Goal: Task Accomplishment & Management: Manage account settings

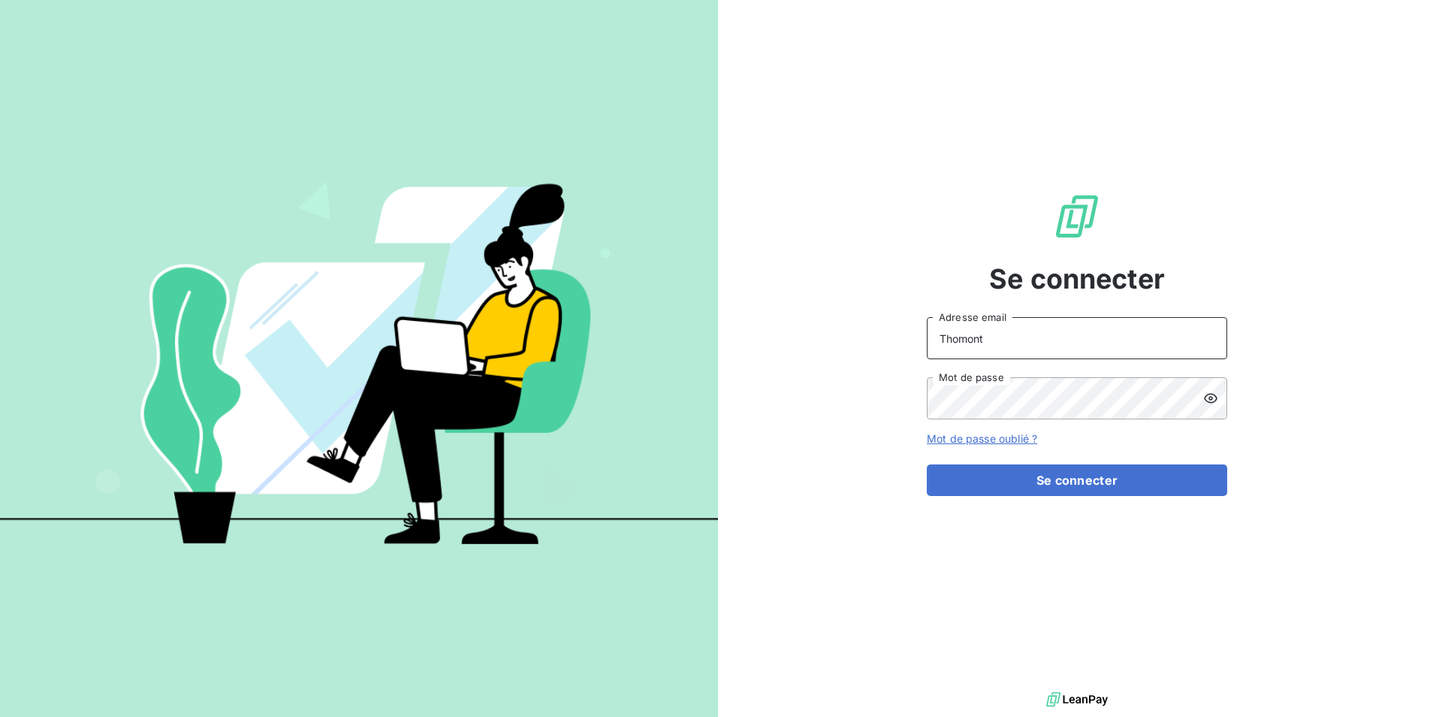
click at [1061, 353] on input "Thomont" at bounding box center [1077, 338] width 300 height 42
type input "belinda.thomont@met.com"
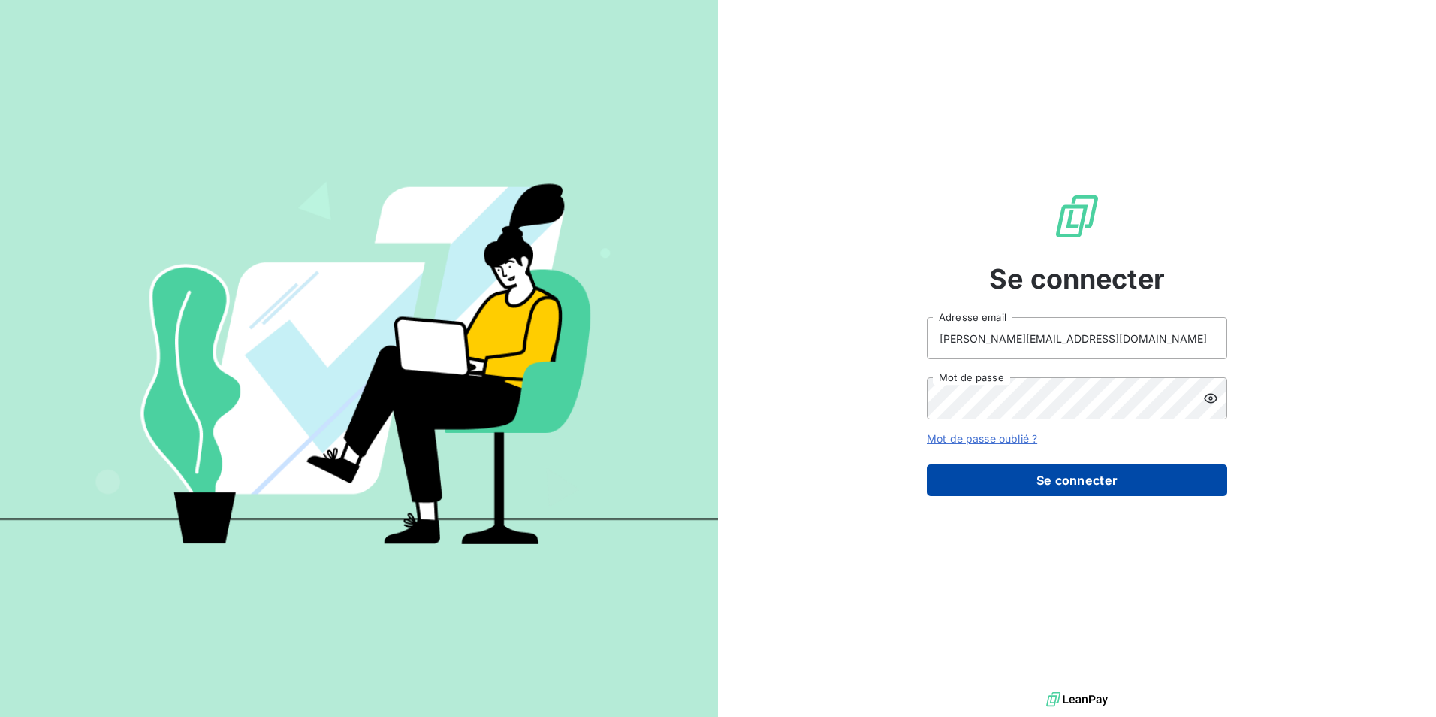
click at [1091, 475] on button "Se connecter" at bounding box center [1077, 480] width 300 height 32
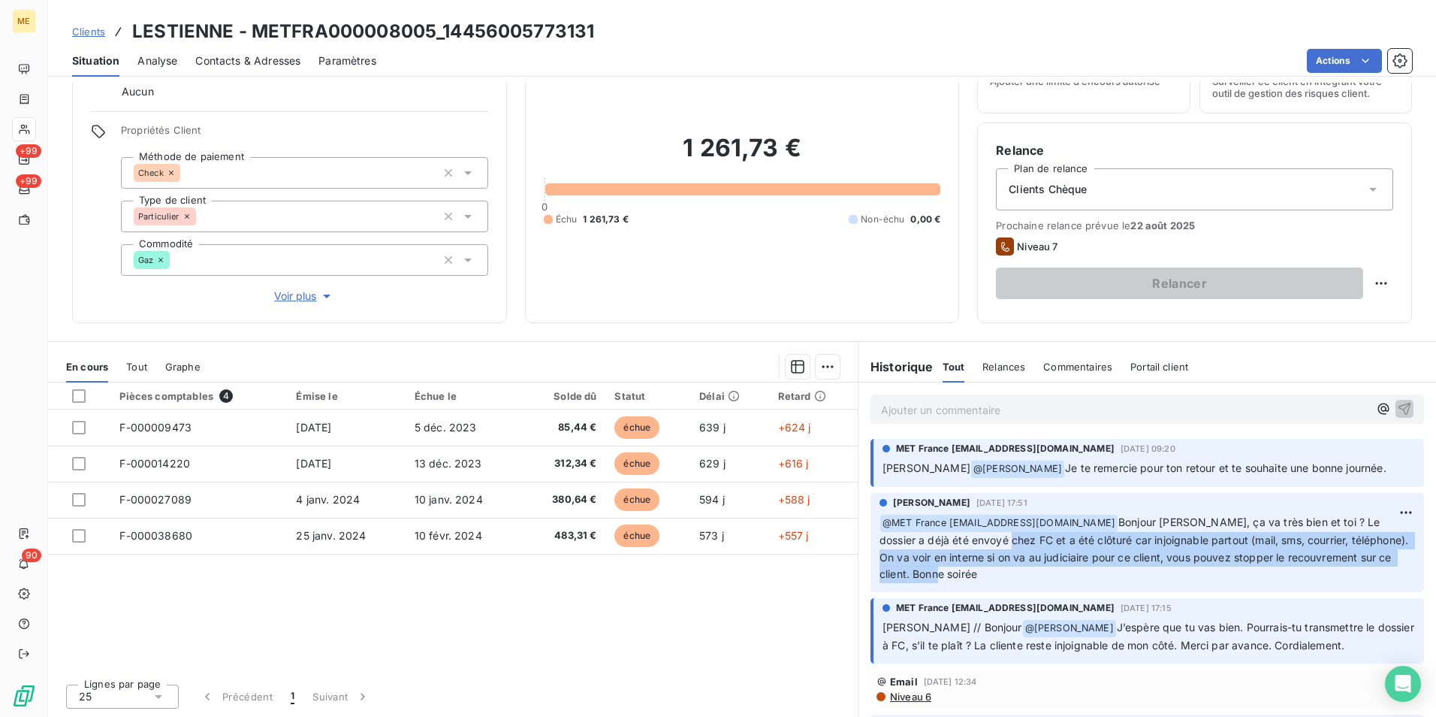
drag, startPoint x: 976, startPoint y: 543, endPoint x: 1366, endPoint y: 572, distance: 390.9
click at [1366, 572] on p "﻿ @ MET France met-france@recouvrement.met.com Bonjour Lisa, ça va très bien et…" at bounding box center [1148, 549] width 536 height 70
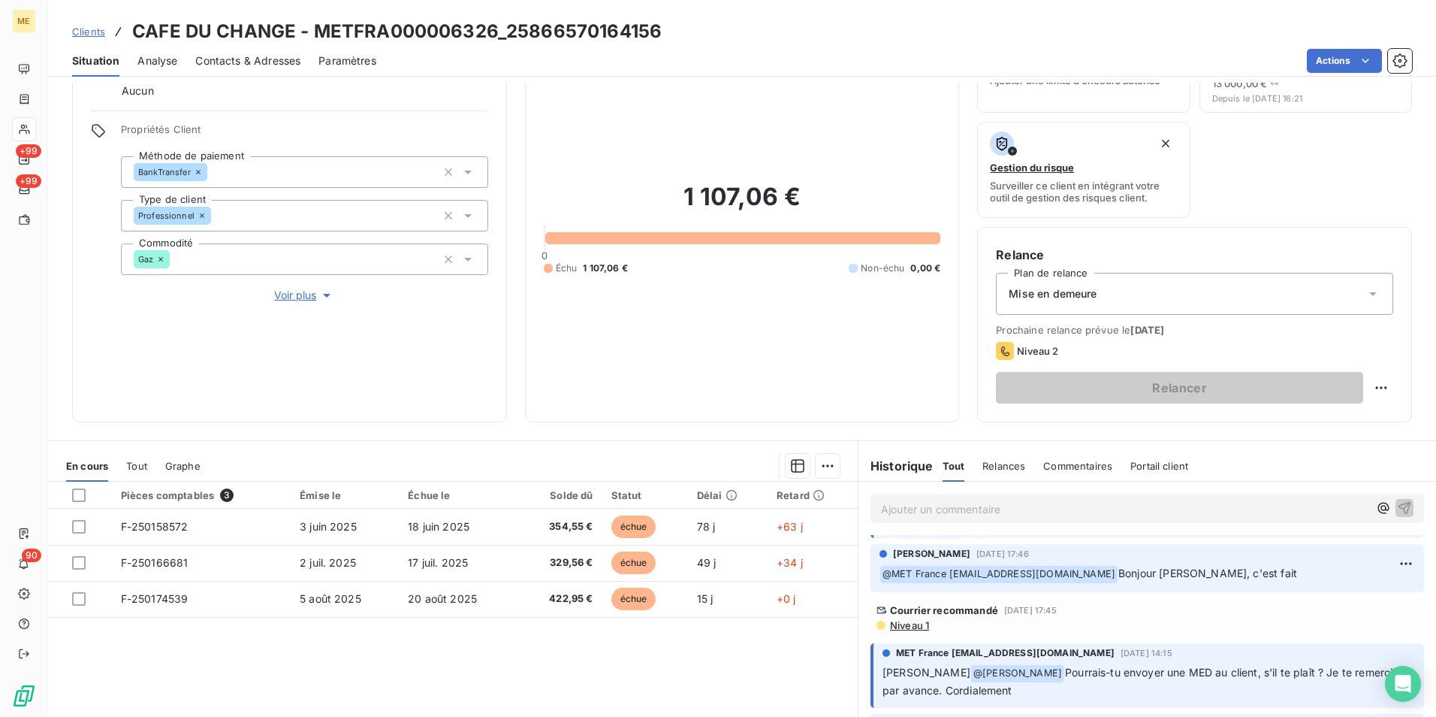
scroll to position [75, 0]
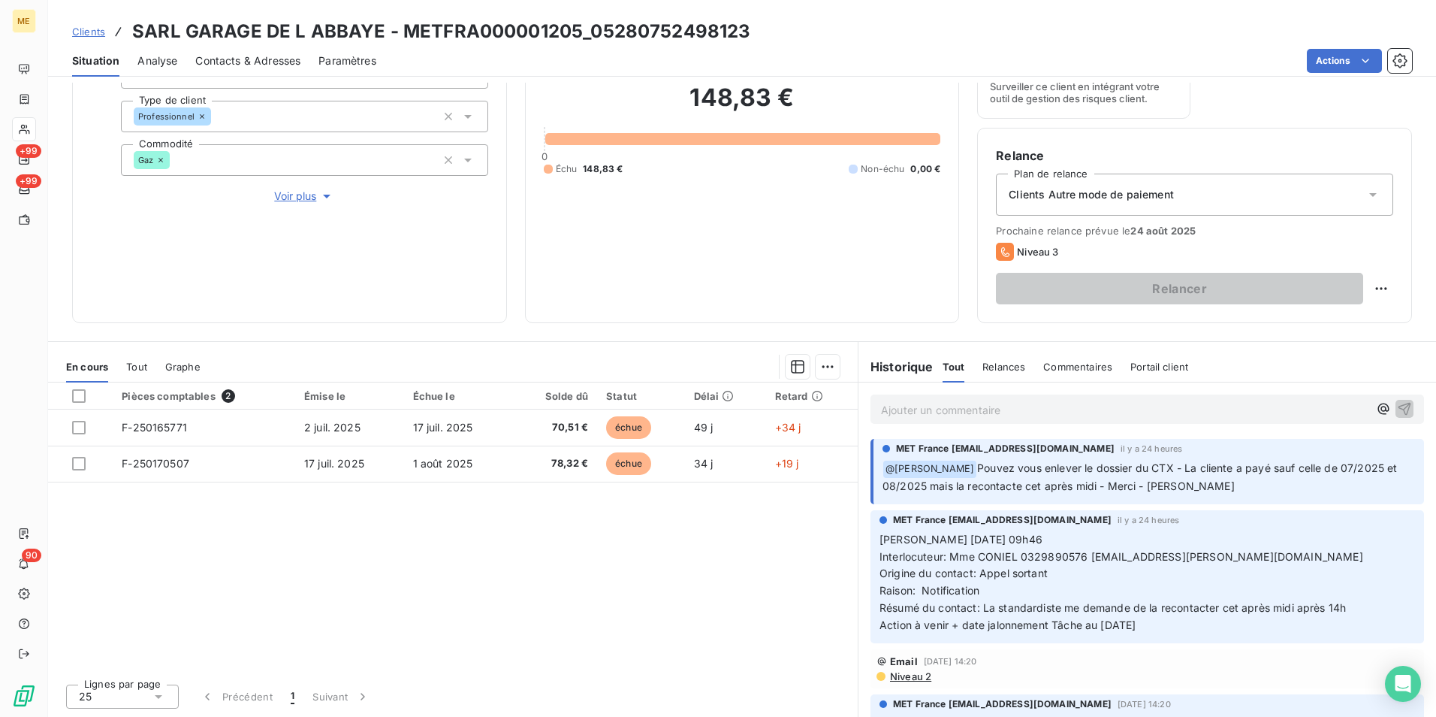
scroll to position [99, 0]
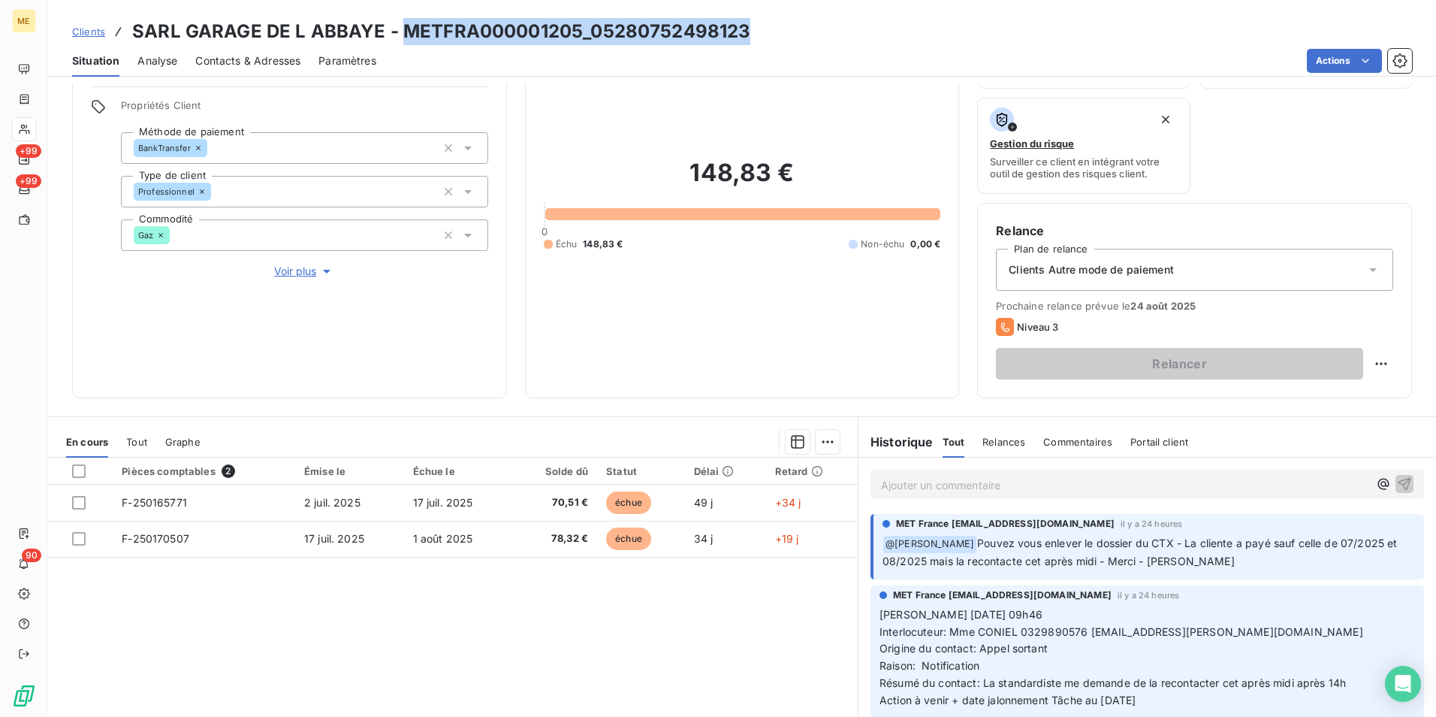
drag, startPoint x: 400, startPoint y: 27, endPoint x: 821, endPoint y: 26, distance: 421.4
click at [821, 26] on div "Clients SARL GARAGE DE L ABBAYE - METFRA000001205_05280752498123" at bounding box center [742, 31] width 1388 height 27
copy h3 "METFRA000001205_05280752498123"
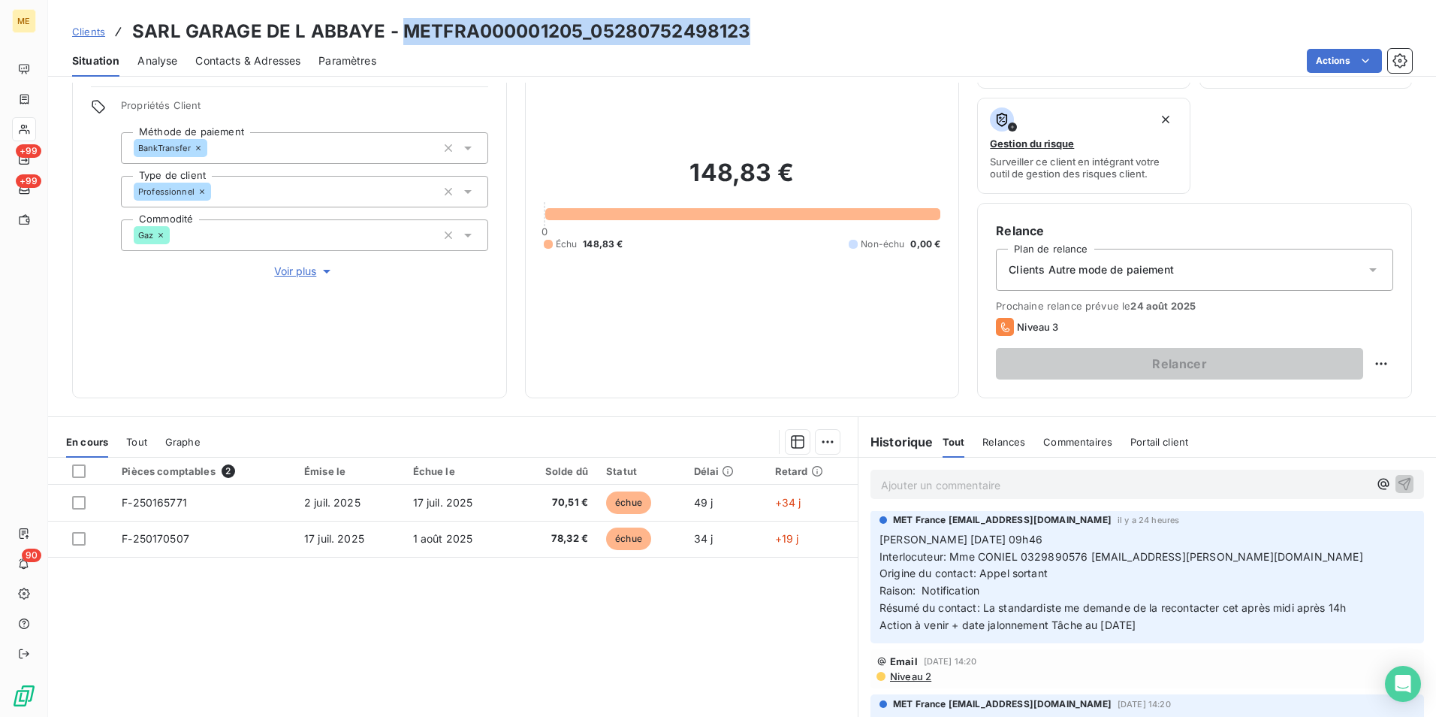
drag, startPoint x: 990, startPoint y: 604, endPoint x: 1339, endPoint y: 618, distance: 349.6
click at [1339, 618] on p "Valérie 19/08/2025 09h46 Interlocuteur: Mme CONIEL 0329890576 garage.brix.linda…" at bounding box center [1148, 582] width 536 height 103
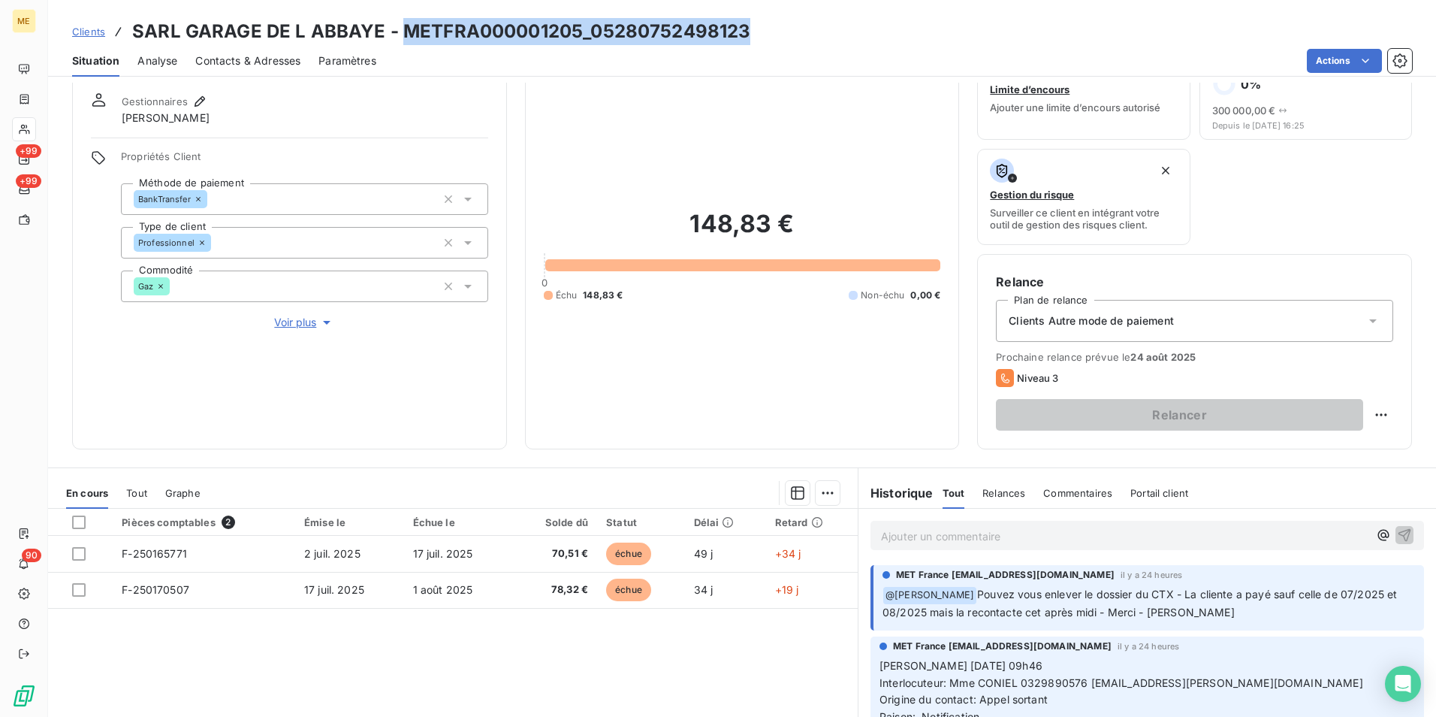
scroll to position [24, 0]
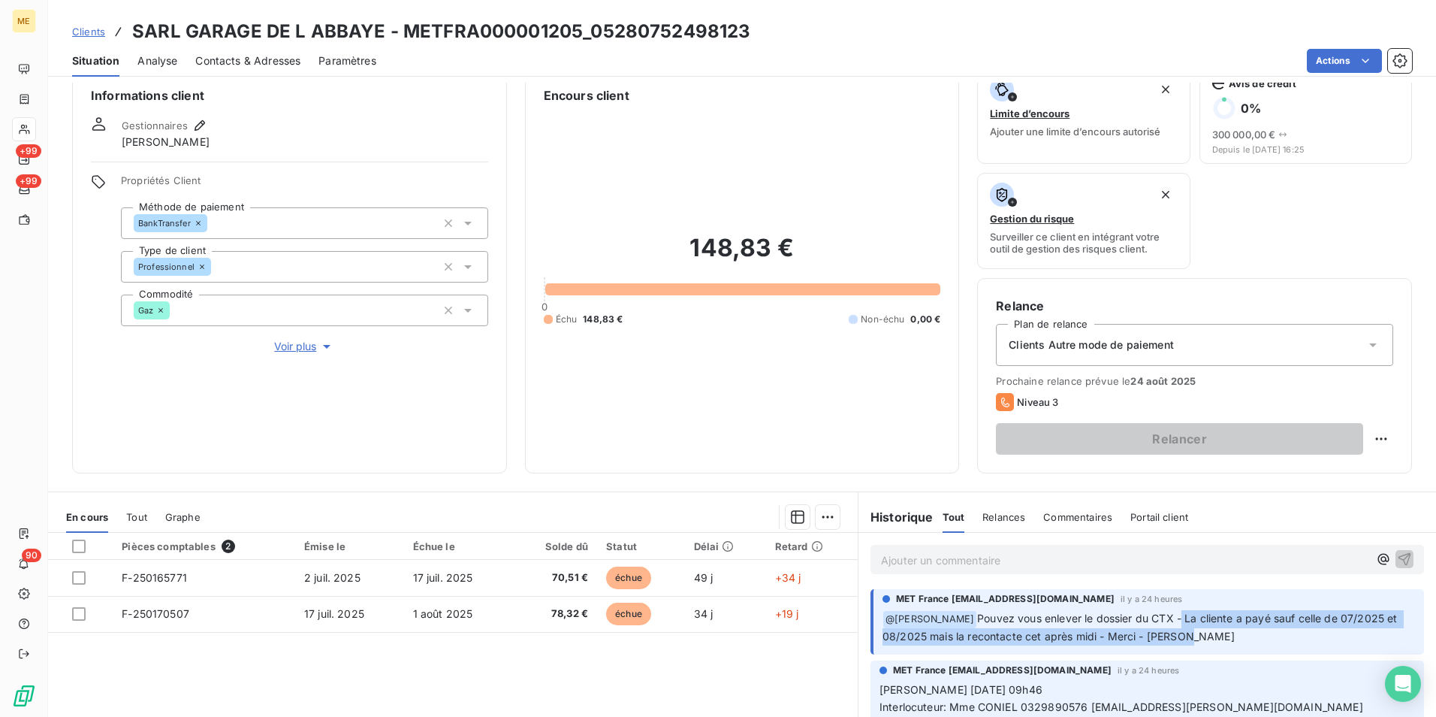
drag, startPoint x: 1176, startPoint y: 614, endPoint x: 1349, endPoint y: 637, distance: 174.3
click at [1349, 637] on p "﻿ @ Bélinda Thomont Pouvez vous enlever le dossier du CTX - La cliente a payé s…" at bounding box center [1149, 627] width 533 height 35
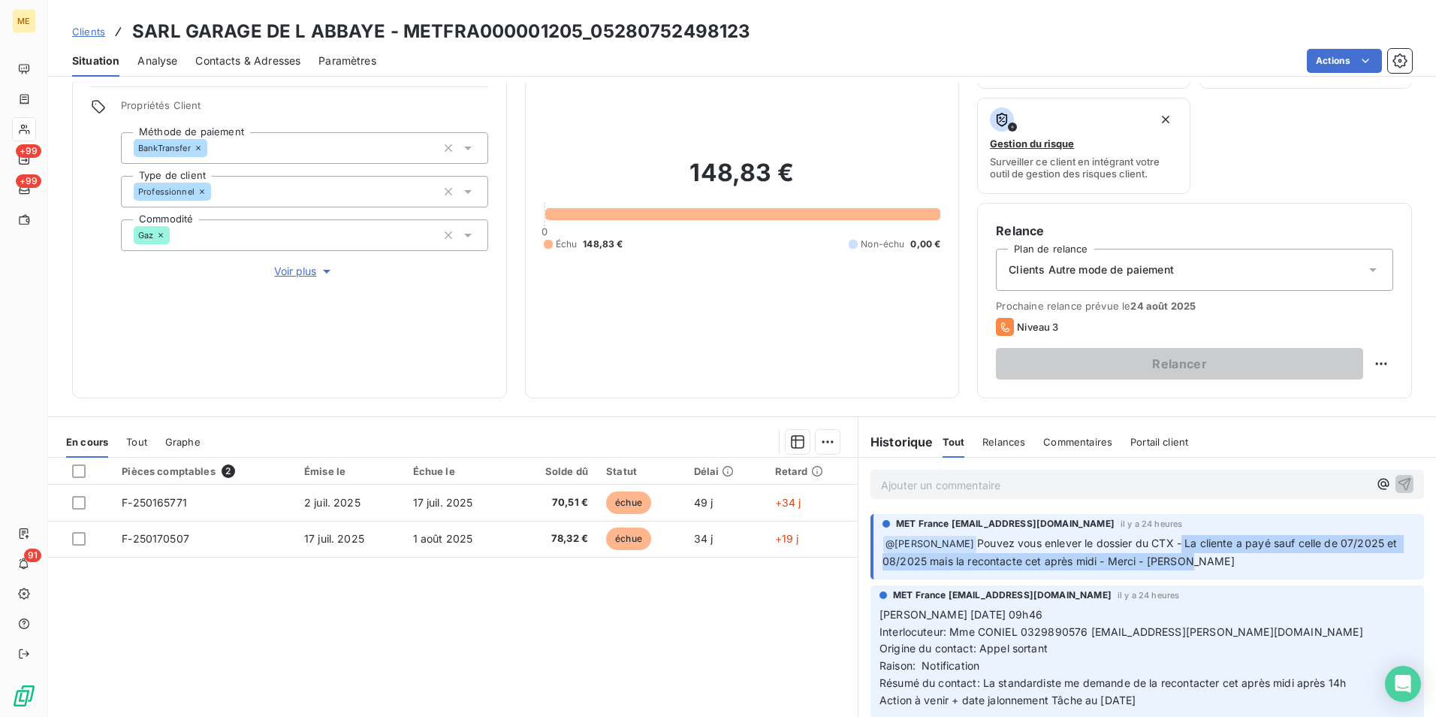
scroll to position [174, 0]
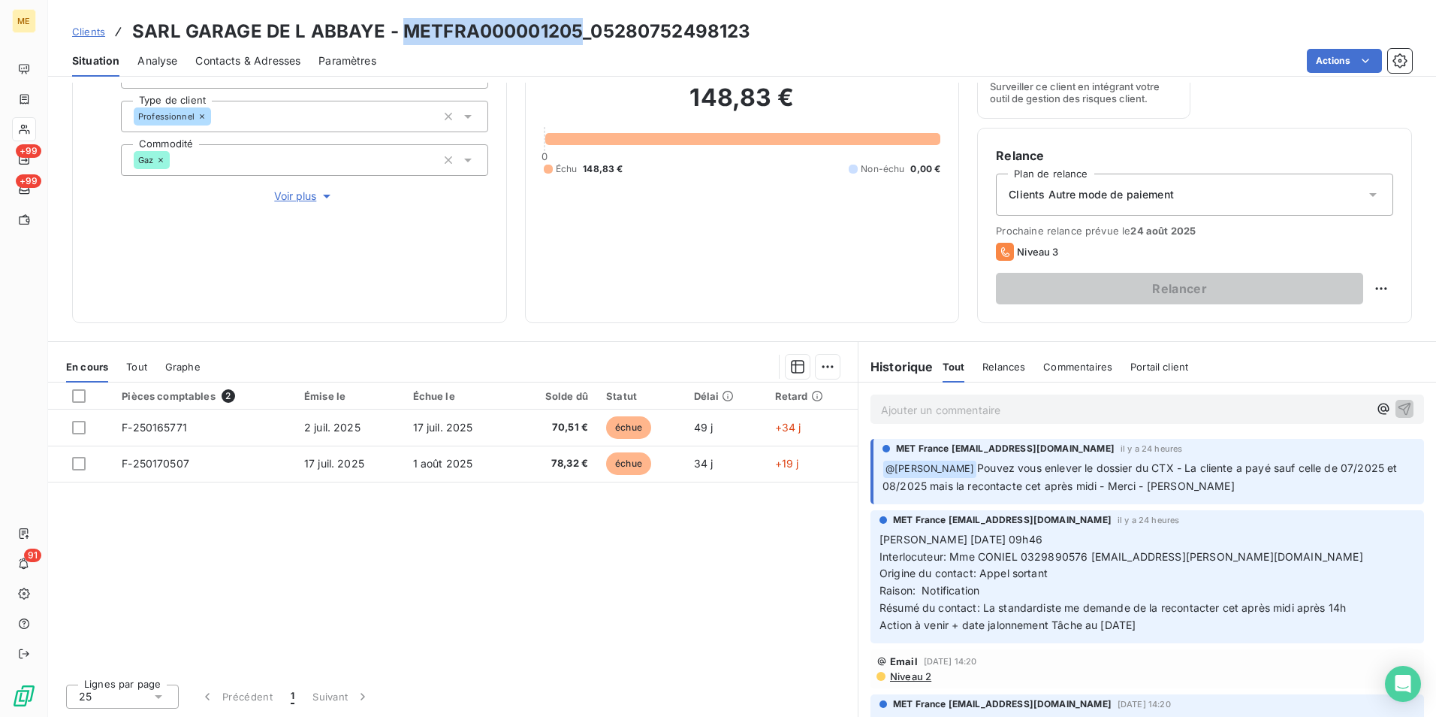
drag, startPoint x: 575, startPoint y: 26, endPoint x: 400, endPoint y: 26, distance: 175.8
click at [400, 26] on h3 "SARL GARAGE DE L ABBAYE - METFRA000001205_05280752498123" at bounding box center [441, 31] width 618 height 27
copy h3 "METFRA000001205"
click at [588, 598] on div "Pièces comptables 2 Émise le Échue le Solde dû Statut Délai Retard F-250165771 …" at bounding box center [453, 526] width 810 height 289
drag, startPoint x: 763, startPoint y: 38, endPoint x: 400, endPoint y: 31, distance: 363.6
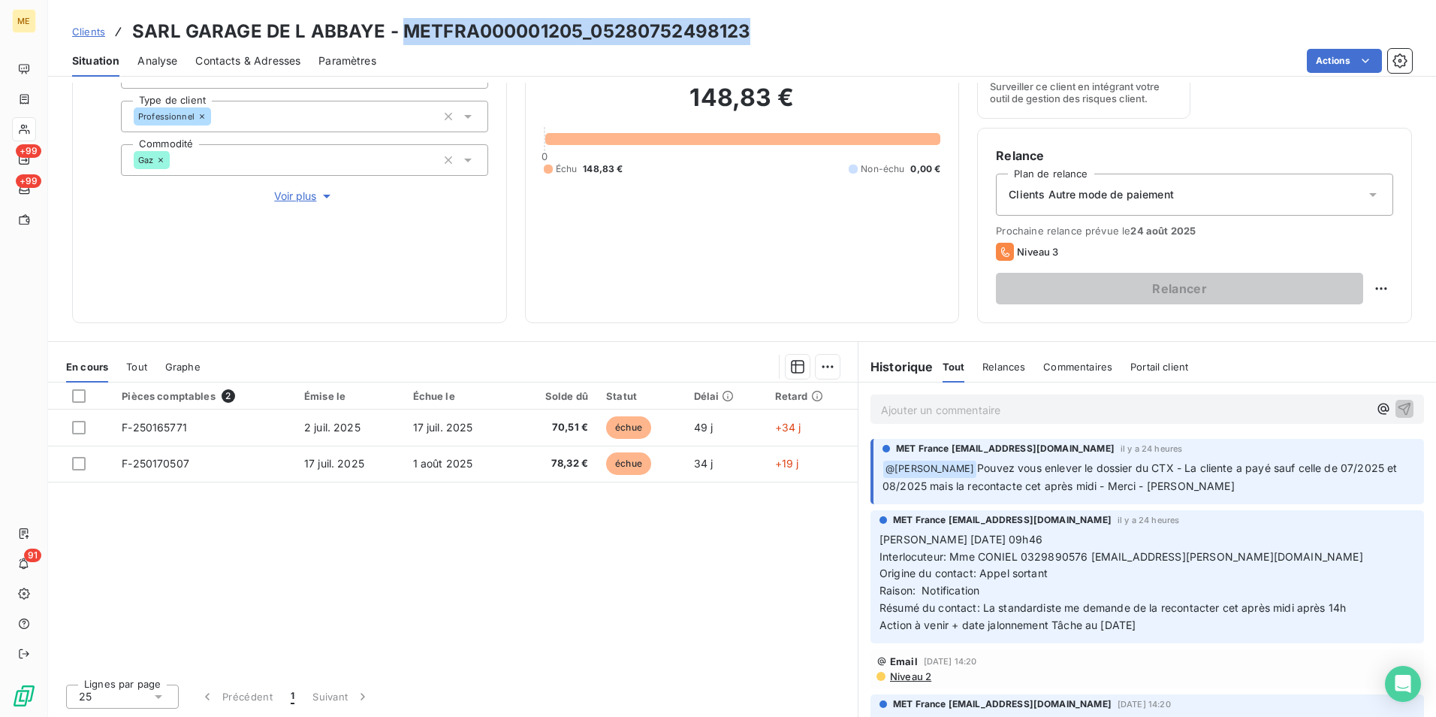
click at [400, 31] on div "Clients SARL GARAGE DE L ABBAYE - METFRA000001205_05280752498123" at bounding box center [742, 31] width 1388 height 27
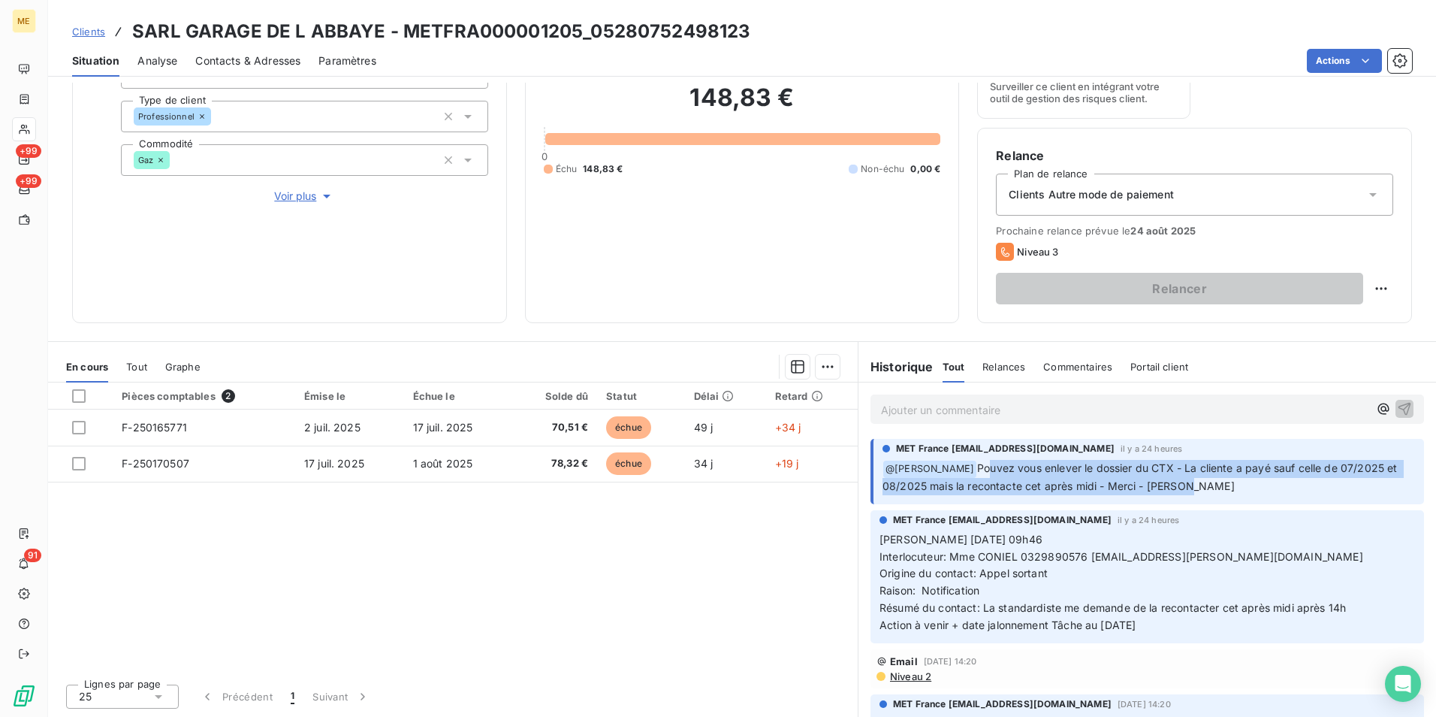
drag, startPoint x: 981, startPoint y: 465, endPoint x: 1394, endPoint y: 481, distance: 413.4
click at [1394, 481] on div "MET France met-france@recouvrement.met.com il y a 24 heures ﻿ @ Bélinda Thomont…" at bounding box center [1148, 471] width 554 height 65
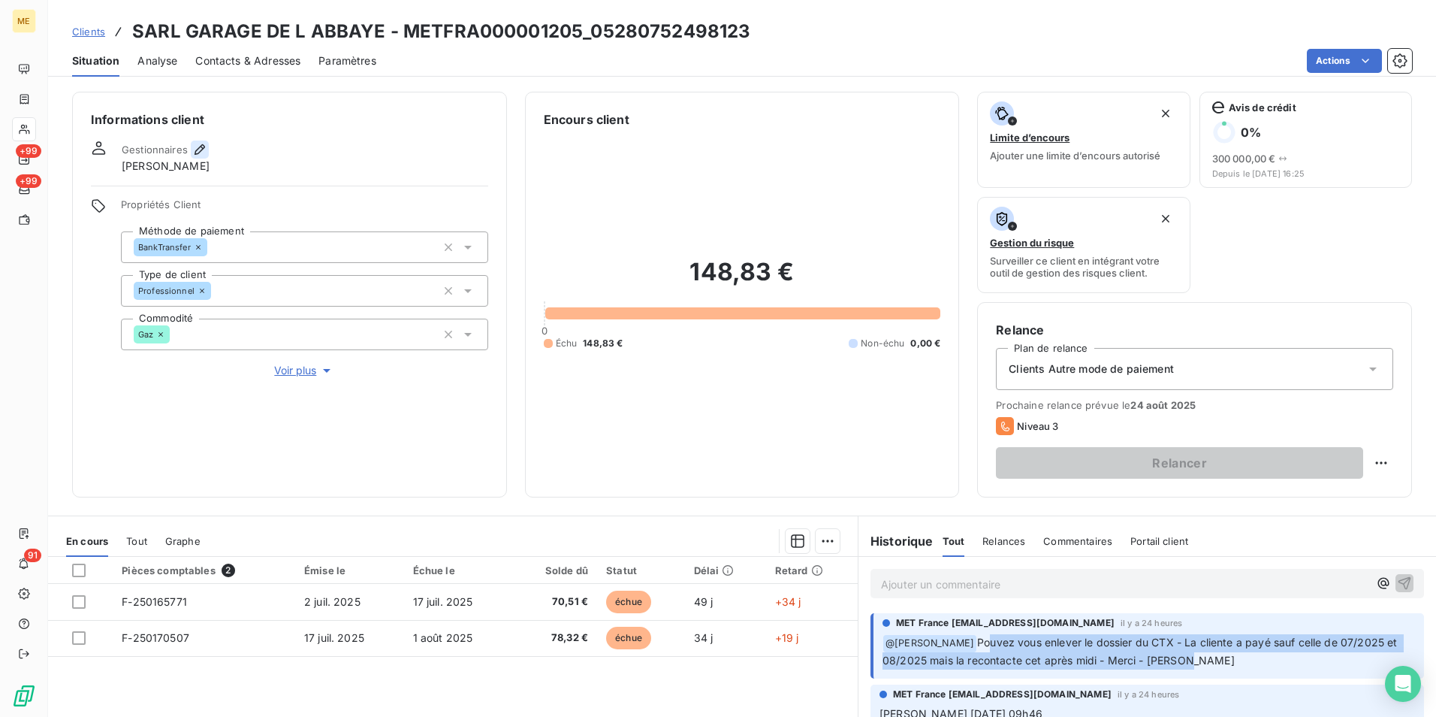
click at [195, 146] on icon "button" at bounding box center [199, 149] width 15 height 15
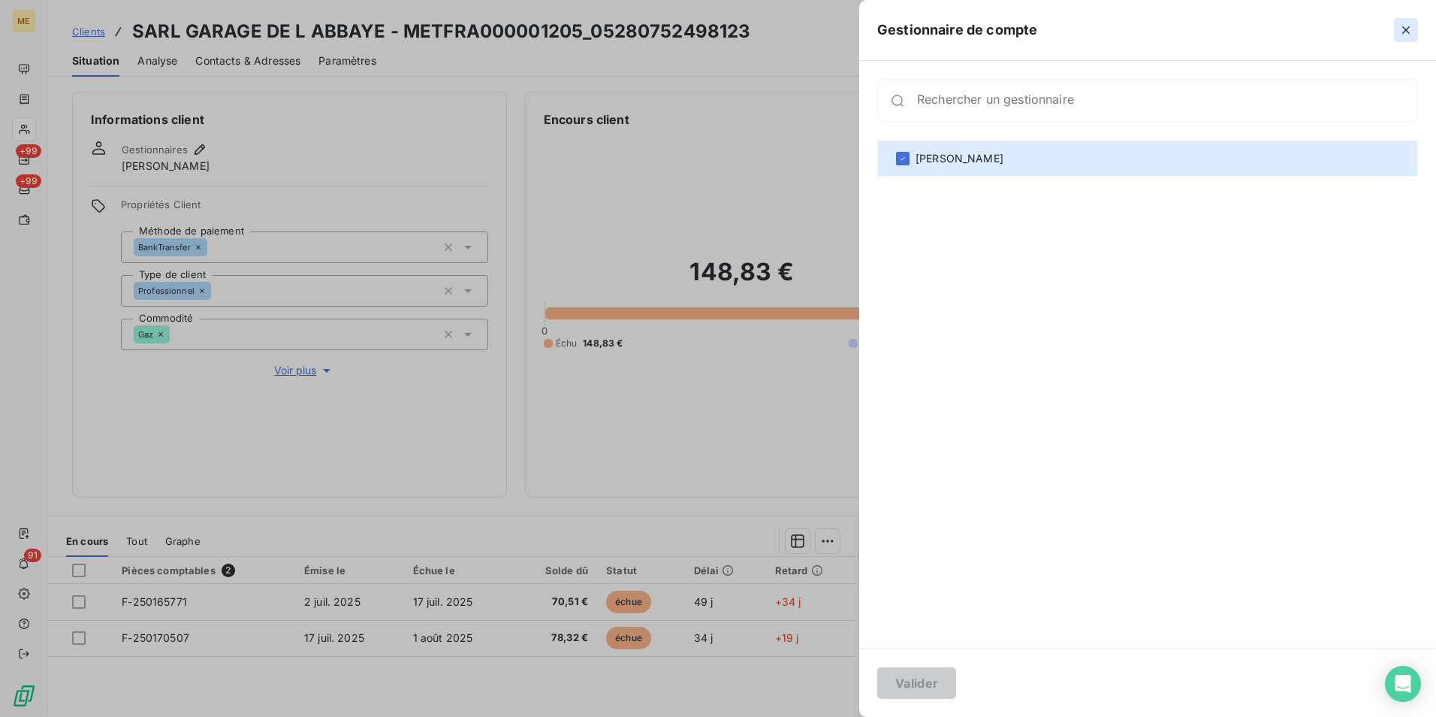
click at [1402, 30] on icon "button" at bounding box center [1406, 30] width 15 height 15
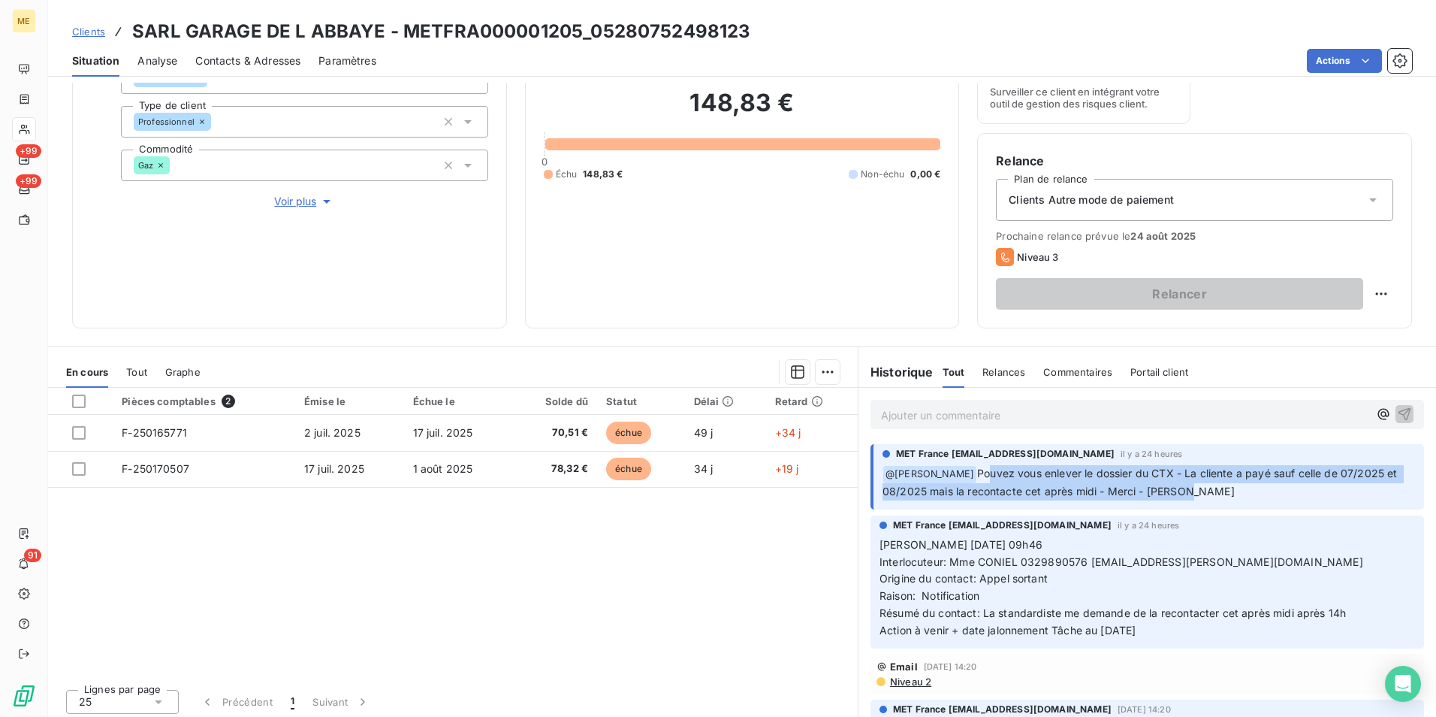
scroll to position [174, 0]
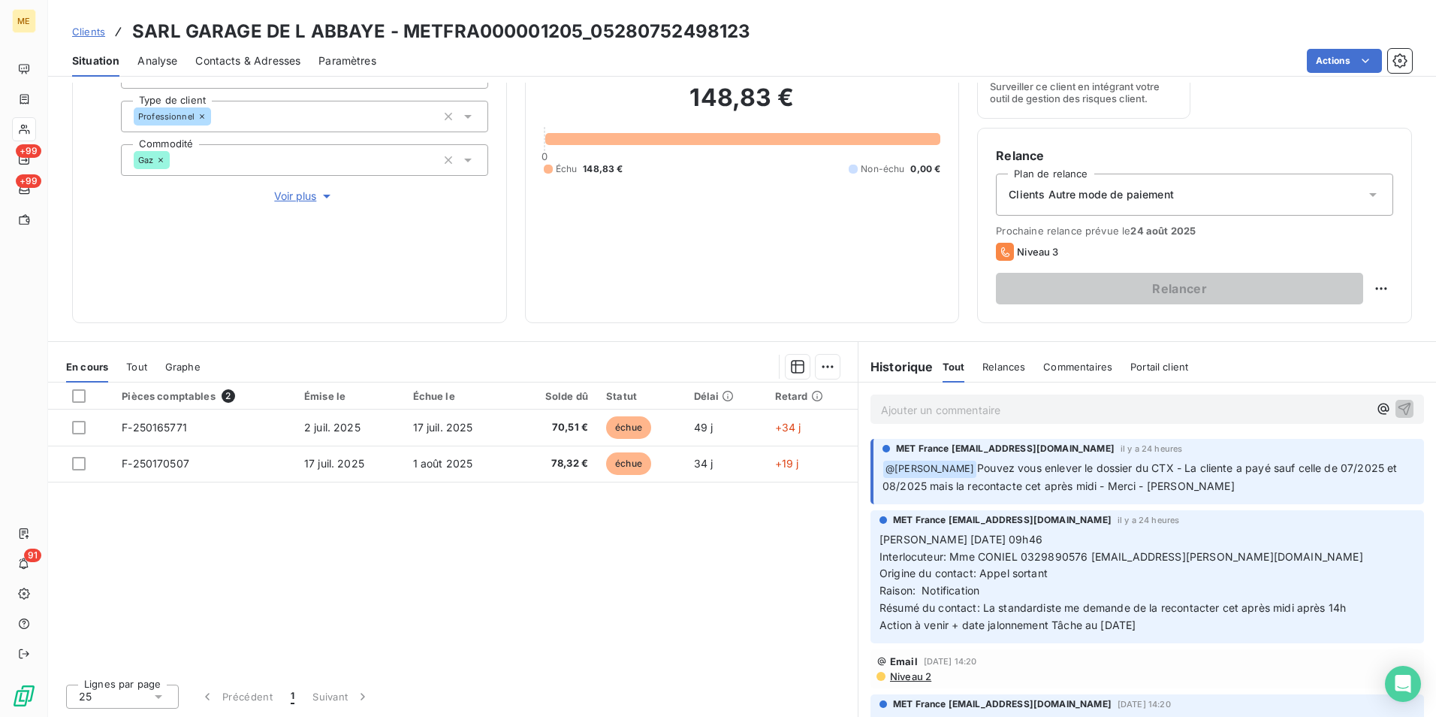
click at [1197, 541] on p "Valérie 19/08/2025 09h46 Interlocuteur: Mme CONIEL 0329890576 garage.brix.linda…" at bounding box center [1148, 582] width 536 height 103
click at [1030, 416] on p "Ajouter un commentaire ﻿" at bounding box center [1124, 409] width 487 height 19
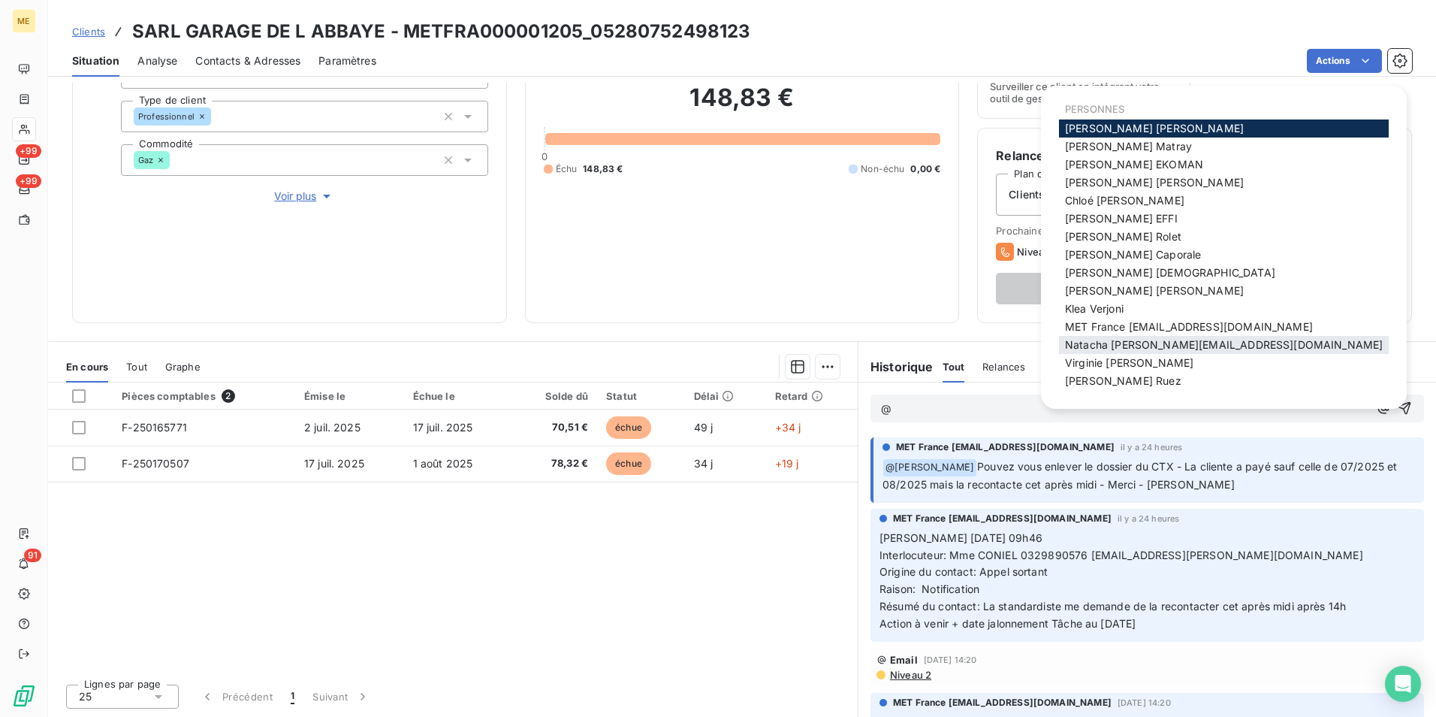
scroll to position [11, 0]
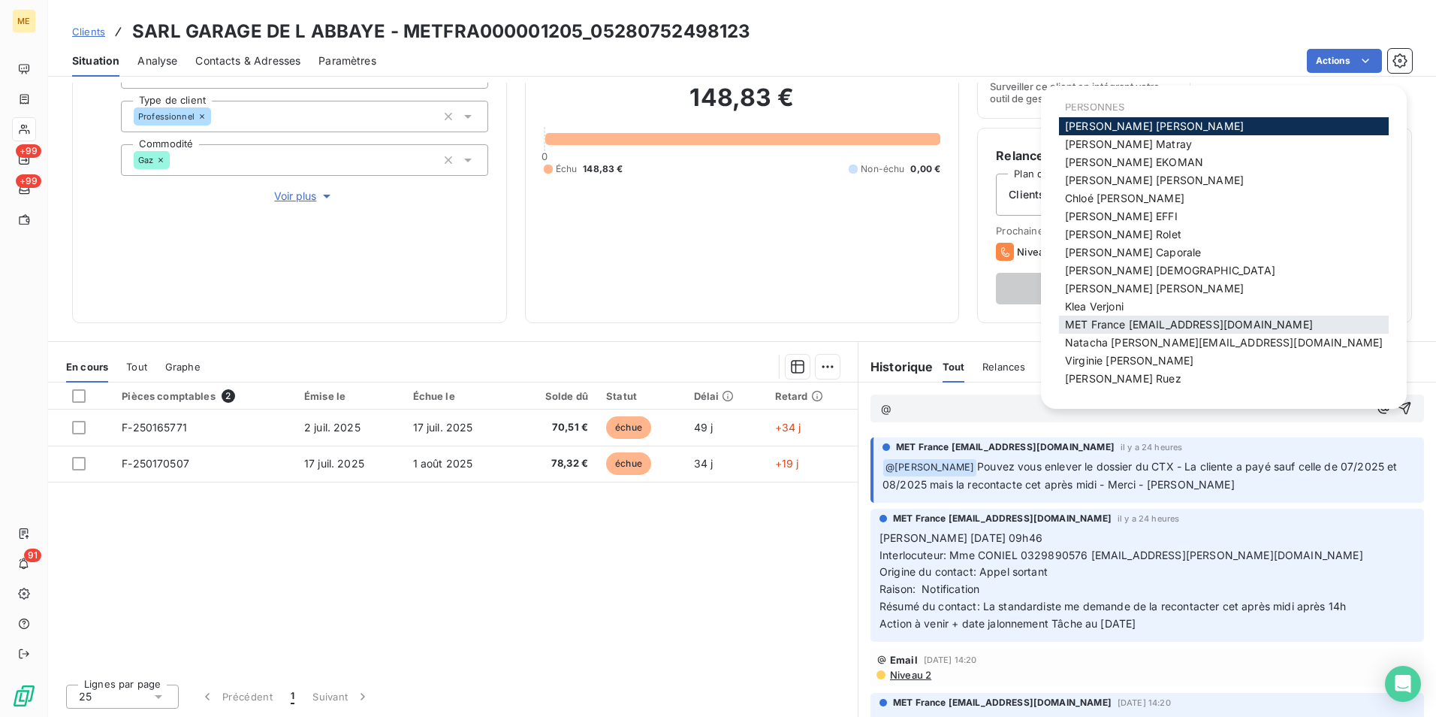
click at [1198, 321] on span "MET France [EMAIL_ADDRESS][DOMAIN_NAME]" at bounding box center [1189, 324] width 248 height 13
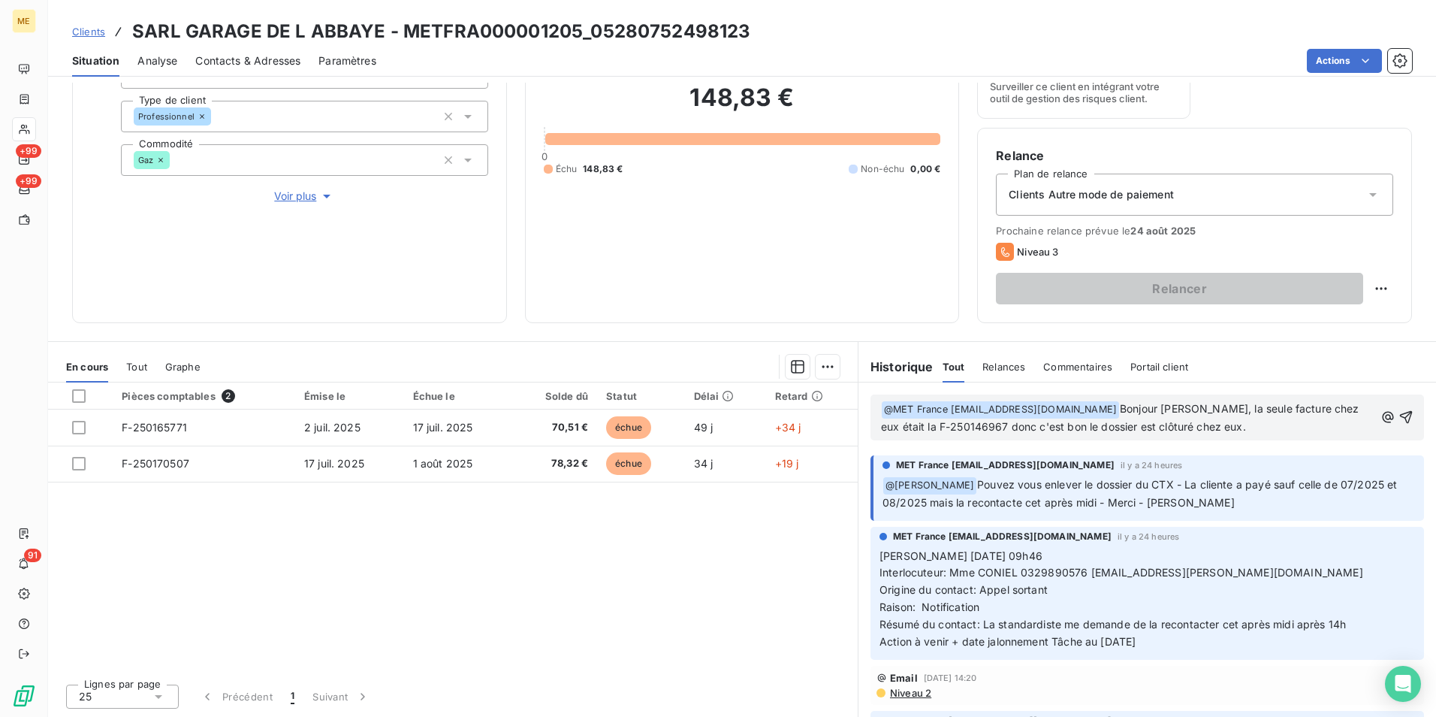
click at [1391, 415] on div "﻿ @ MET France met-france@recouvrement.met.com ﻿ Bonjour Valérie, la seule fact…" at bounding box center [1148, 417] width 554 height 46
click at [1399, 415] on icon "button" at bounding box center [1406, 416] width 15 height 15
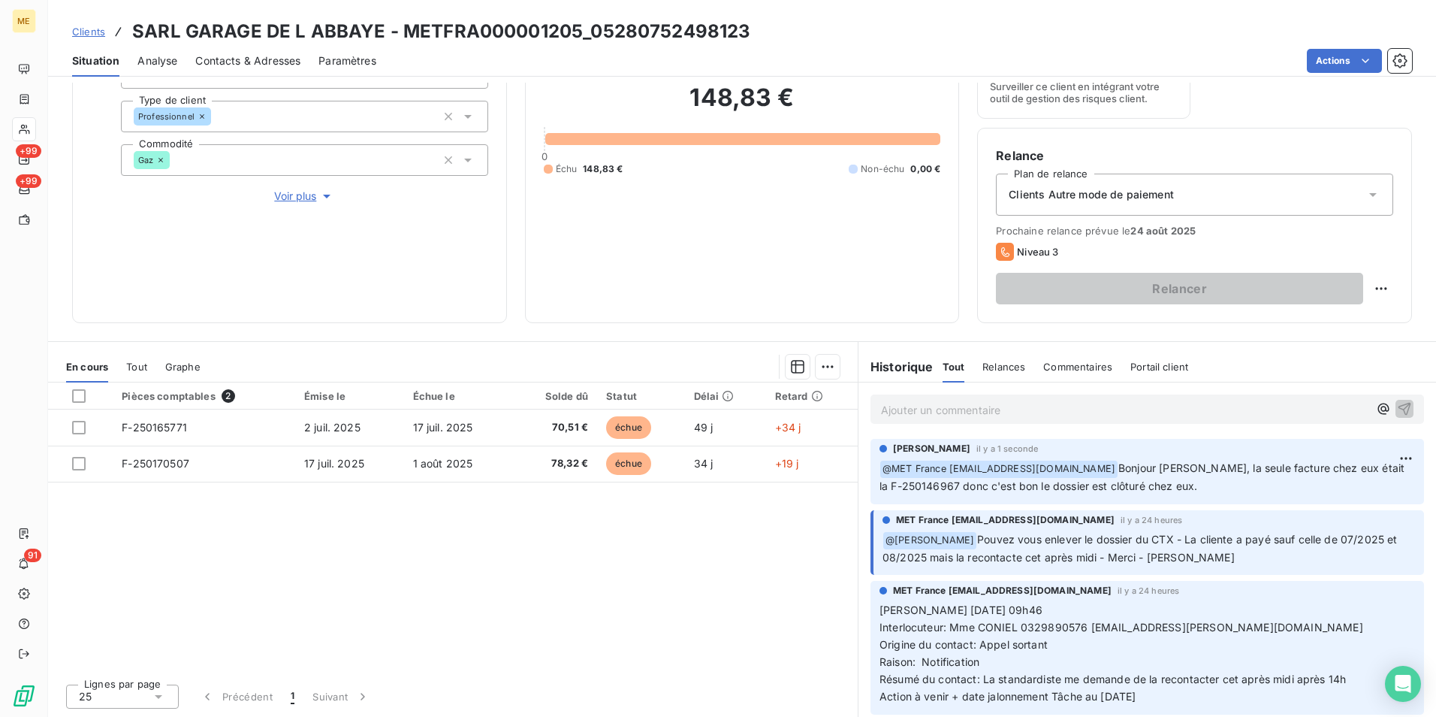
scroll to position [24, 0]
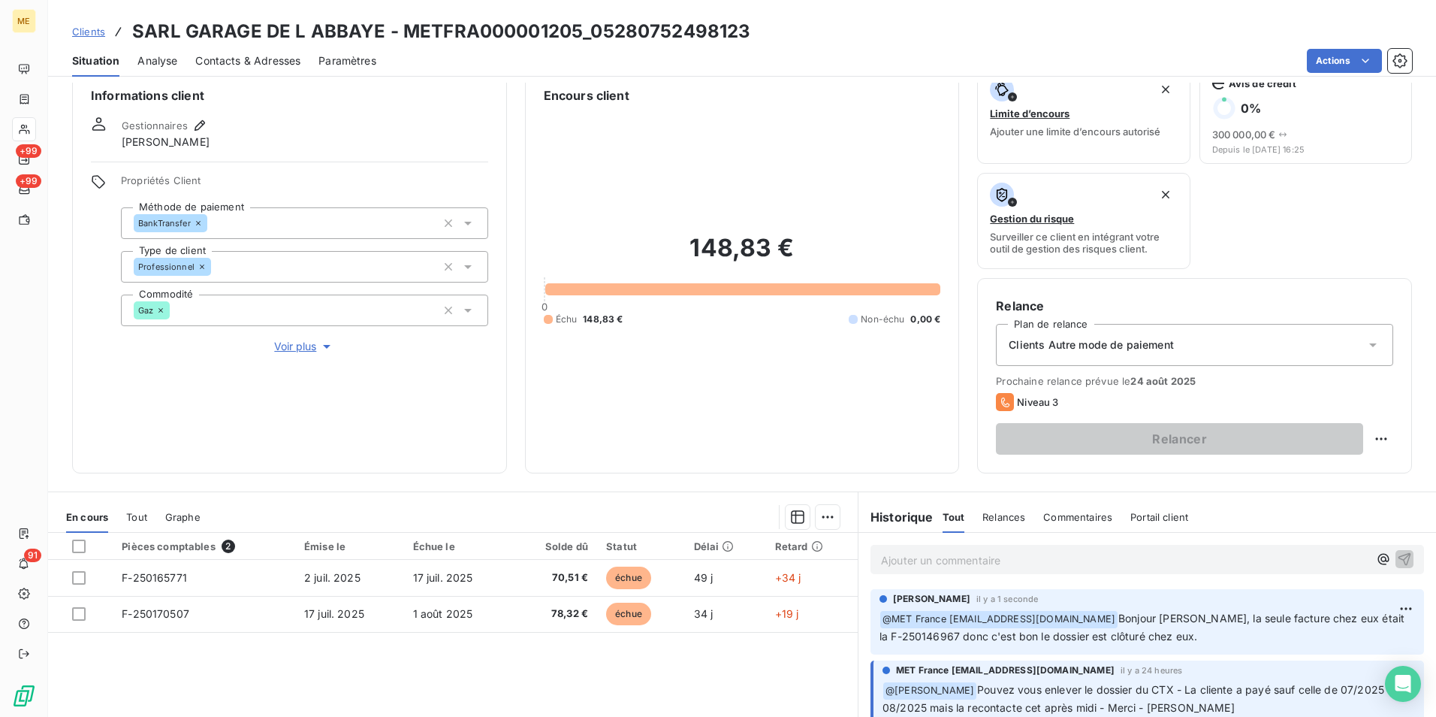
click at [298, 349] on span "Voir plus" at bounding box center [304, 346] width 60 height 15
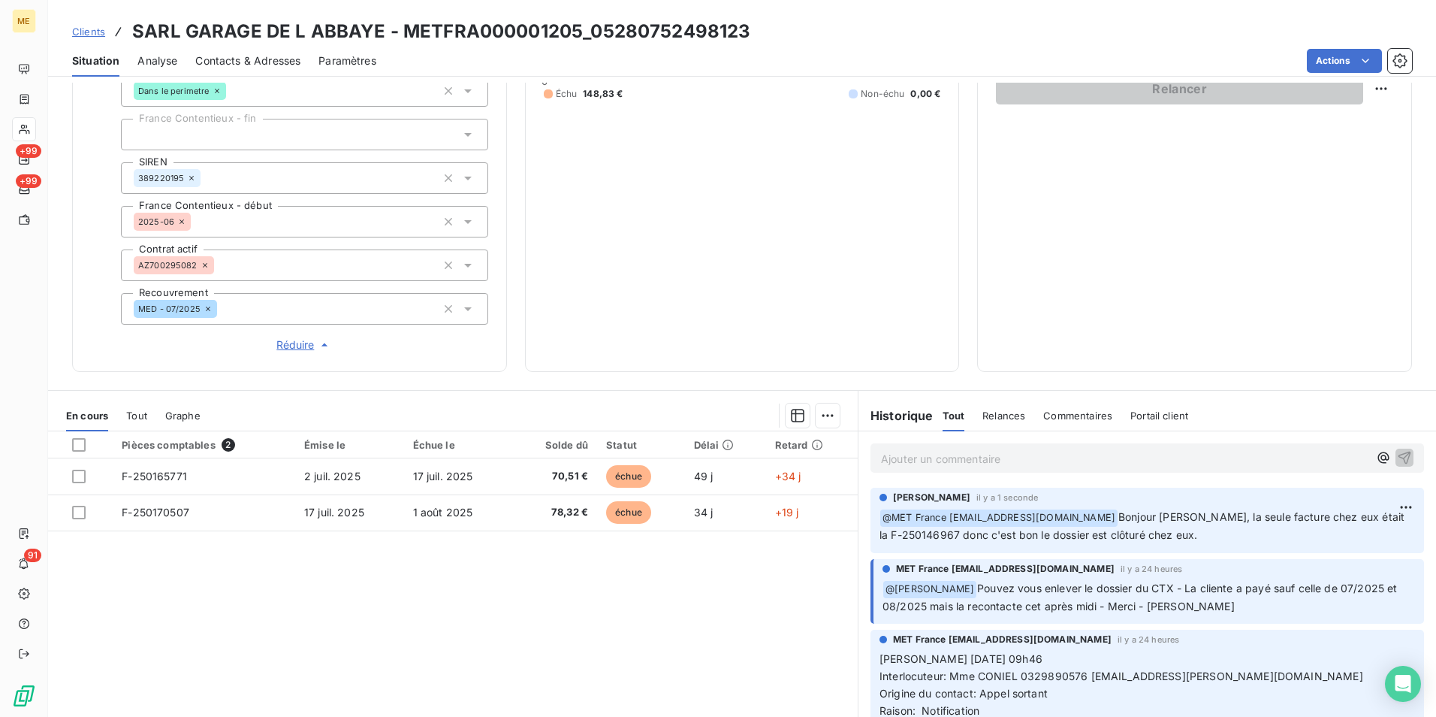
scroll to position [376, 0]
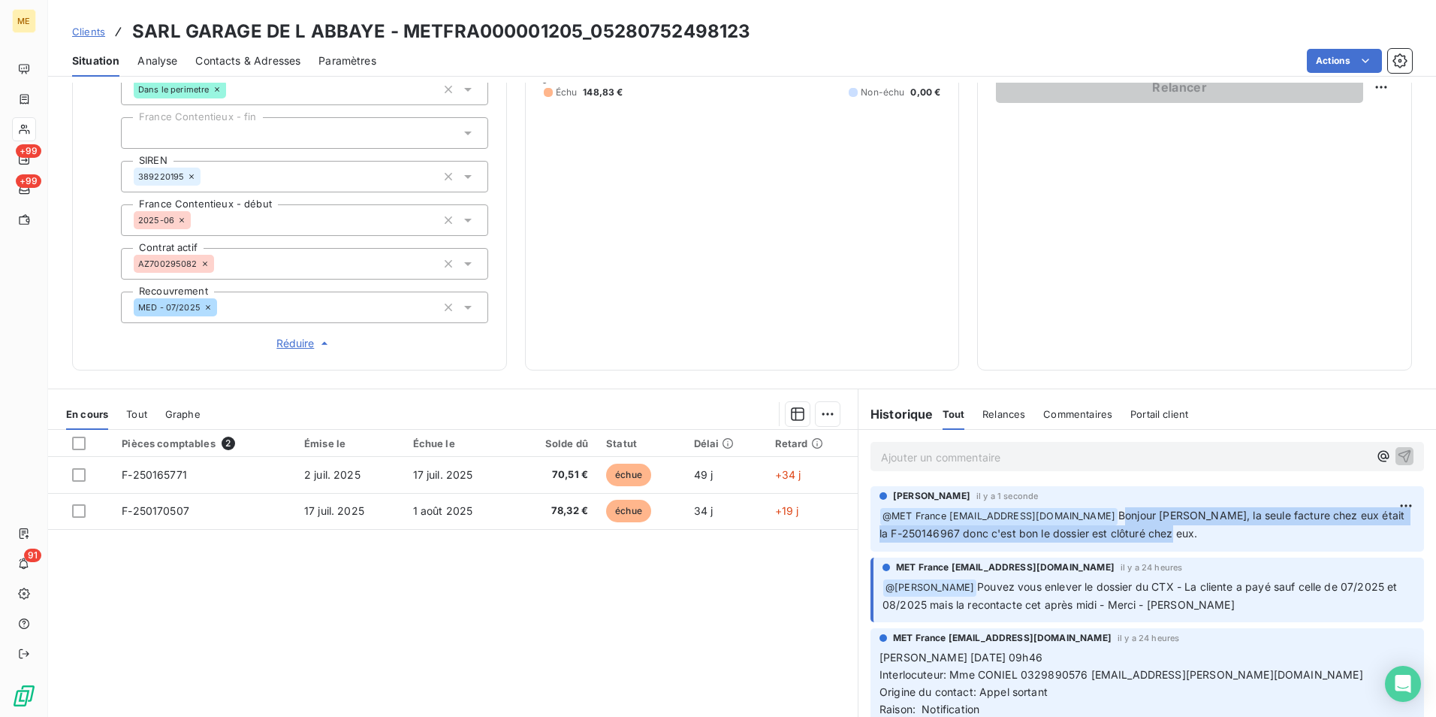
drag, startPoint x: 1115, startPoint y: 513, endPoint x: 1190, endPoint y: 529, distance: 76.7
click at [1190, 529] on p "﻿ @ MET France met-france@recouvrement.met.com Bonjour Valérie, la seule factur…" at bounding box center [1148, 524] width 536 height 35
drag, startPoint x: 1190, startPoint y: 529, endPoint x: 1184, endPoint y: 538, distance: 11.3
click at [1184, 538] on p "﻿ @ MET France met-france@recouvrement.met.com Bonjour Valérie, la seule factur…" at bounding box center [1148, 524] width 536 height 35
drag, startPoint x: 1169, startPoint y: 534, endPoint x: 1116, endPoint y: 521, distance: 54.8
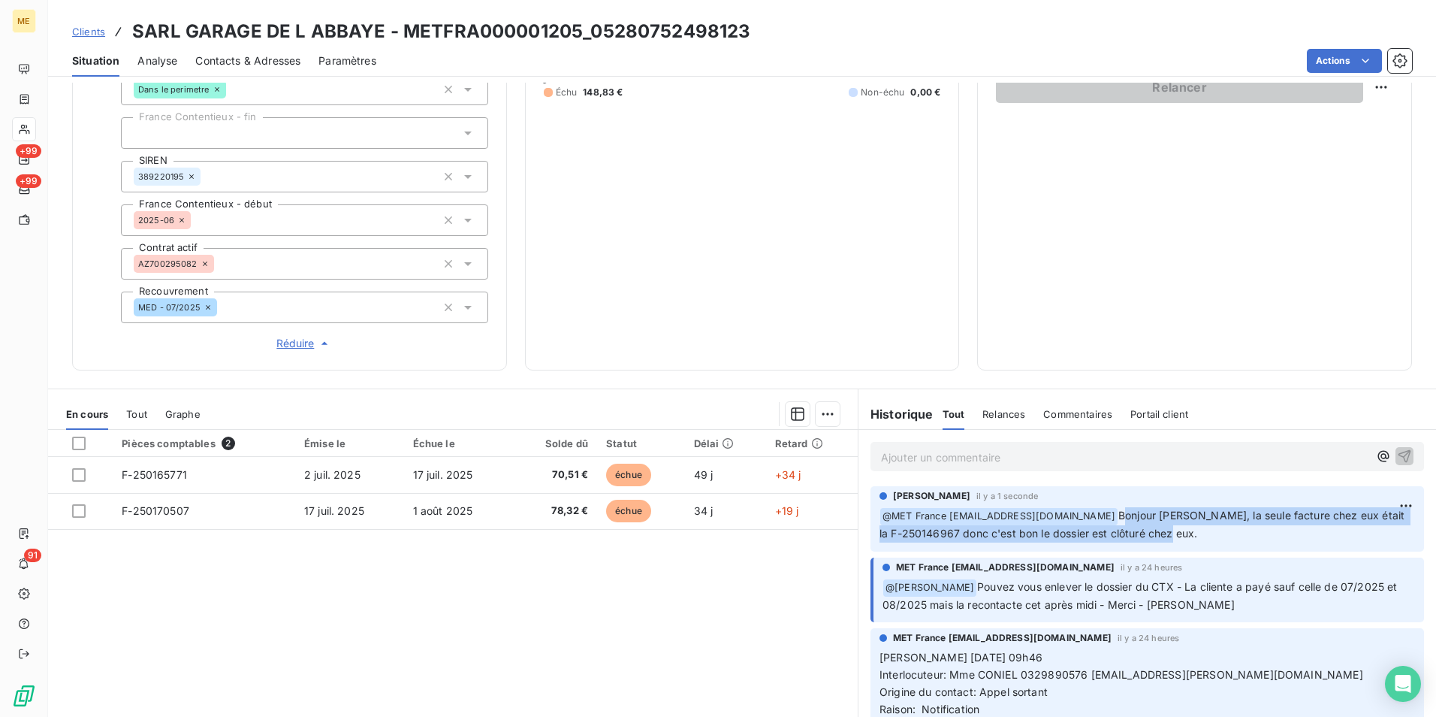
click at [1116, 521] on p "﻿ @ MET France met-france@recouvrement.met.com Bonjour Valérie, la seule factur…" at bounding box center [1148, 524] width 536 height 35
click at [99, 35] on span "Clients" at bounding box center [88, 32] width 33 height 12
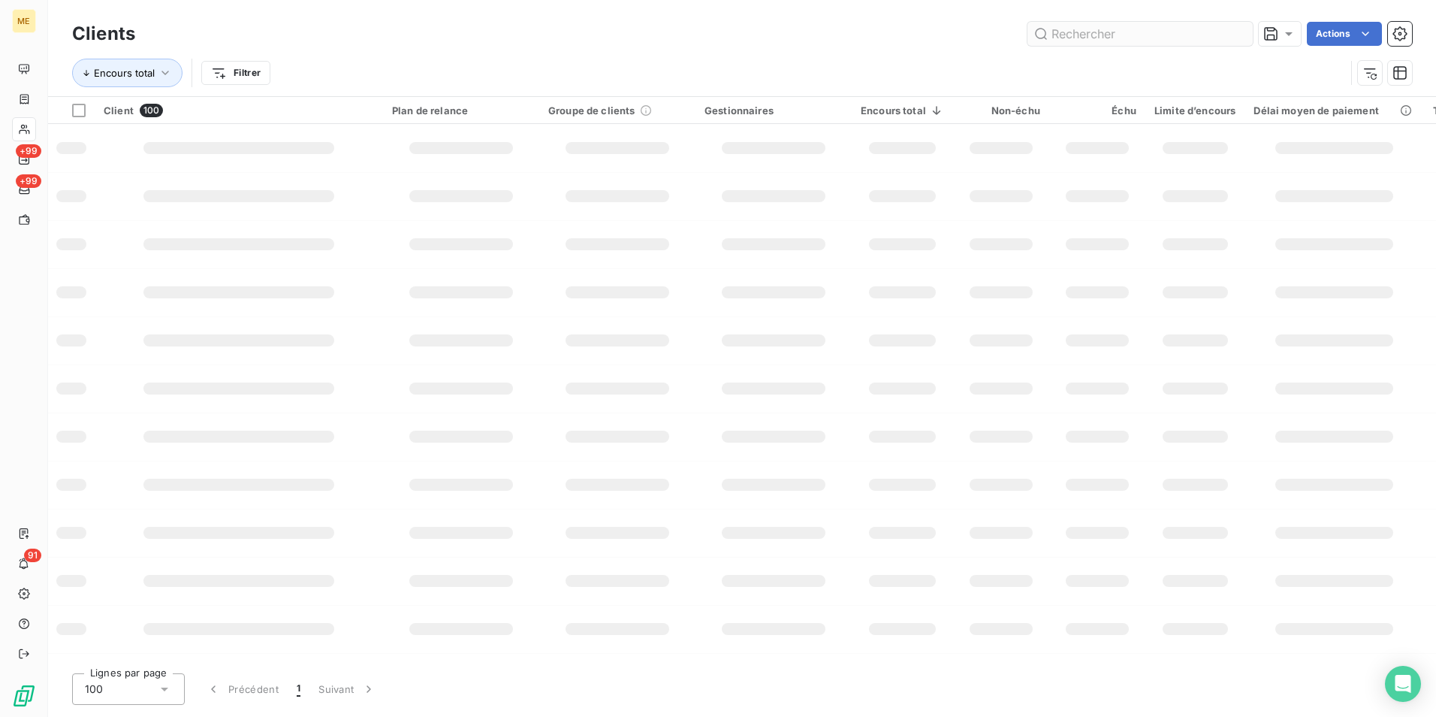
click at [1104, 34] on input "text" at bounding box center [1140, 34] width 225 height 24
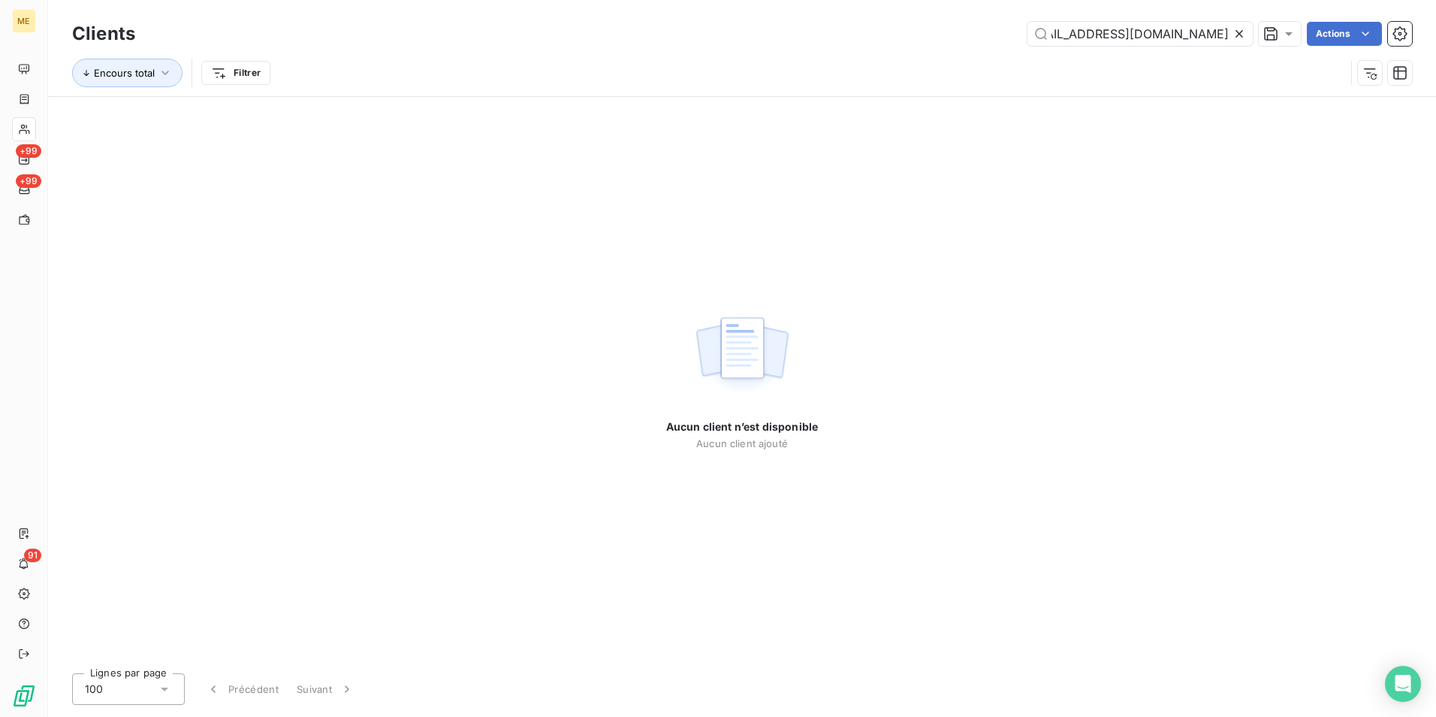
type input "https://eur03.safelinks.protection.outlook.com/?url=https%3A%2F%2Fapp.leanpay.f…"
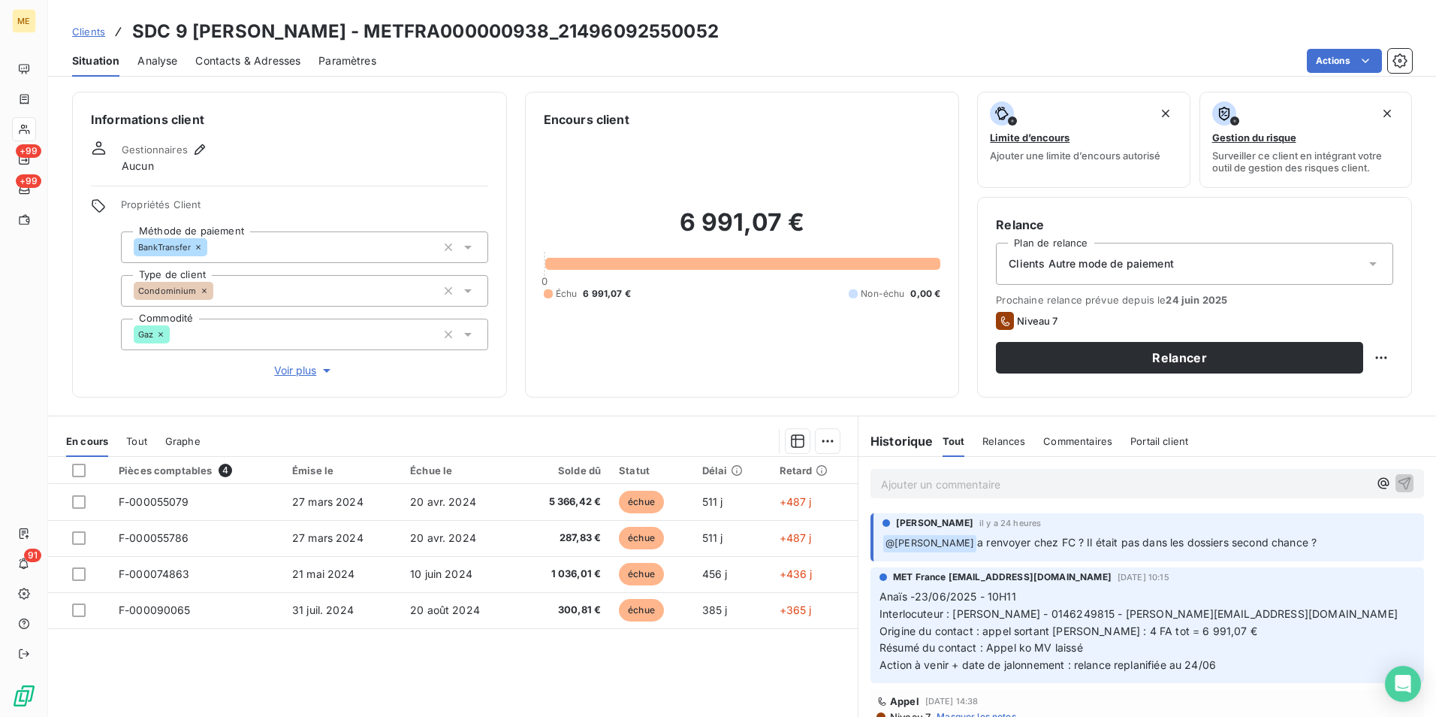
click at [315, 366] on span "Voir plus" at bounding box center [304, 370] width 60 height 15
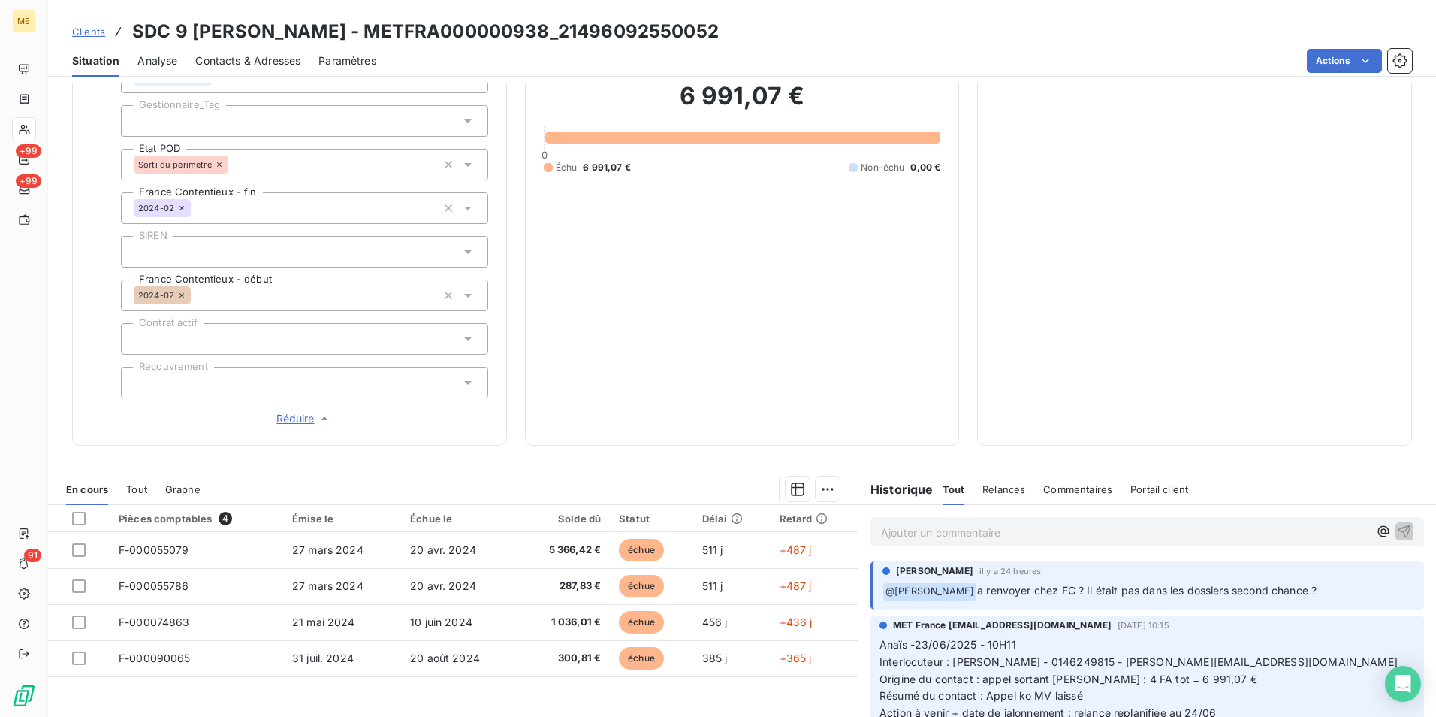
scroll to position [423, 0]
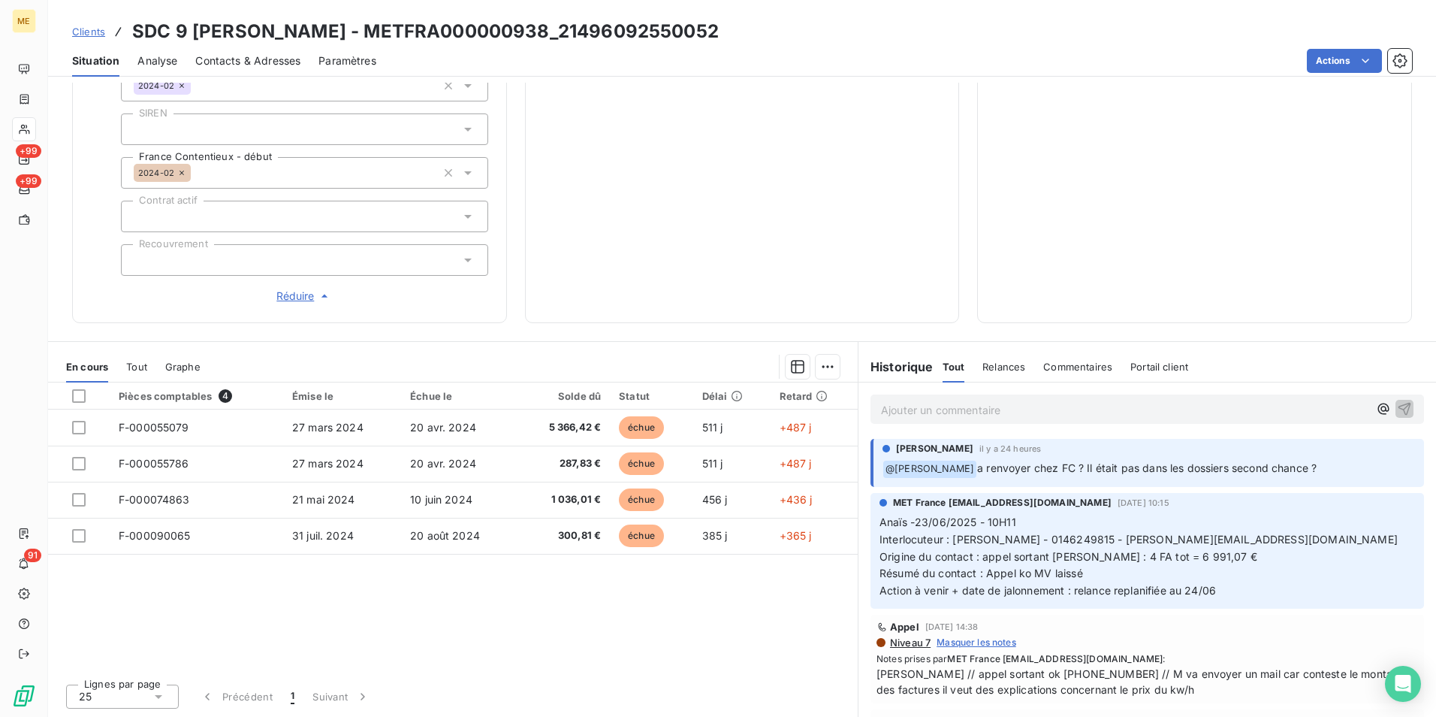
drag, startPoint x: 967, startPoint y: 462, endPoint x: 1320, endPoint y: 466, distance: 353.8
click at [1320, 466] on p "﻿ @ Bélinda Thomont a renvoyer chez FC ? Il était pas dans les dossiers second …" at bounding box center [1149, 469] width 533 height 18
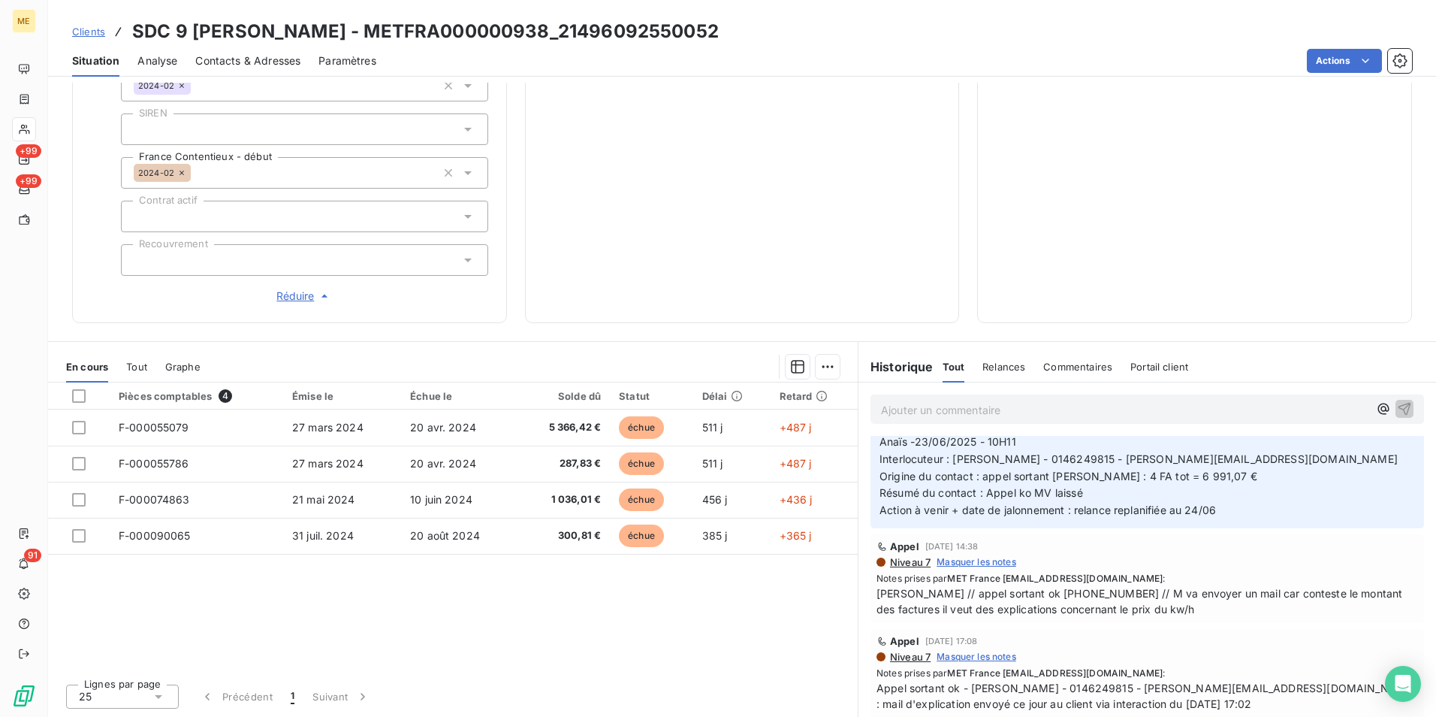
scroll to position [0, 0]
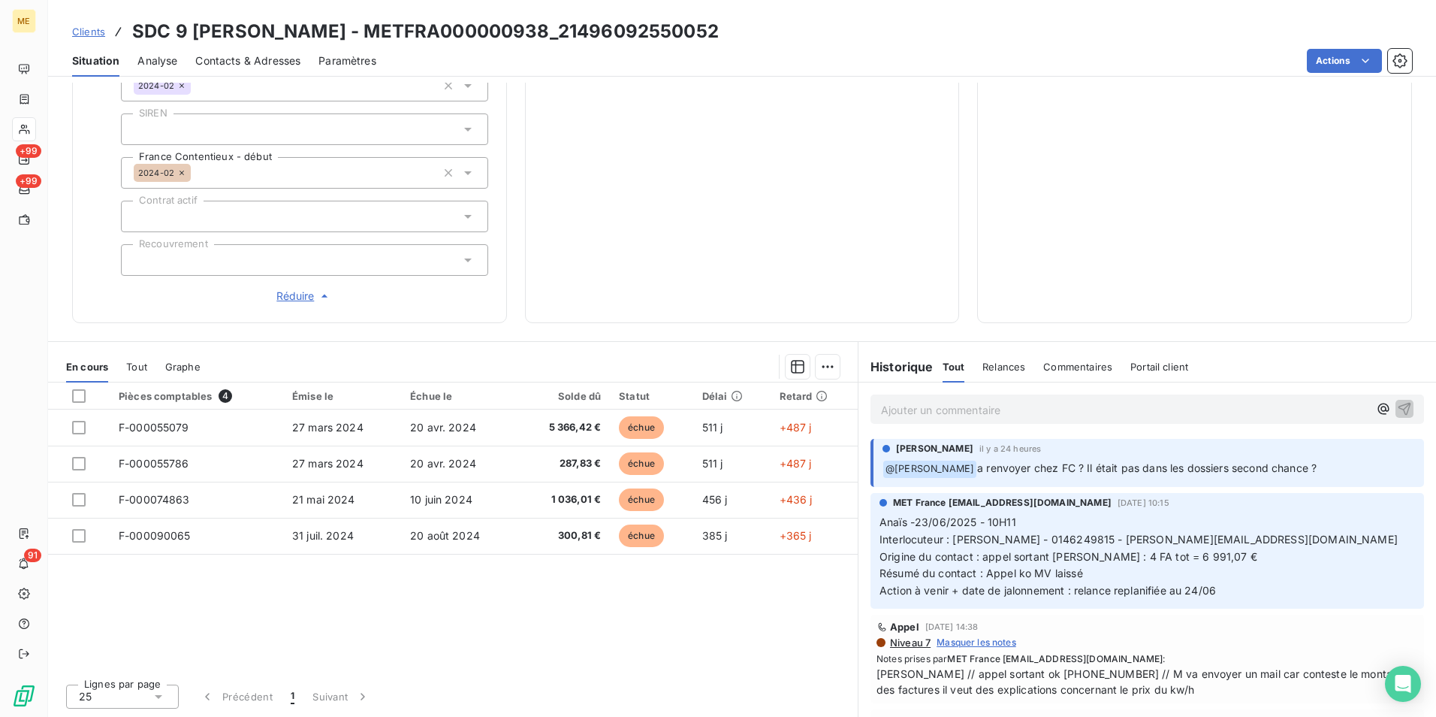
drag, startPoint x: 741, startPoint y: 31, endPoint x: 134, endPoint y: 36, distance: 606.2
click at [134, 36] on div "Clients SDC 9 ANGELIQUE VERIEN - METFRA000000938_21496092550052" at bounding box center [742, 31] width 1388 height 27
copy h3 "SDC 9 ANGELIQUE VERIEN - METFRA000000938_21496092550052"
click at [932, 407] on p "Ajouter un commentaire ﻿" at bounding box center [1124, 409] width 487 height 19
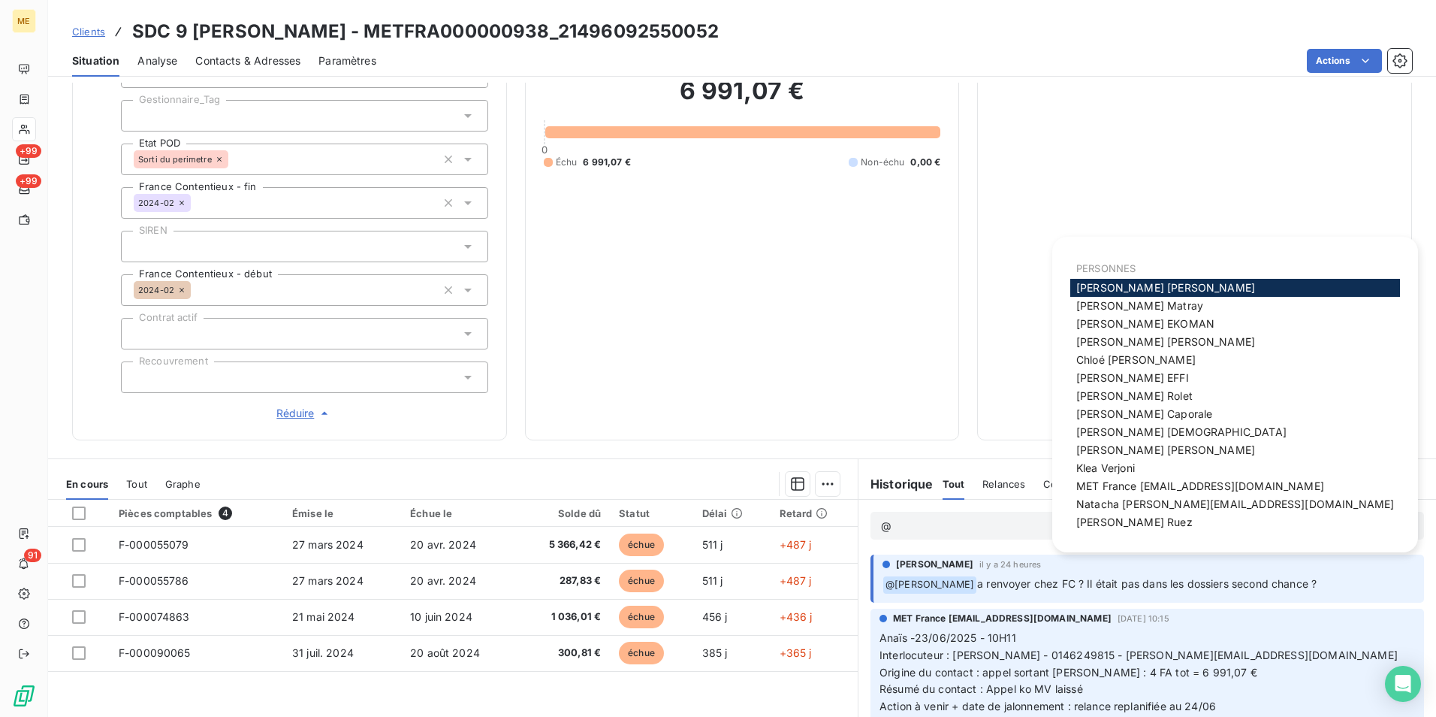
scroll to position [273, 0]
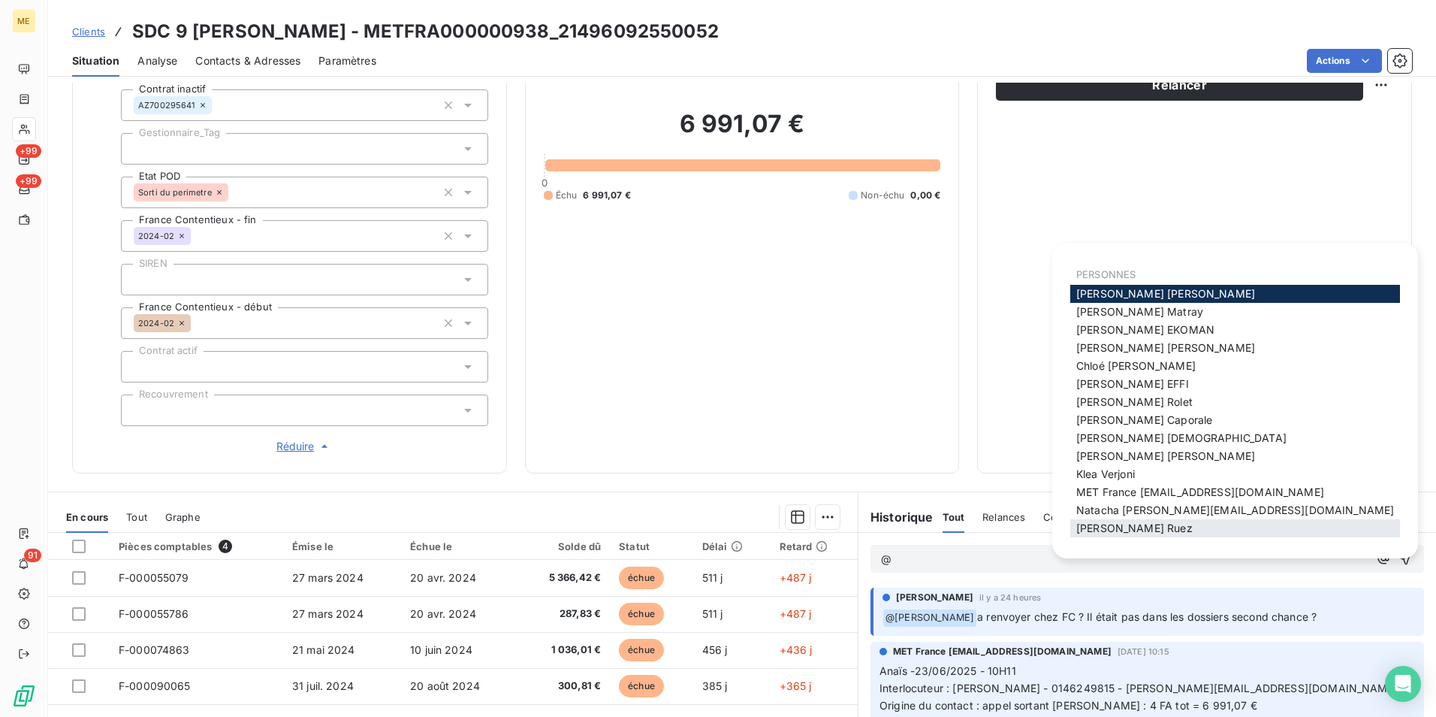
click at [1127, 524] on span "Xavier Ruez" at bounding box center [1134, 527] width 116 height 13
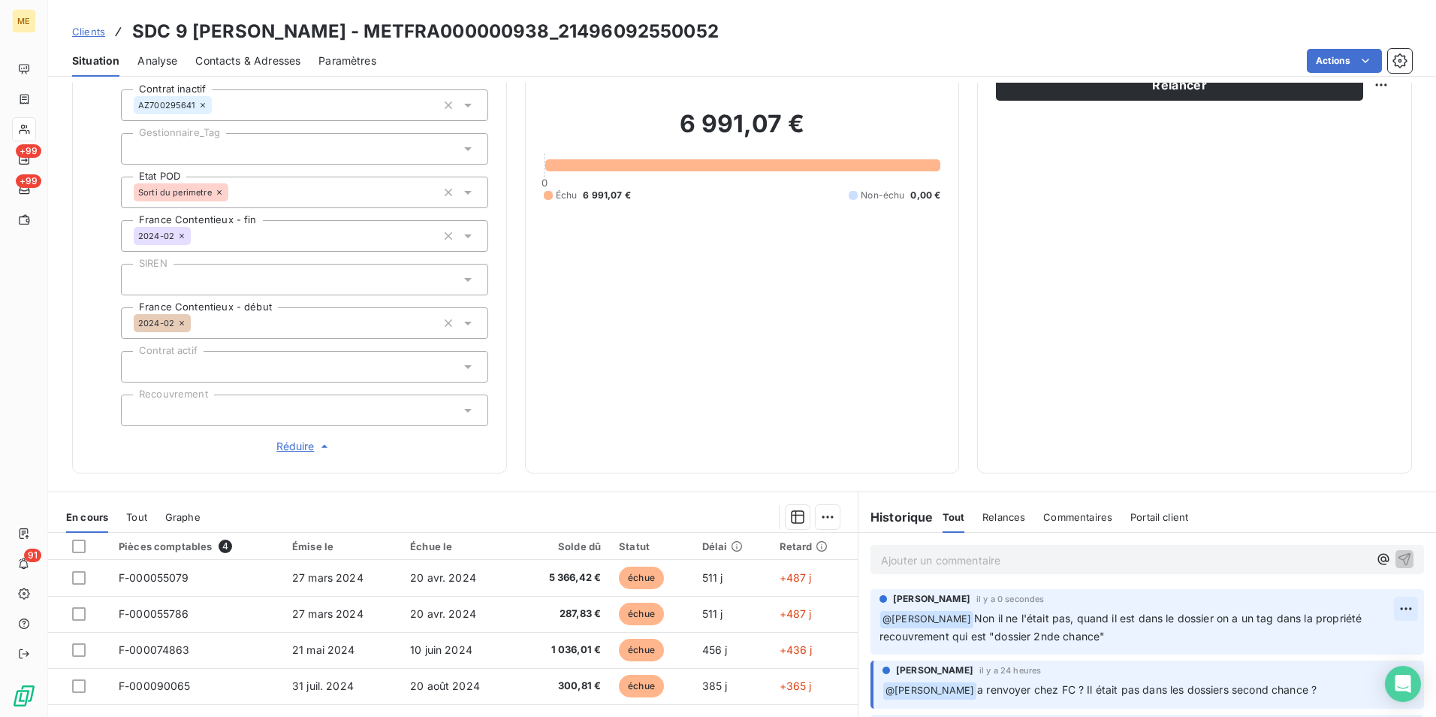
click at [1381, 613] on html "ME +99 +99 91 Clients SDC 9 ANGELIQUE VERIEN - METFRA000000938_21496092550052 S…" at bounding box center [718, 358] width 1436 height 717
click at [1351, 638] on div "Editer" at bounding box center [1347, 641] width 84 height 24
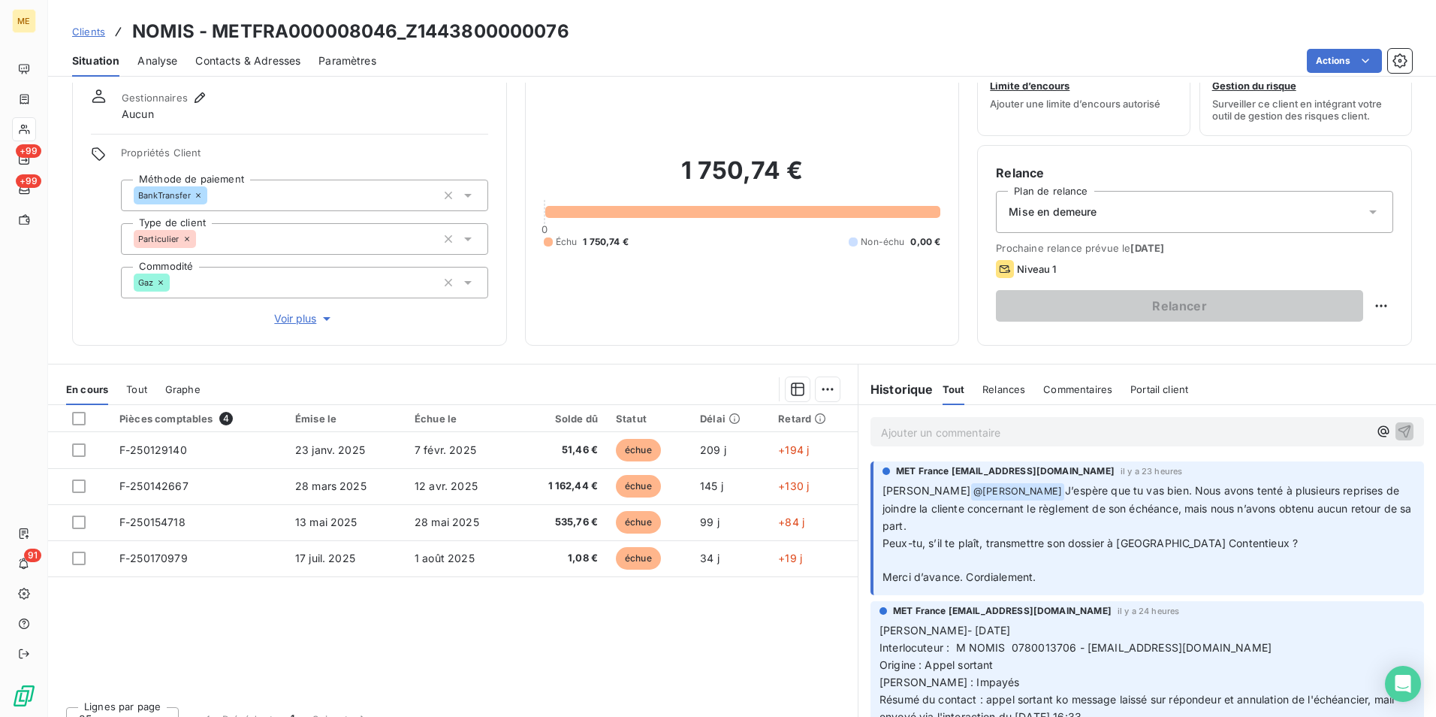
scroll to position [74, 0]
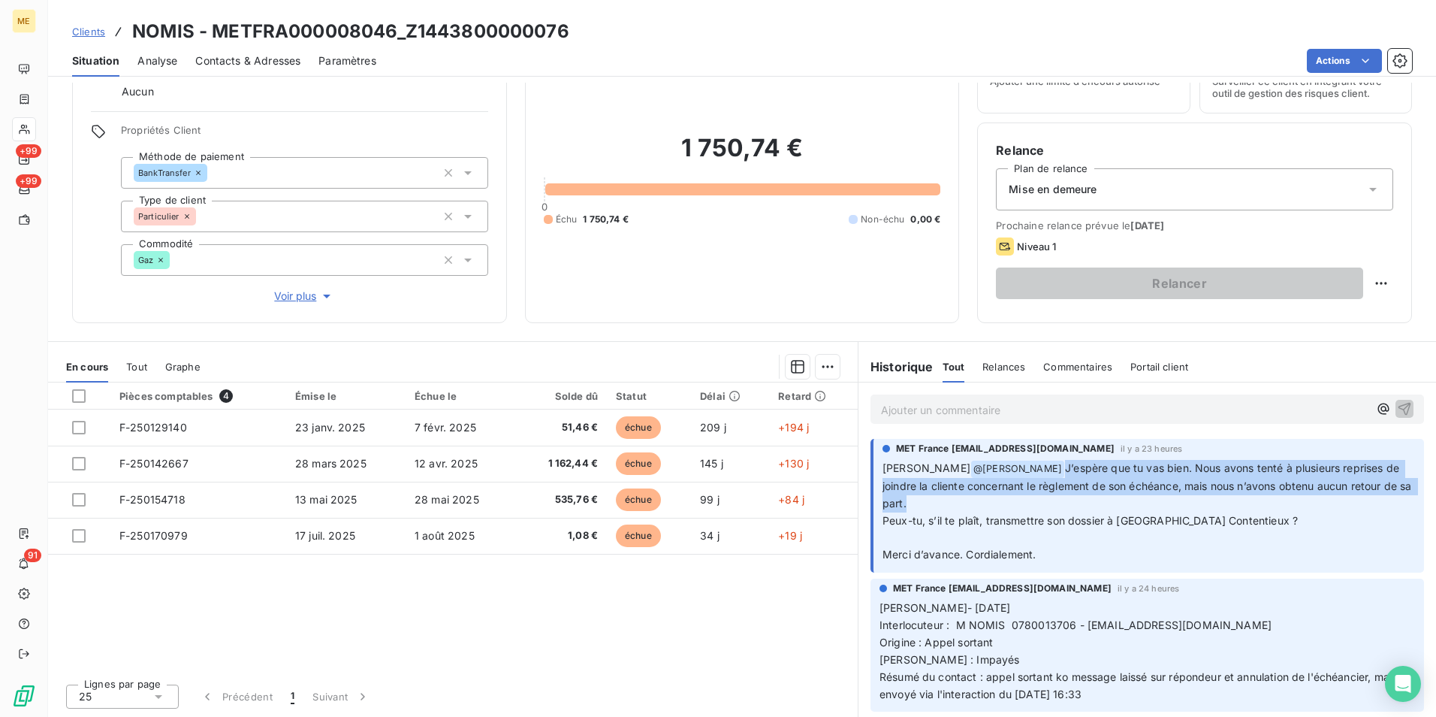
drag, startPoint x: 1040, startPoint y: 465, endPoint x: 1267, endPoint y: 506, distance: 231.3
click at [1267, 506] on p "[PERSON_NAME] @ [PERSON_NAME] J’espère que tu vas bien. Nous avons tenté à plus…" at bounding box center [1149, 512] width 533 height 104
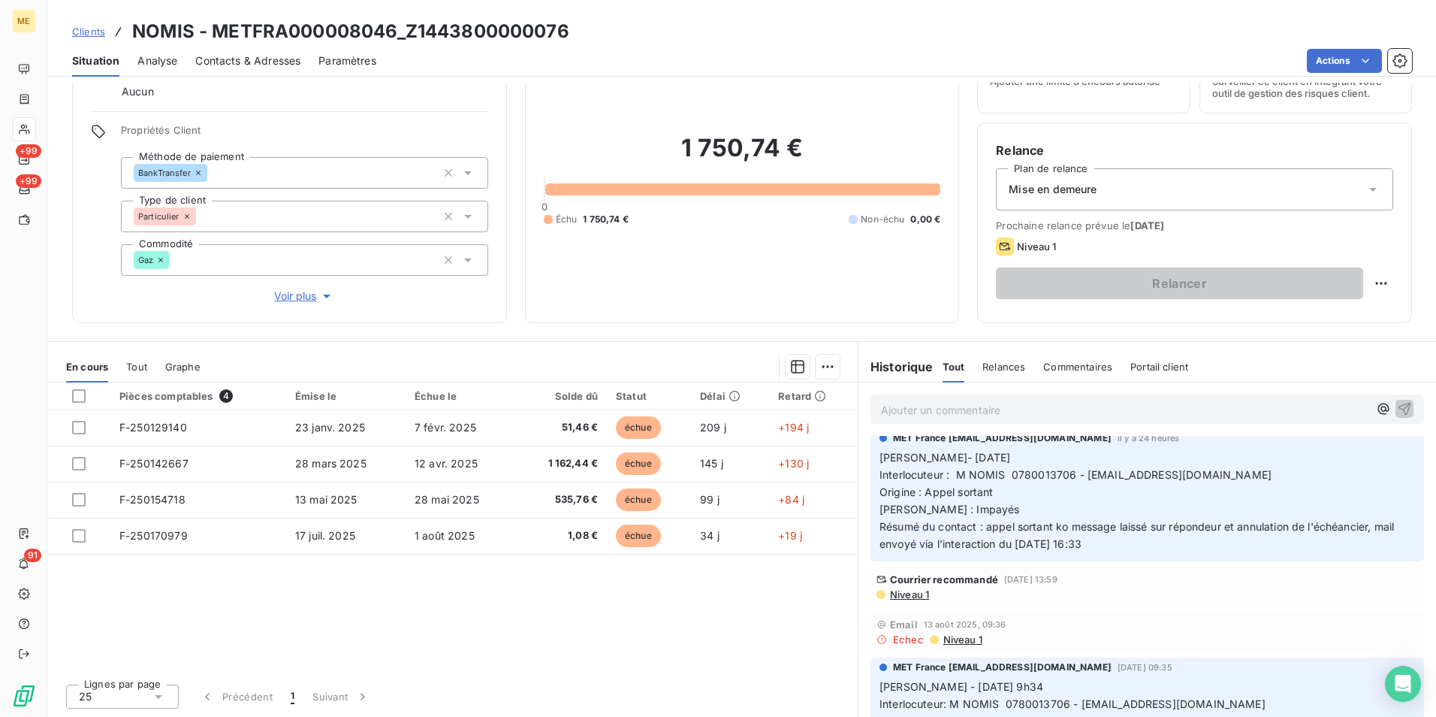
scroll to position [225, 0]
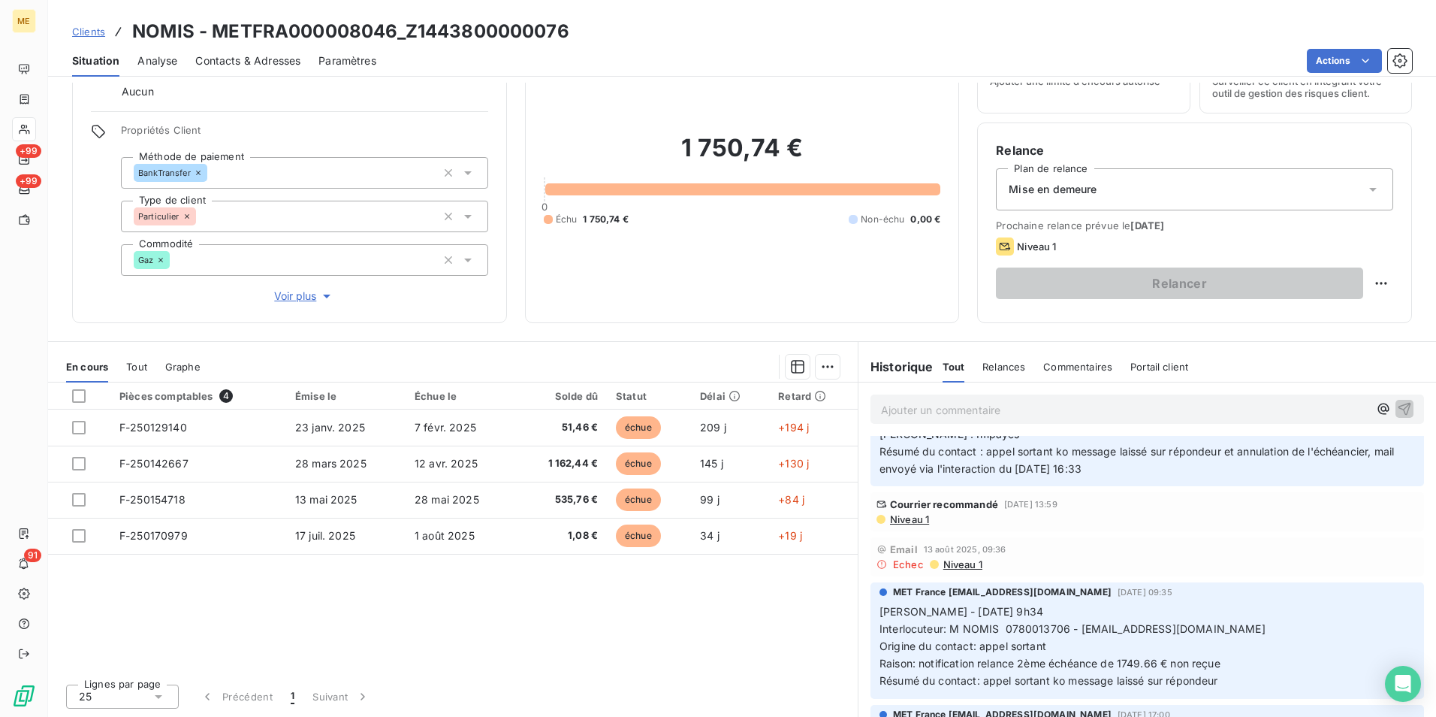
click at [908, 525] on span "Niveau 1" at bounding box center [909, 519] width 41 height 12
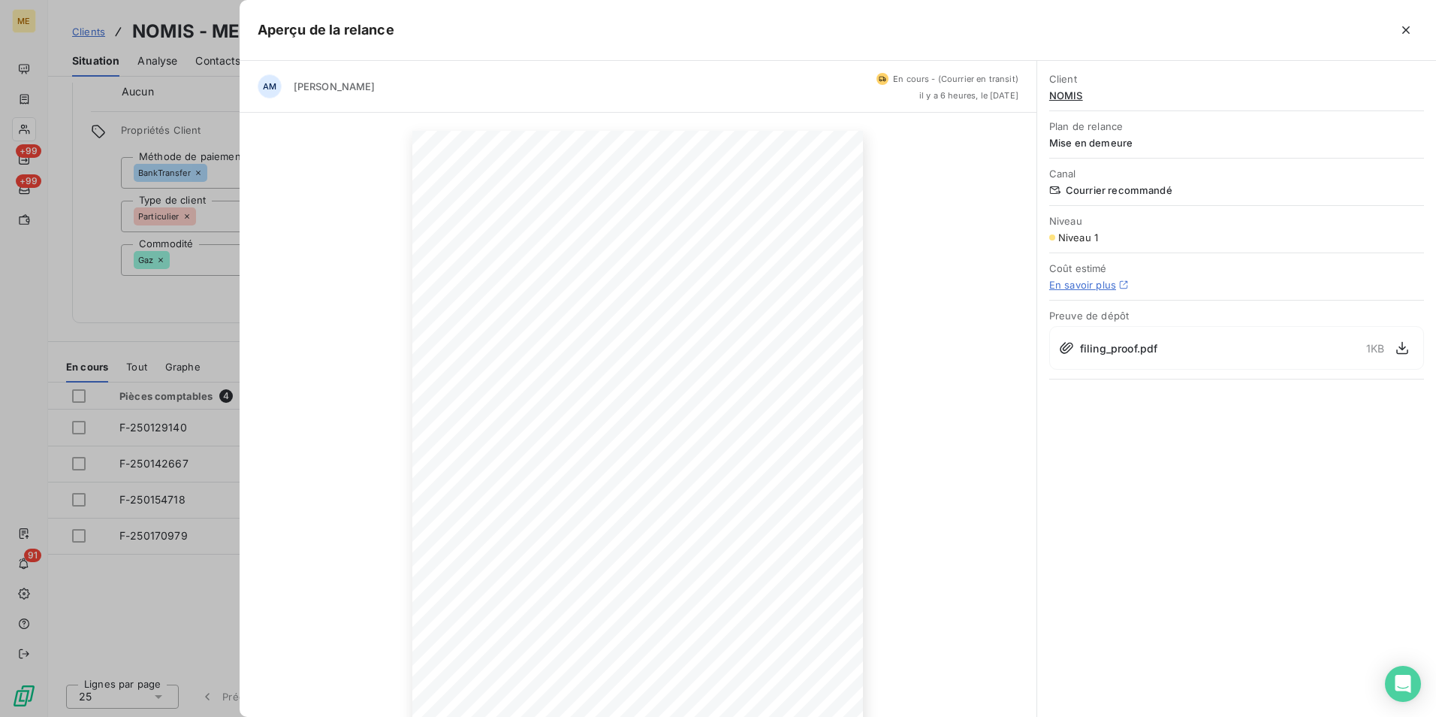
click at [1405, 18] on button "button" at bounding box center [1406, 30] width 24 height 24
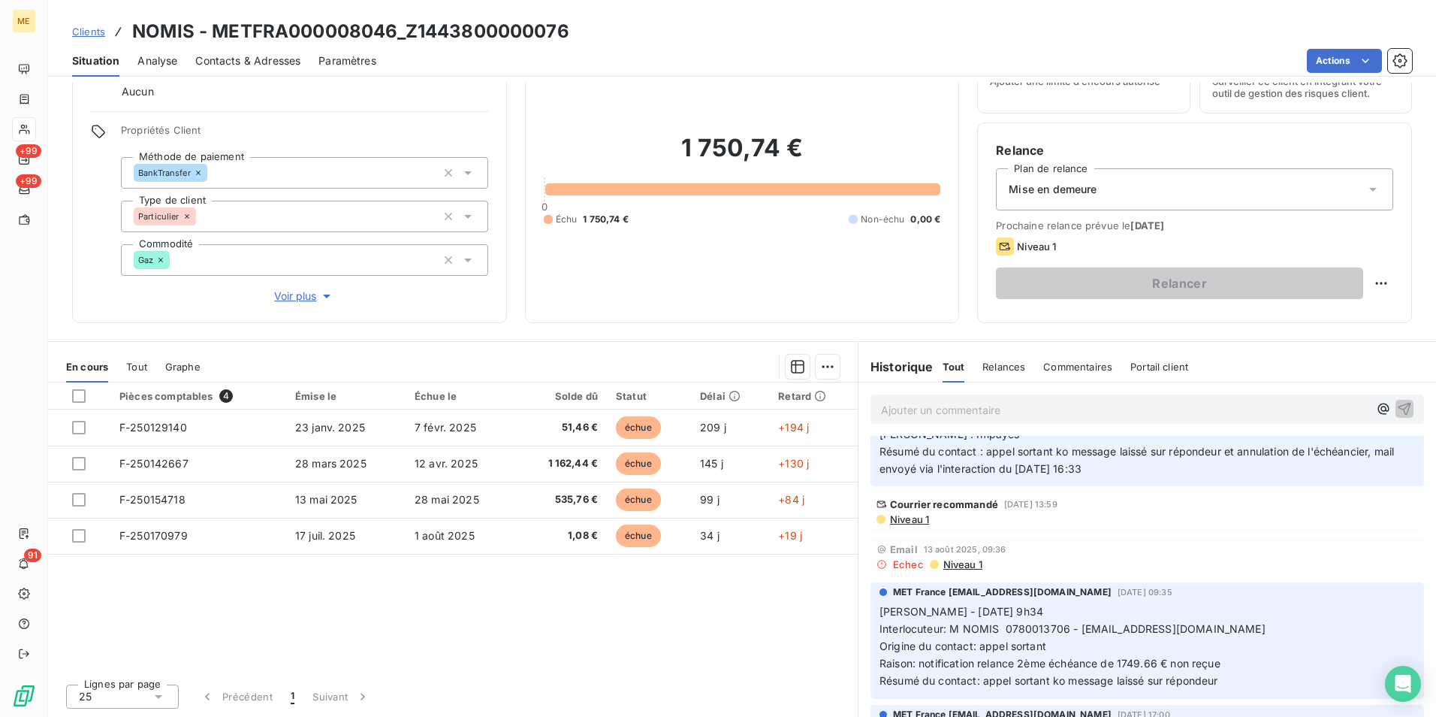
click at [299, 300] on span "Voir plus" at bounding box center [304, 295] width 60 height 15
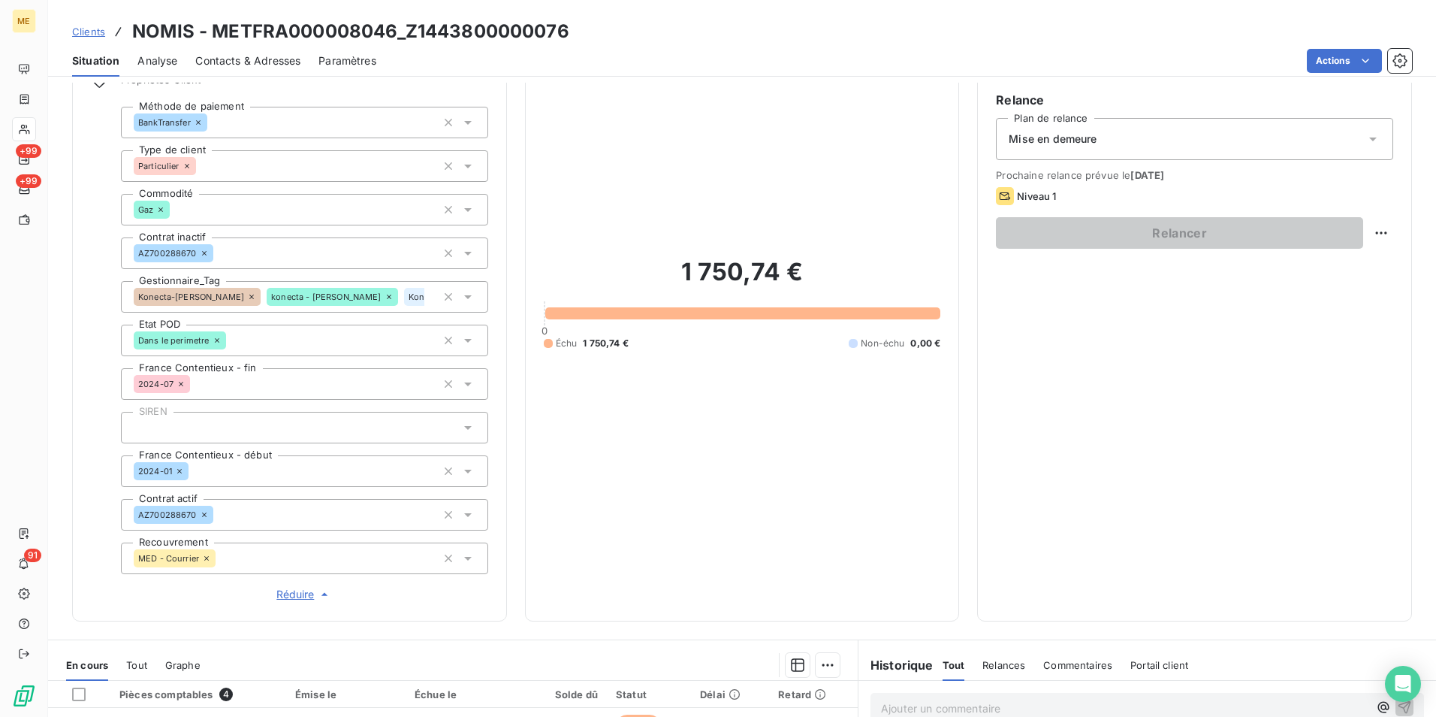
scroll to position [149, 0]
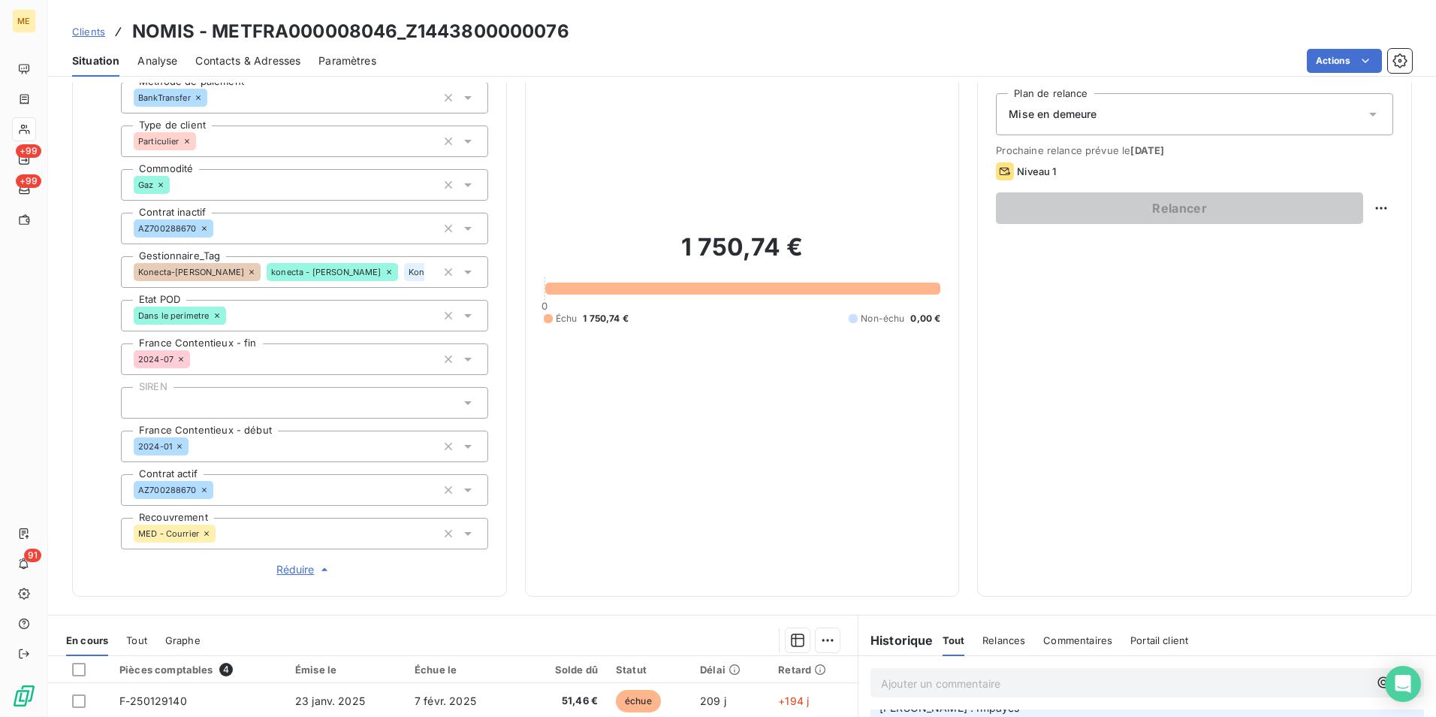
click at [301, 575] on span "Réduire" at bounding box center [304, 569] width 56 height 15
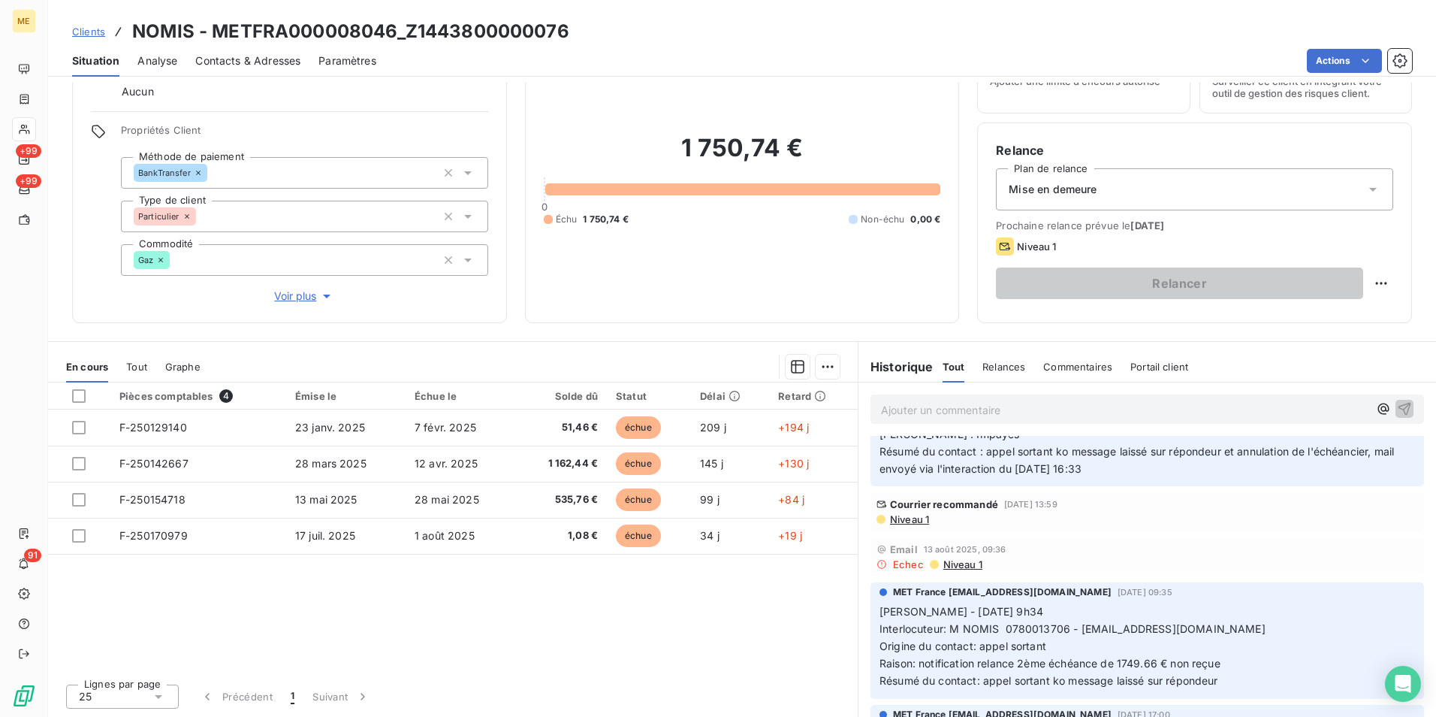
scroll to position [74, 0]
click at [297, 297] on span "Voir plus" at bounding box center [304, 295] width 60 height 15
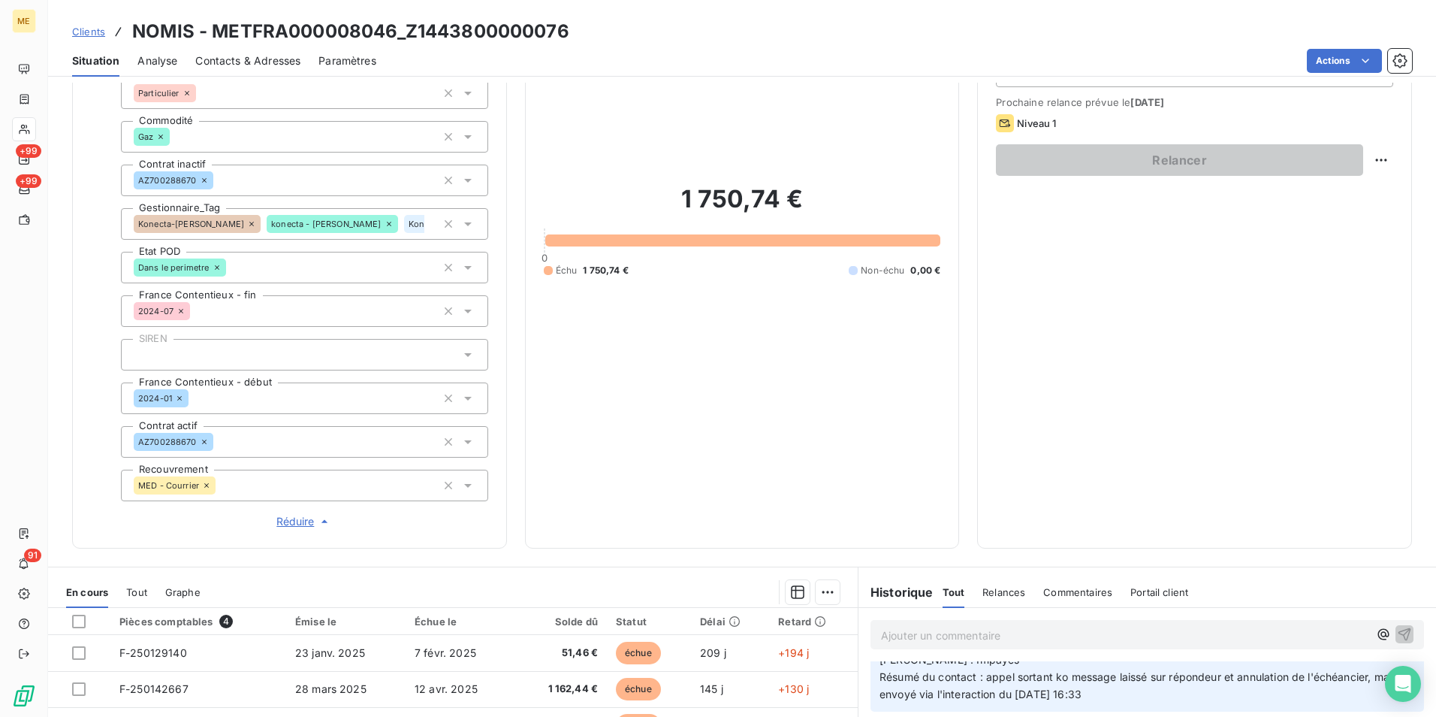
scroll to position [225, 0]
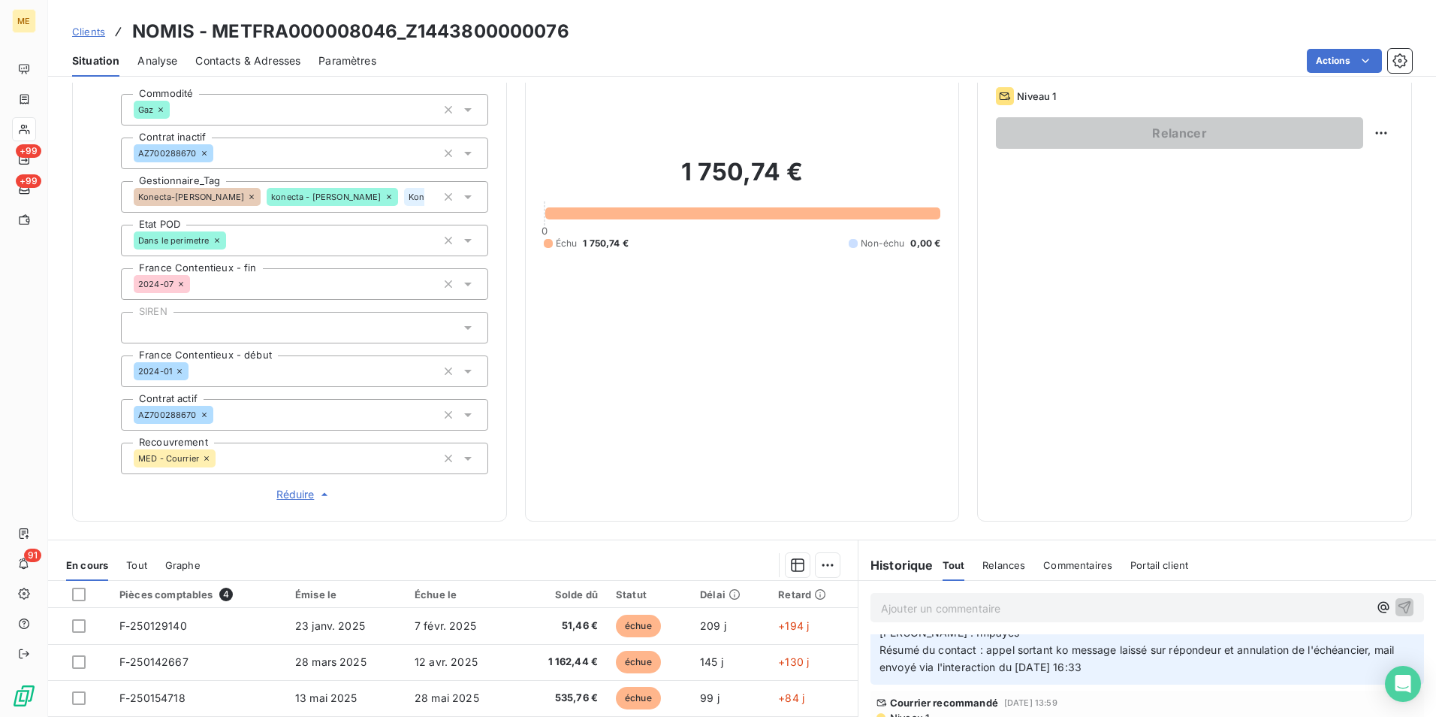
click at [294, 494] on span "Réduire" at bounding box center [304, 494] width 56 height 15
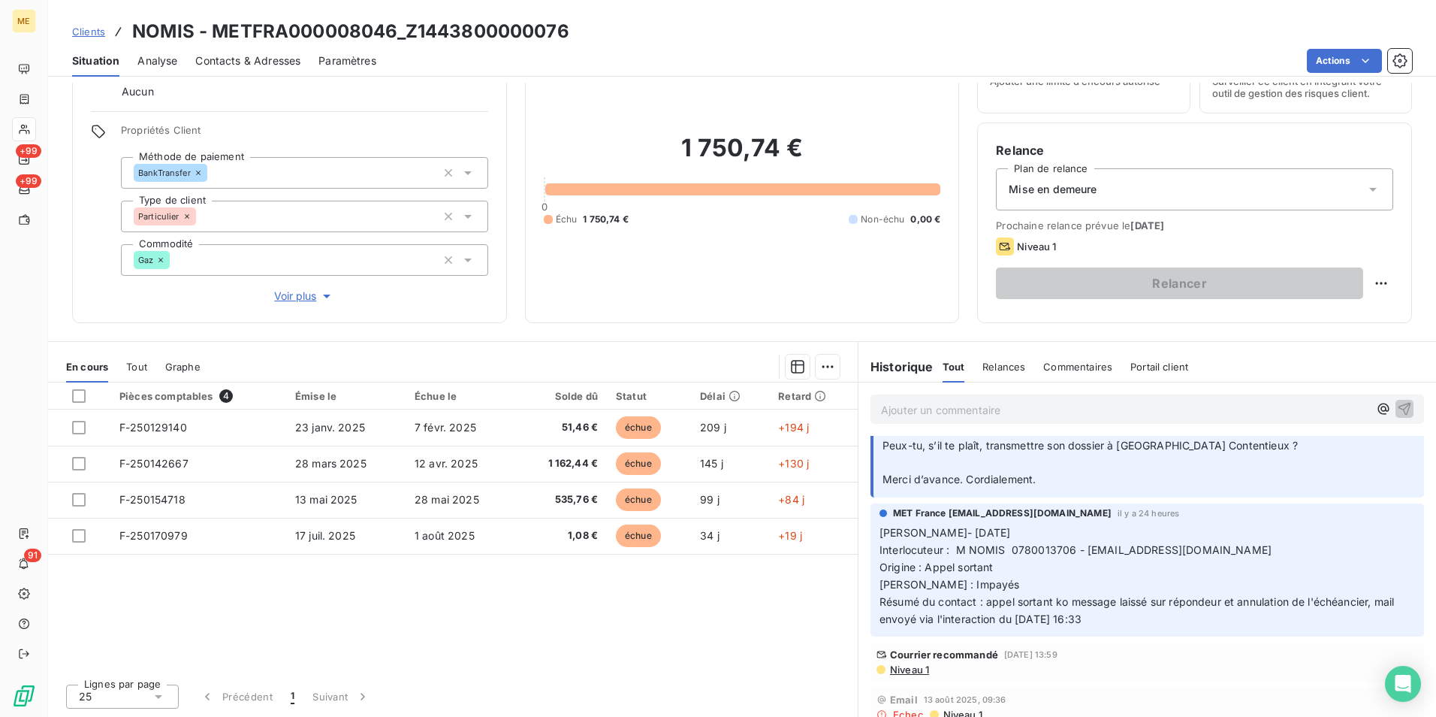
scroll to position [0, 0]
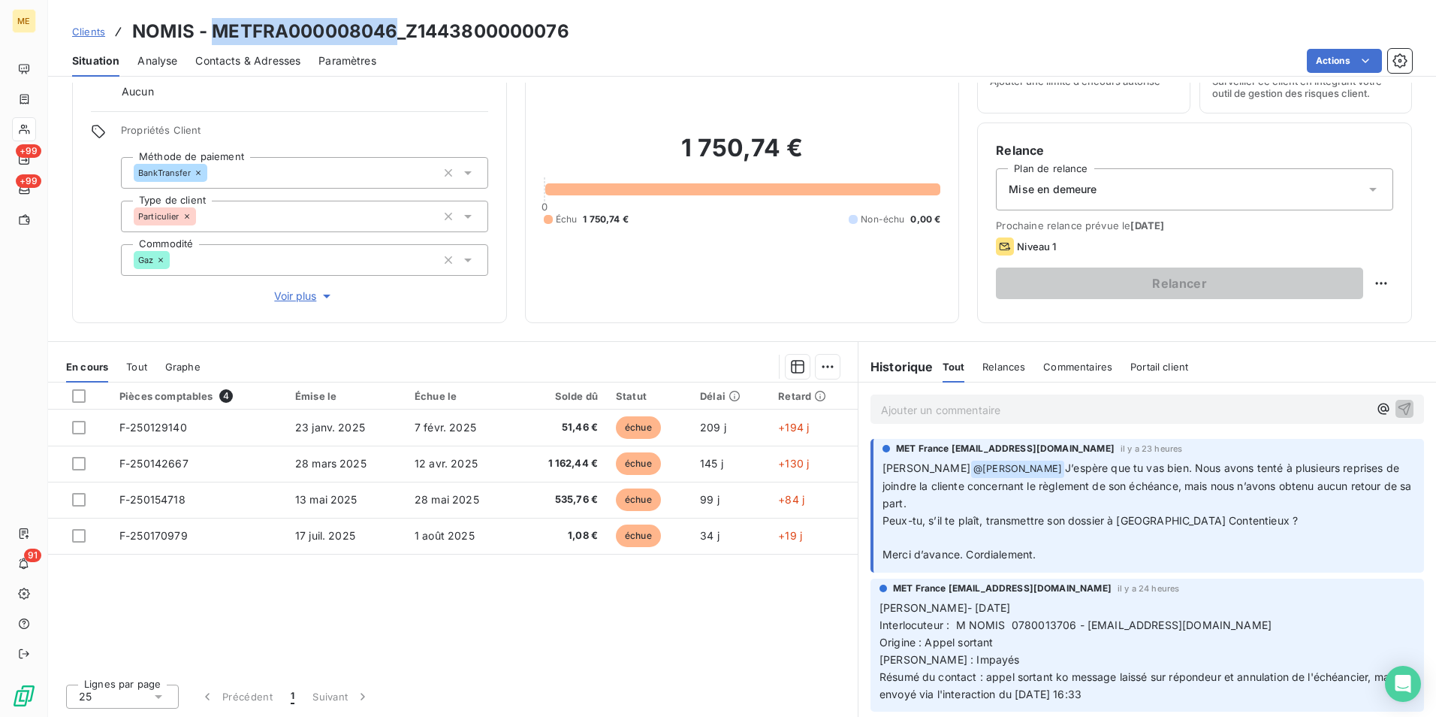
drag, startPoint x: 398, startPoint y: 38, endPoint x: 216, endPoint y: 34, distance: 181.8
click at [216, 34] on h3 "NOMIS - METFRA000008046_Z1443800000076" at bounding box center [350, 31] width 437 height 27
copy h3 "METFRA000008046"
drag, startPoint x: 607, startPoint y: 25, endPoint x: 212, endPoint y: 38, distance: 395.3
click at [212, 38] on div "Clients NOMIS - METFRA000008046_Z1443800000076" at bounding box center [742, 31] width 1388 height 27
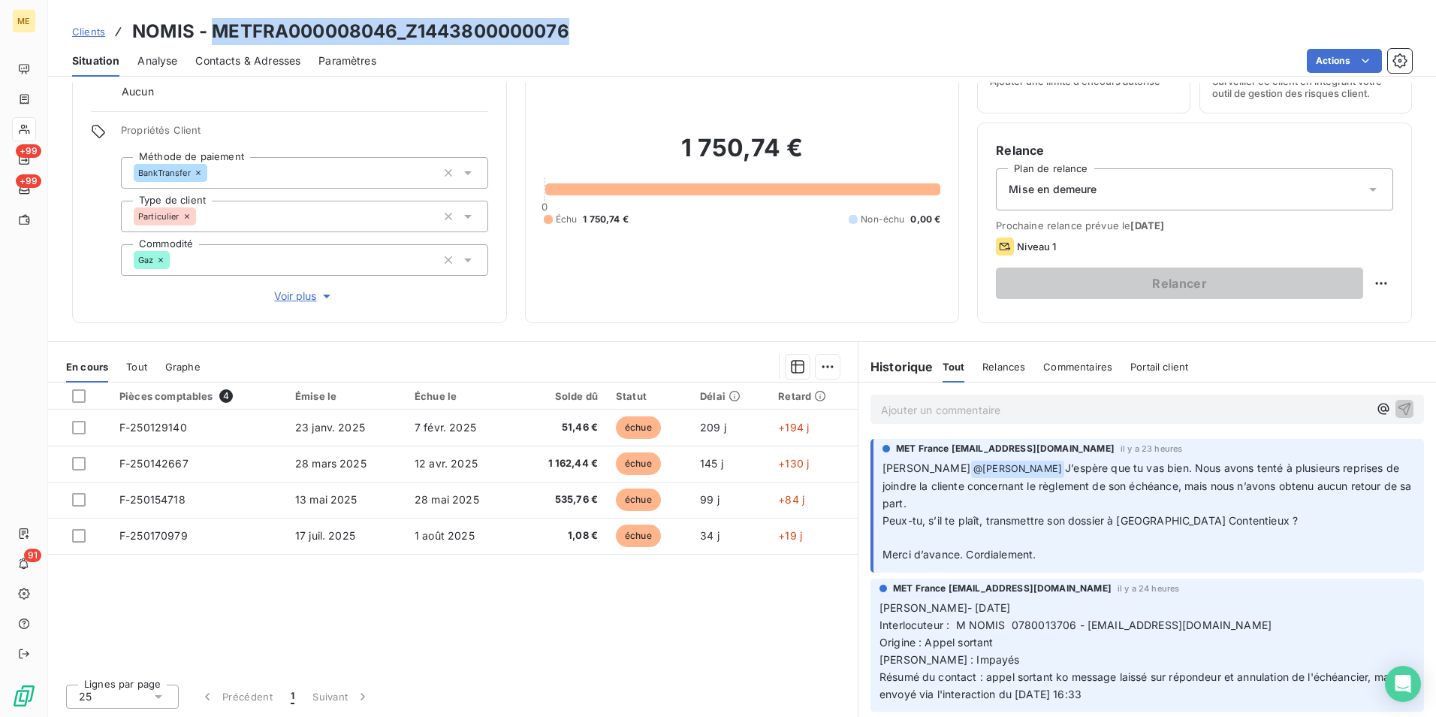
copy h3 "METFRA000008046_Z1443800000076"
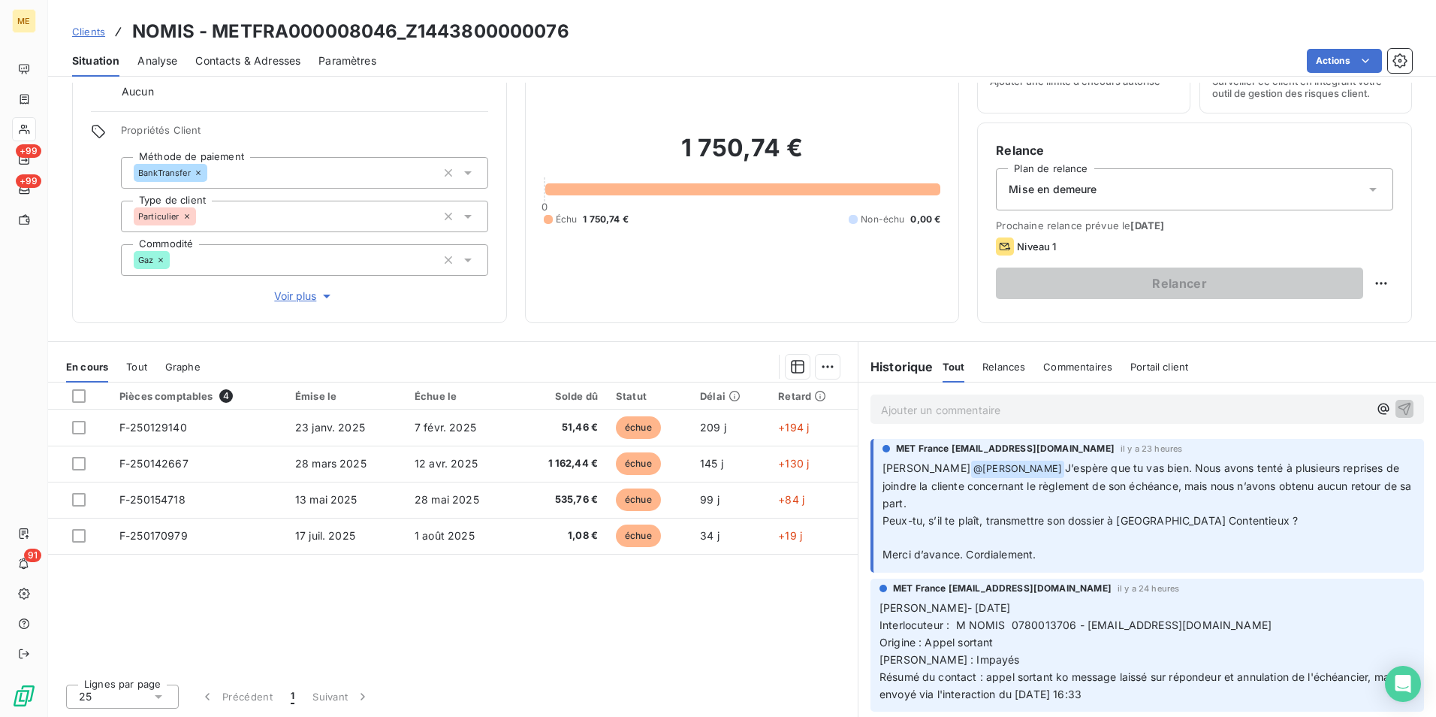
click at [707, 666] on div "Pièces comptables 4 Émise le Échue le Solde dû Statut Délai Retard F-250129140 …" at bounding box center [453, 526] width 810 height 289
click at [314, 300] on span "Voir plus" at bounding box center [304, 295] width 60 height 15
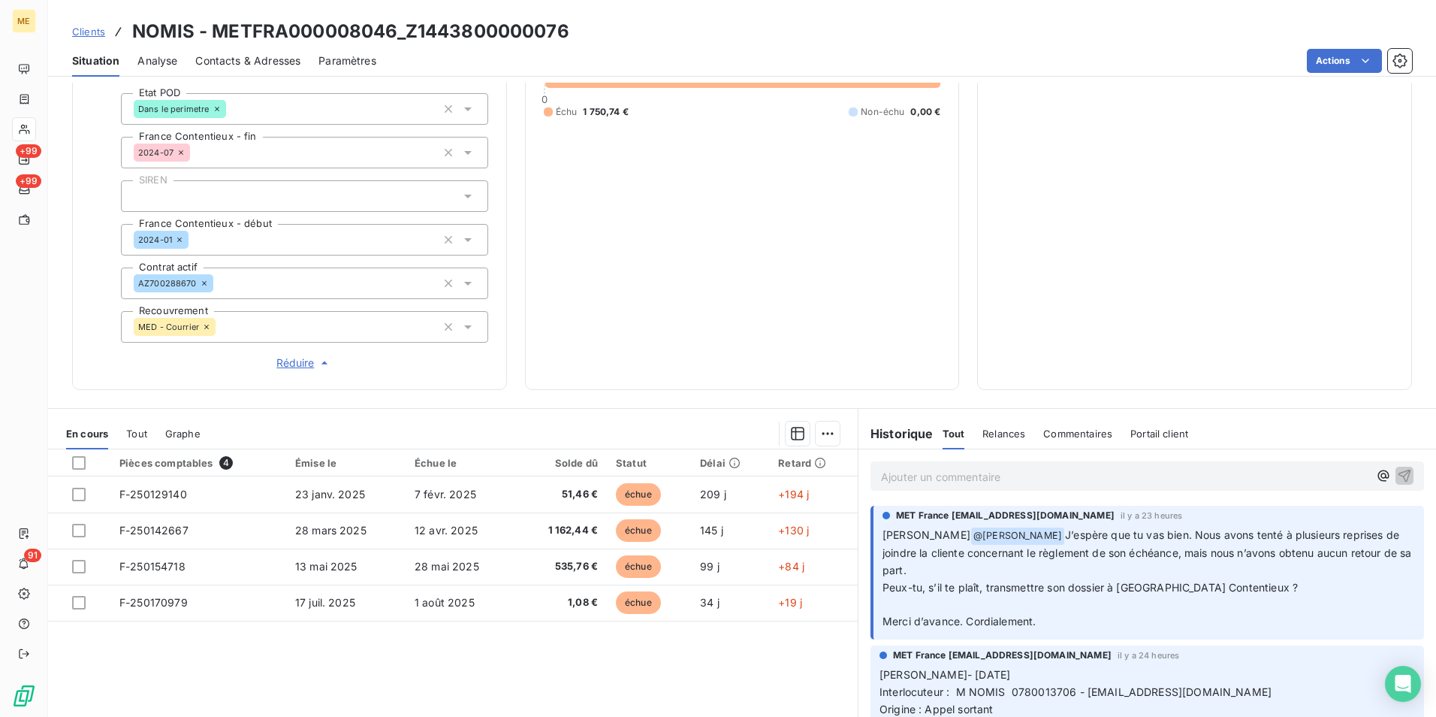
scroll to position [423, 0]
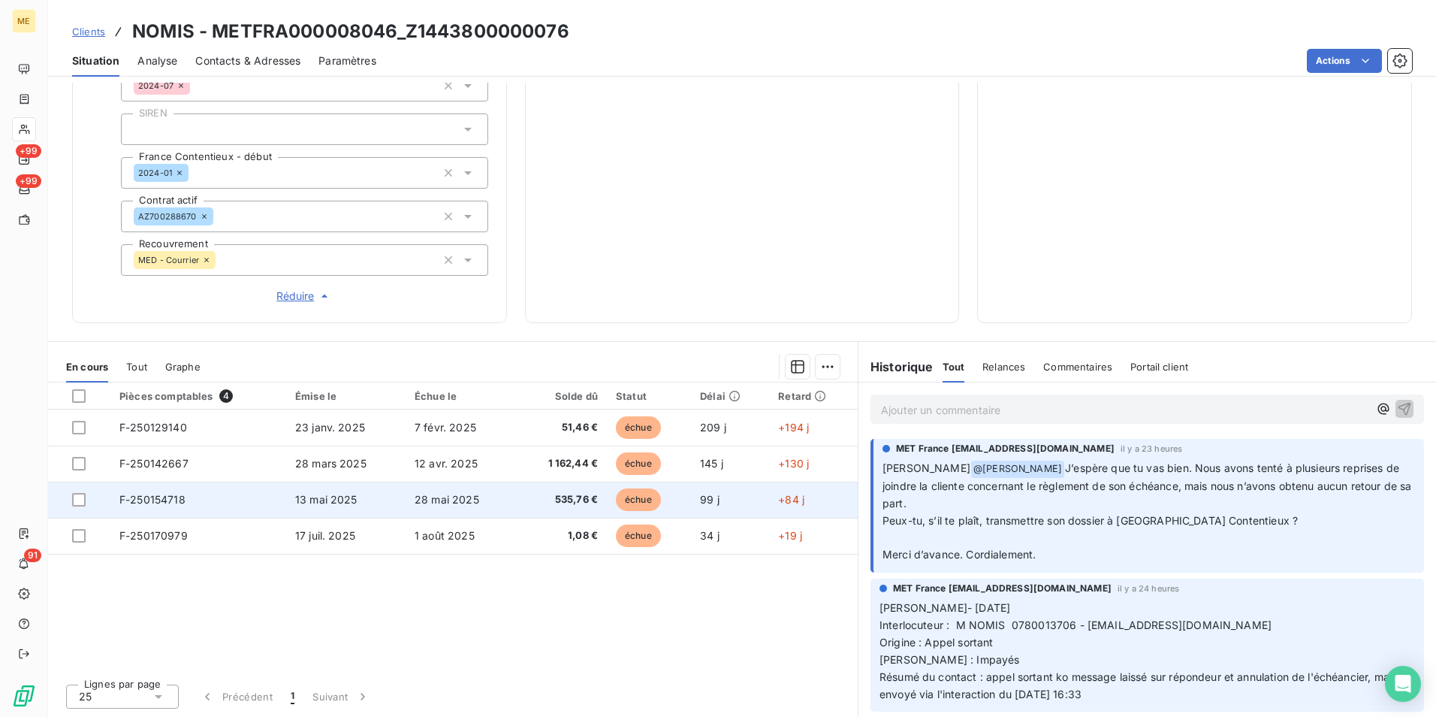
click at [563, 501] on span "535,76 €" at bounding box center [561, 499] width 73 height 15
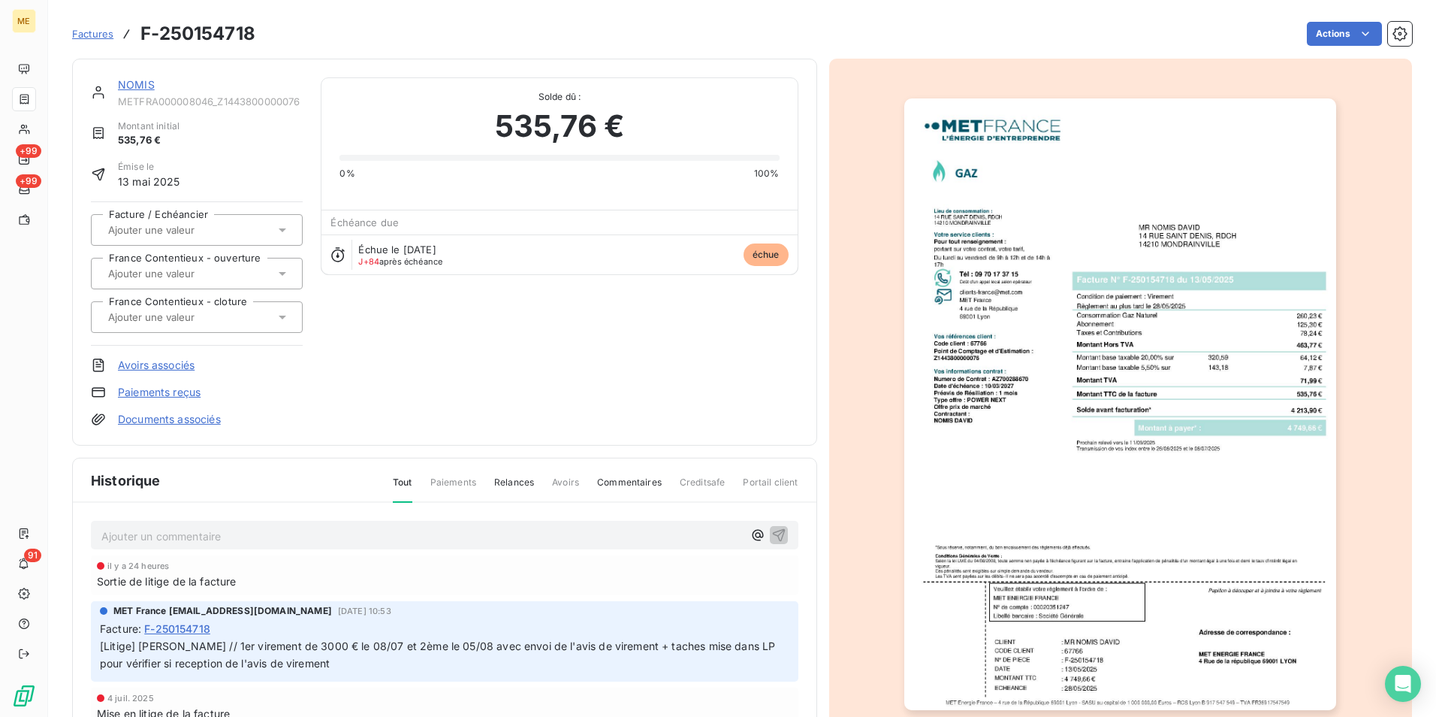
scroll to position [115, 0]
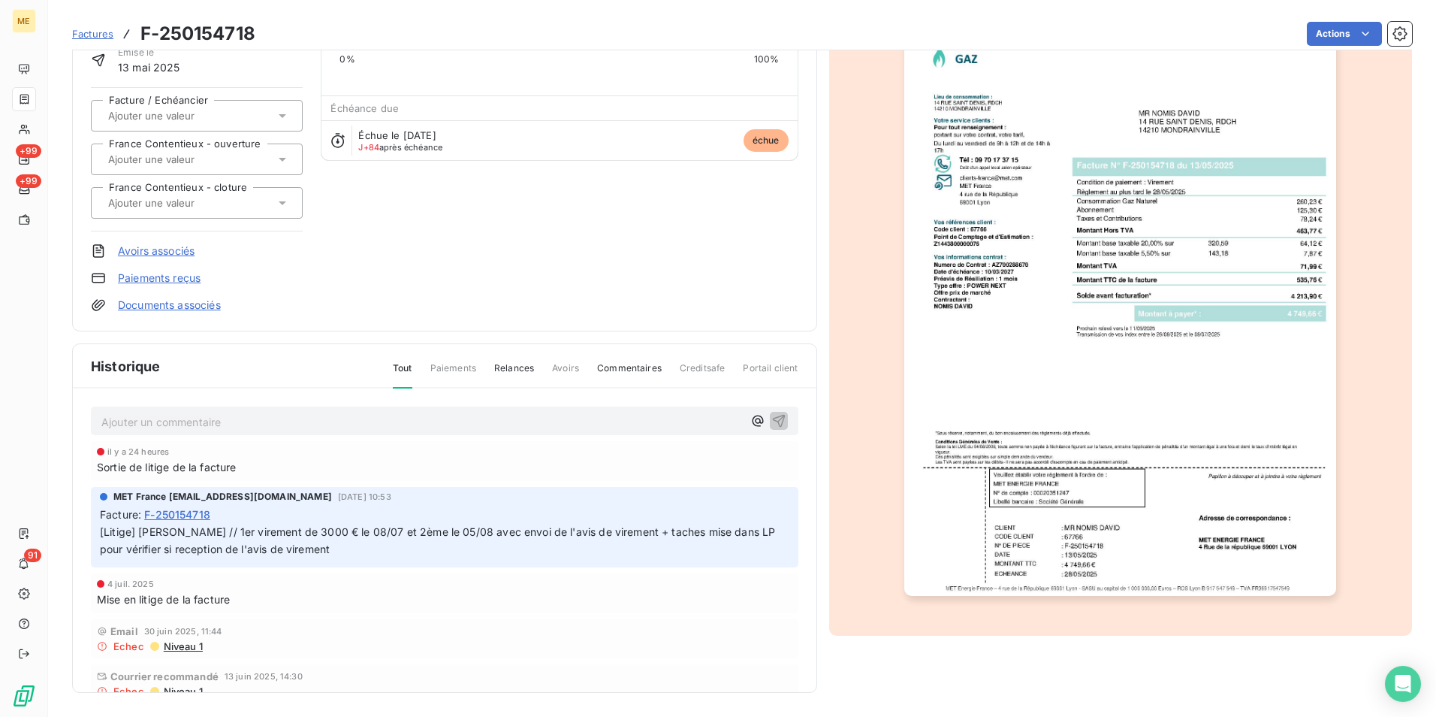
click at [1160, 522] on img "button" at bounding box center [1120, 289] width 432 height 611
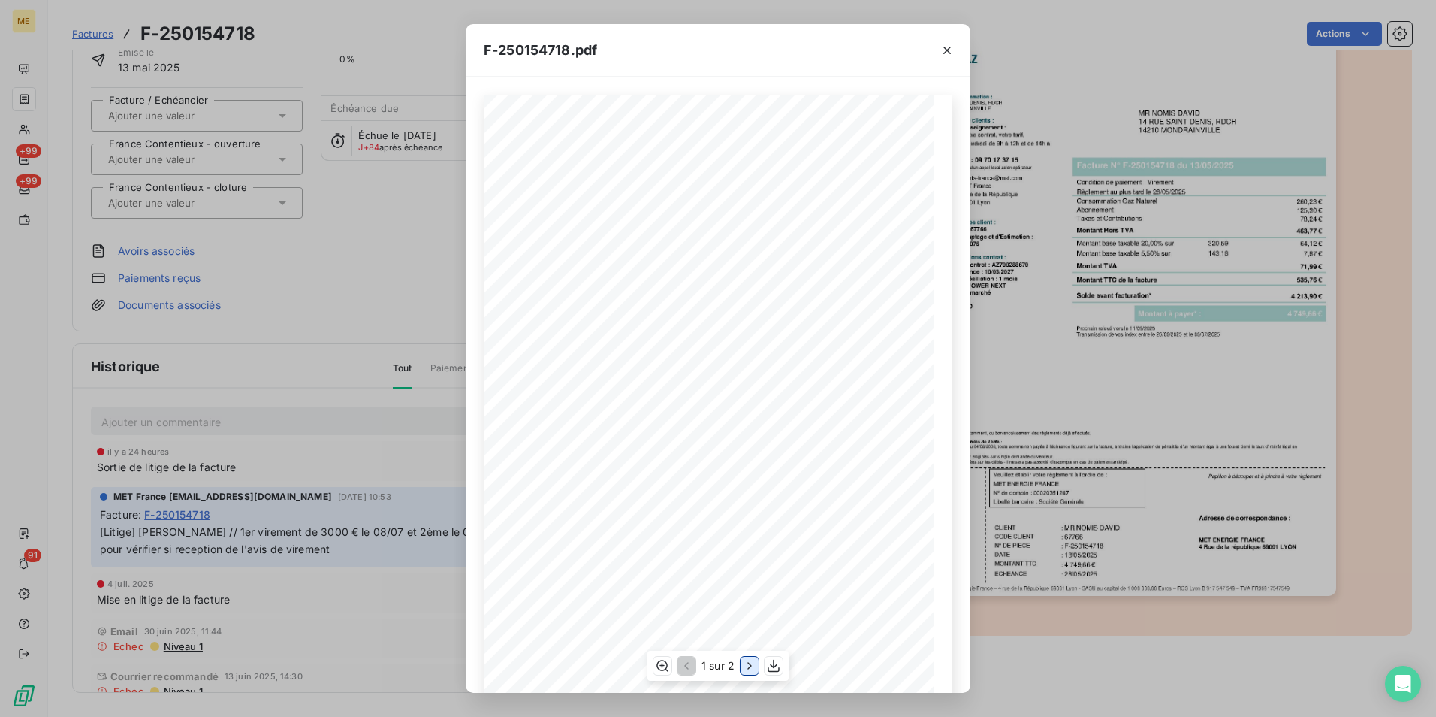
click at [744, 663] on icon "button" at bounding box center [749, 665] width 15 height 15
click at [545, 276] on div "Détail de votre facture : Document à conserver 5 ans Numéro F-250154718 Vos réf…" at bounding box center [718, 413] width 469 height 637
click at [952, 50] on icon "button" at bounding box center [947, 50] width 15 height 15
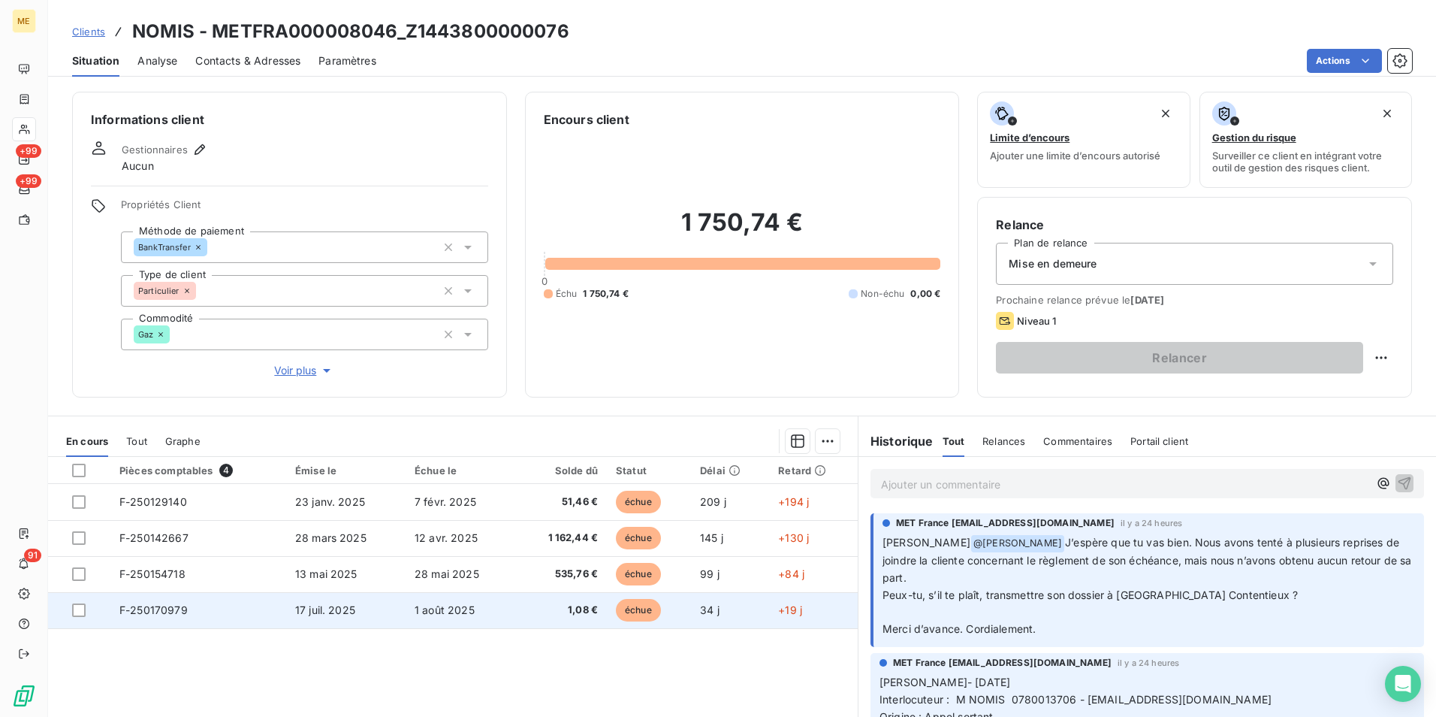
click at [530, 609] on span "1,08 €" at bounding box center [561, 609] width 73 height 15
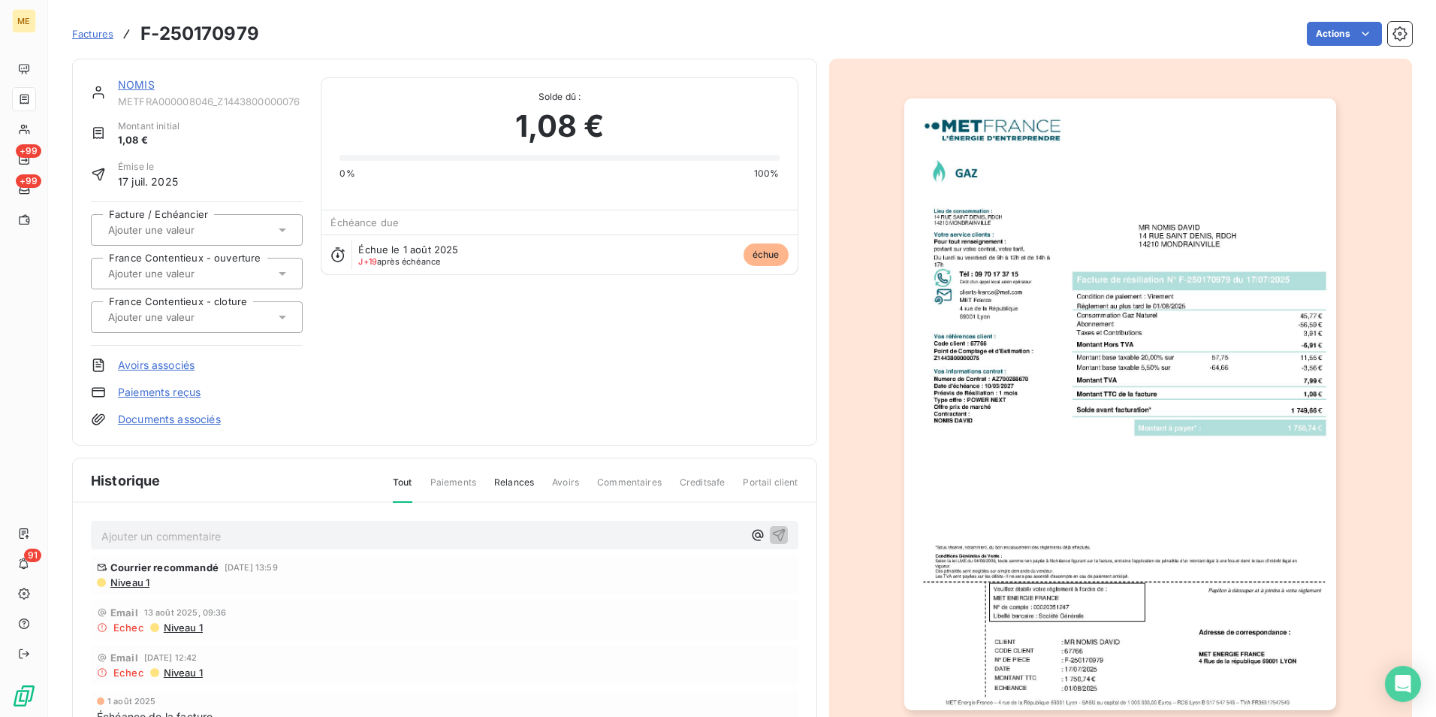
click at [1360, 466] on div at bounding box center [1121, 404] width 584 height 691
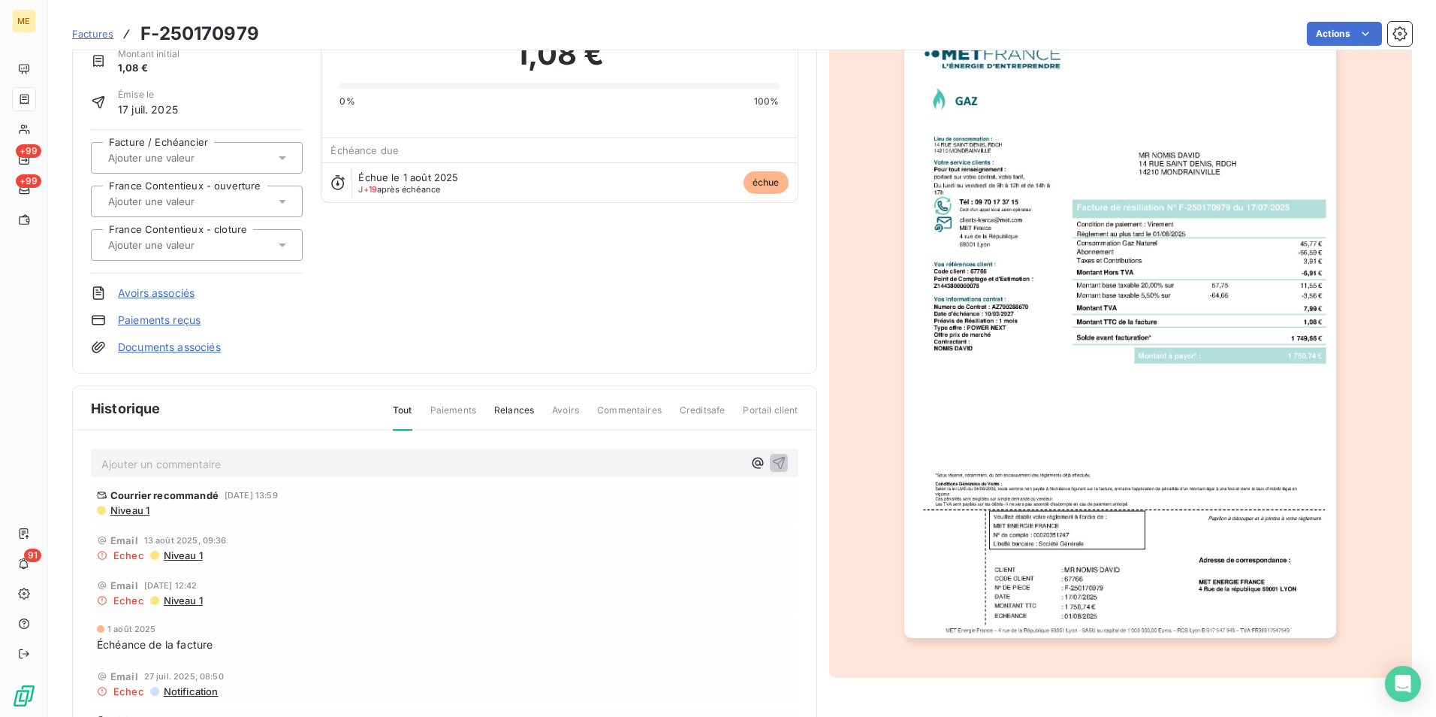
scroll to position [77, 0]
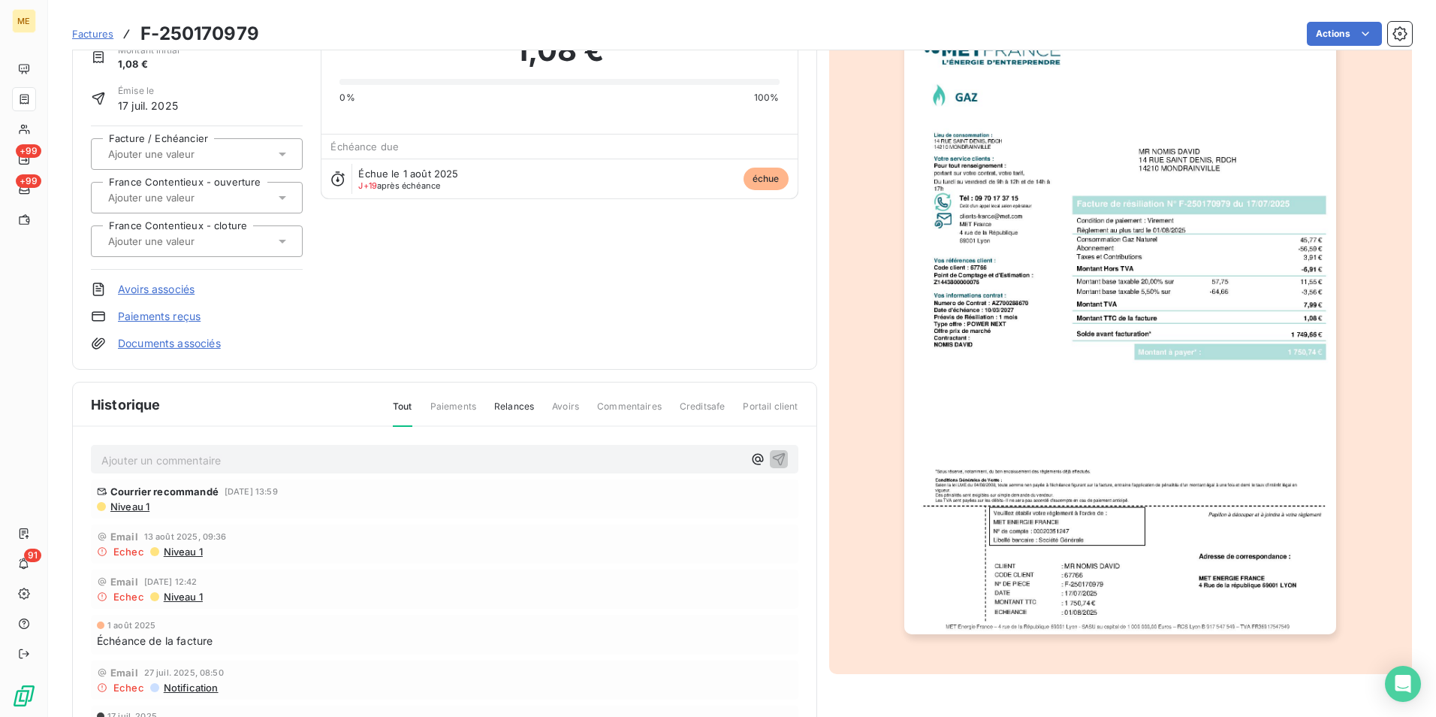
click at [1127, 484] on img "button" at bounding box center [1120, 328] width 432 height 611
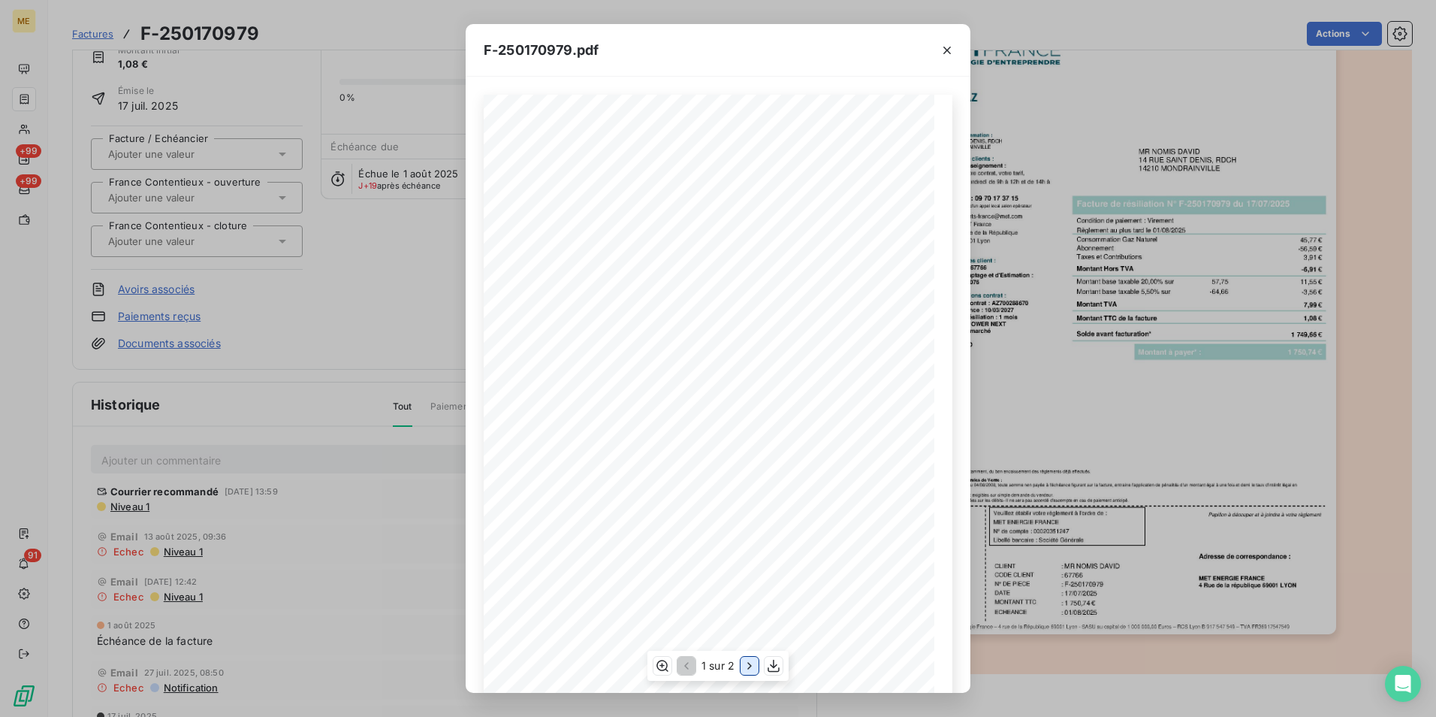
click at [743, 666] on icon "button" at bounding box center [749, 665] width 15 height 15
click at [681, 665] on icon "button" at bounding box center [684, 665] width 15 height 15
click at [751, 662] on icon "button" at bounding box center [749, 665] width 15 height 15
click at [578, 289] on div "Détail de votre facture : Document à conserver 5 ans Numéro F-250170979 Vos réf…" at bounding box center [718, 413] width 469 height 637
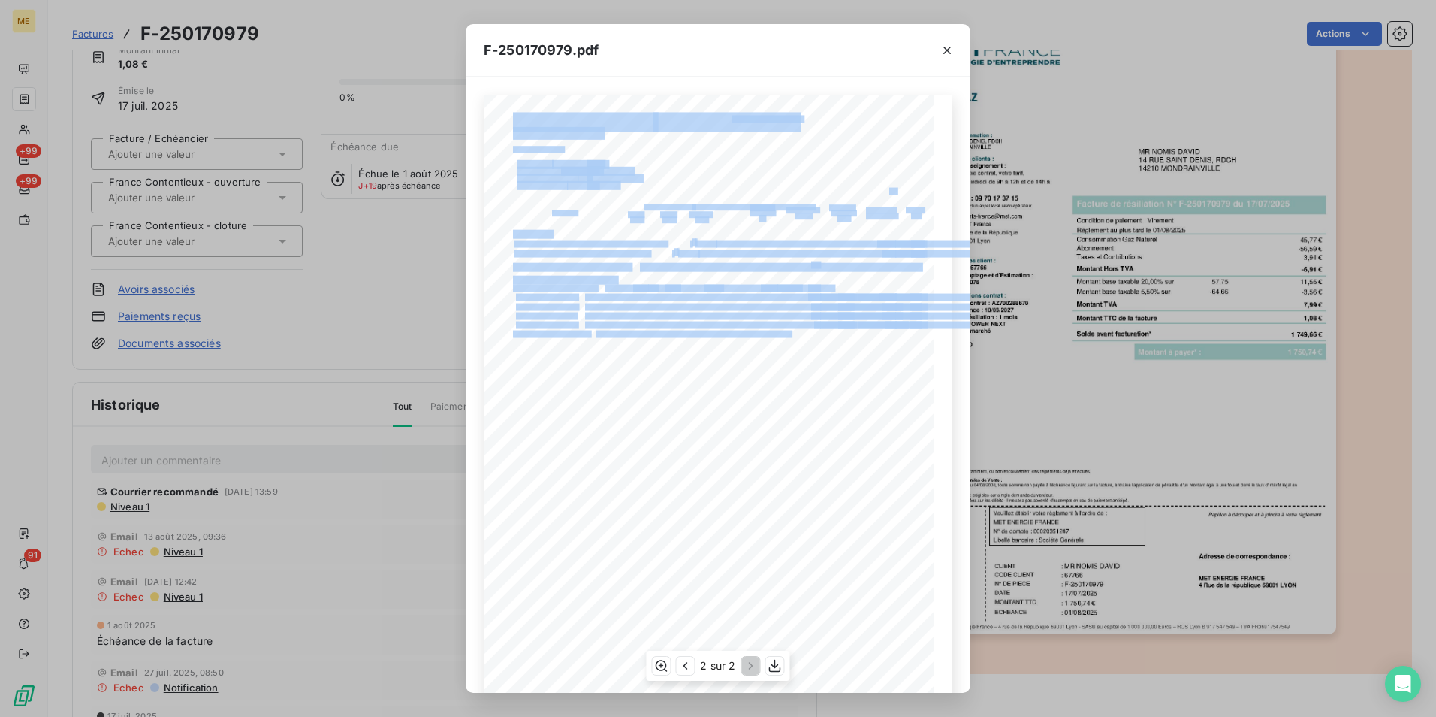
click at [868, 343] on div "Détail de votre facture : Document à conserver 5 ans Numéro F-250170979 Vos réf…" at bounding box center [718, 413] width 469 height 637
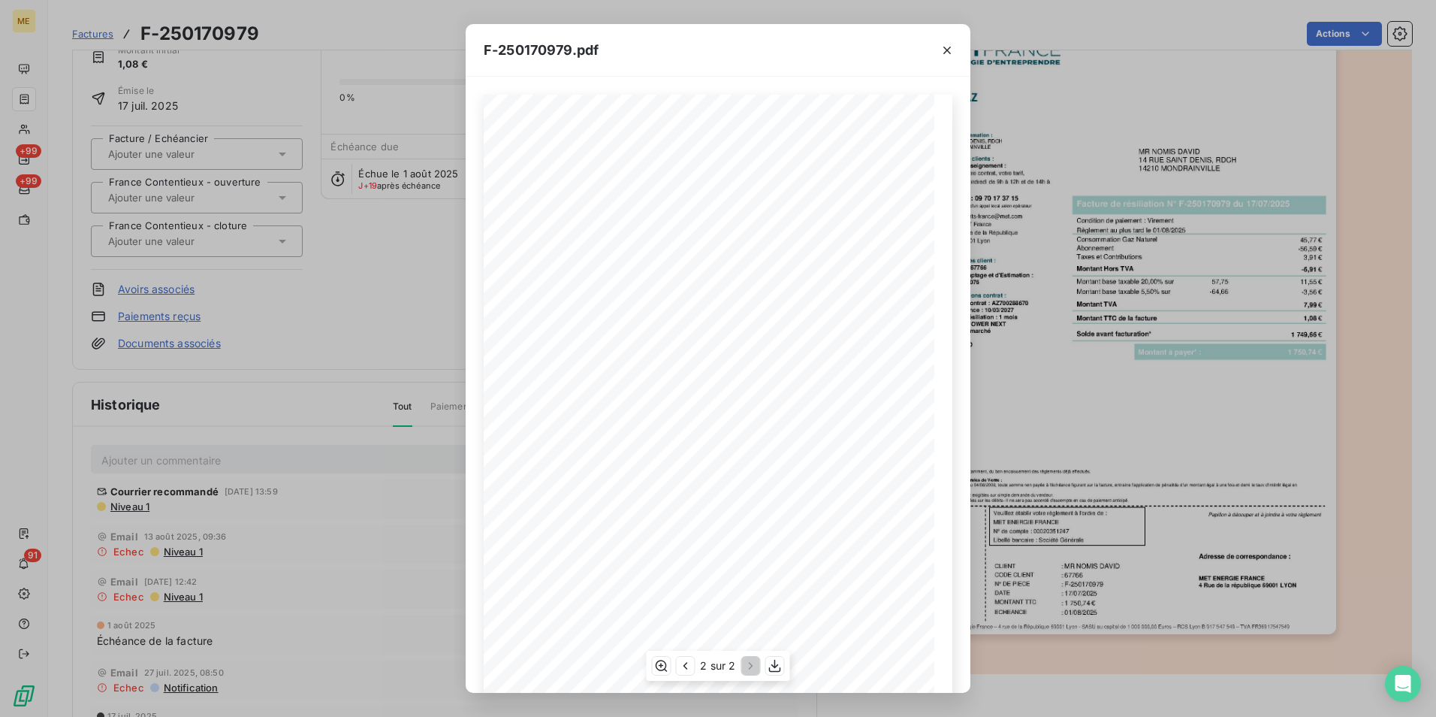
click at [753, 352] on span at bounding box center [745, 354] width 282 height 5
click at [941, 52] on icon "button" at bounding box center [947, 50] width 15 height 15
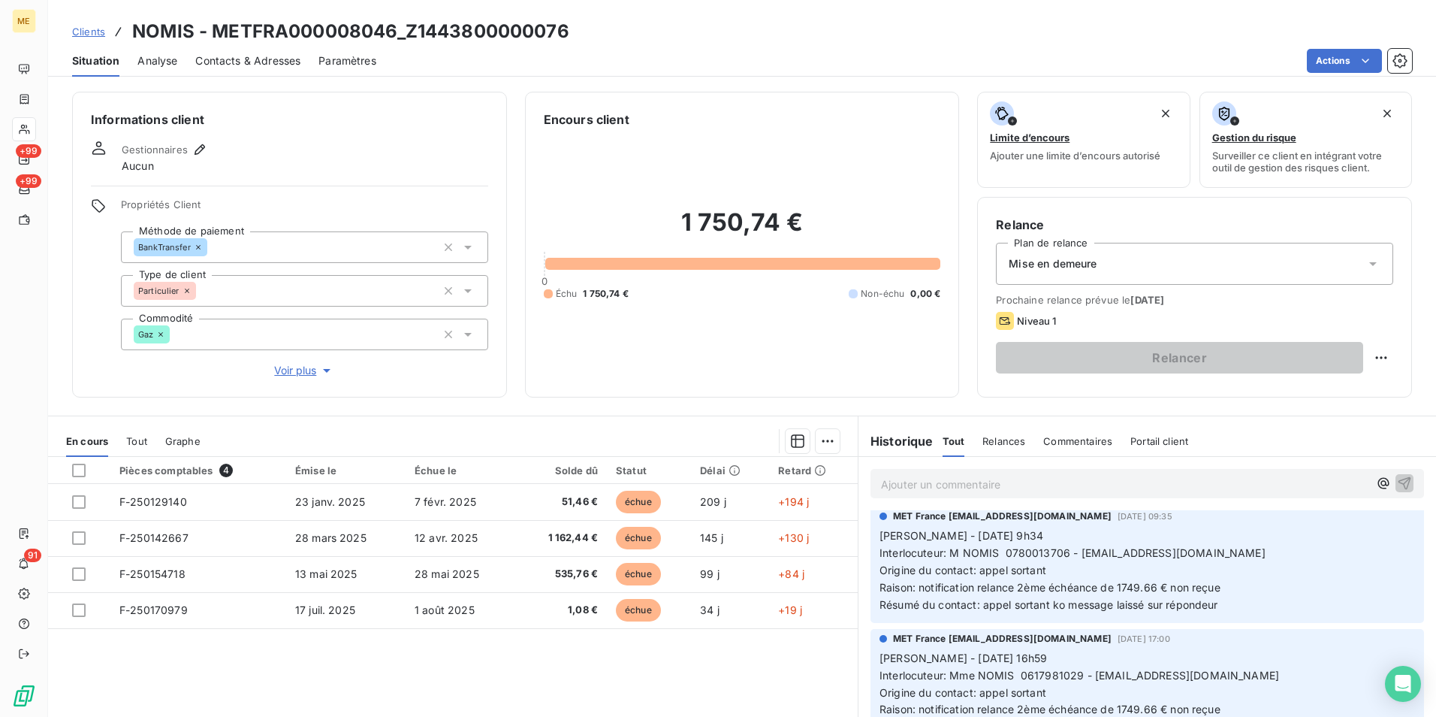
scroll to position [300, 0]
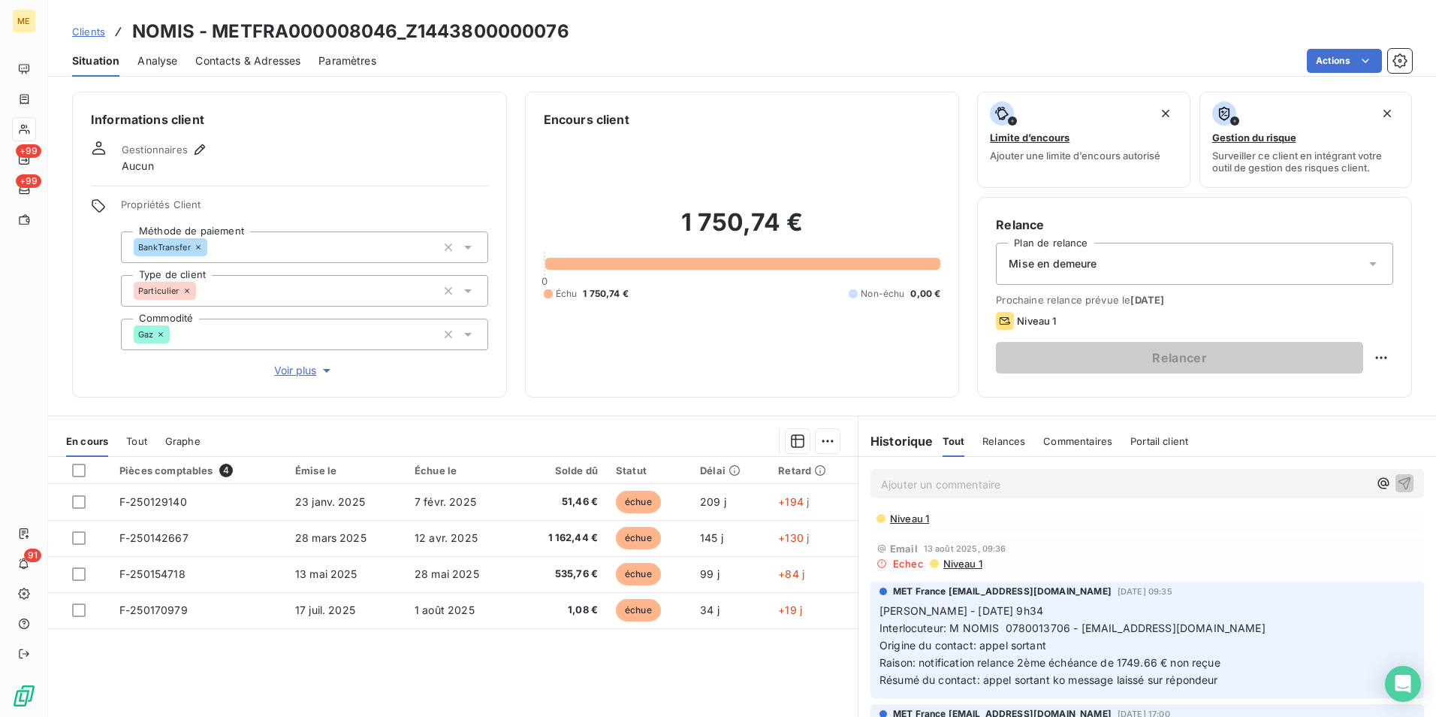
click at [295, 371] on span "Voir plus" at bounding box center [304, 370] width 60 height 15
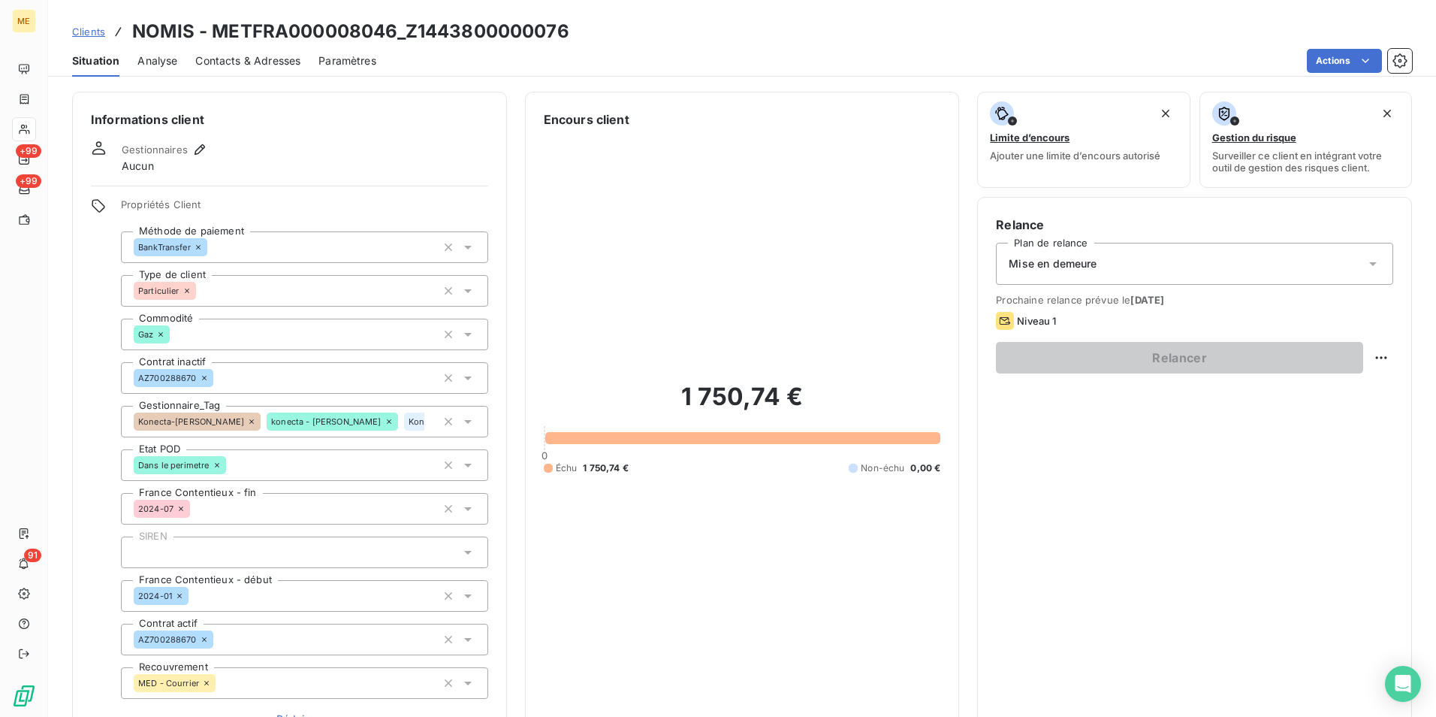
scroll to position [150, 0]
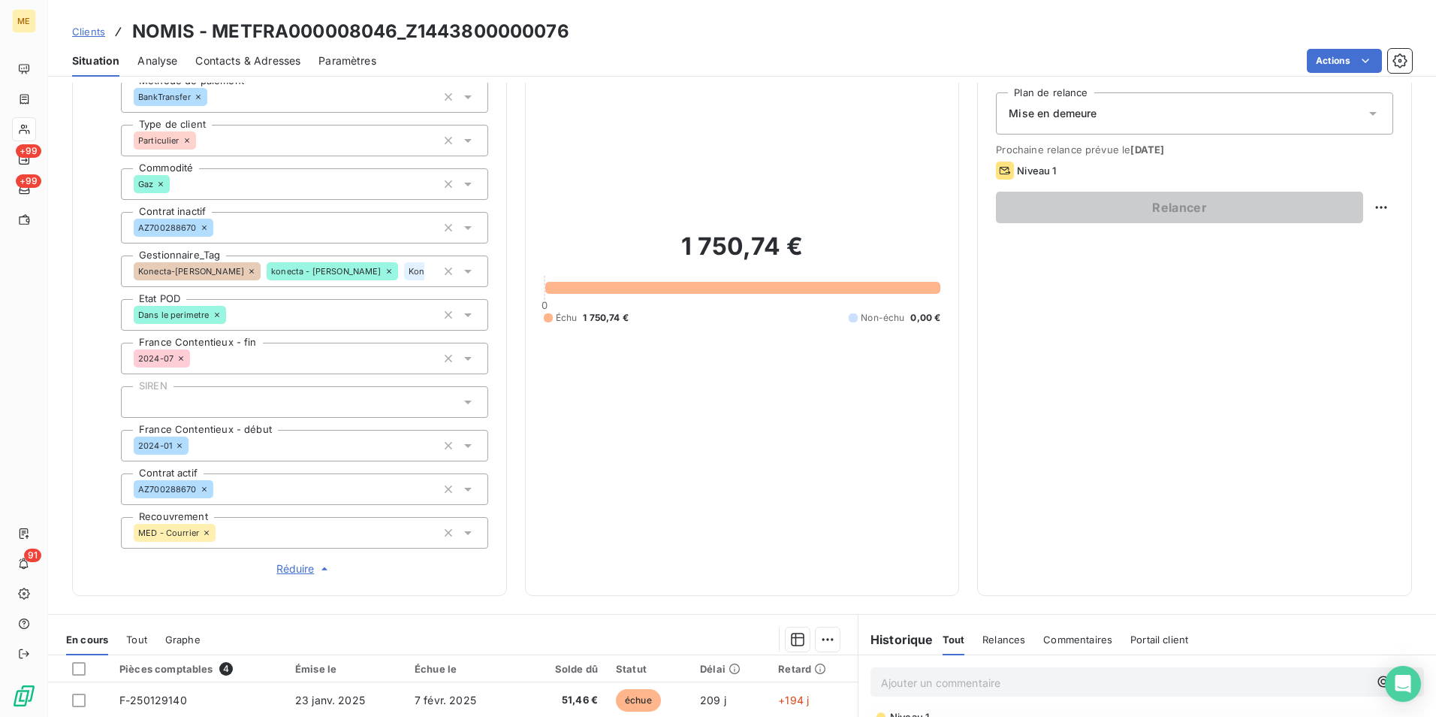
click at [247, 269] on icon at bounding box center [251, 271] width 9 height 9
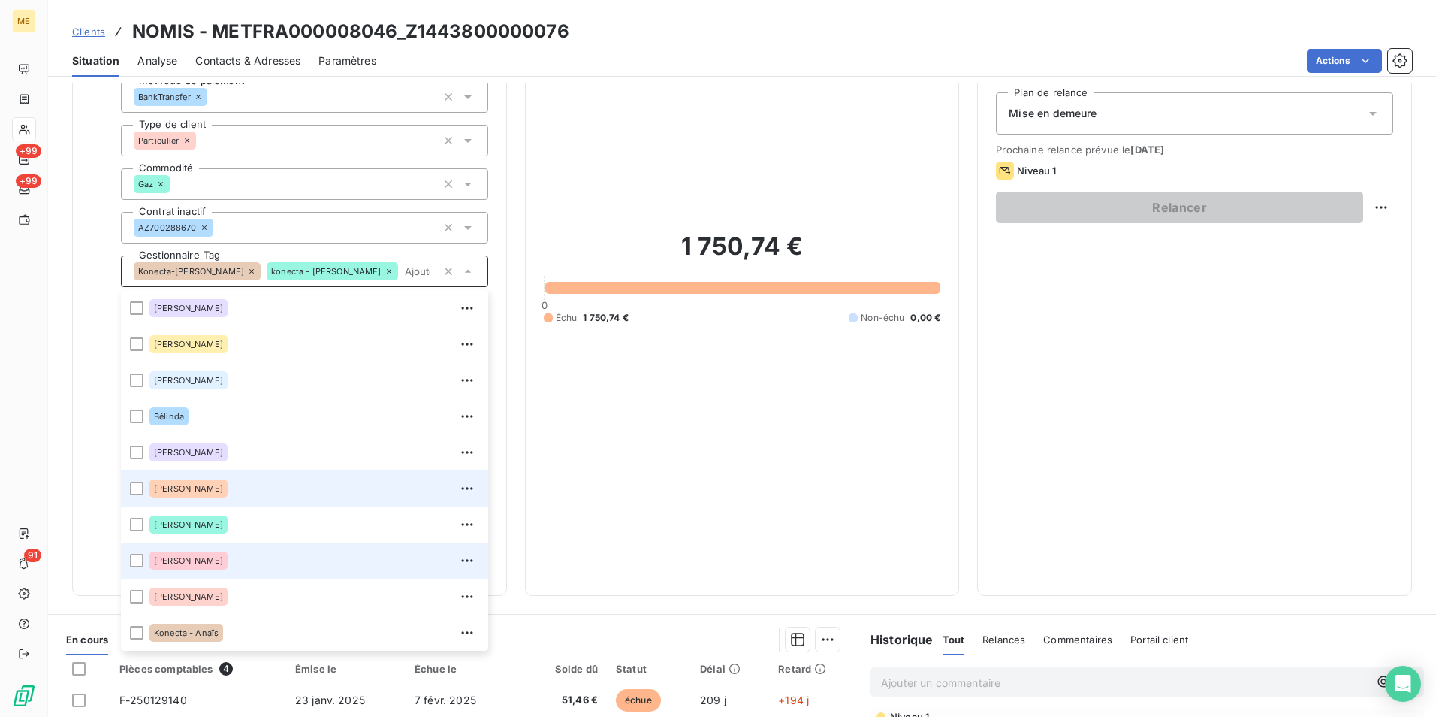
scroll to position [108, 0]
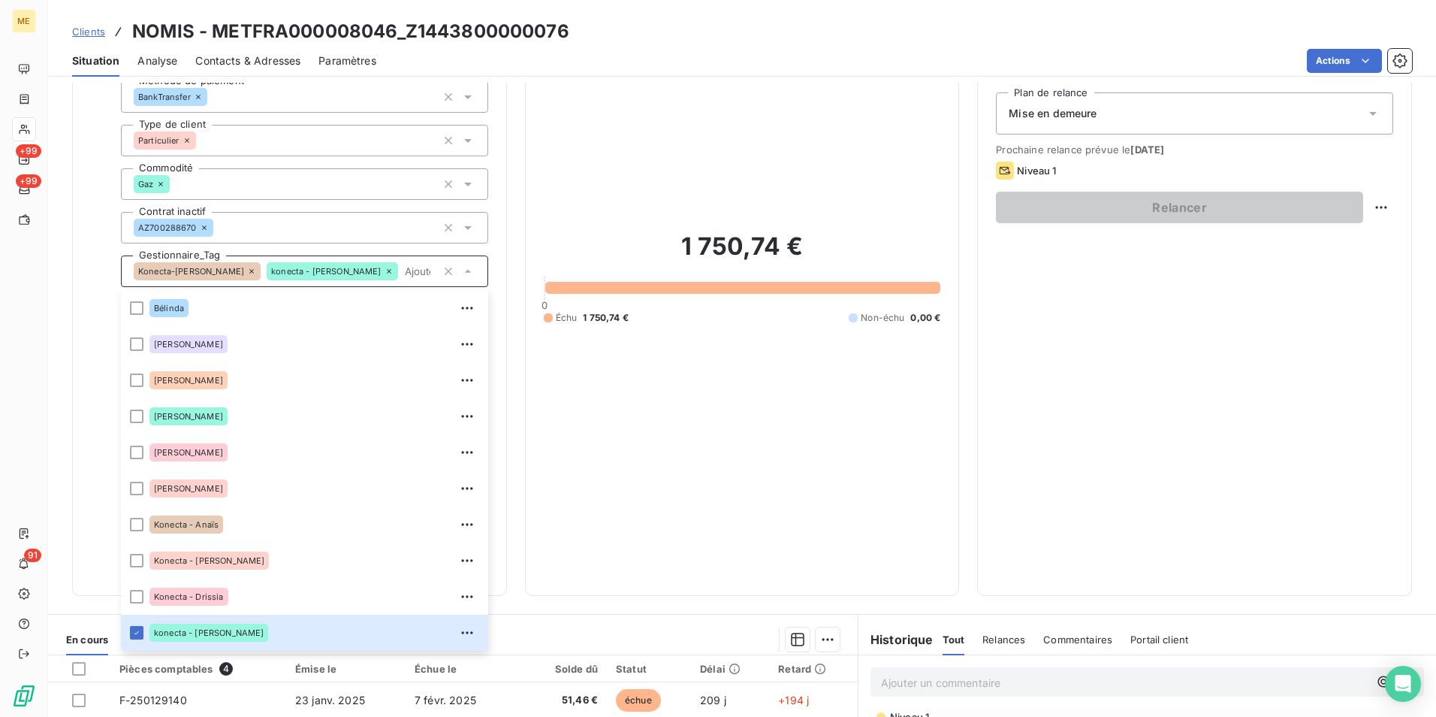
click at [508, 261] on div "Informations client Gestionnaires Aucun Propriétés Client Méthode de paiement B…" at bounding box center [742, 268] width 1388 height 654
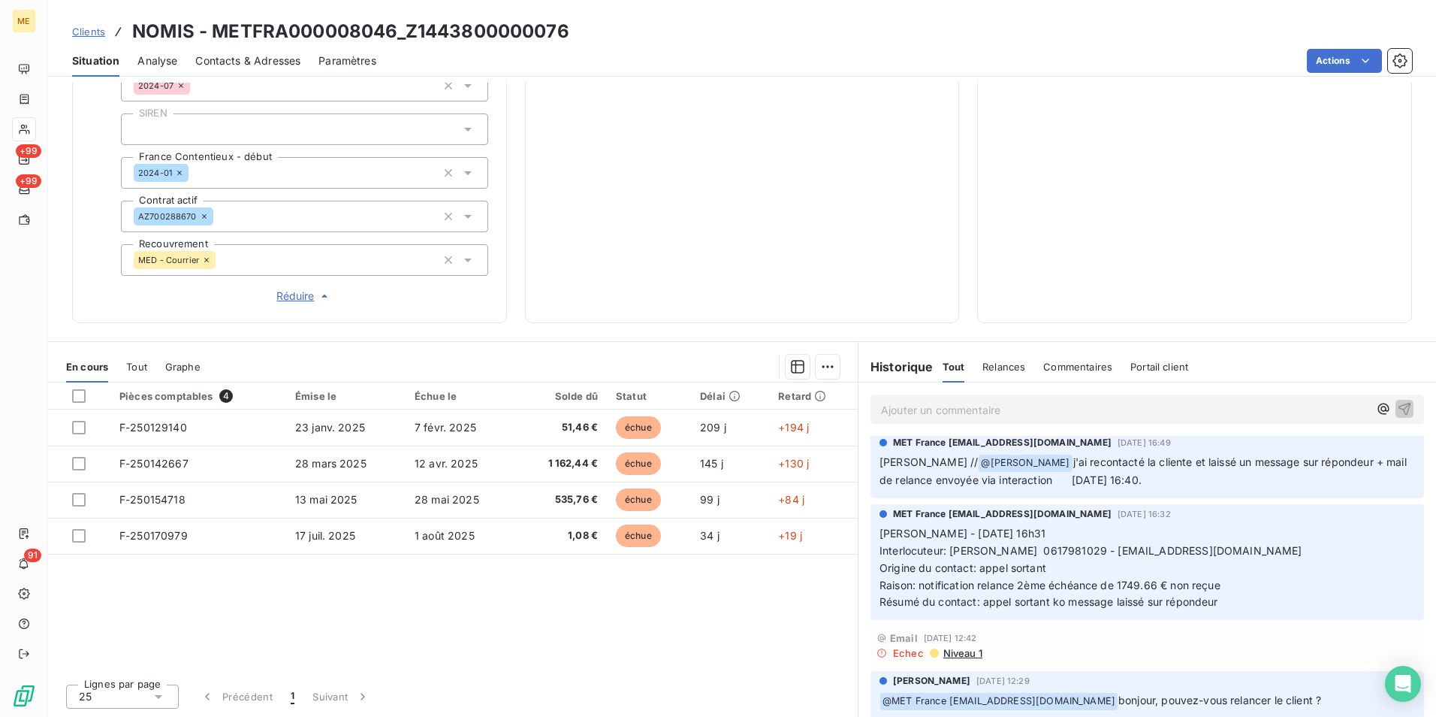
scroll to position [751, 0]
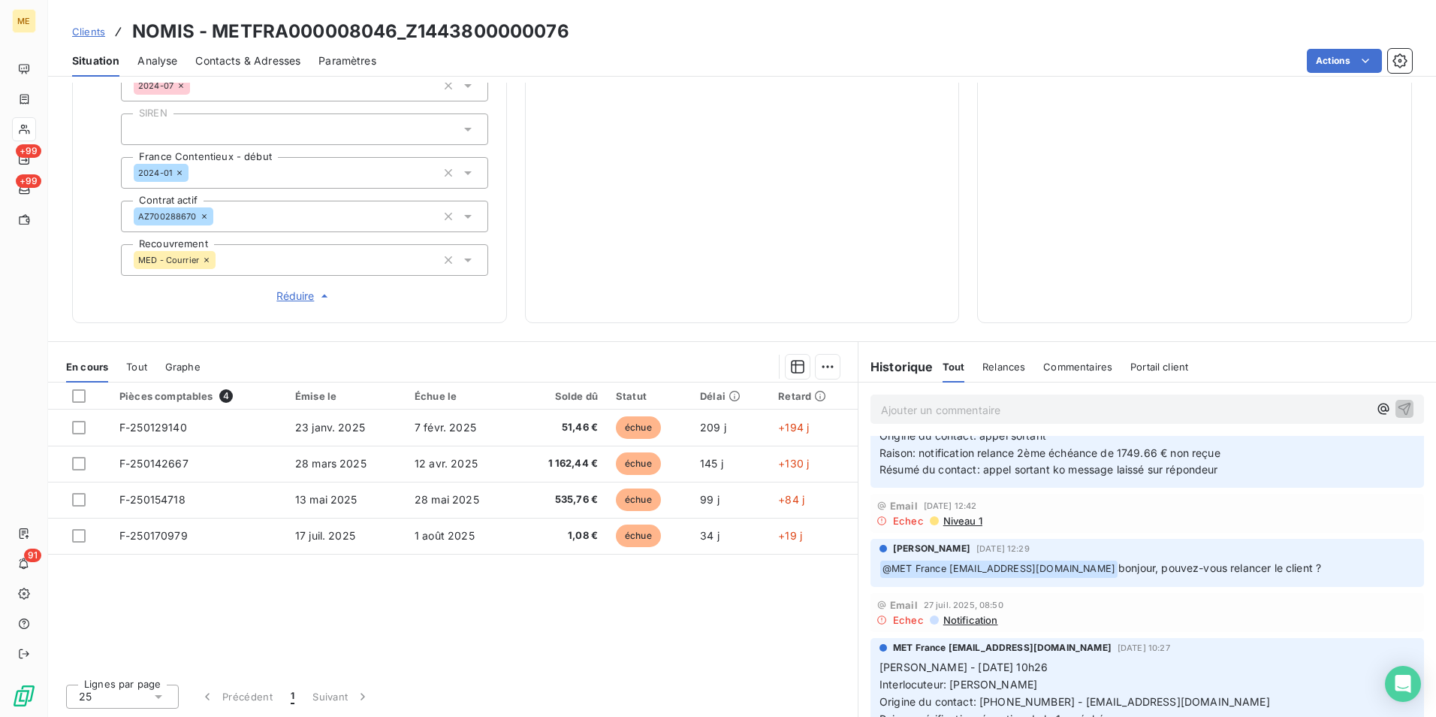
drag, startPoint x: 1115, startPoint y: 582, endPoint x: 1341, endPoint y: 576, distance: 226.9
click at [1341, 576] on div "﻿ @ MET France met-france@recouvrement.met.com bonjour, pouvez-vous relancer le…" at bounding box center [1148, 568] width 536 height 20
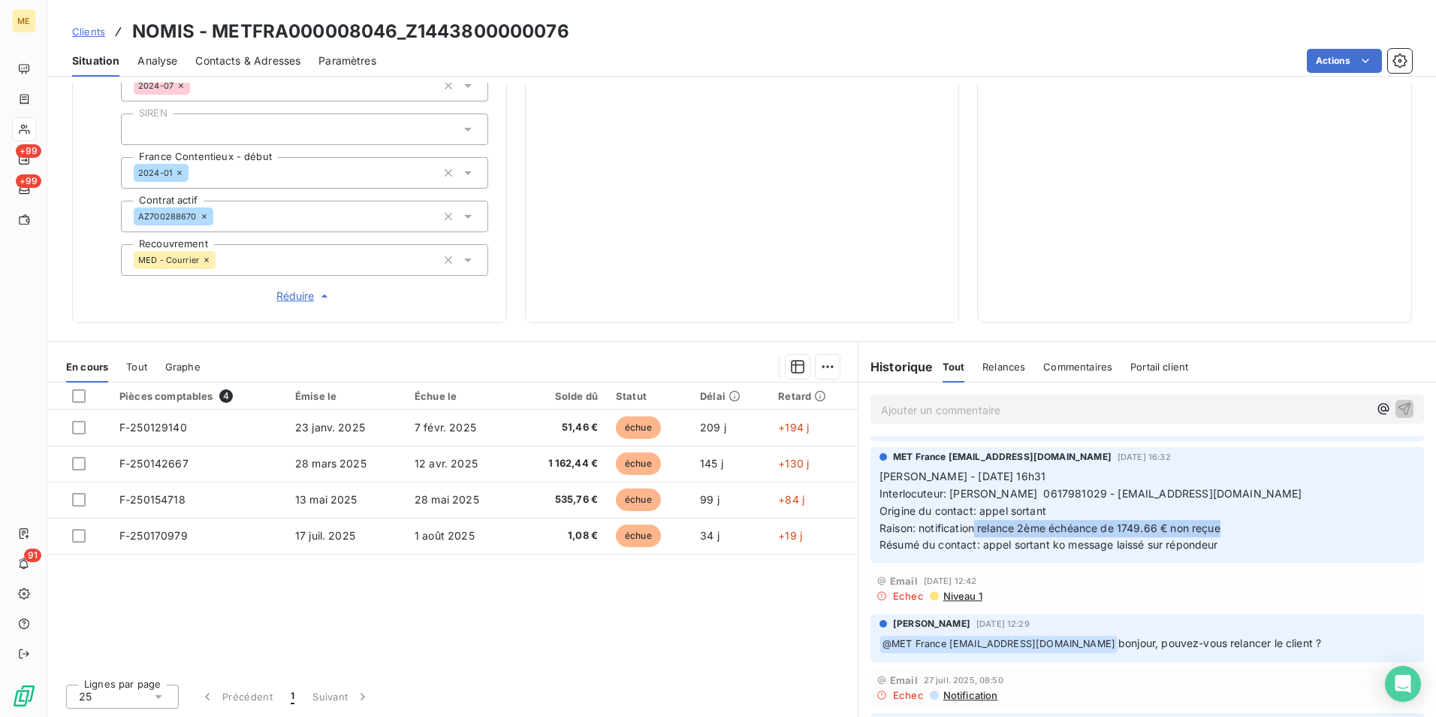
drag, startPoint x: 969, startPoint y: 546, endPoint x: 1284, endPoint y: 544, distance: 314.7
click at [1284, 544] on p "Sylvain - 07/08/2025 - 16h31 Interlocuteur: Mme DUPERRON 0617981029 - barabara.…" at bounding box center [1148, 511] width 536 height 86
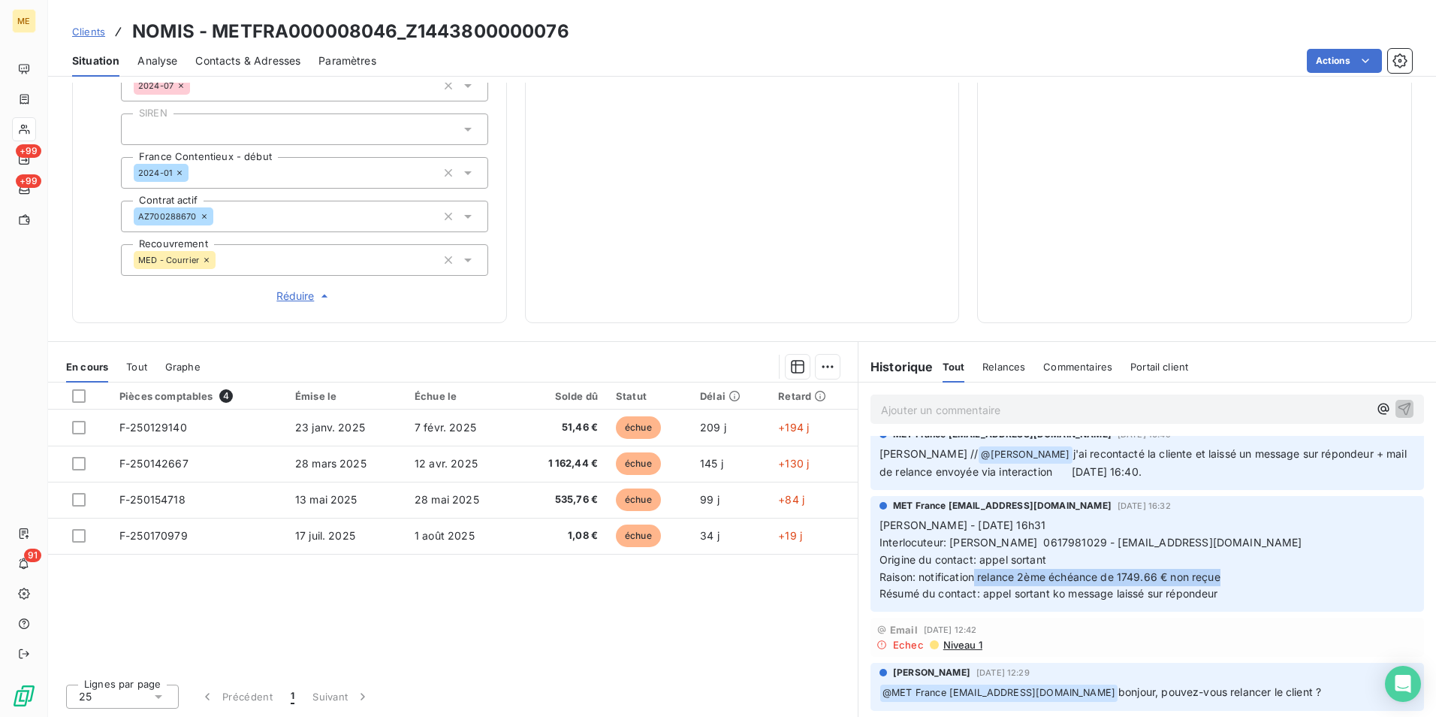
scroll to position [601, 0]
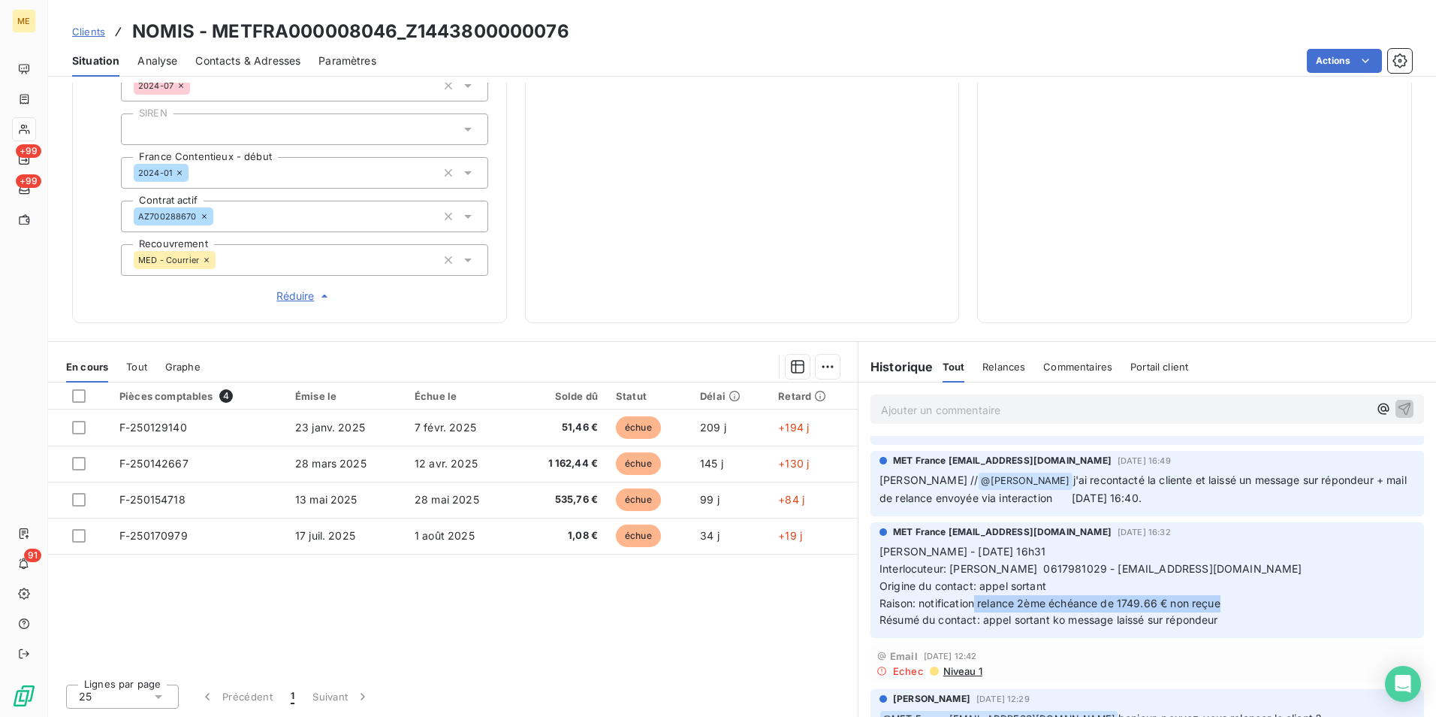
drag, startPoint x: 1010, startPoint y: 499, endPoint x: 1361, endPoint y: 515, distance: 351.1
click at [1361, 507] on p "Sylvain // @ Amélie Matray j'ai recontacté la cliente et laissé un message sur …" at bounding box center [1148, 489] width 536 height 35
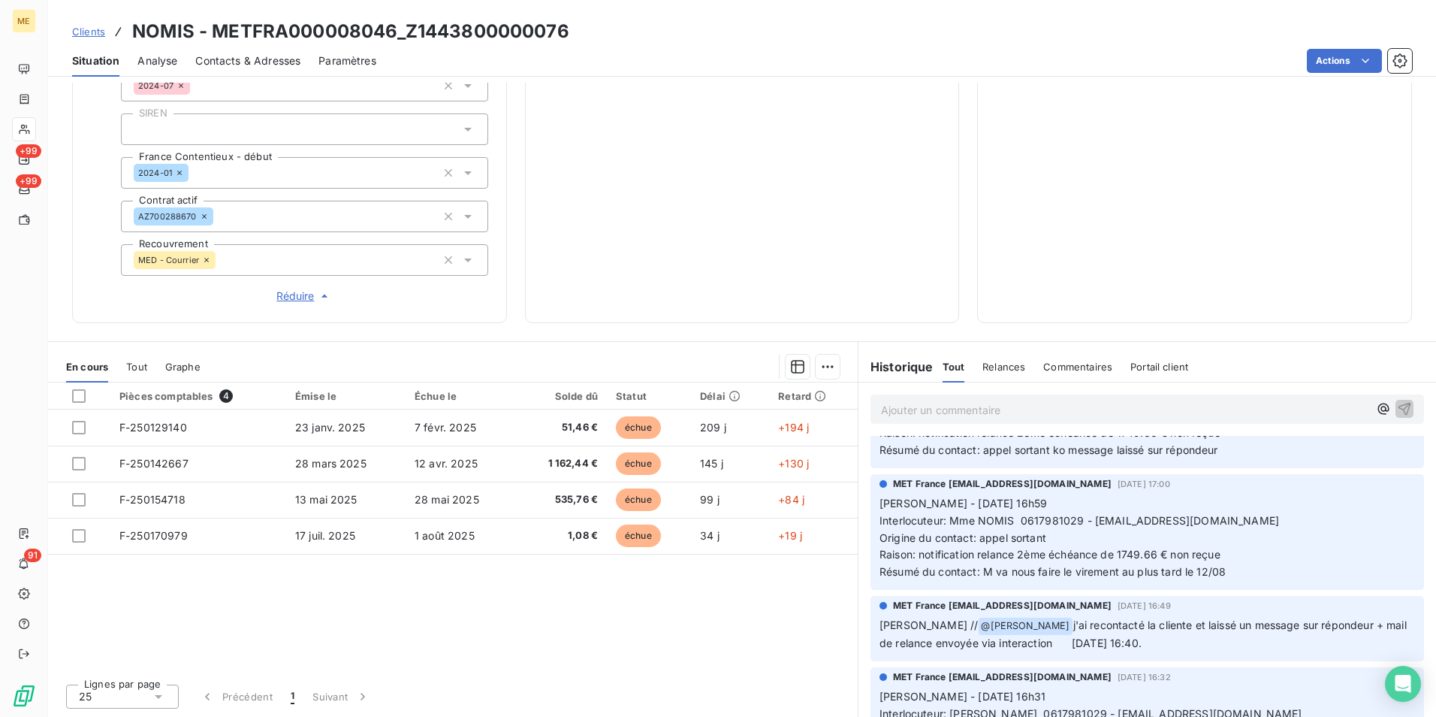
scroll to position [451, 0]
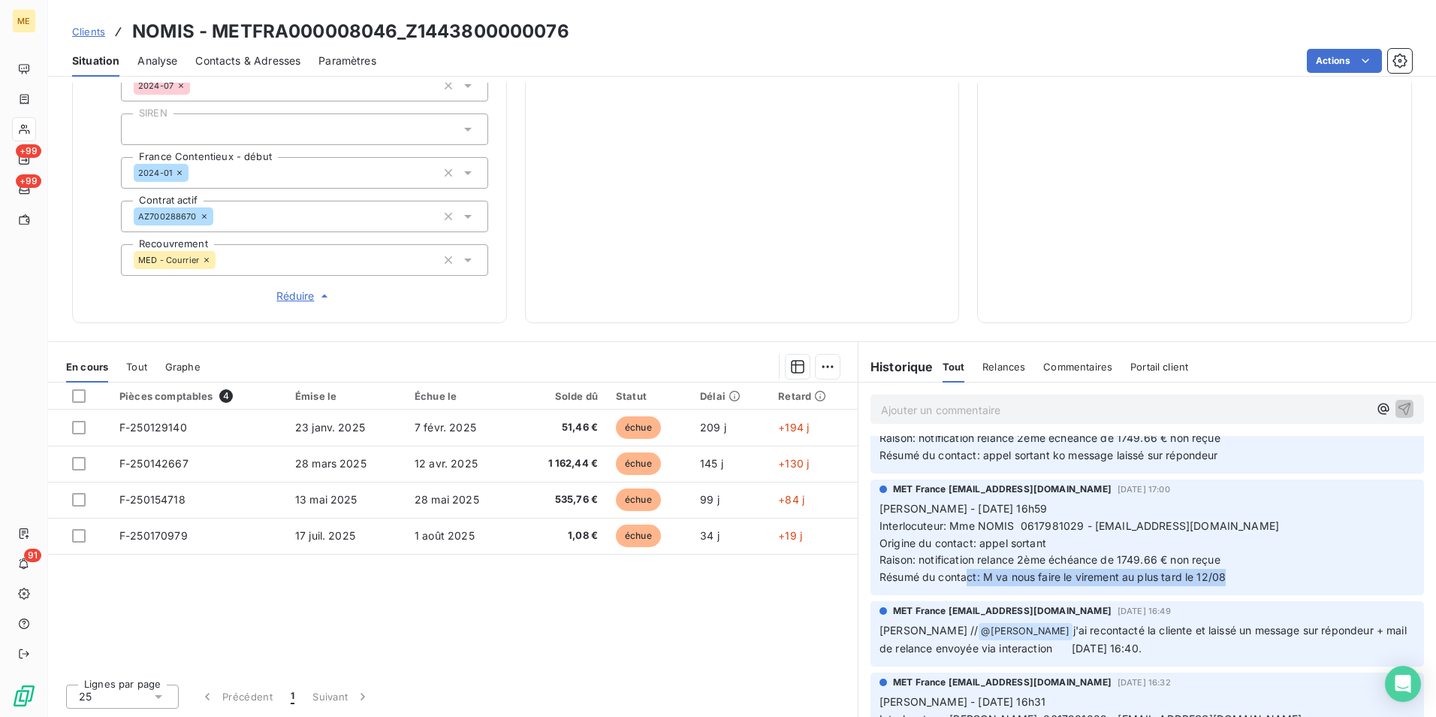
drag, startPoint x: 959, startPoint y: 594, endPoint x: 1271, endPoint y: 597, distance: 311.7
click at [1271, 586] on p "Sylvain - 07/08/2025 - 16h59 Interlocuteur: Mme NOMIS 0617981029 - barabara.dup…" at bounding box center [1148, 543] width 536 height 86
drag, startPoint x: 1271, startPoint y: 597, endPoint x: 1236, endPoint y: 641, distance: 56.7
click at [1236, 641] on span "j'ai recontacté la cliente et laissé un message sur répondeur + mail de relance…" at bounding box center [1145, 638] width 530 height 31
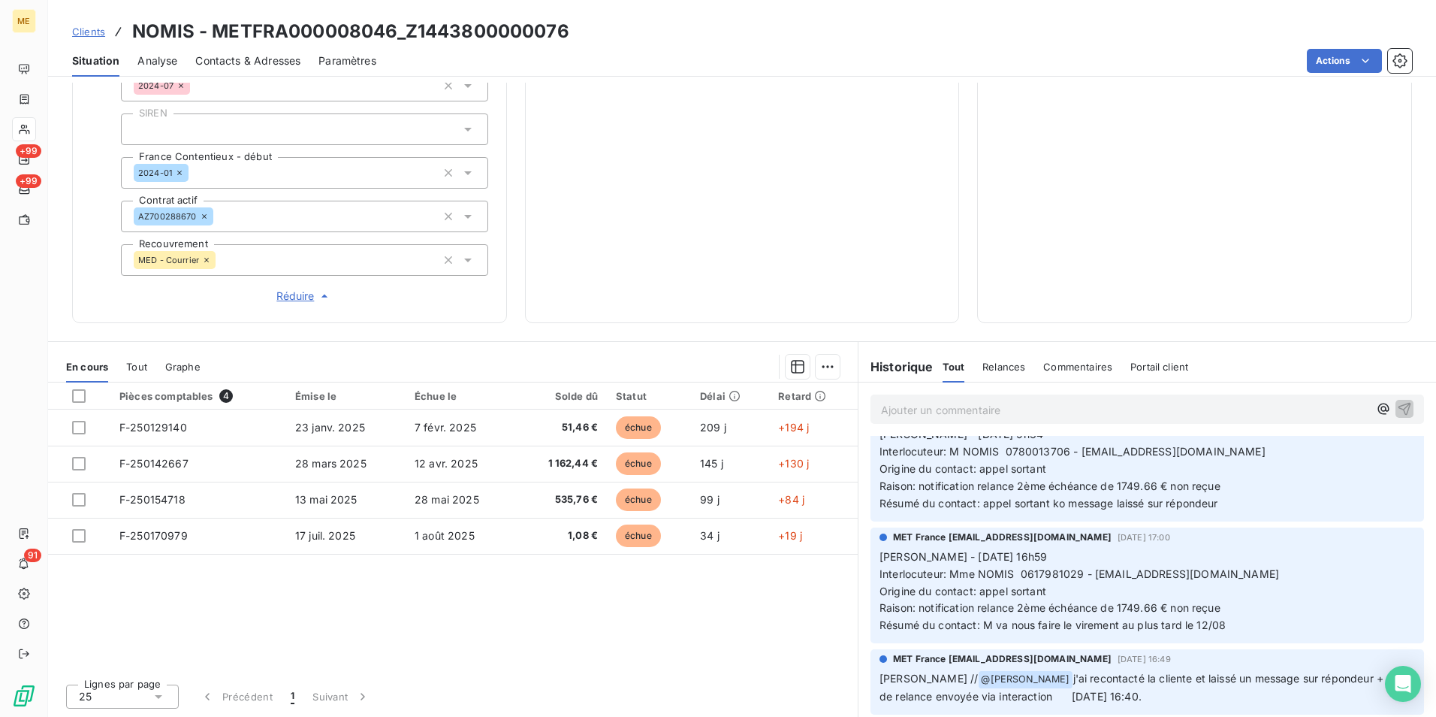
scroll to position [376, 0]
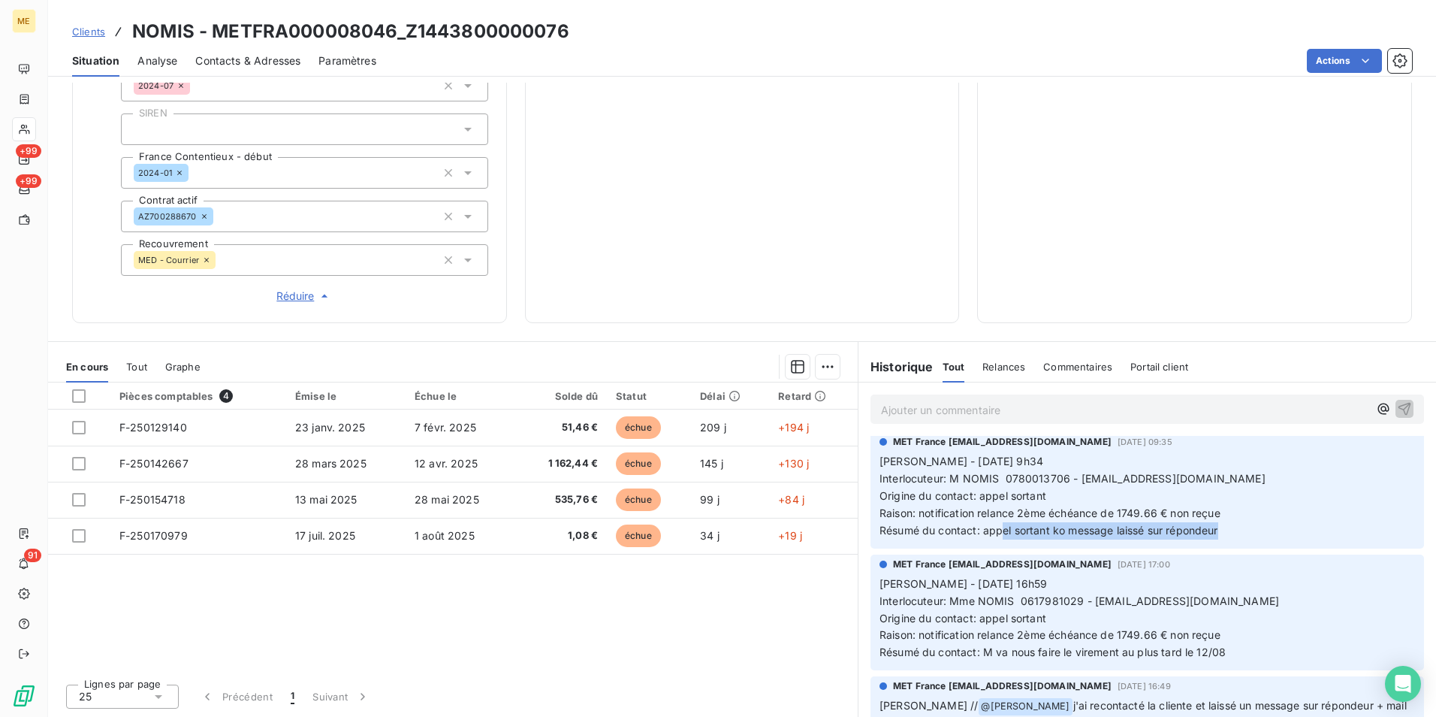
drag, startPoint x: 994, startPoint y: 546, endPoint x: 1225, endPoint y: 546, distance: 231.3
click at [1225, 539] on p "Sylvain - 13/08/2025 - 9h34 Interlocuteur: M NOMIS 0780013706 - barabara.duperr…" at bounding box center [1148, 496] width 536 height 86
drag, startPoint x: 989, startPoint y: 666, endPoint x: 1216, endPoint y: 665, distance: 226.8
click at [1216, 658] on span "Résumé du contact: M va nous faire le virement au plus tard le 12/08" at bounding box center [1053, 651] width 346 height 13
drag, startPoint x: 1073, startPoint y: 614, endPoint x: 1012, endPoint y: 614, distance: 60.1
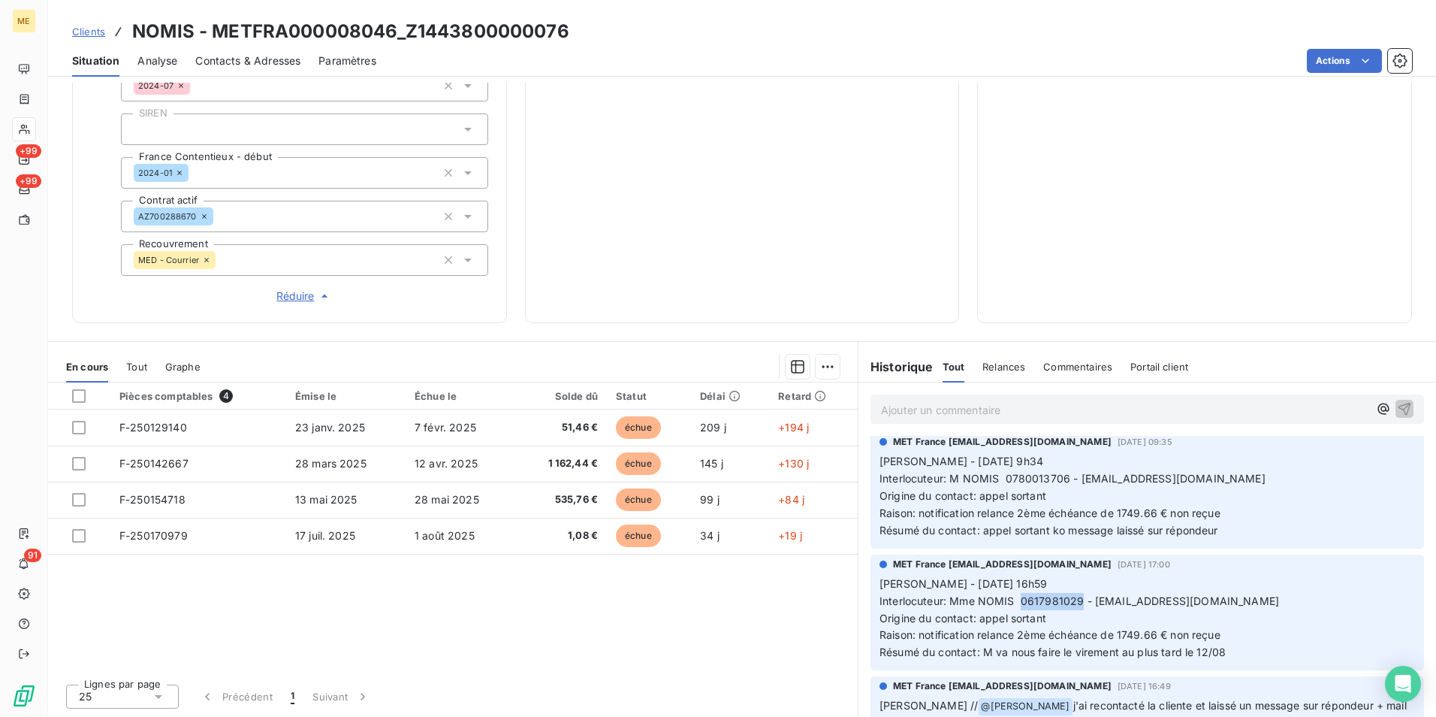
click at [1012, 607] on span "Interlocuteur: Mme NOMIS 0617981029 - barabara.duperron2@gmail.com" at bounding box center [1080, 600] width 400 height 13
copy span "0617981029"
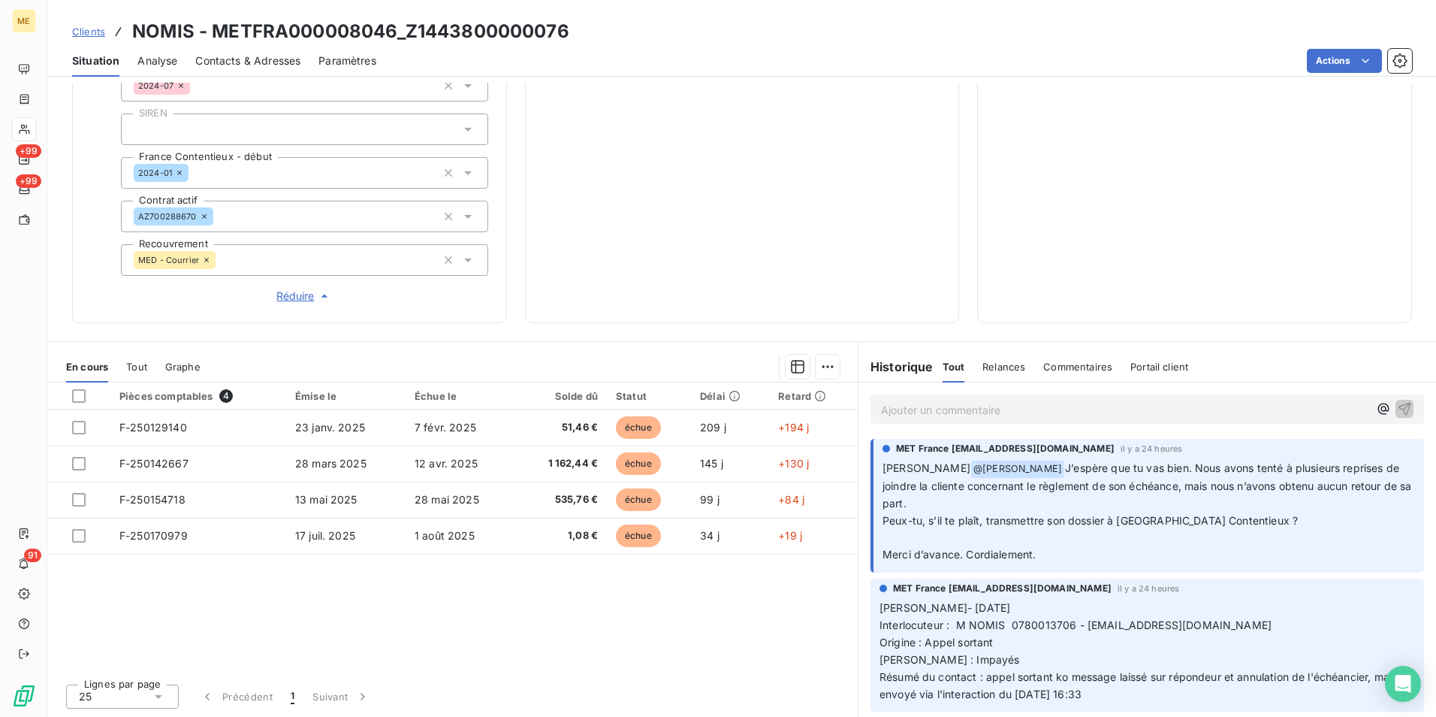
scroll to position [348, 0]
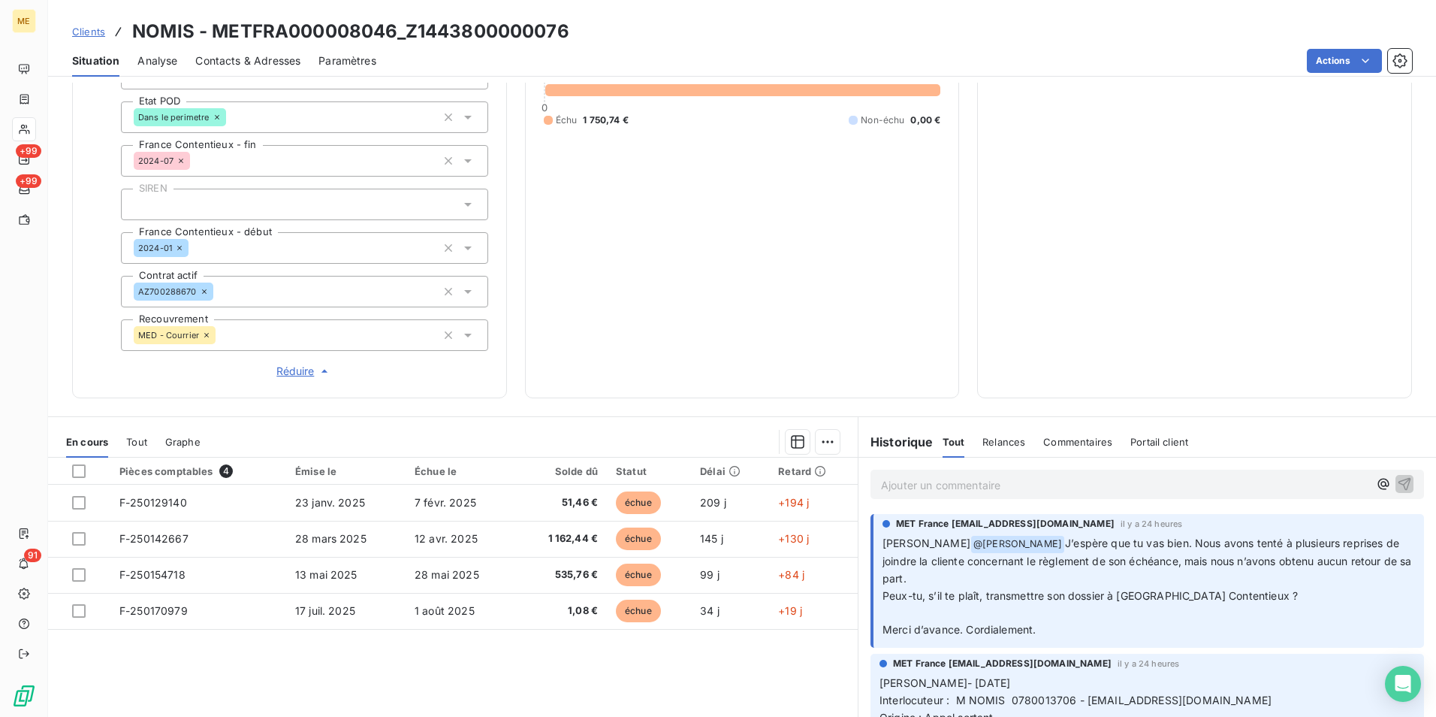
click at [285, 379] on div "Informations client Gestionnaires Aucun Propriétés Client Méthode de paiement B…" at bounding box center [289, 71] width 435 height 654
click at [300, 367] on span "Réduire" at bounding box center [304, 371] width 56 height 15
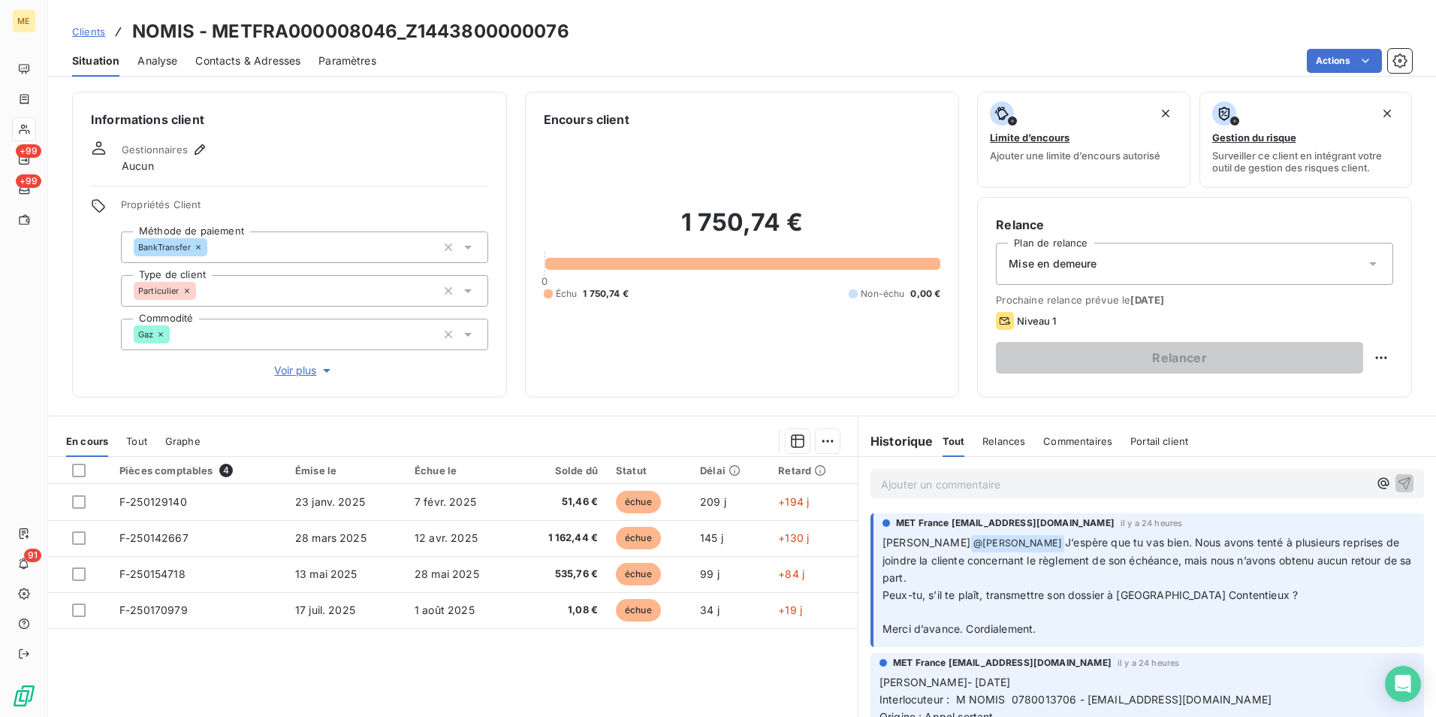
click at [300, 367] on span "Voir plus" at bounding box center [304, 370] width 60 height 15
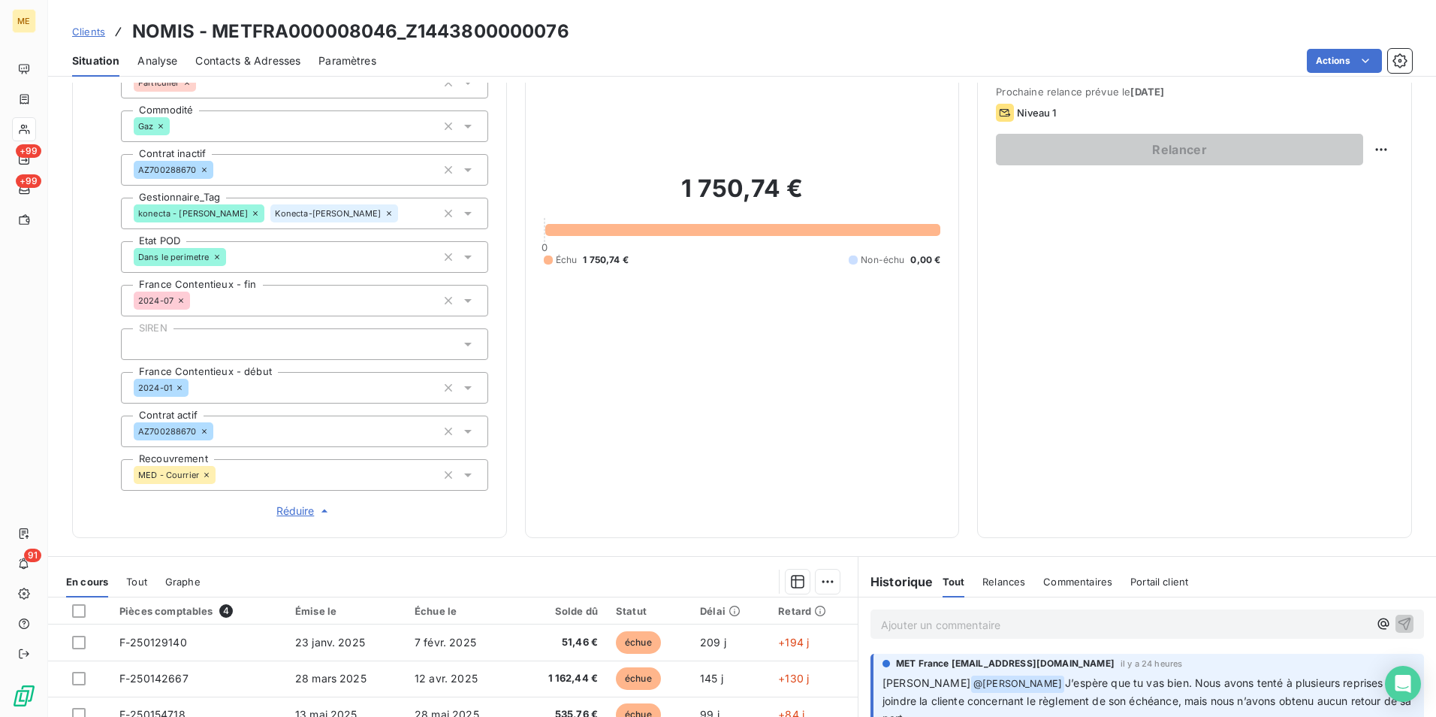
scroll to position [225, 0]
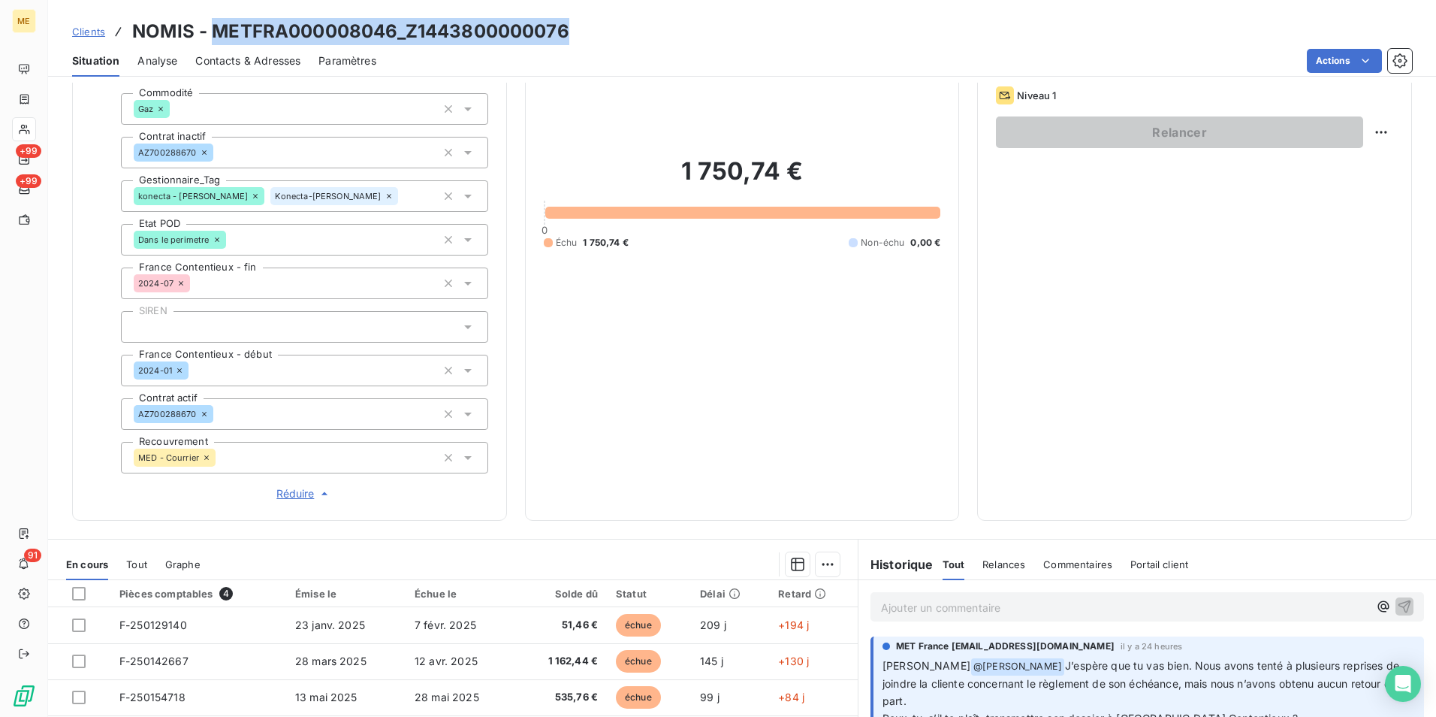
drag, startPoint x: 213, startPoint y: 35, endPoint x: 569, endPoint y: 27, distance: 356.9
click at [569, 27] on div "Clients NOMIS - METFRA000008046_Z1443800000076" at bounding box center [742, 31] width 1388 height 27
copy h3 "METFRA000008046_Z1443800000076"
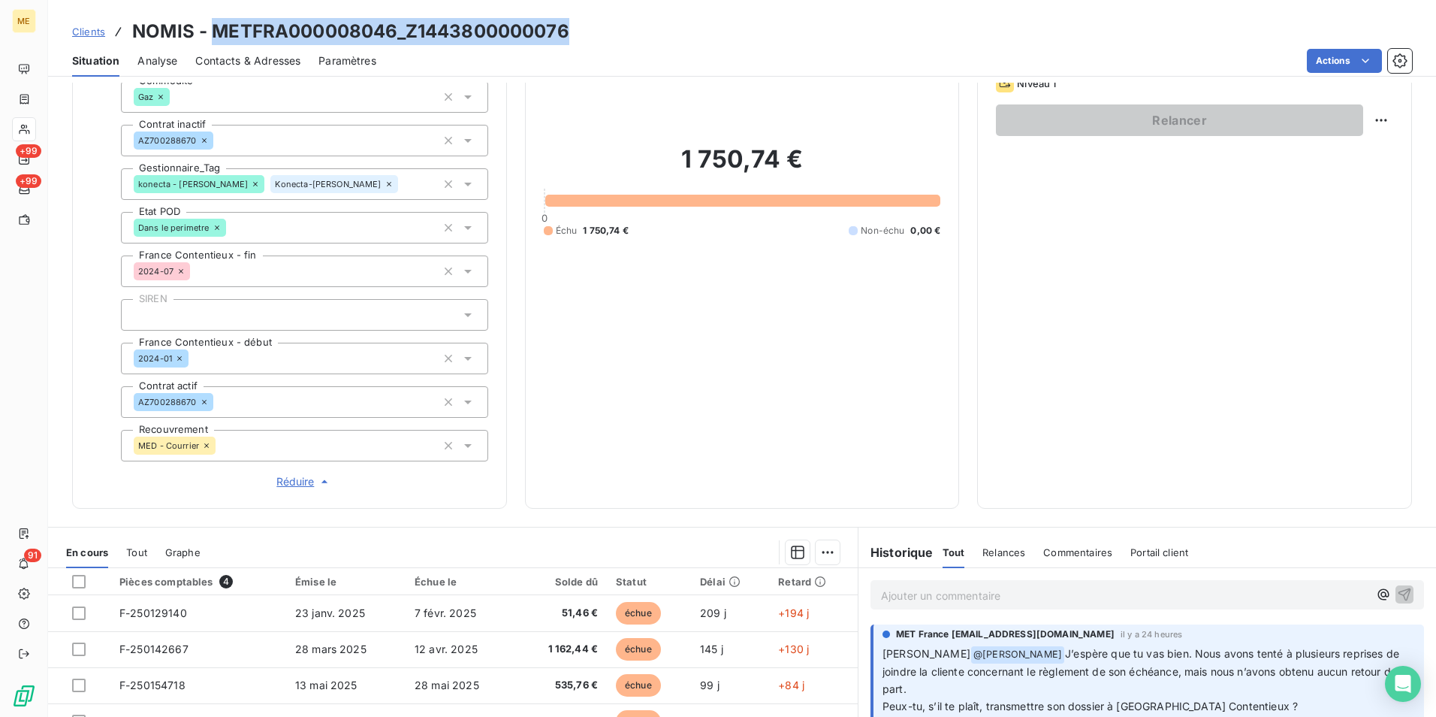
scroll to position [423, 0]
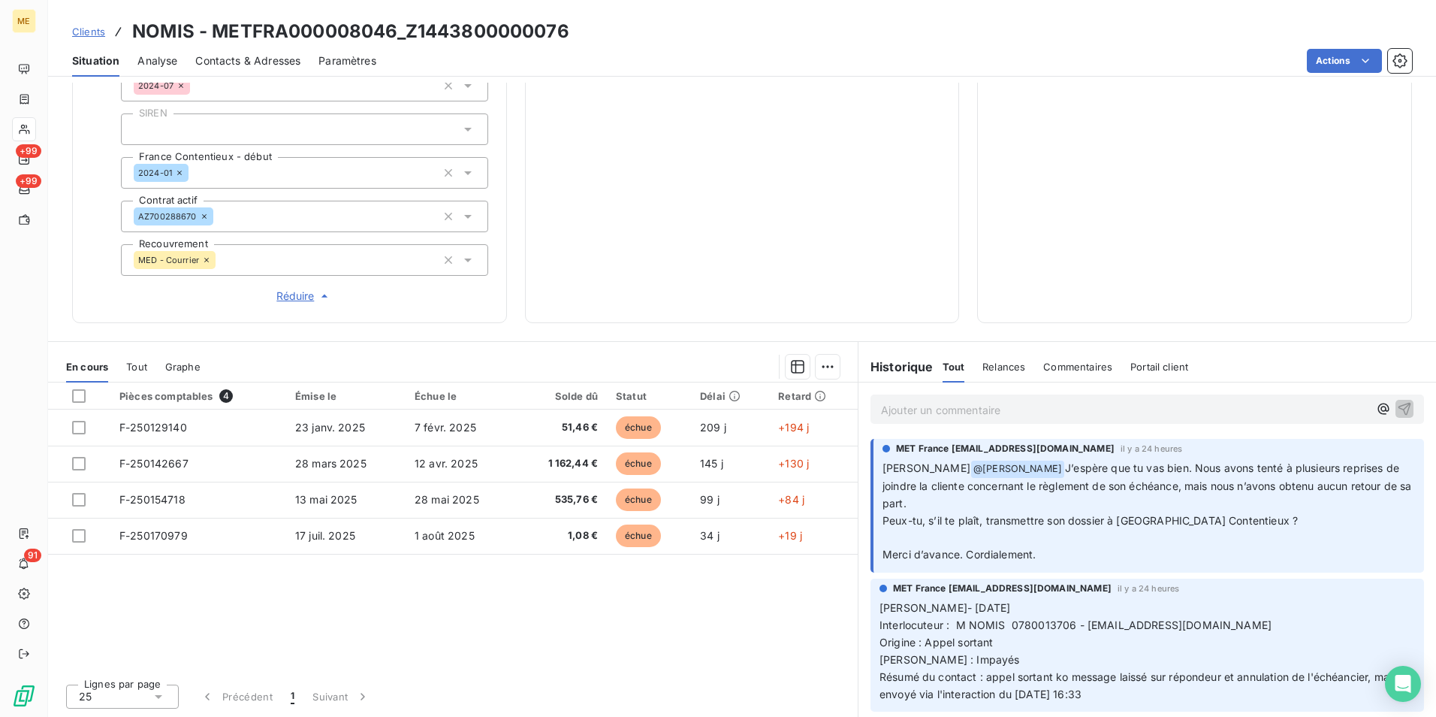
click at [1039, 421] on div "Ajouter un commentaire ﻿" at bounding box center [1148, 408] width 554 height 29
click at [1024, 403] on p "Ajouter un commentaire ﻿" at bounding box center [1124, 409] width 487 height 19
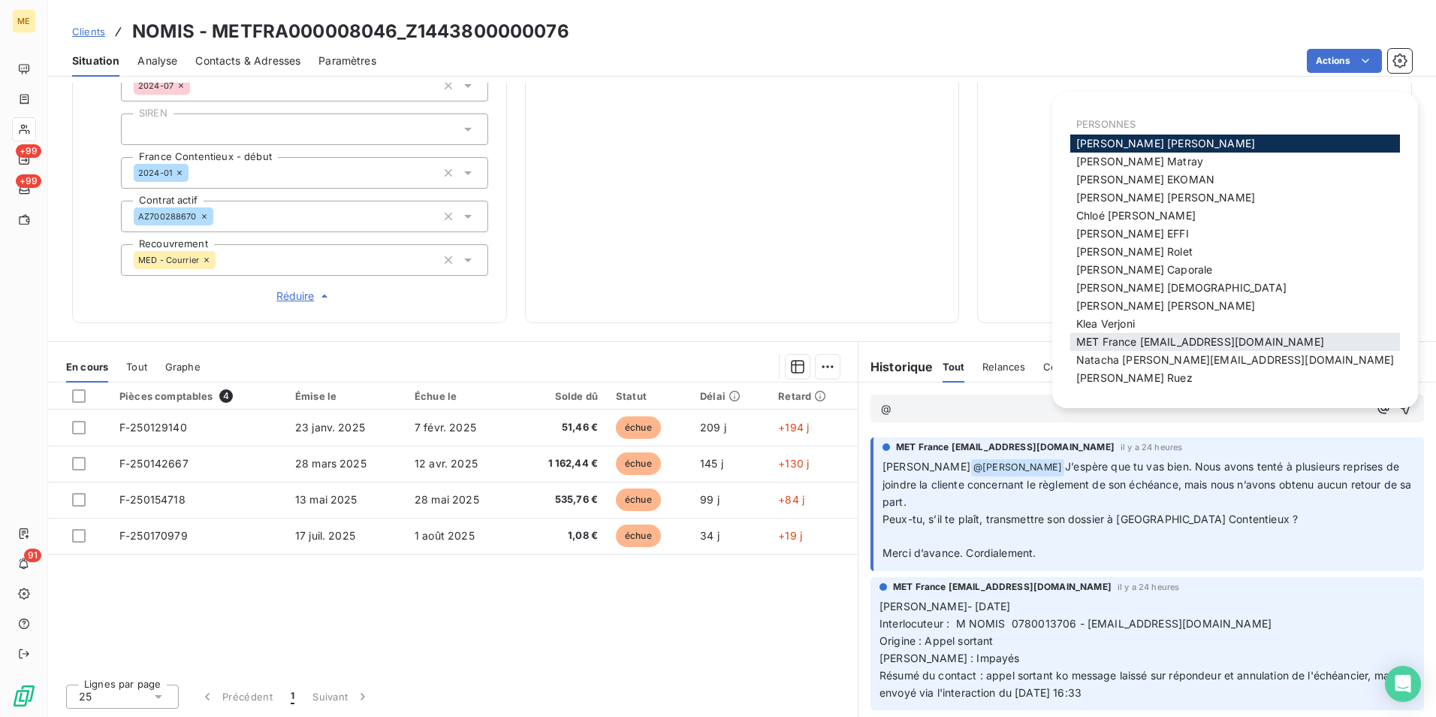
click at [1086, 333] on div "MET France [EMAIL_ADDRESS][DOMAIN_NAME]" at bounding box center [1235, 342] width 330 height 18
click at [1143, 340] on span "MET France [EMAIL_ADDRESS][DOMAIN_NAME]" at bounding box center [1200, 341] width 248 height 13
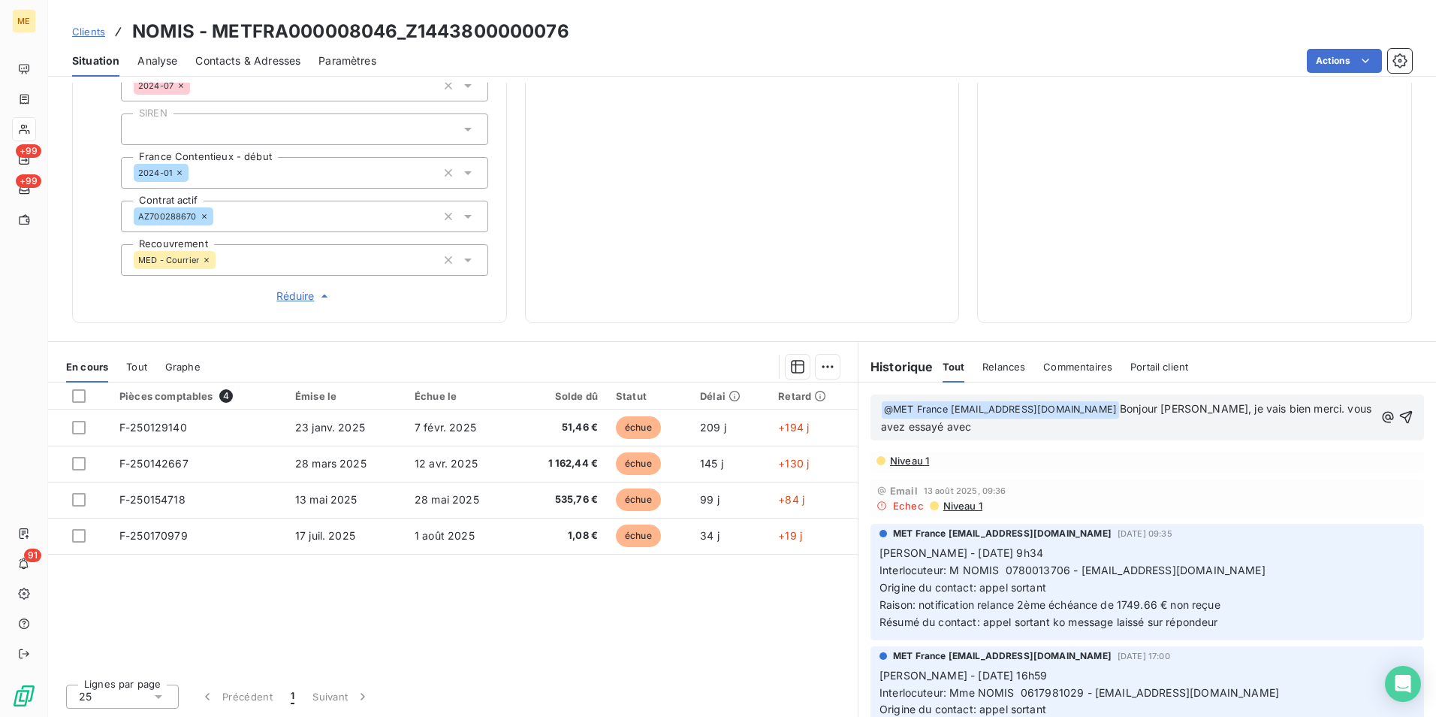
scroll to position [451, 0]
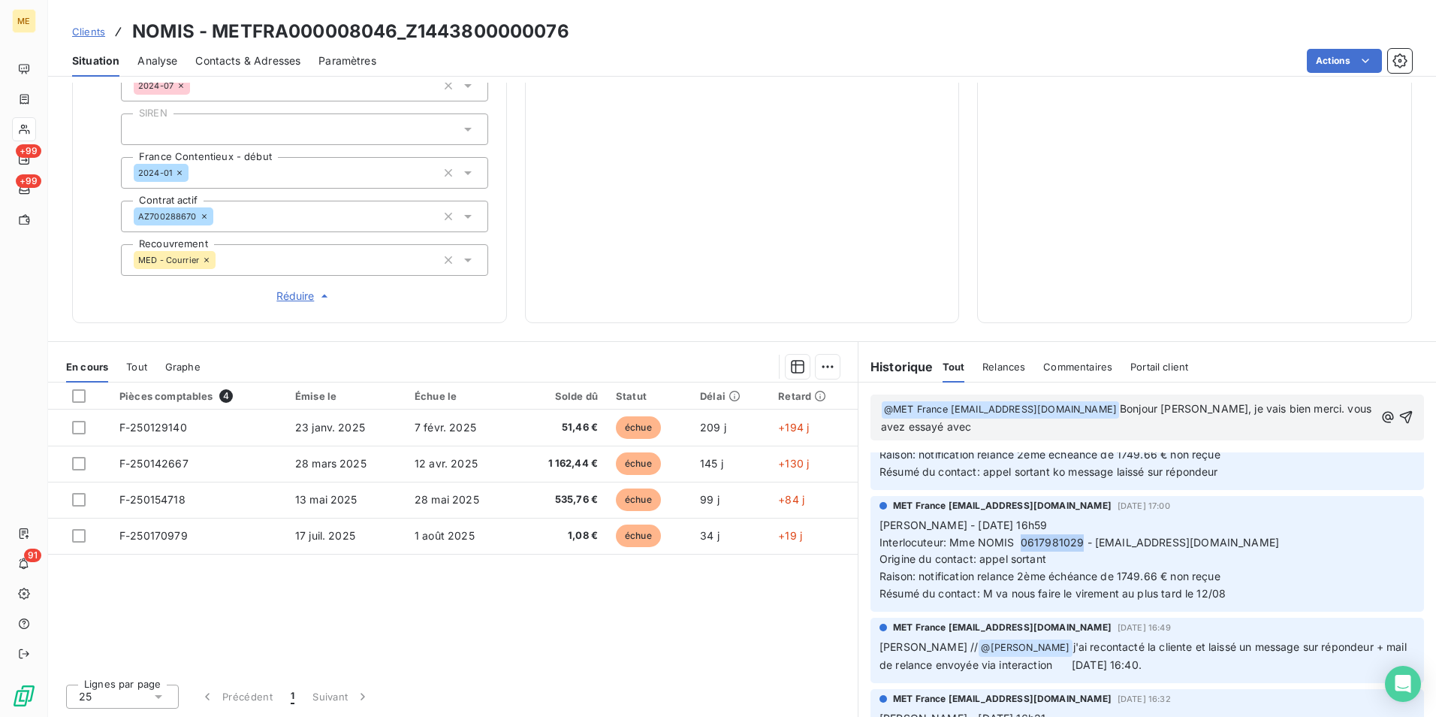
drag, startPoint x: 1075, startPoint y: 557, endPoint x: 1017, endPoint y: 557, distance: 57.8
click at [1017, 548] on span "Interlocuteur: Mme NOMIS 0617981029 - barabara.duperron2@gmail.com" at bounding box center [1080, 542] width 400 height 13
copy span "0617981029"
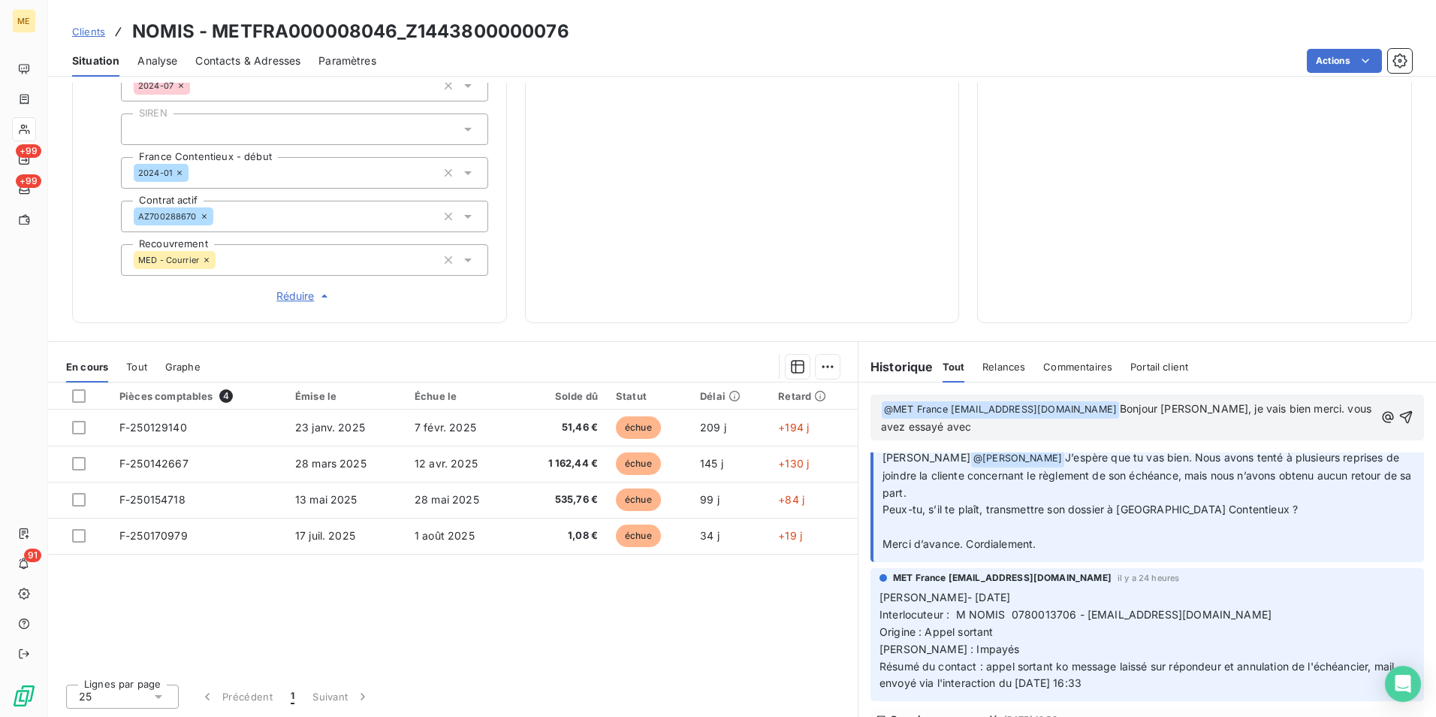
scroll to position [0, 0]
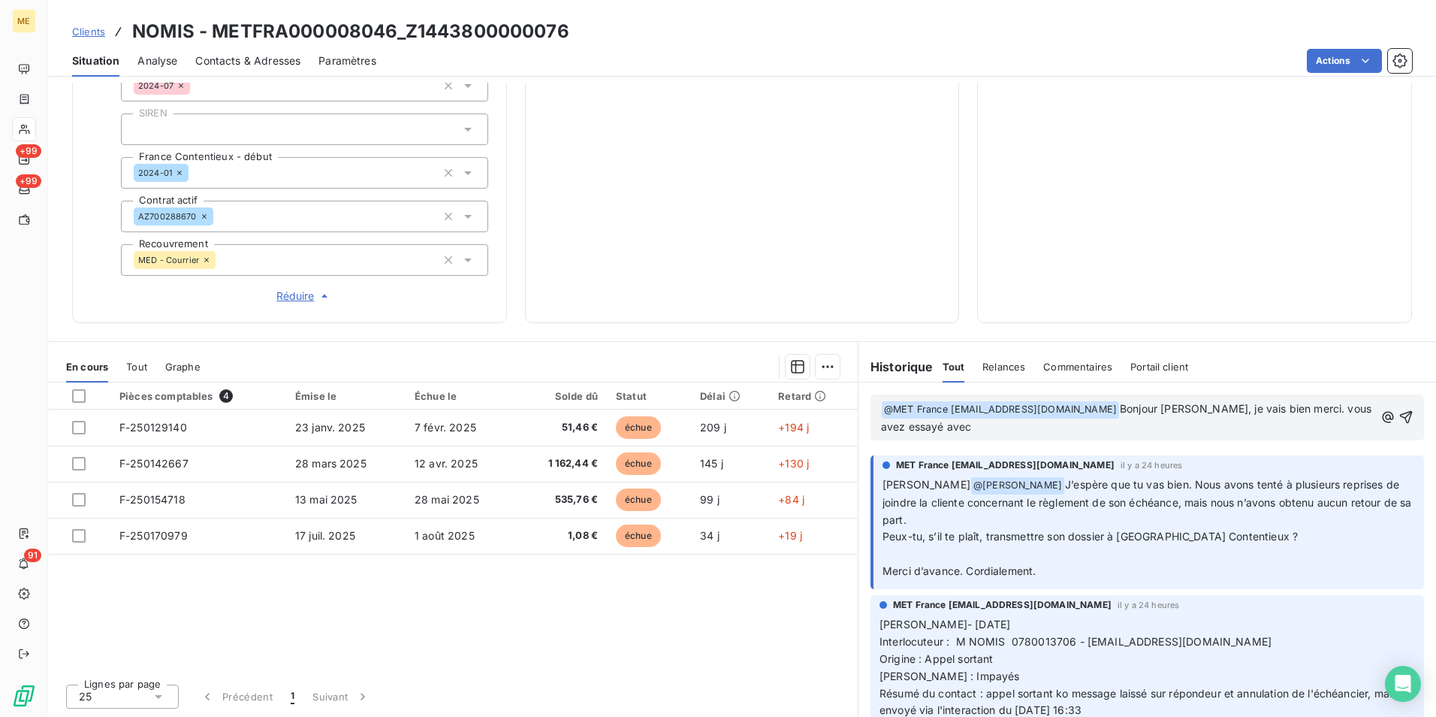
click at [974, 433] on p "﻿ @ MET France met-france@recouvrement.met.com ﻿ Bonjour Lisa, je vais bien mer…" at bounding box center [1127, 417] width 493 height 35
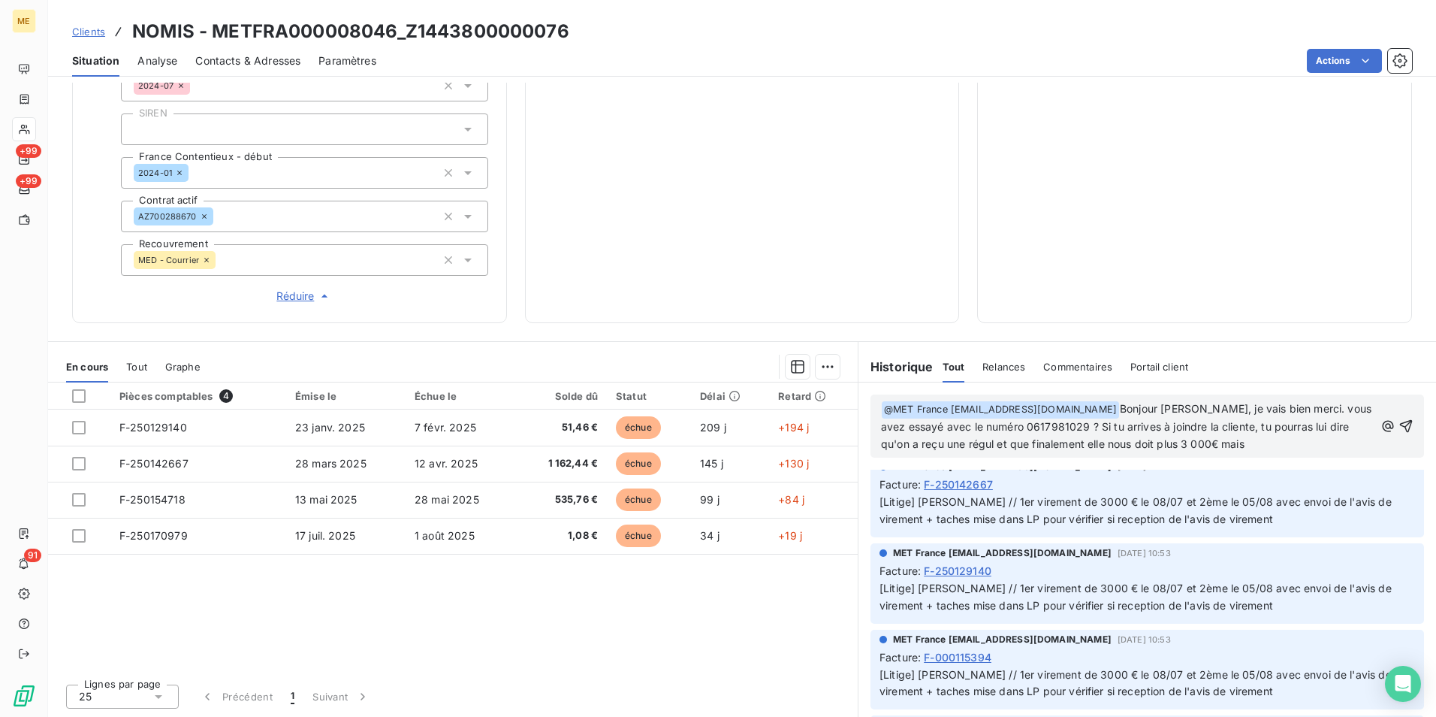
scroll to position [1652, 0]
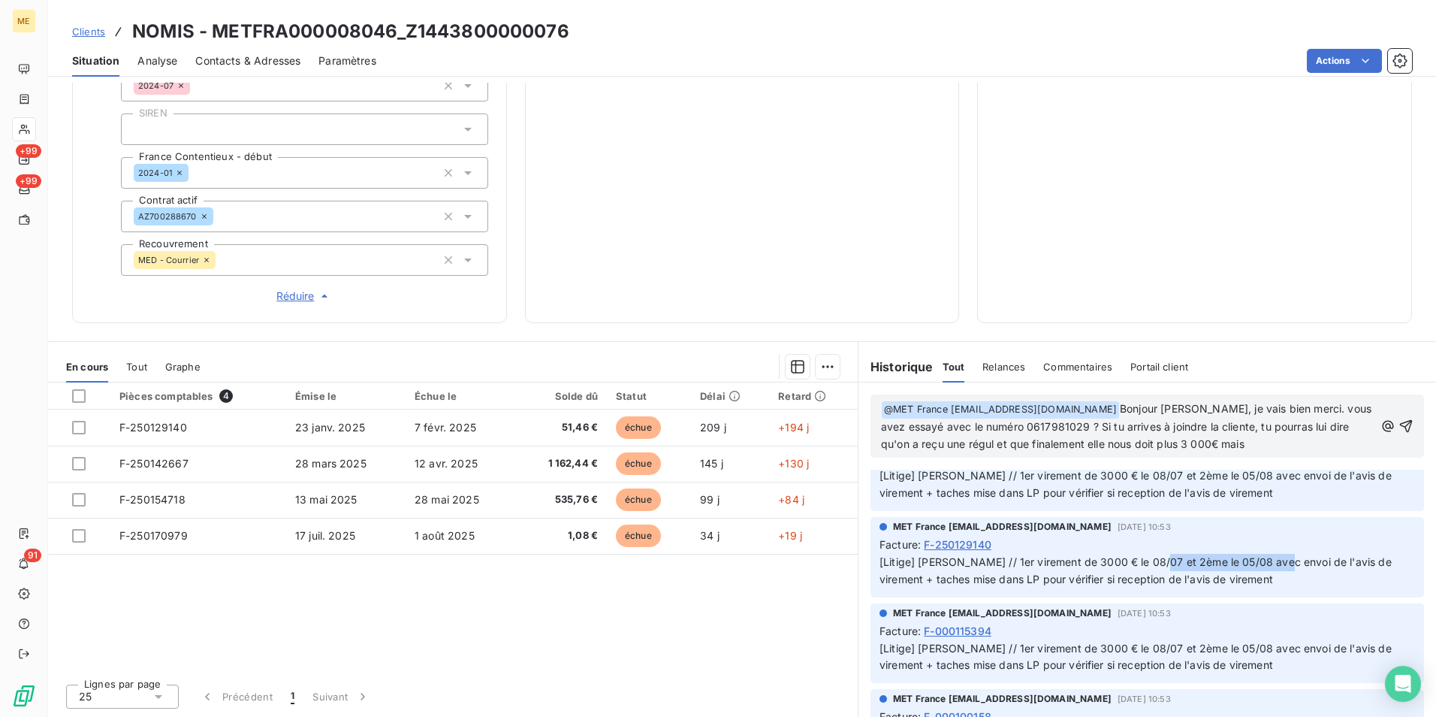
drag, startPoint x: 1143, startPoint y: 581, endPoint x: 1269, endPoint y: 584, distance: 125.5
click at [1269, 584] on span "[Litige] Sylvain // 1er virement de 3000 € le 08/07 et 2ème le 05/08 avec envoi…" at bounding box center [1137, 570] width 515 height 30
click at [1124, 466] on div "Facture : F-250142667" at bounding box center [1148, 458] width 536 height 16
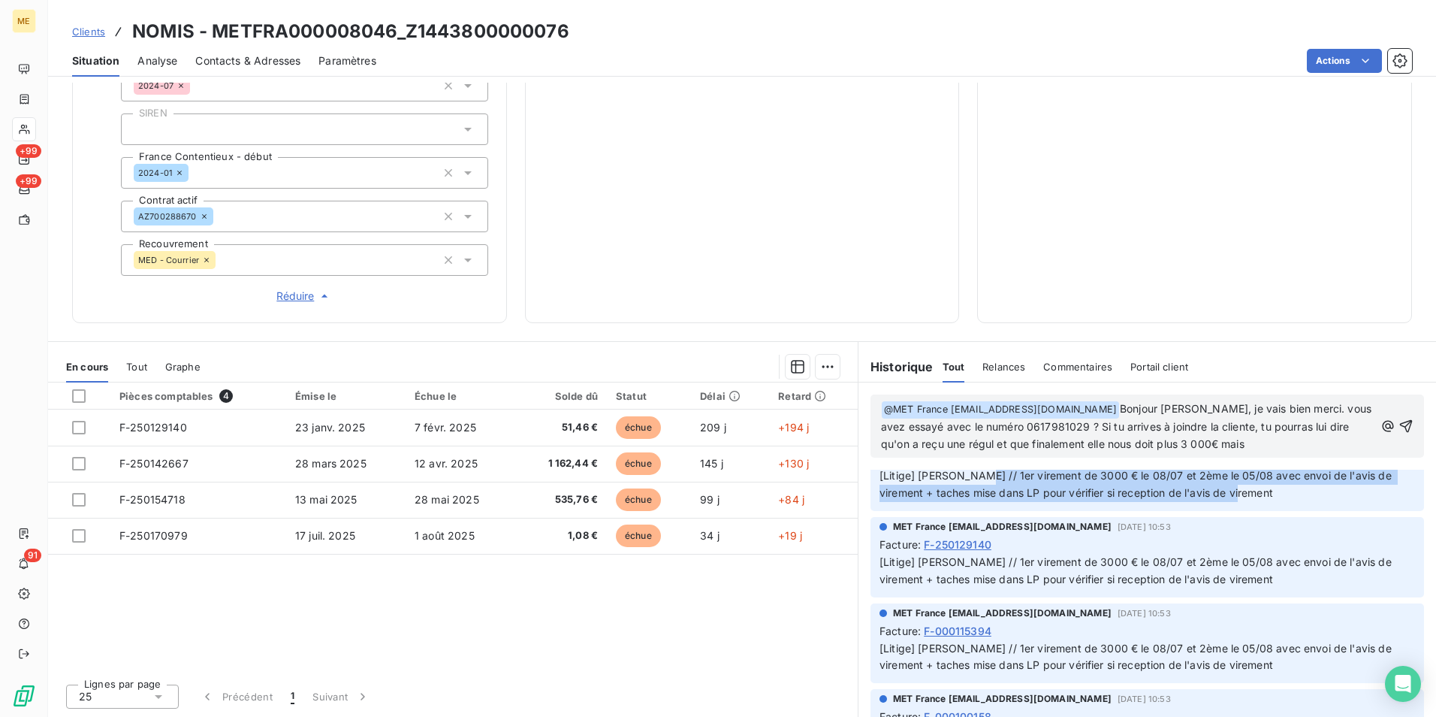
drag, startPoint x: 961, startPoint y: 493, endPoint x: 1305, endPoint y: 505, distance: 344.2
click at [1305, 502] on p "[Litige] Sylvain // 1er virement de 3000 € le 08/07 et 2ème le 05/08 avec envoi…" at bounding box center [1148, 484] width 536 height 35
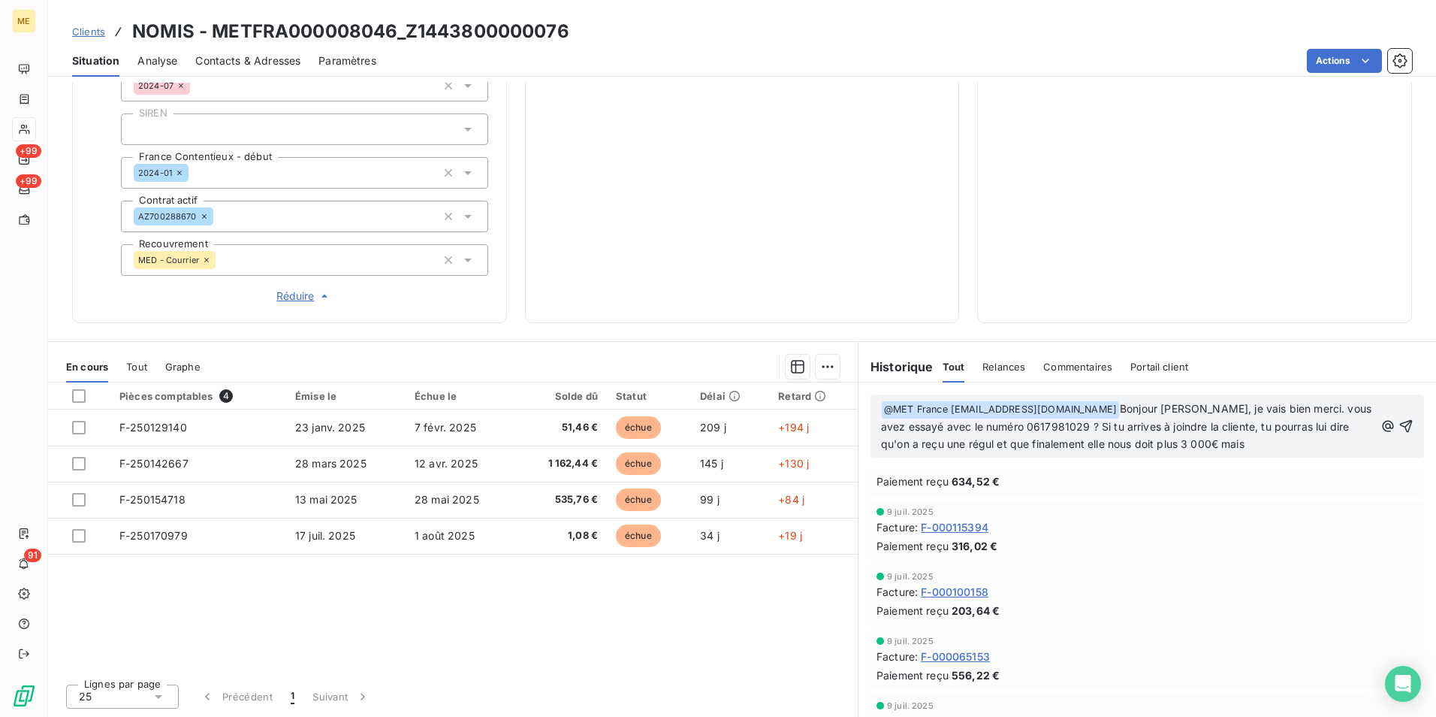
scroll to position [1127, 0]
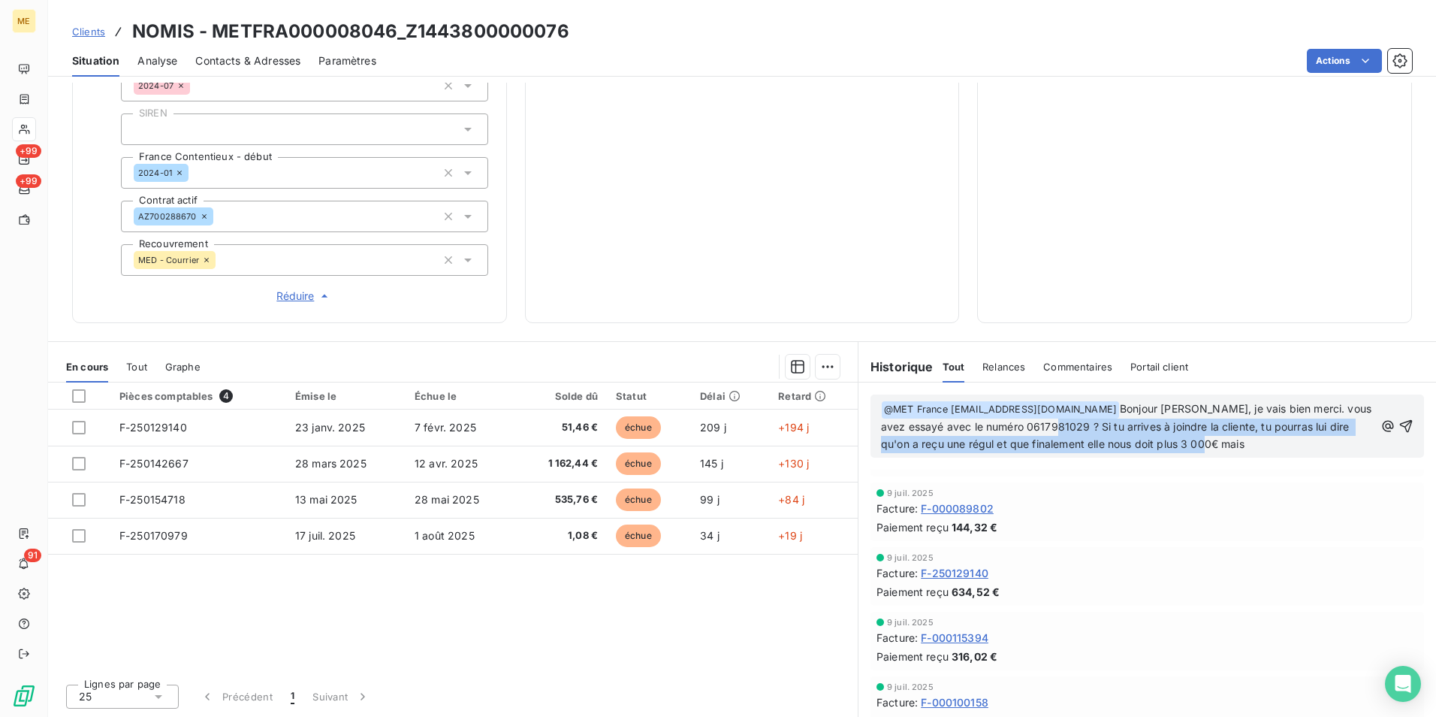
drag, startPoint x: 1215, startPoint y: 446, endPoint x: 1069, endPoint y: 434, distance: 146.2
click at [1069, 434] on p "﻿ @ MET France met-france@recouvrement.met.com ﻿ Bonjour Lisa, je vais bien mer…" at bounding box center [1127, 426] width 493 height 53
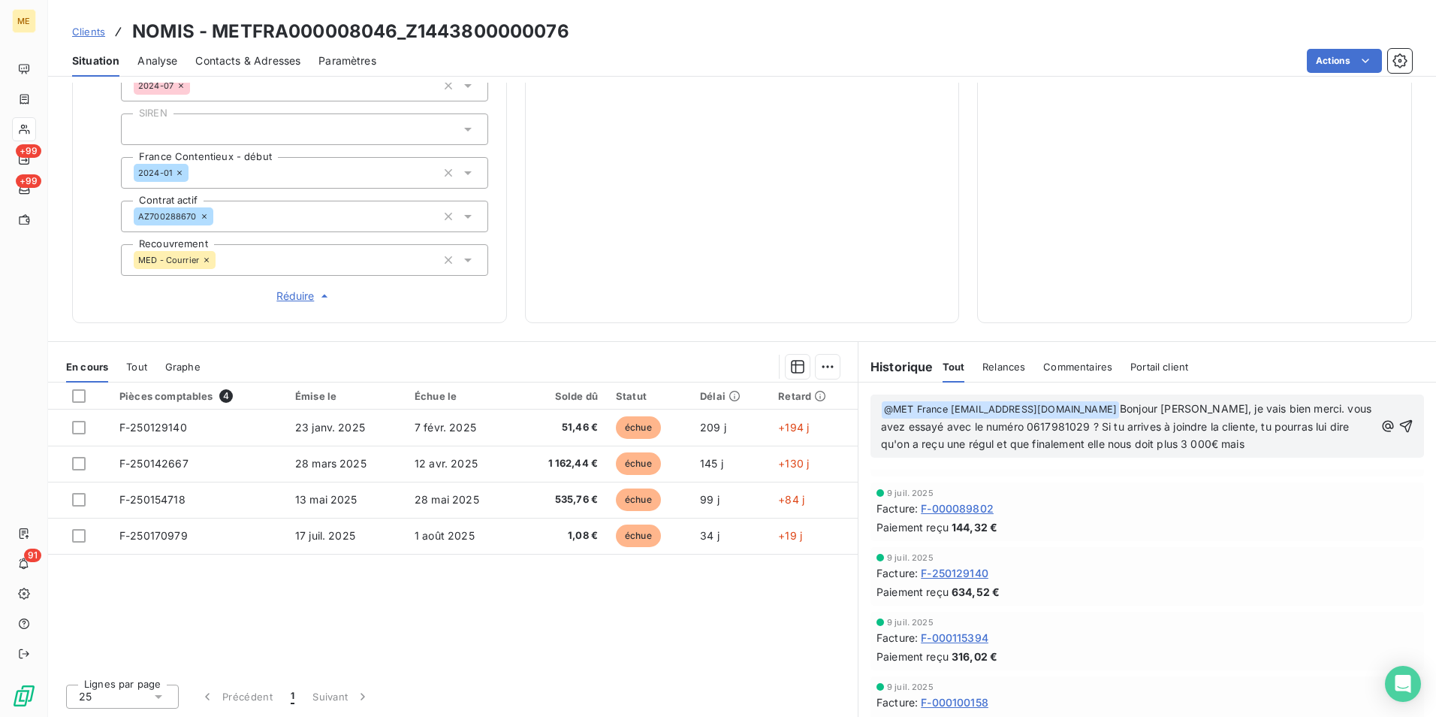
scroll to position [1109, 0]
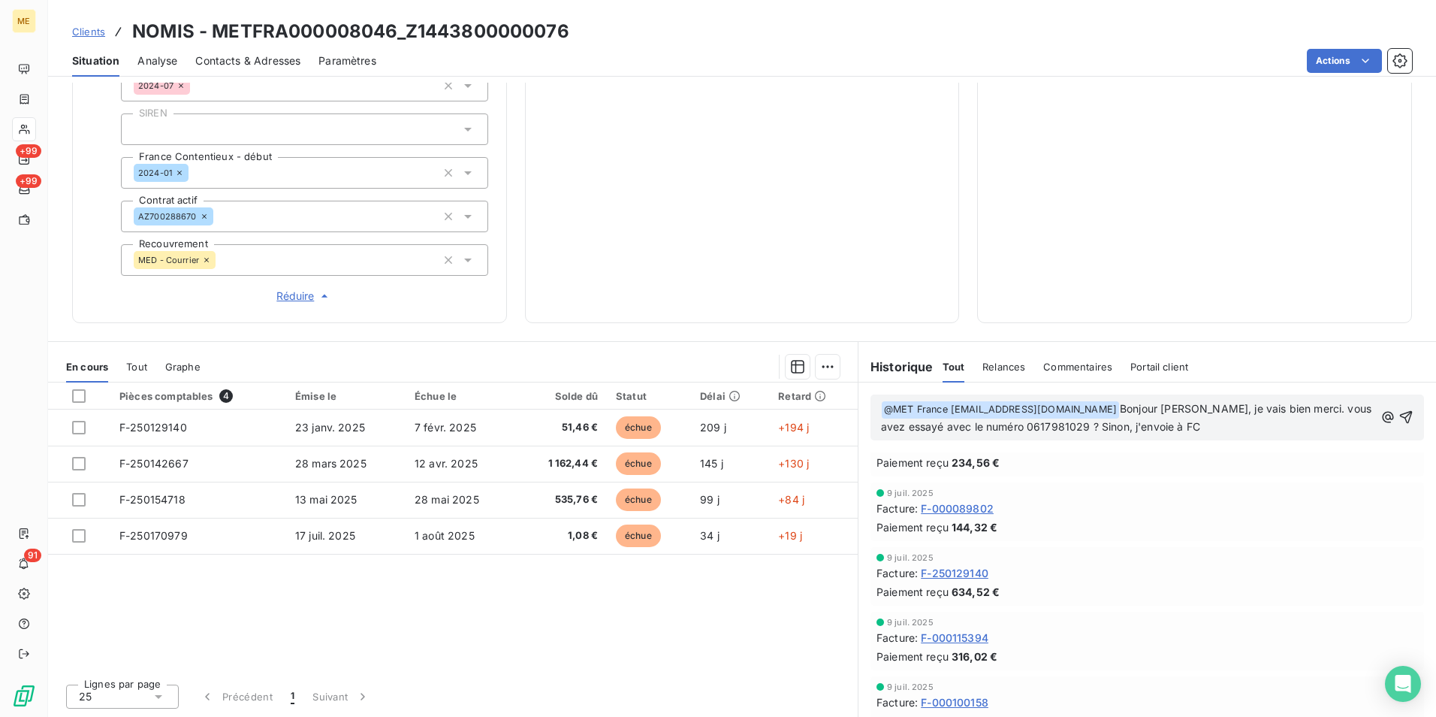
click at [1078, 420] on span "Bonjour Lisa, je vais bien merci. vous avez essayé avec le numéro 0617981029 ? …" at bounding box center [1127, 417] width 493 height 31
click at [1190, 424] on p "﻿ @ MET France met-france@recouvrement.met.com ﻿ Bonjour Lisa, je vais bien mer…" at bounding box center [1127, 417] width 493 height 35
drag, startPoint x: 1097, startPoint y: 429, endPoint x: 1078, endPoint y: 424, distance: 20.2
click at [1078, 424] on span "Bonjour Lisa, je vais bien merci. vous avez essayé avec le numéro 0617981029 ? …" at bounding box center [1127, 417] width 493 height 31
click at [1195, 430] on p "﻿ @ MET France met-france@recouvrement.met.com ﻿ Bonjour Lisa, je vais bien mer…" at bounding box center [1127, 417] width 493 height 35
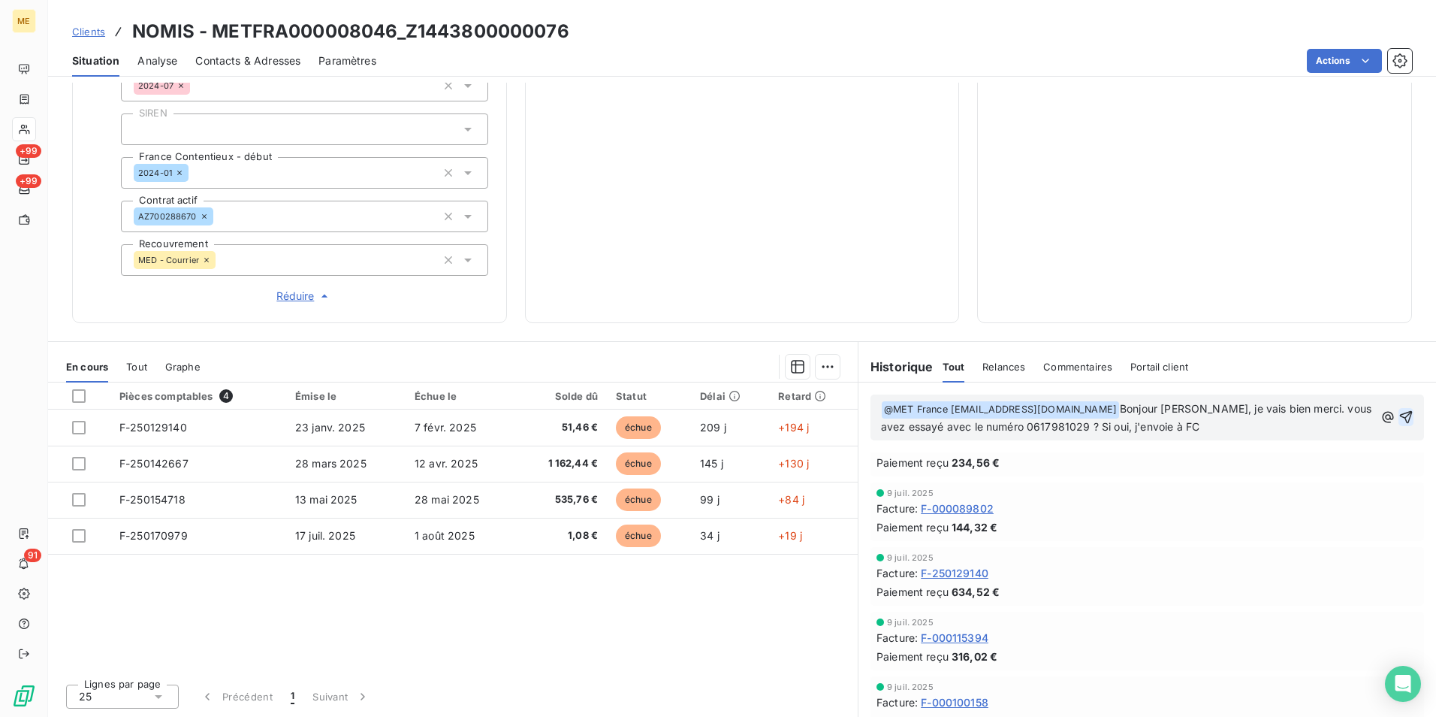
click at [1399, 409] on icon "button" at bounding box center [1406, 416] width 15 height 15
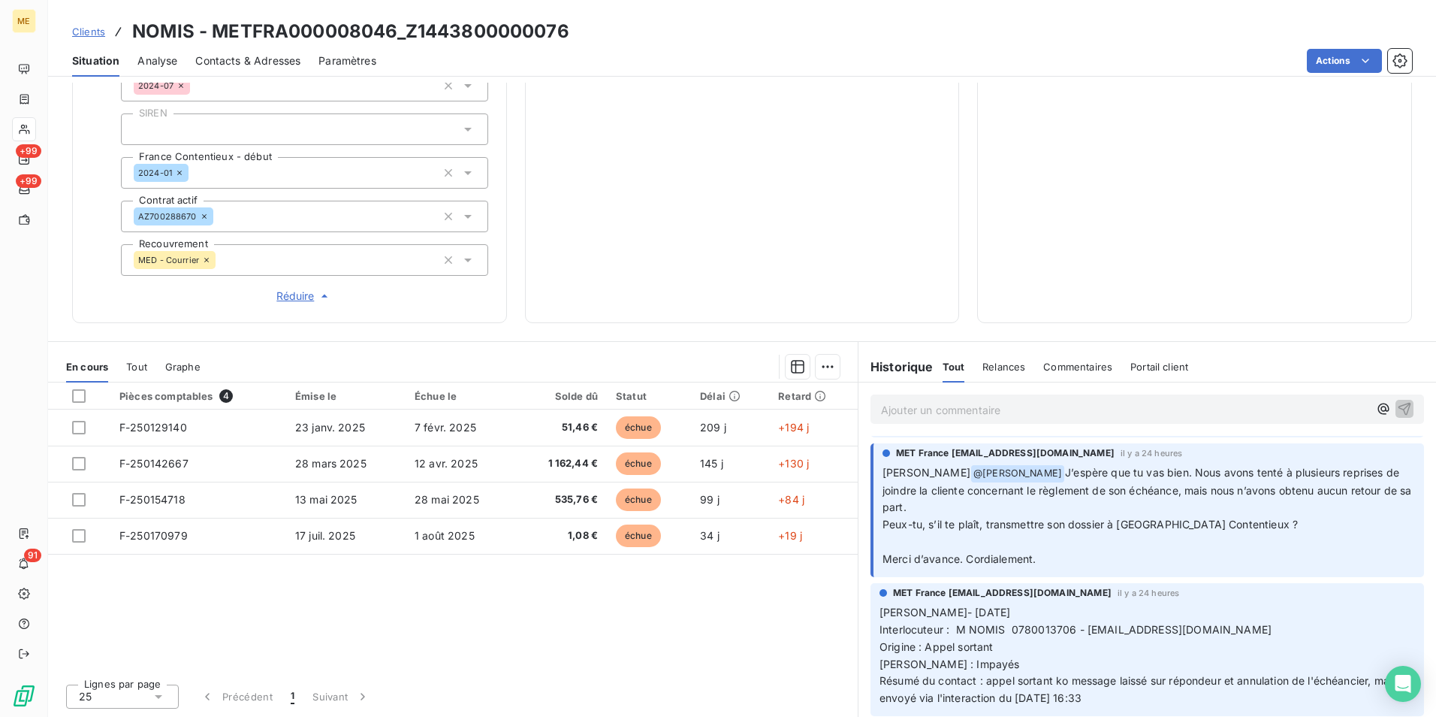
scroll to position [0, 0]
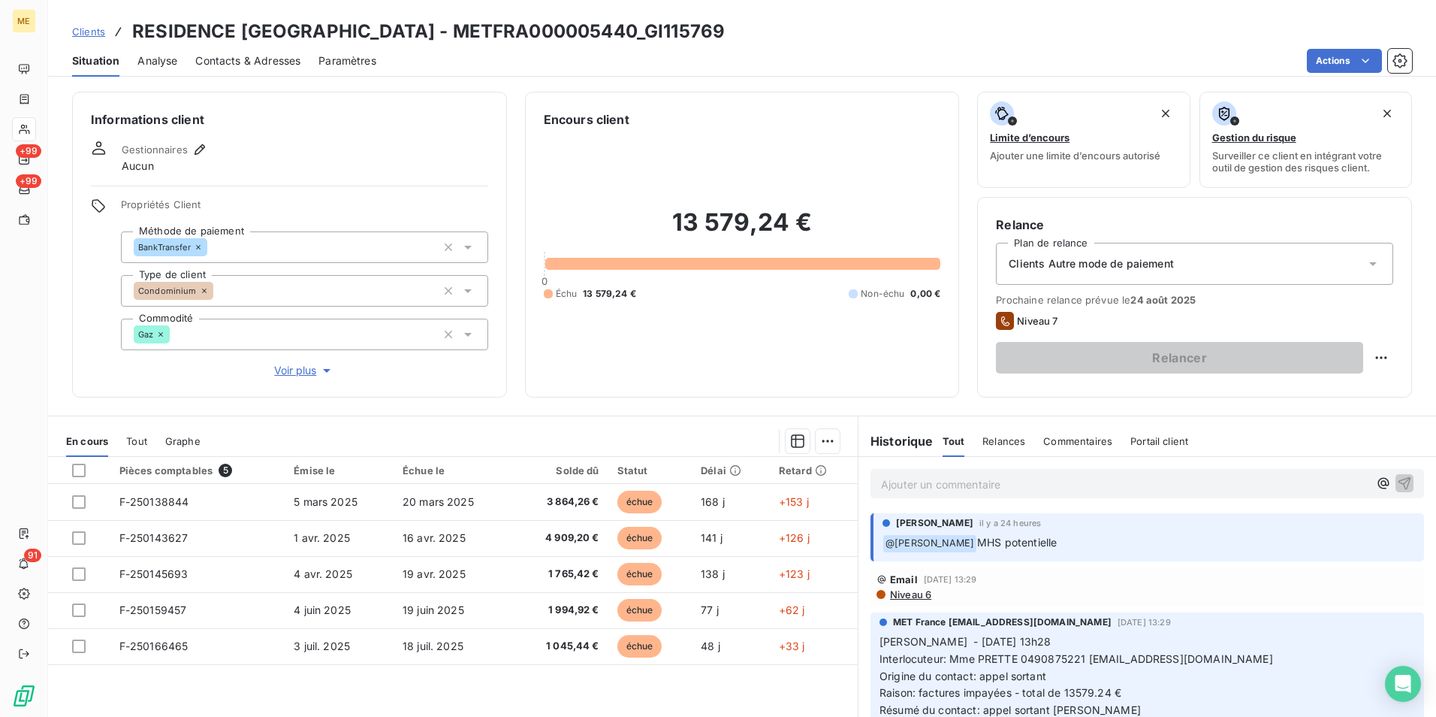
click at [303, 366] on span "Voir plus" at bounding box center [304, 370] width 60 height 15
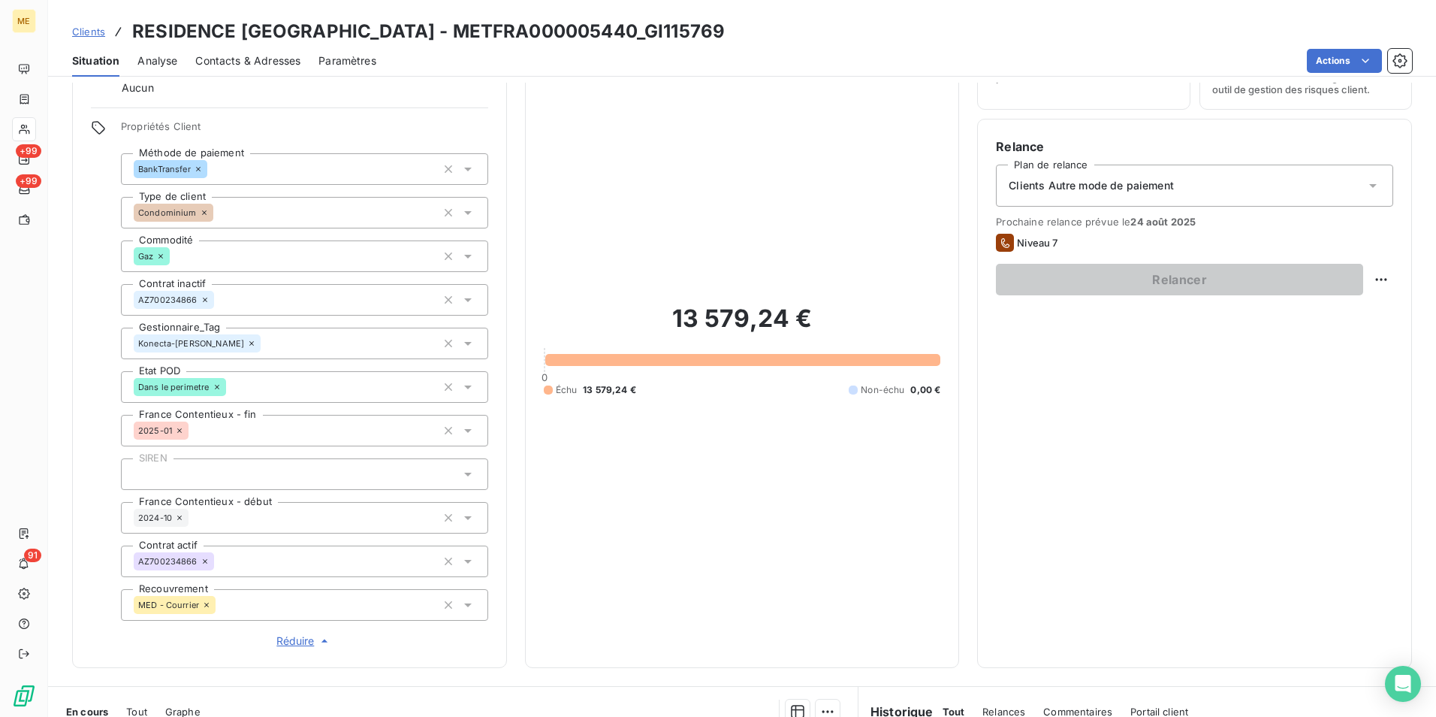
scroll to position [225, 0]
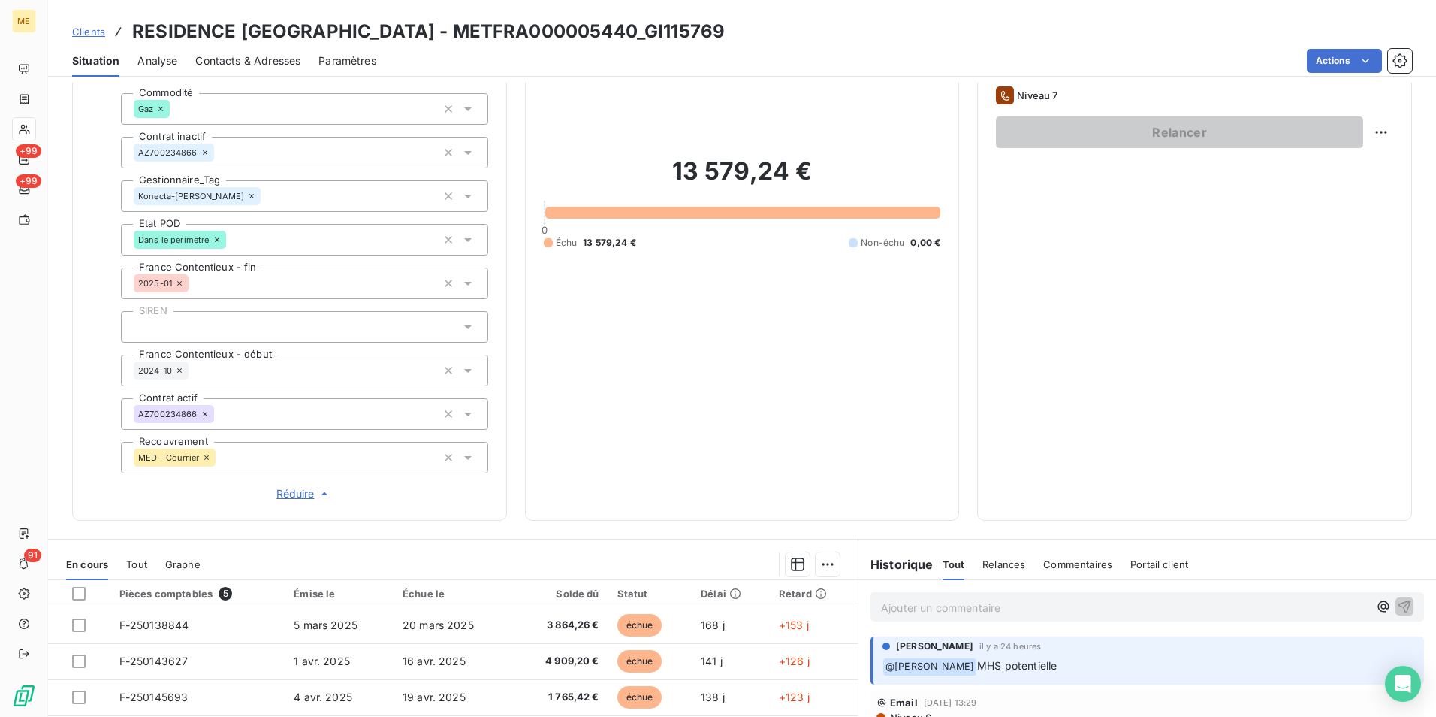
click at [291, 493] on span "Réduire" at bounding box center [304, 493] width 56 height 15
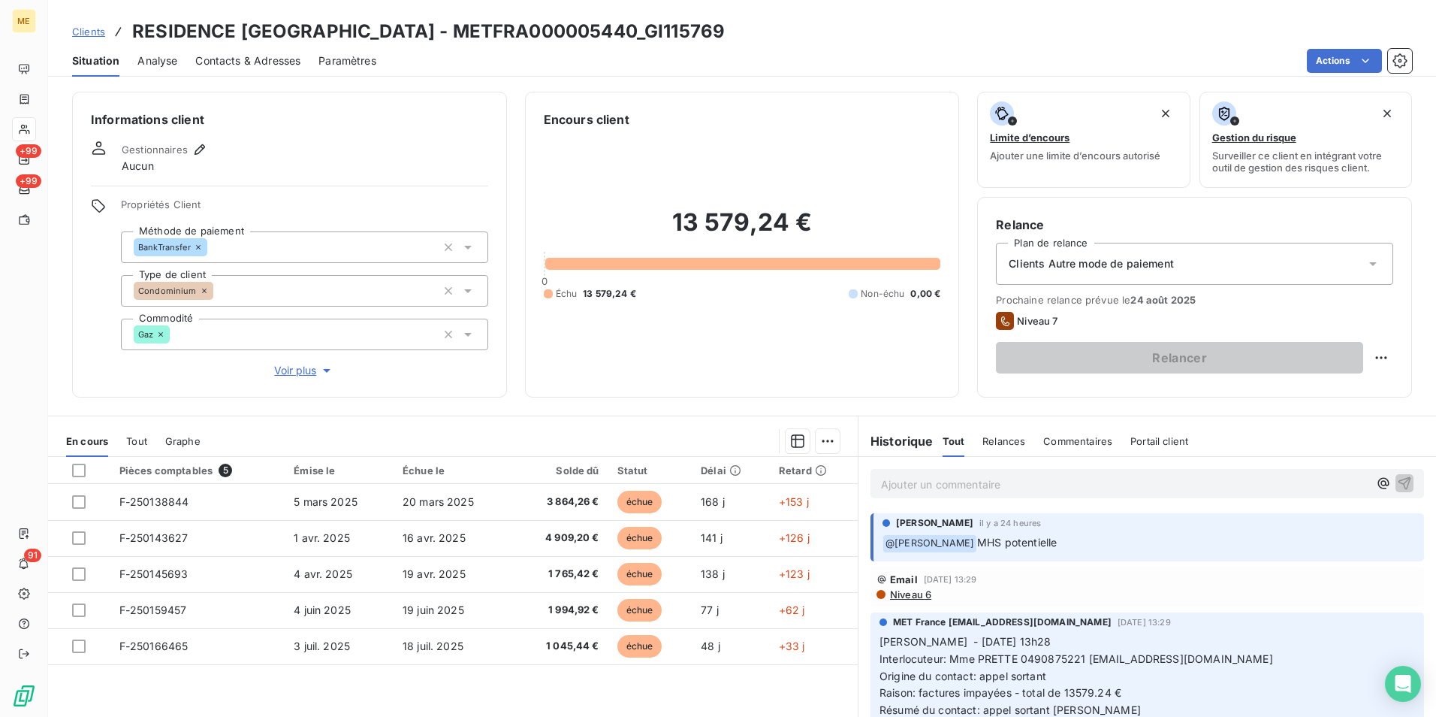
scroll to position [75, 0]
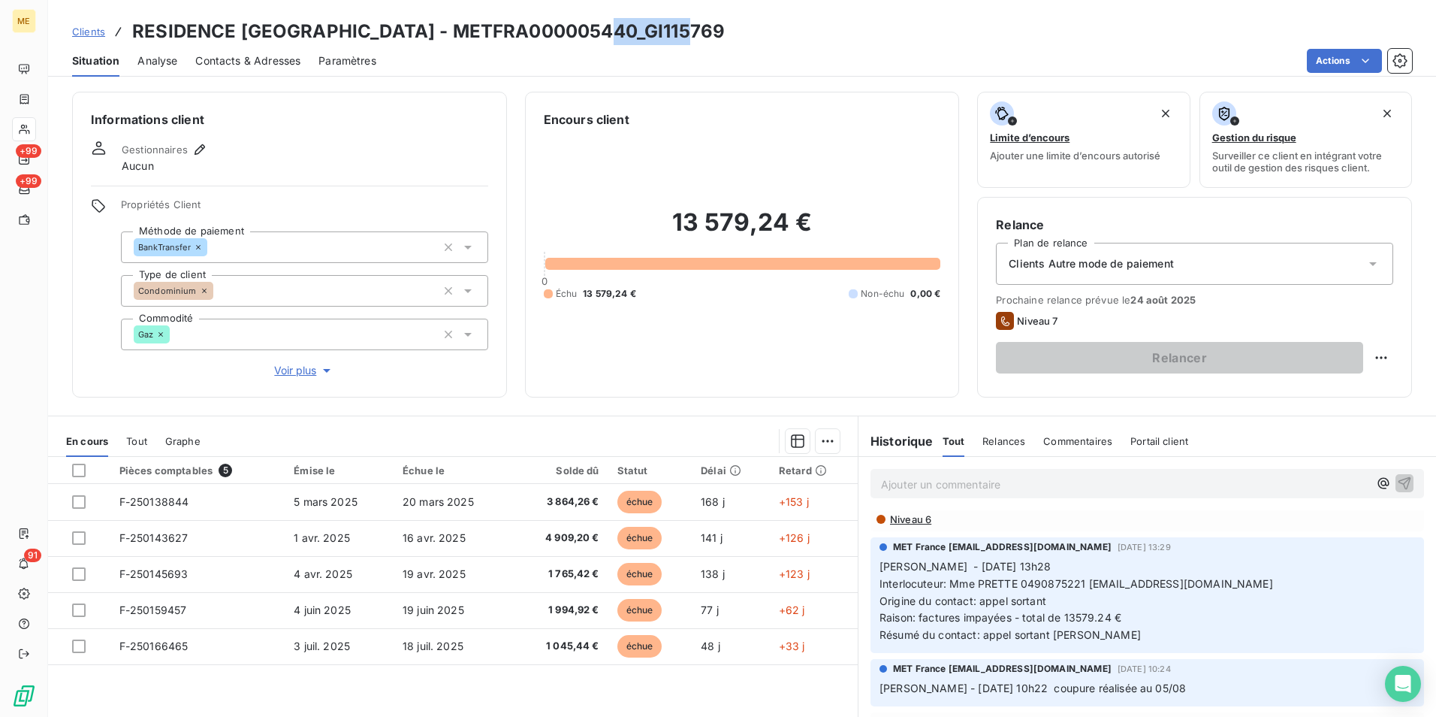
drag, startPoint x: 691, startPoint y: 29, endPoint x: 598, endPoint y: 22, distance: 93.4
click at [598, 22] on div "Clients RESIDENCE PONT DE L'AUBE - METFRA000005440_GI115769" at bounding box center [742, 31] width 1388 height 27
copy h3 "GI115769"
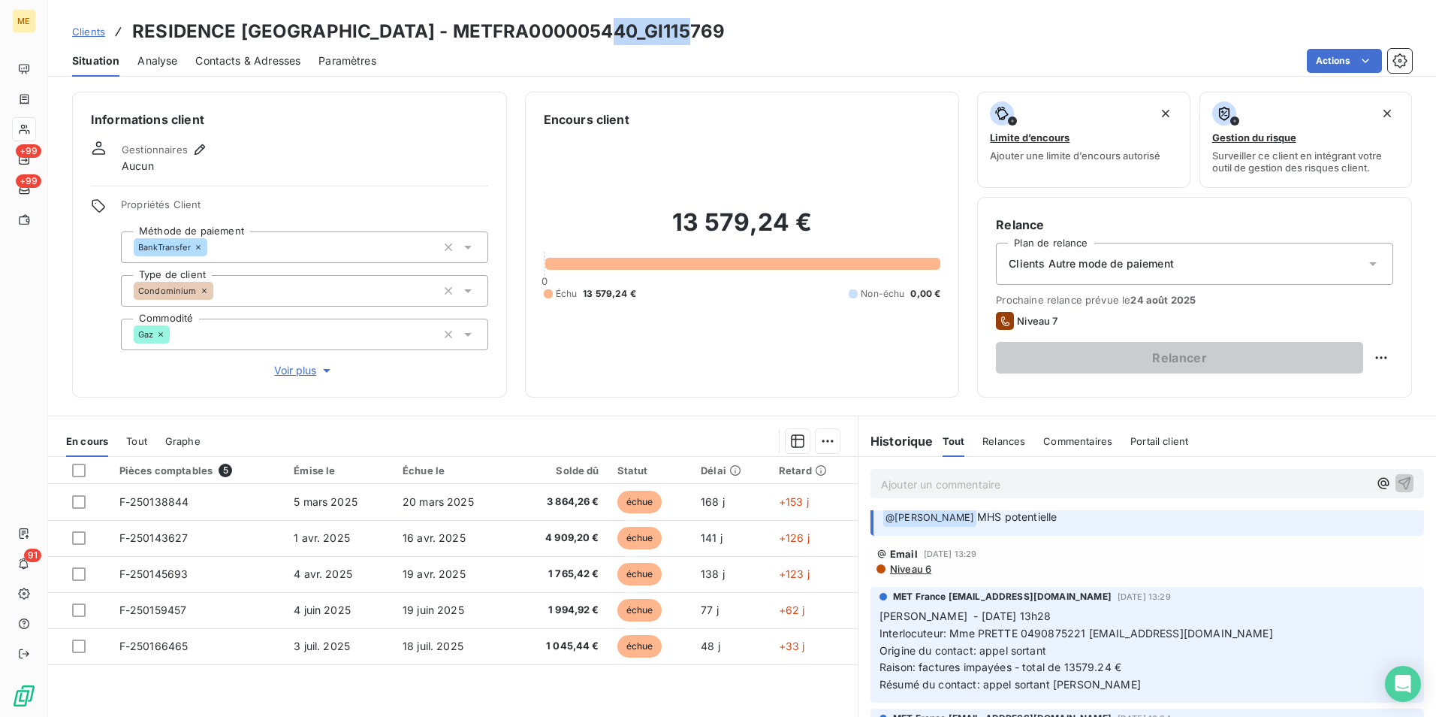
scroll to position [0, 0]
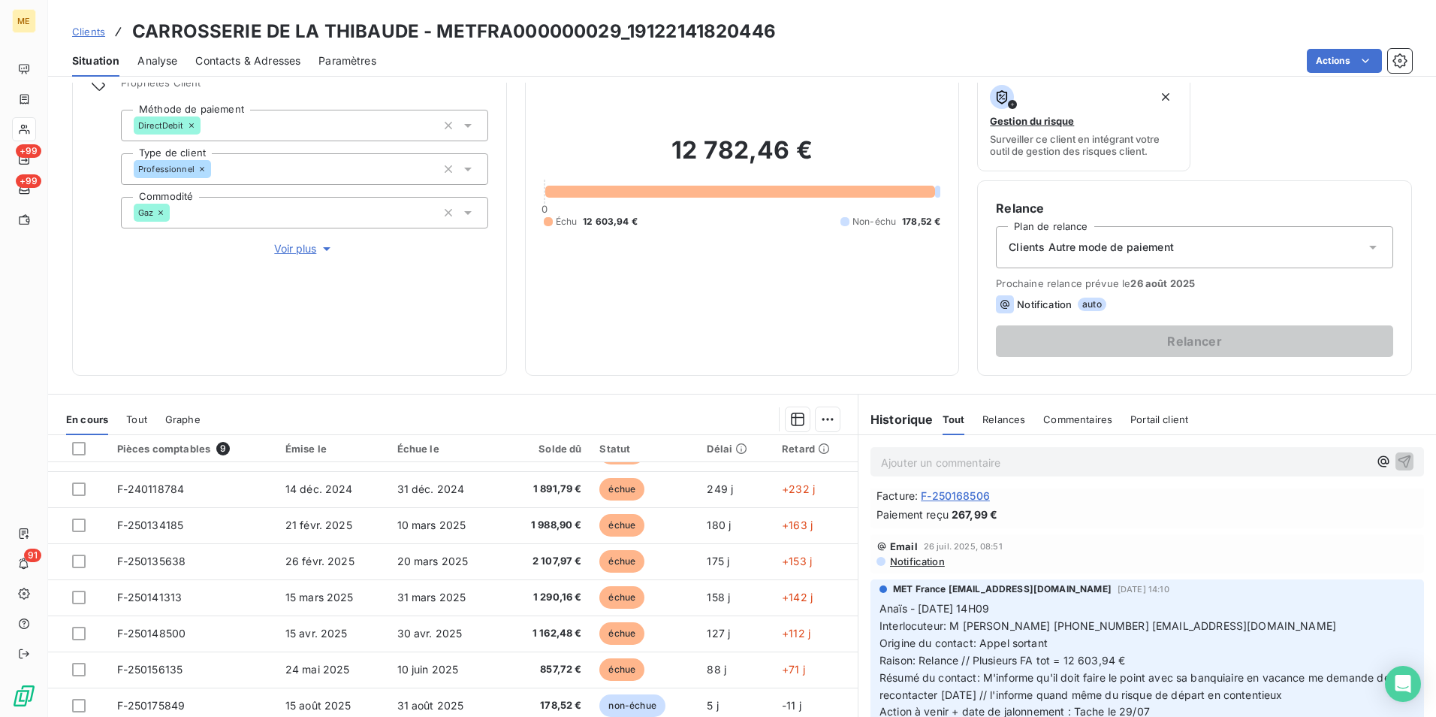
scroll to position [99, 0]
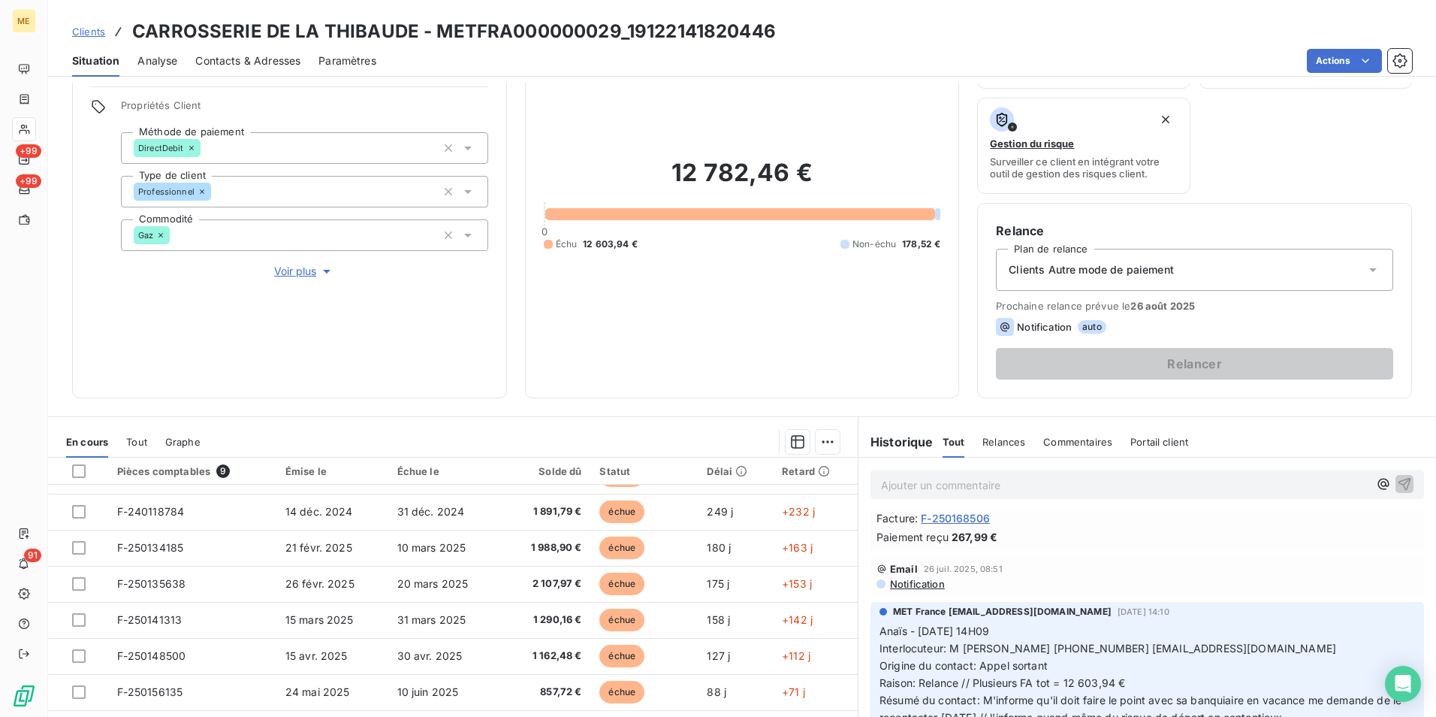
click at [311, 268] on span "Voir plus" at bounding box center [304, 271] width 60 height 15
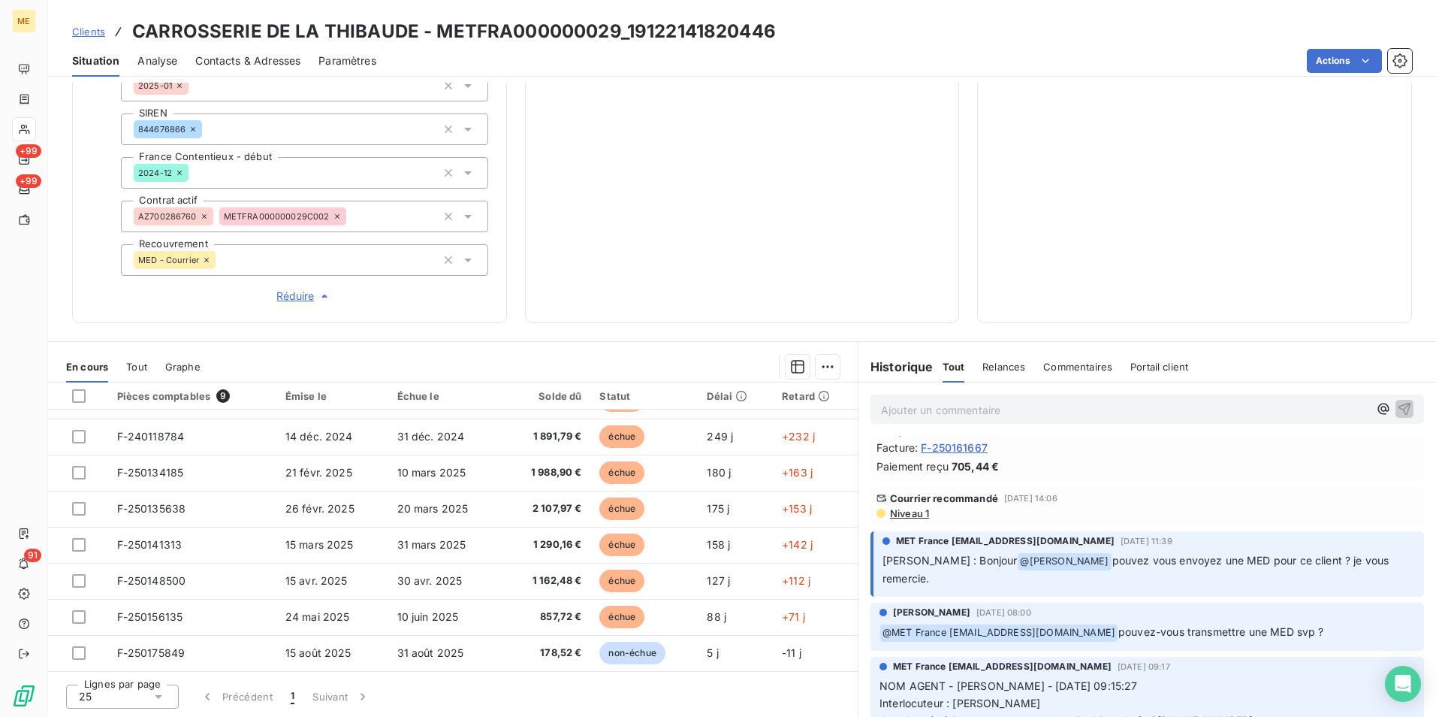
scroll to position [3080, 0]
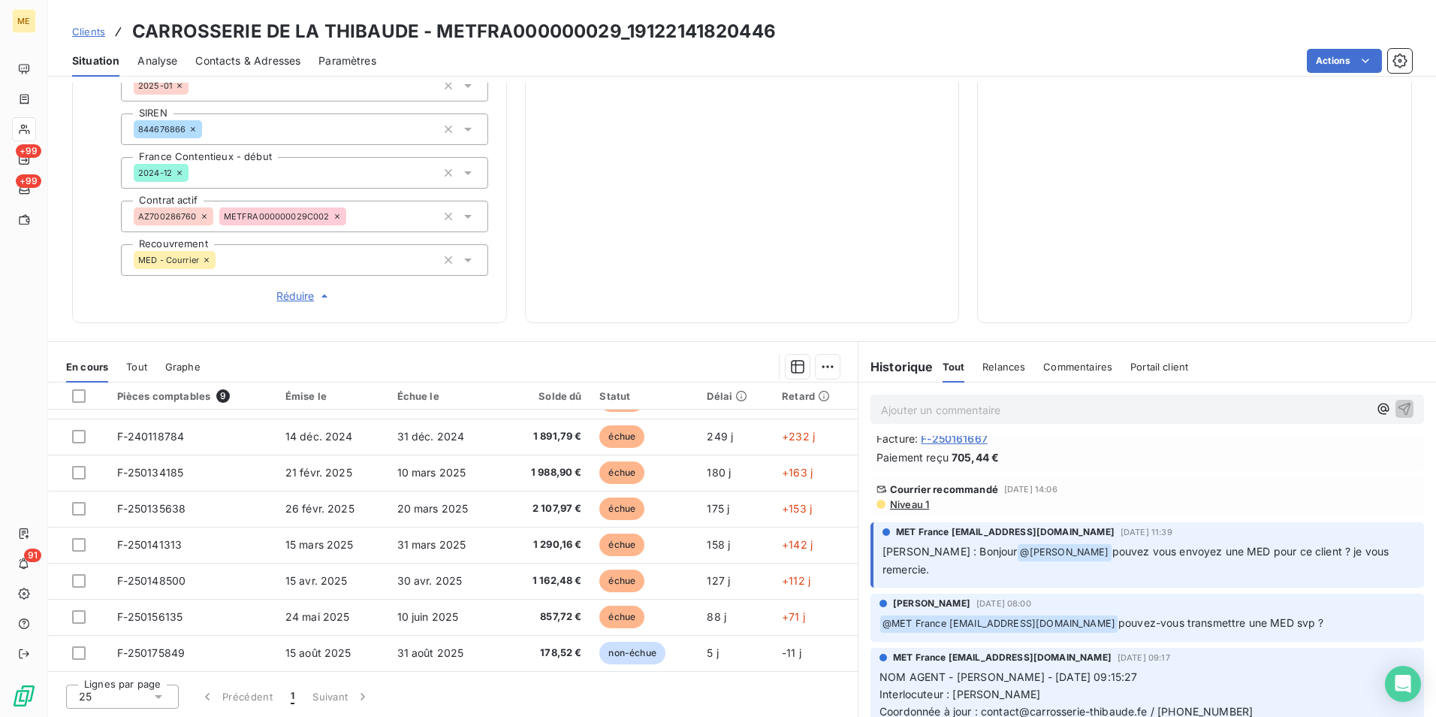
click at [914, 506] on span "Niveau 1" at bounding box center [909, 504] width 41 height 12
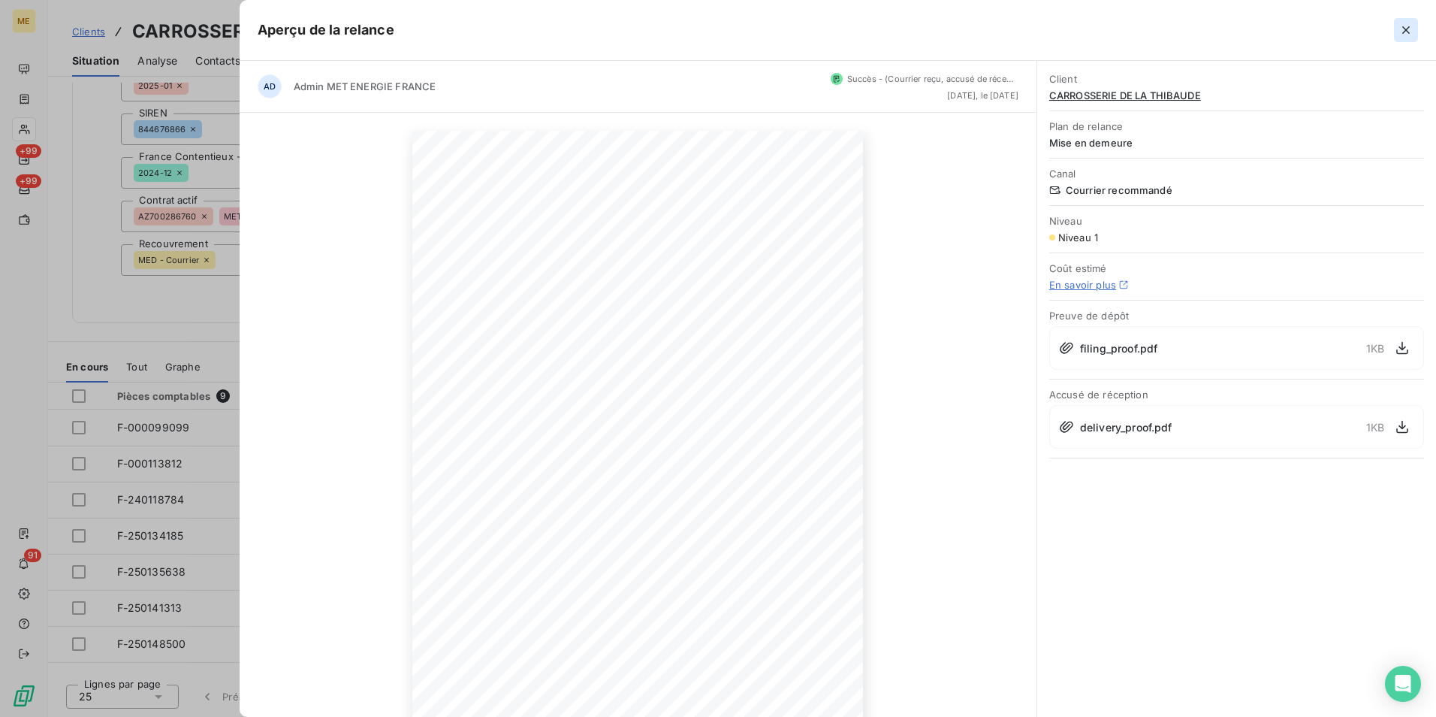
click at [1398, 38] on button "button" at bounding box center [1406, 30] width 24 height 24
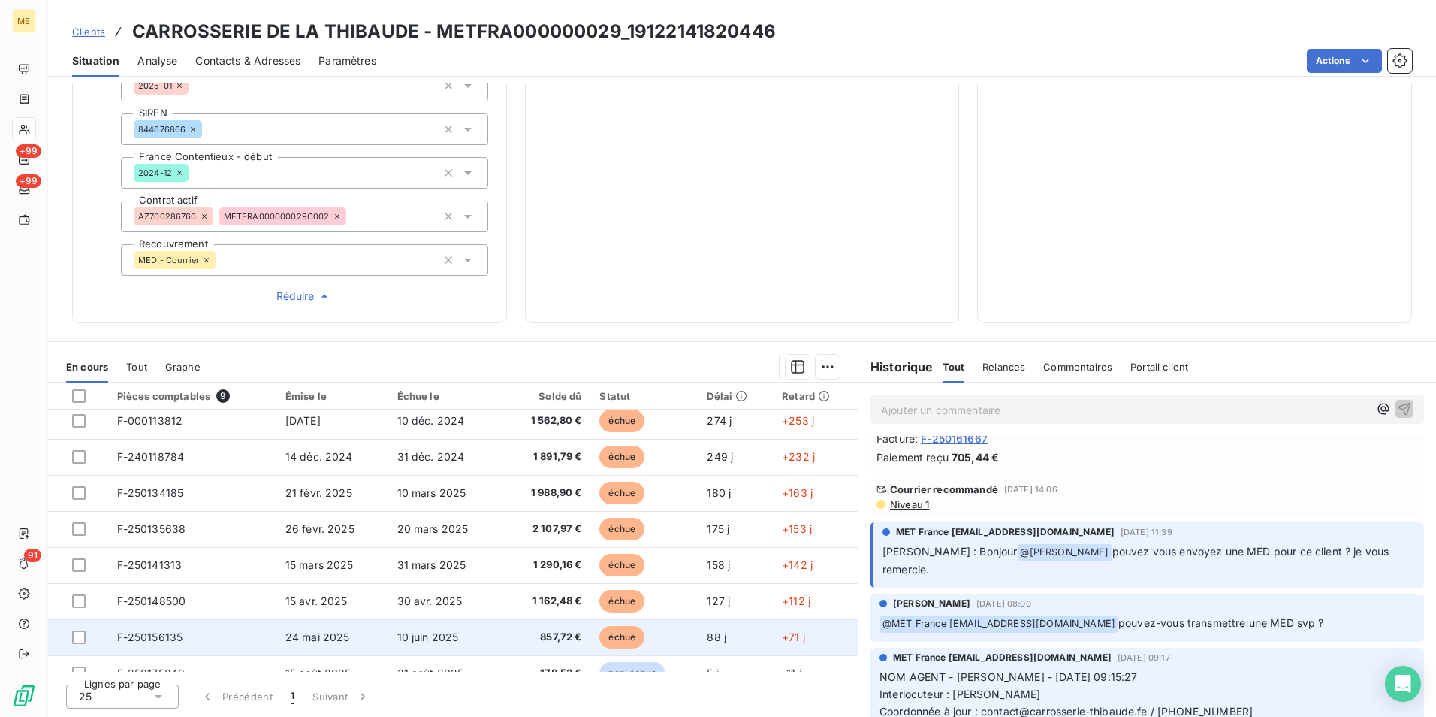
scroll to position [63, 0]
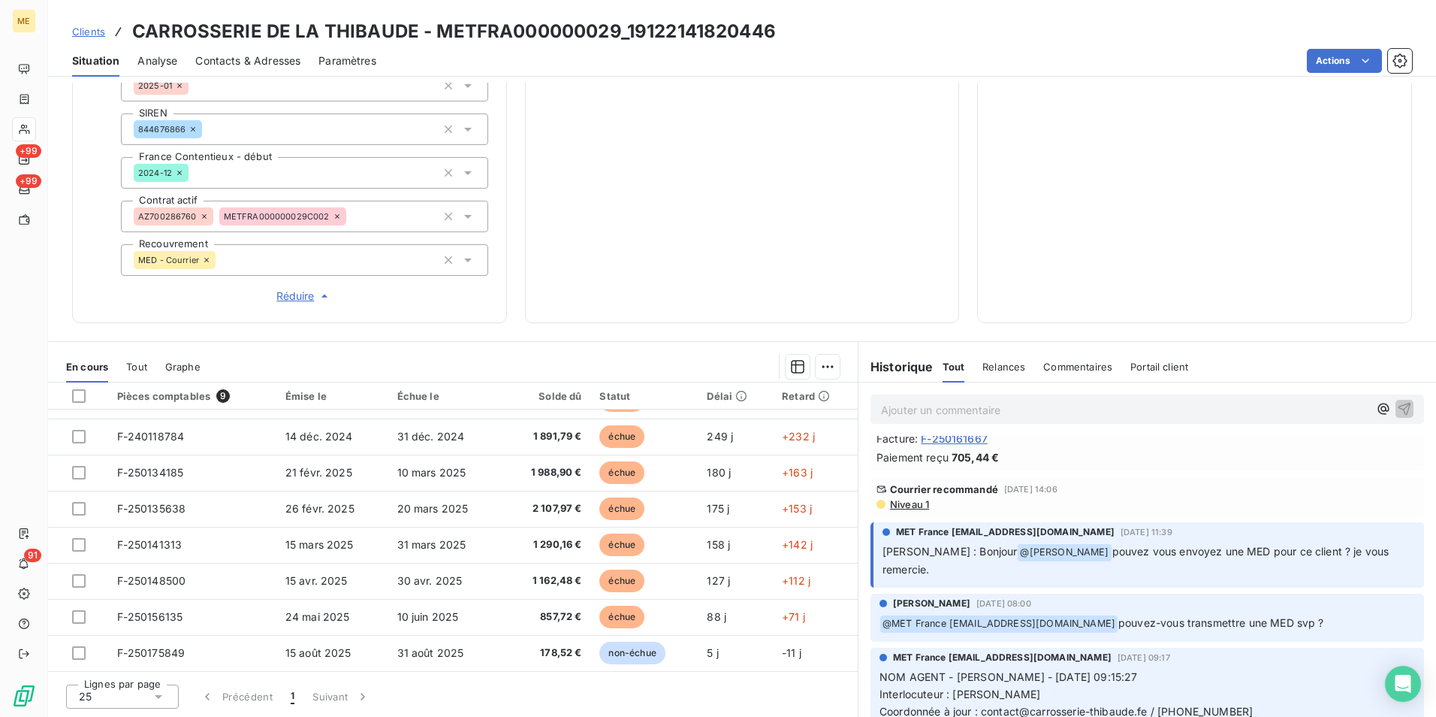
click at [896, 508] on span "Niveau 1" at bounding box center [909, 504] width 41 height 12
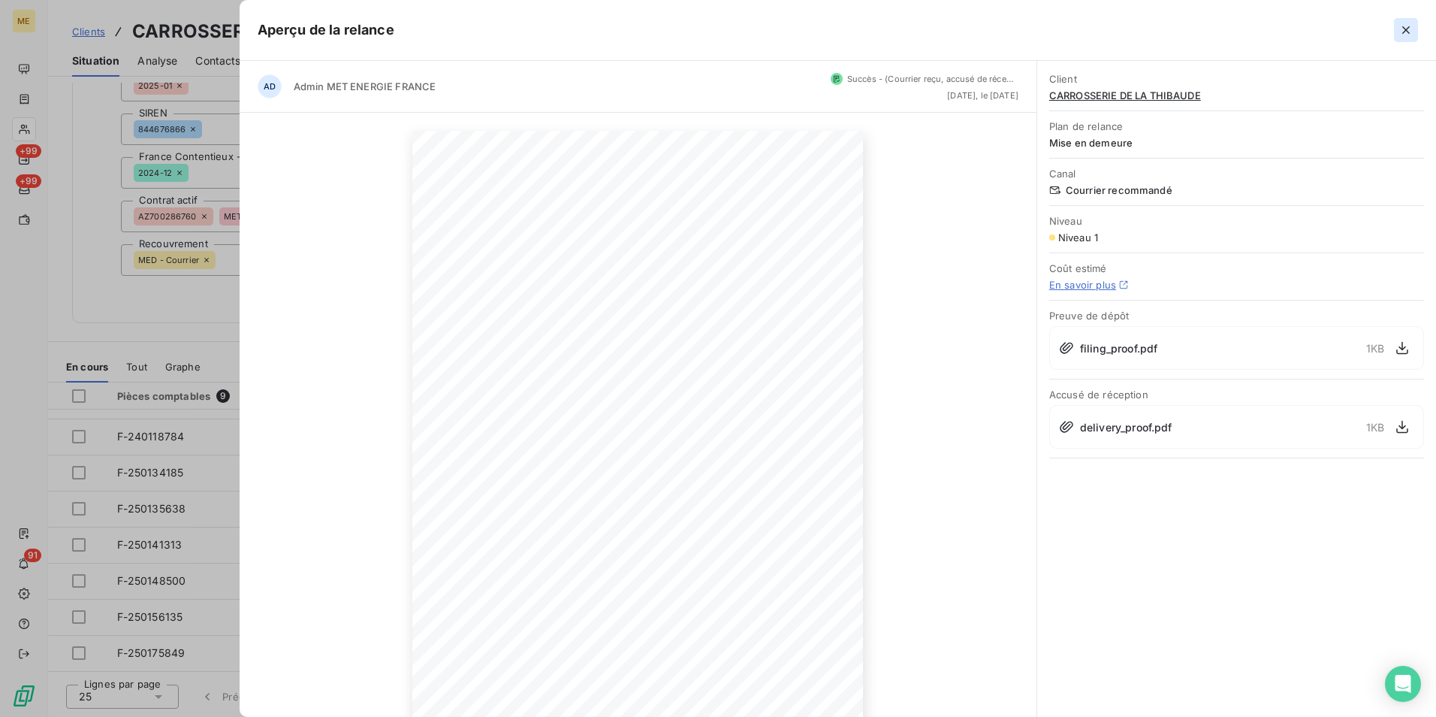
click at [1406, 29] on icon "button" at bounding box center [1406, 30] width 8 height 8
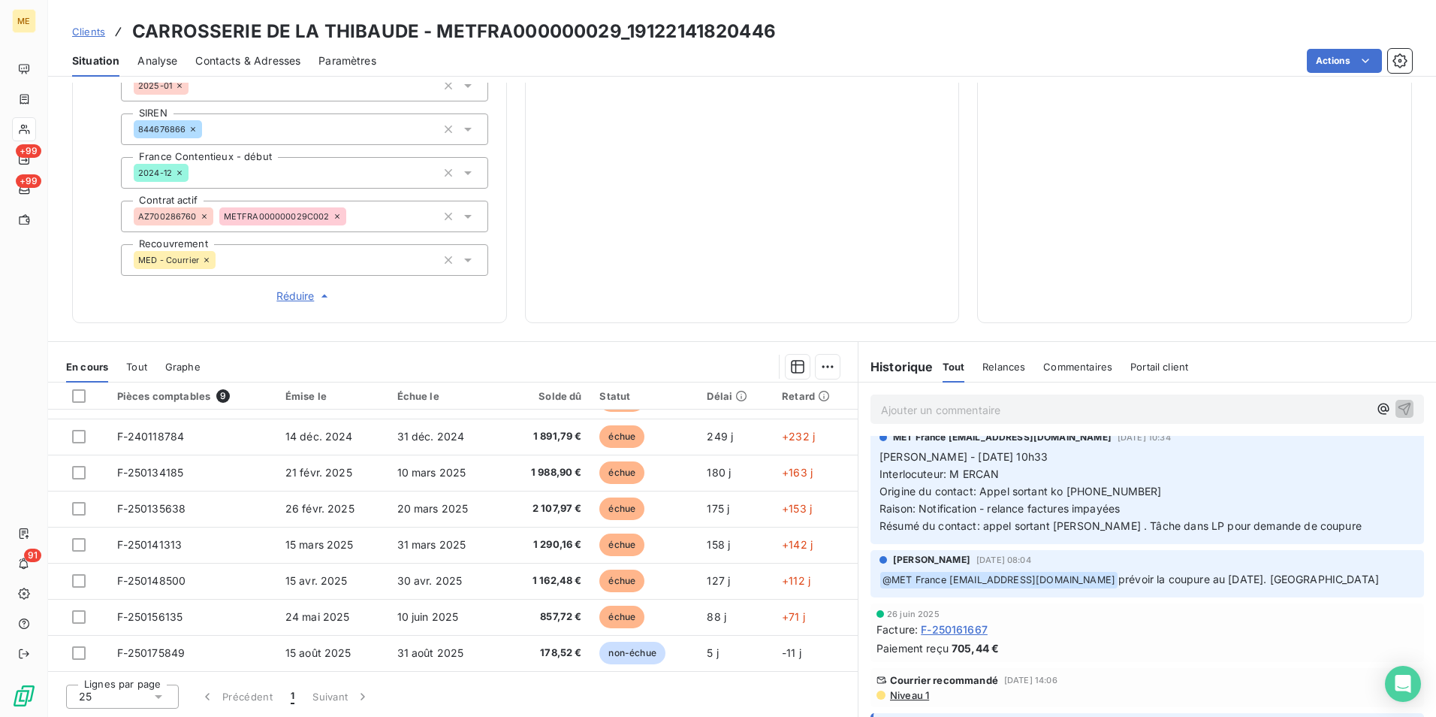
scroll to position [2854, 0]
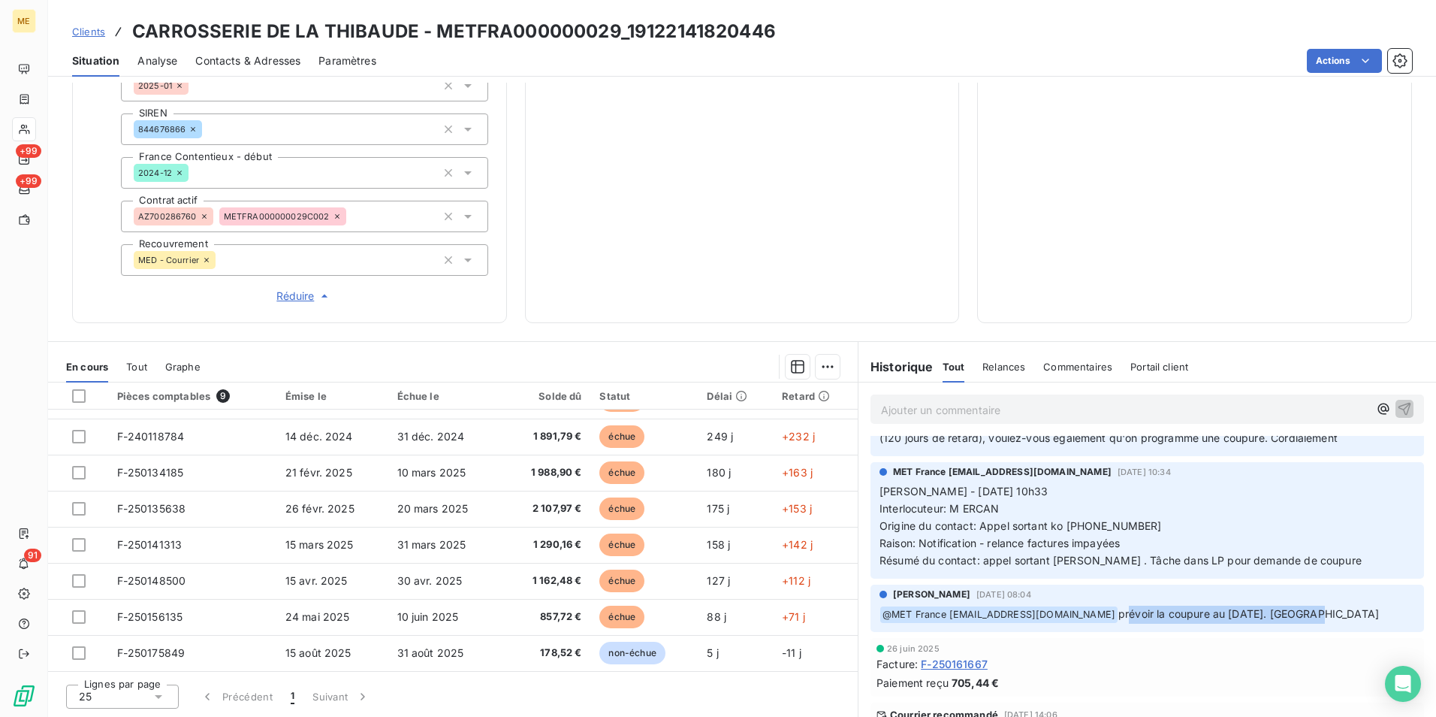
drag, startPoint x: 1122, startPoint y: 611, endPoint x: 1292, endPoint y: 611, distance: 169.7
click at [1292, 611] on span "prévoir la coupure au 3 juillet. Merci" at bounding box center [1248, 613] width 261 height 13
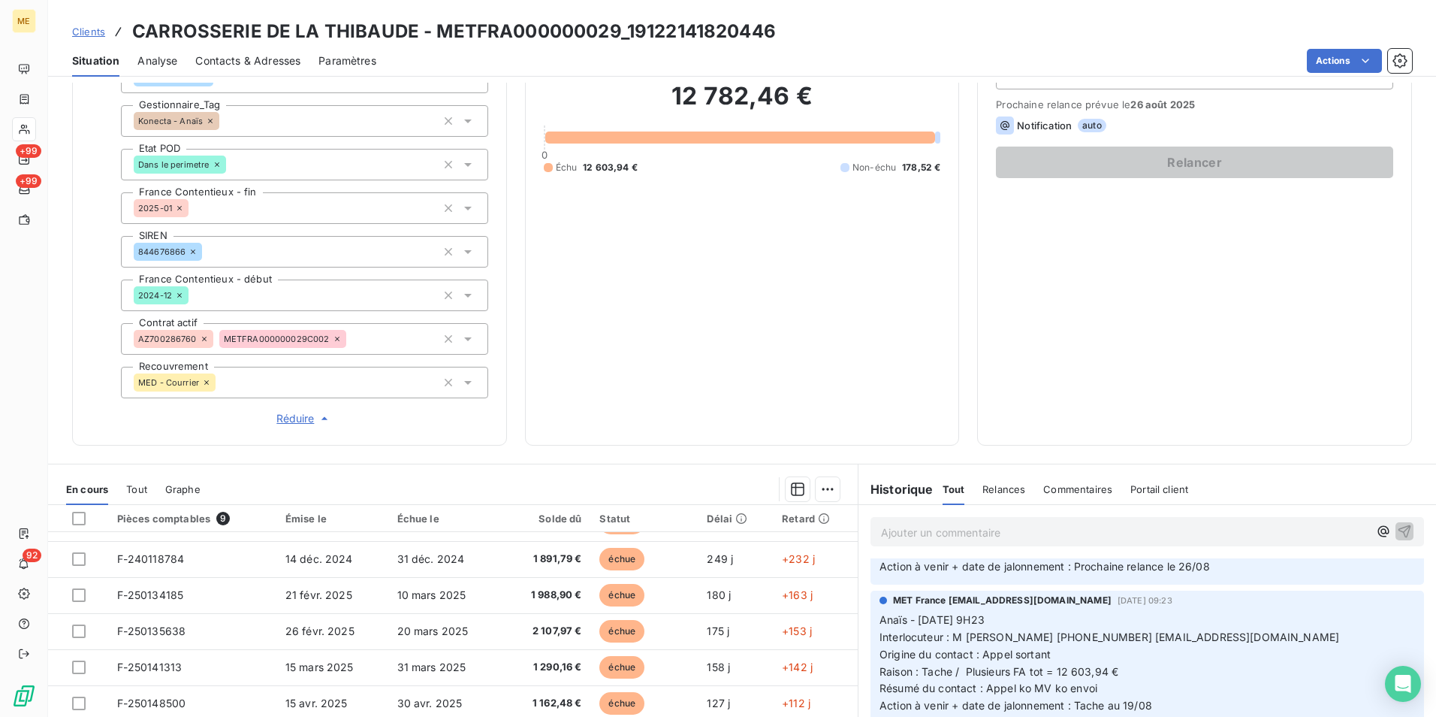
scroll to position [0, 0]
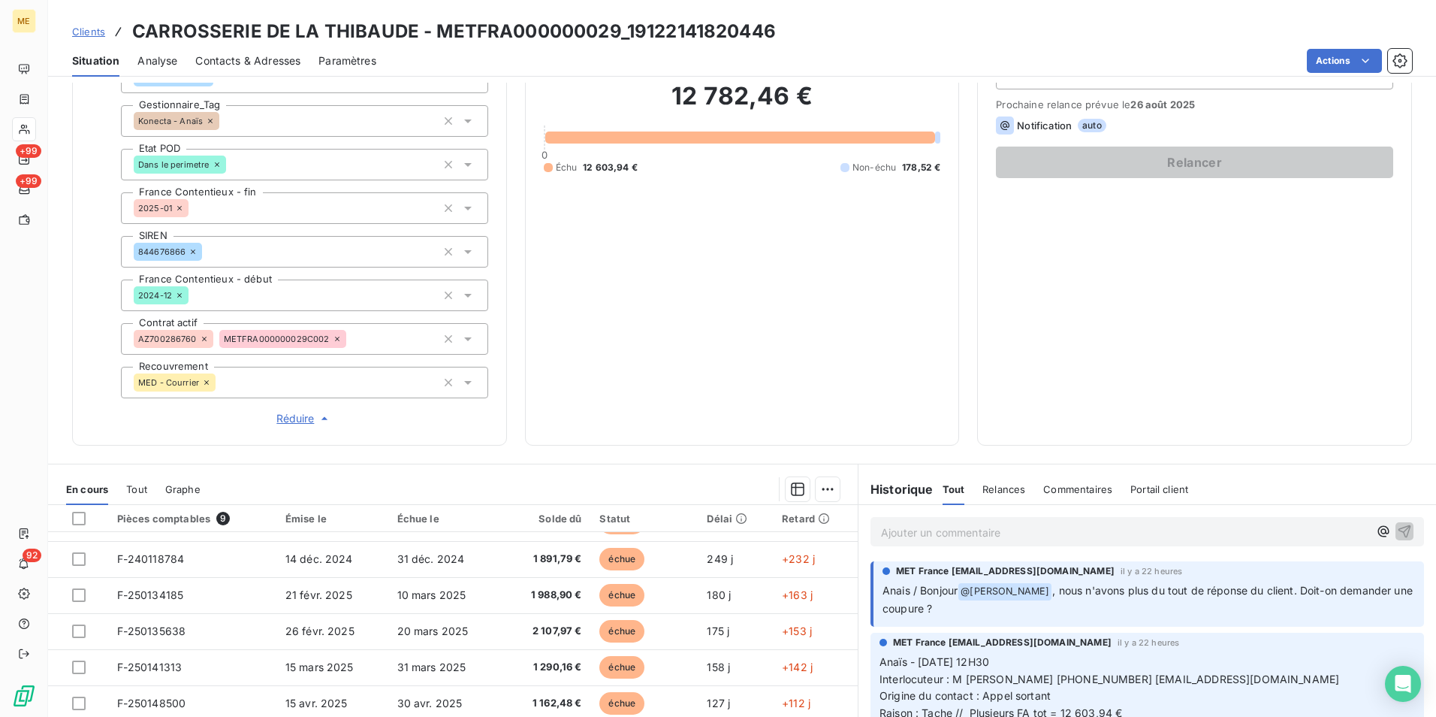
click at [1047, 536] on p "Ajouter un commentaire ﻿" at bounding box center [1124, 532] width 487 height 19
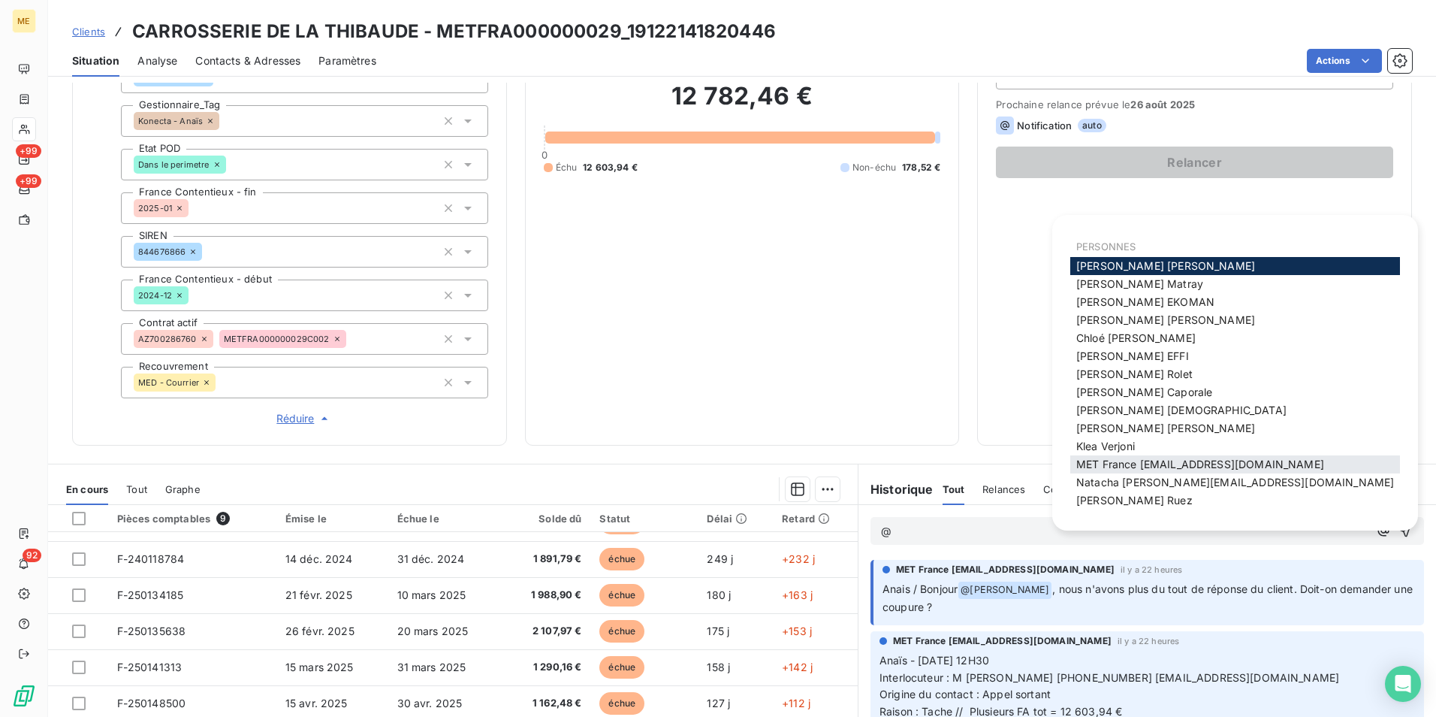
click at [1107, 467] on span "MET France [EMAIL_ADDRESS][DOMAIN_NAME]" at bounding box center [1200, 463] width 248 height 13
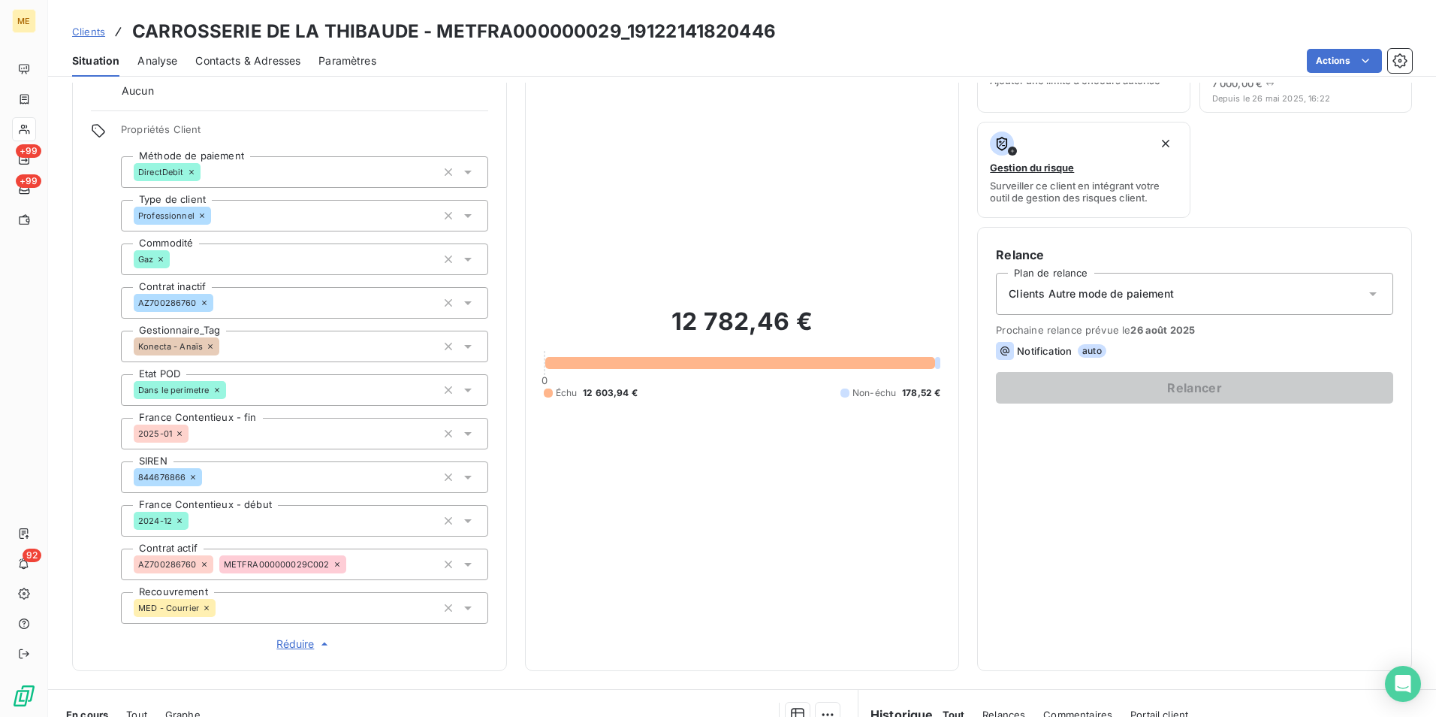
scroll to position [376, 0]
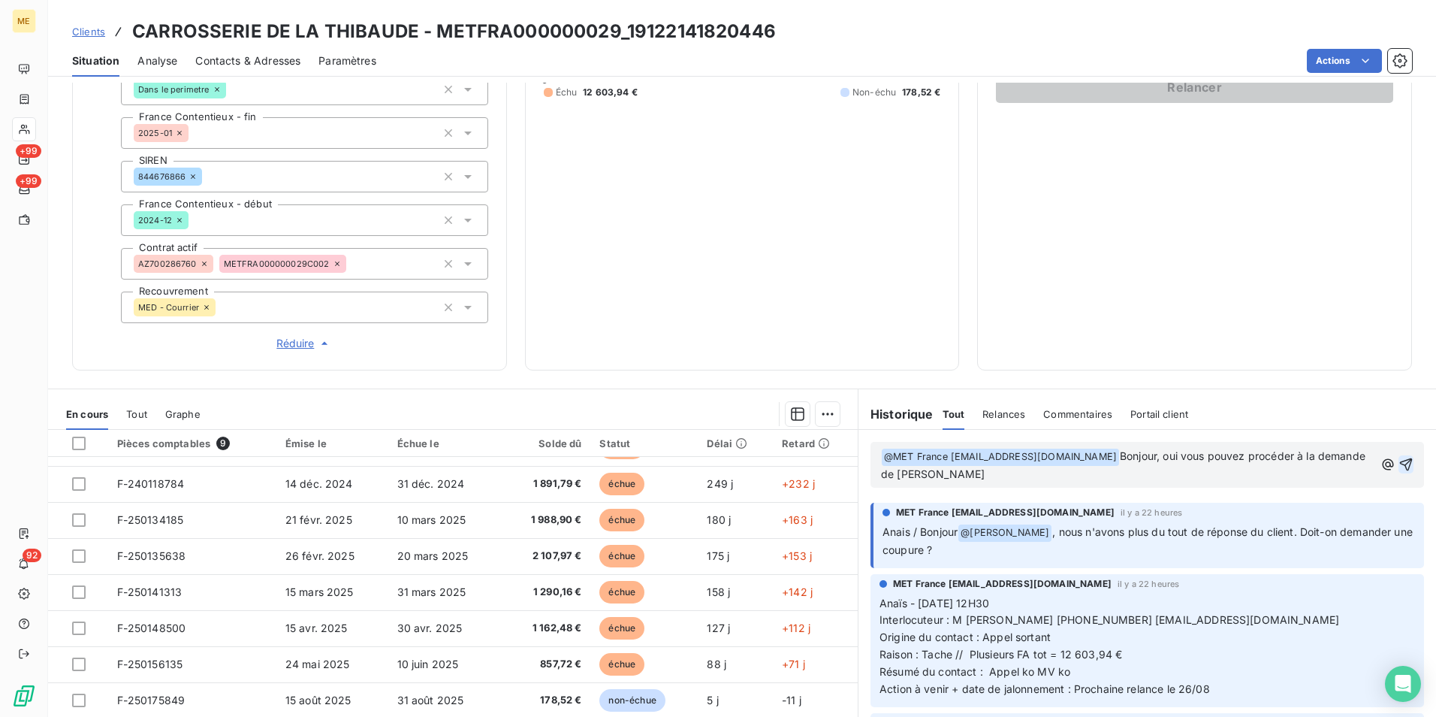
click at [1399, 467] on icon "button" at bounding box center [1406, 464] width 15 height 15
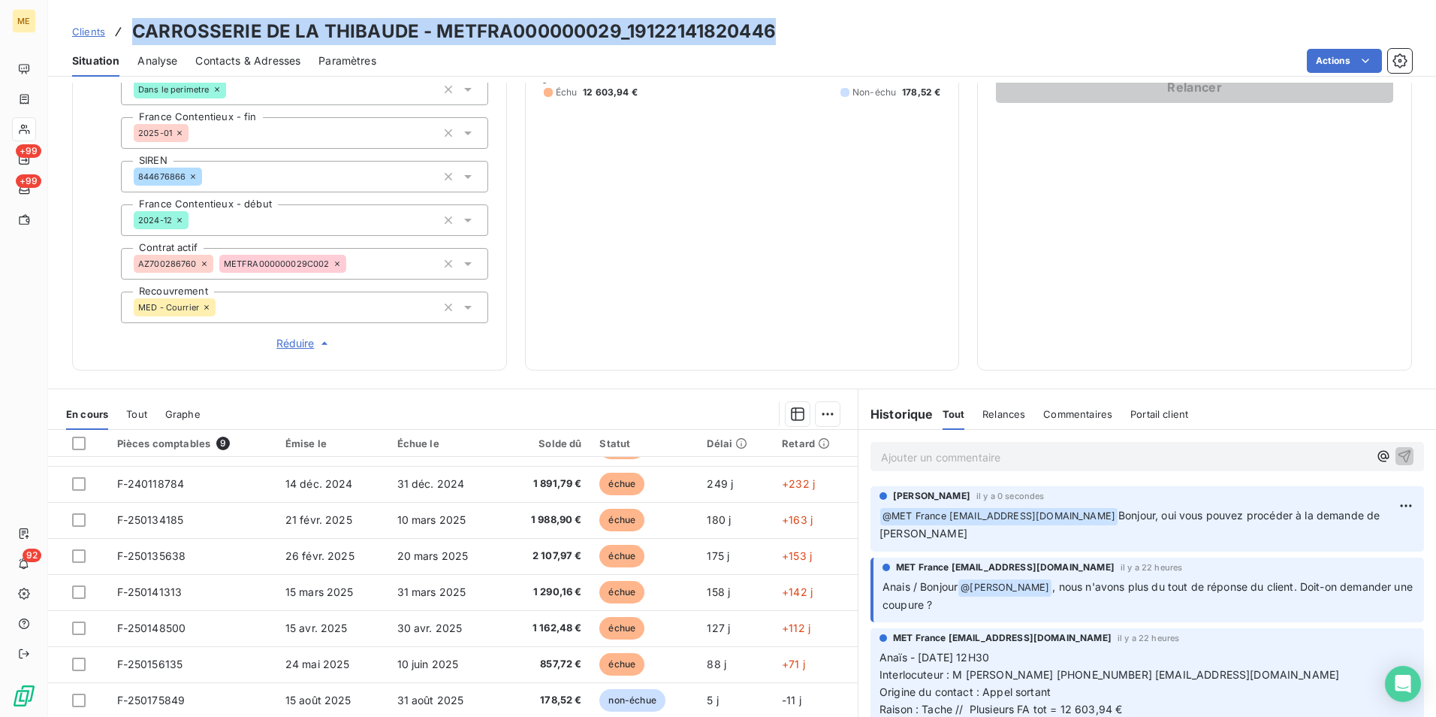
drag, startPoint x: 783, startPoint y: 30, endPoint x: 128, endPoint y: 27, distance: 654.2
click at [128, 27] on div "Clients CARROSSERIE DE LA THIBAUDE - METFRA000000029_19122141820446" at bounding box center [742, 31] width 1388 height 27
copy h3 "CARROSSERIE DE LA THIBAUDE - METFRA000000029_19122141820446"
click at [1392, 499] on html "ME +99 +99 92 Clients CARROSSERIE DE LA THIBAUDE - METFRA000000029_191221418204…" at bounding box center [718, 358] width 1436 height 717
click at [1335, 545] on div "Editer" at bounding box center [1347, 539] width 84 height 24
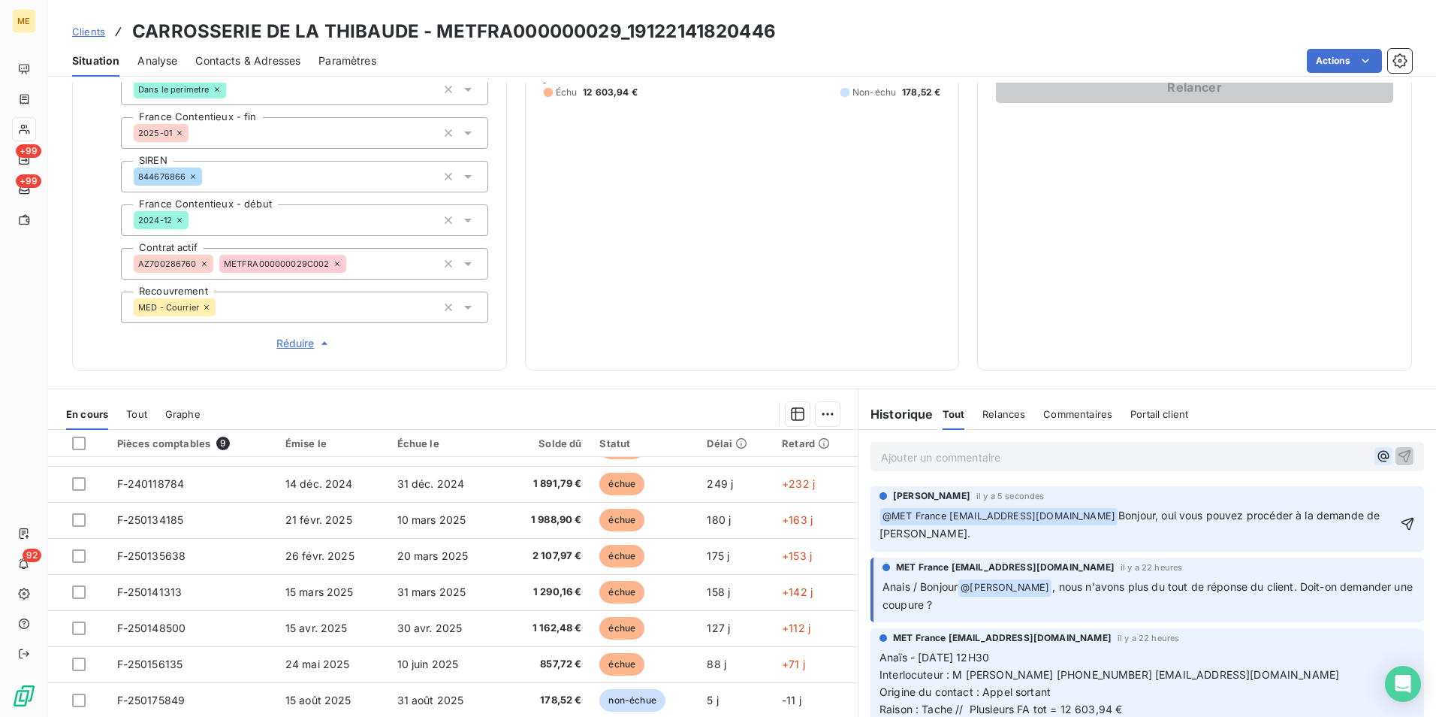
click at [1376, 459] on icon "button" at bounding box center [1383, 455] width 15 height 15
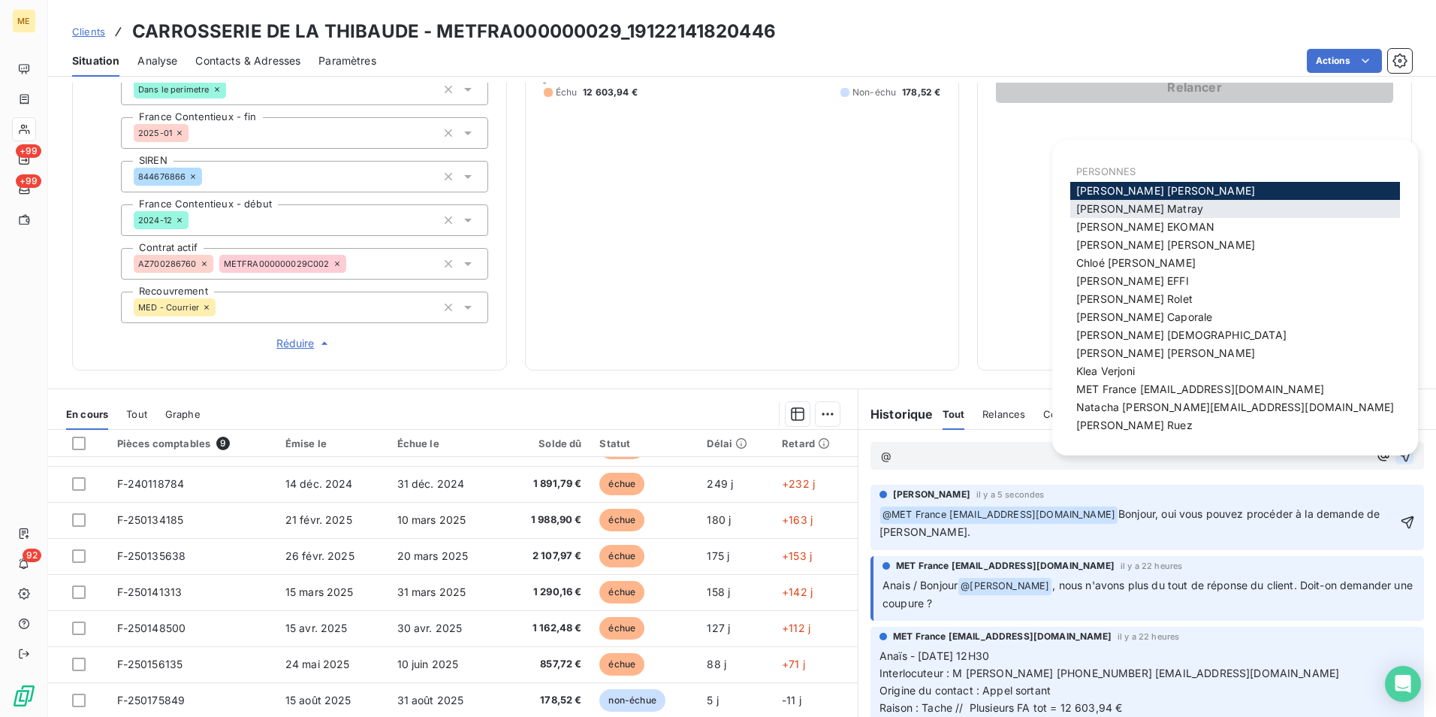
click at [1114, 210] on span "Amélie Matray" at bounding box center [1139, 208] width 127 height 13
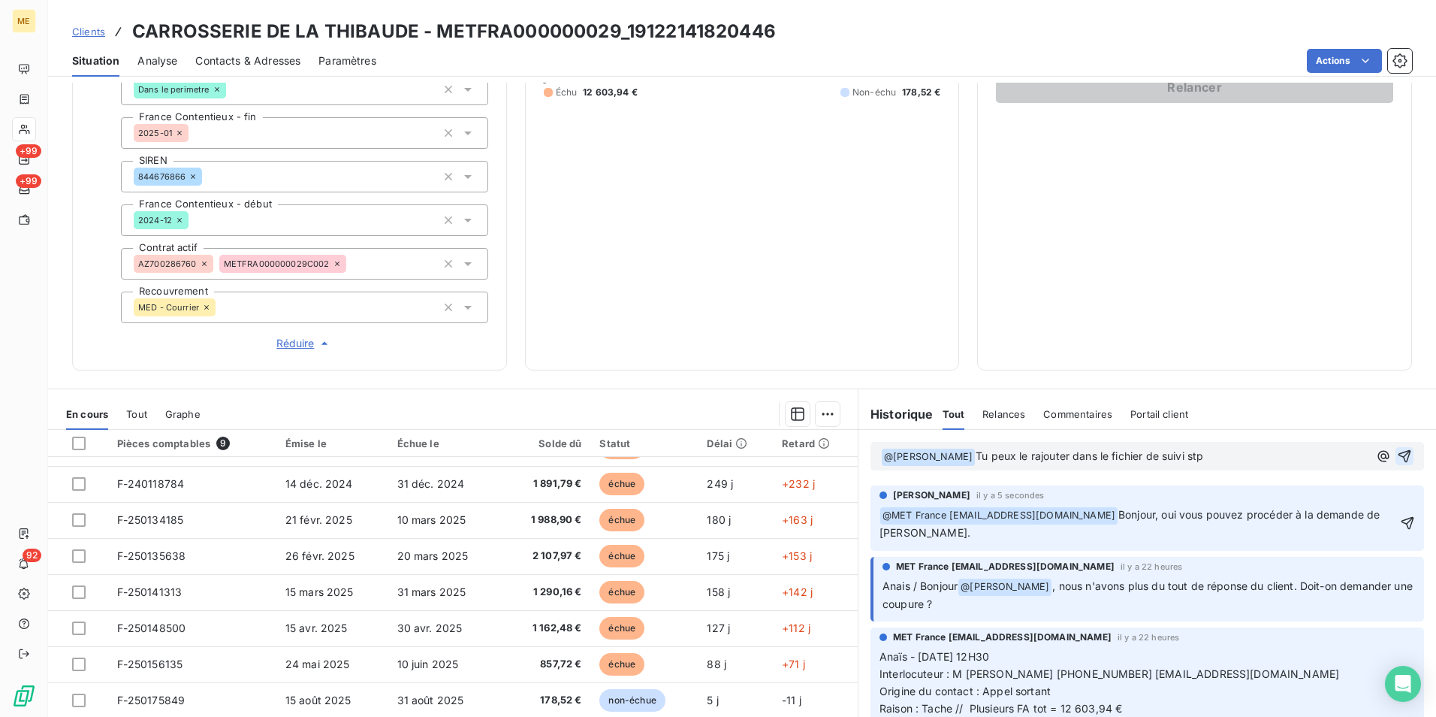
click at [1397, 453] on icon "button" at bounding box center [1404, 455] width 15 height 15
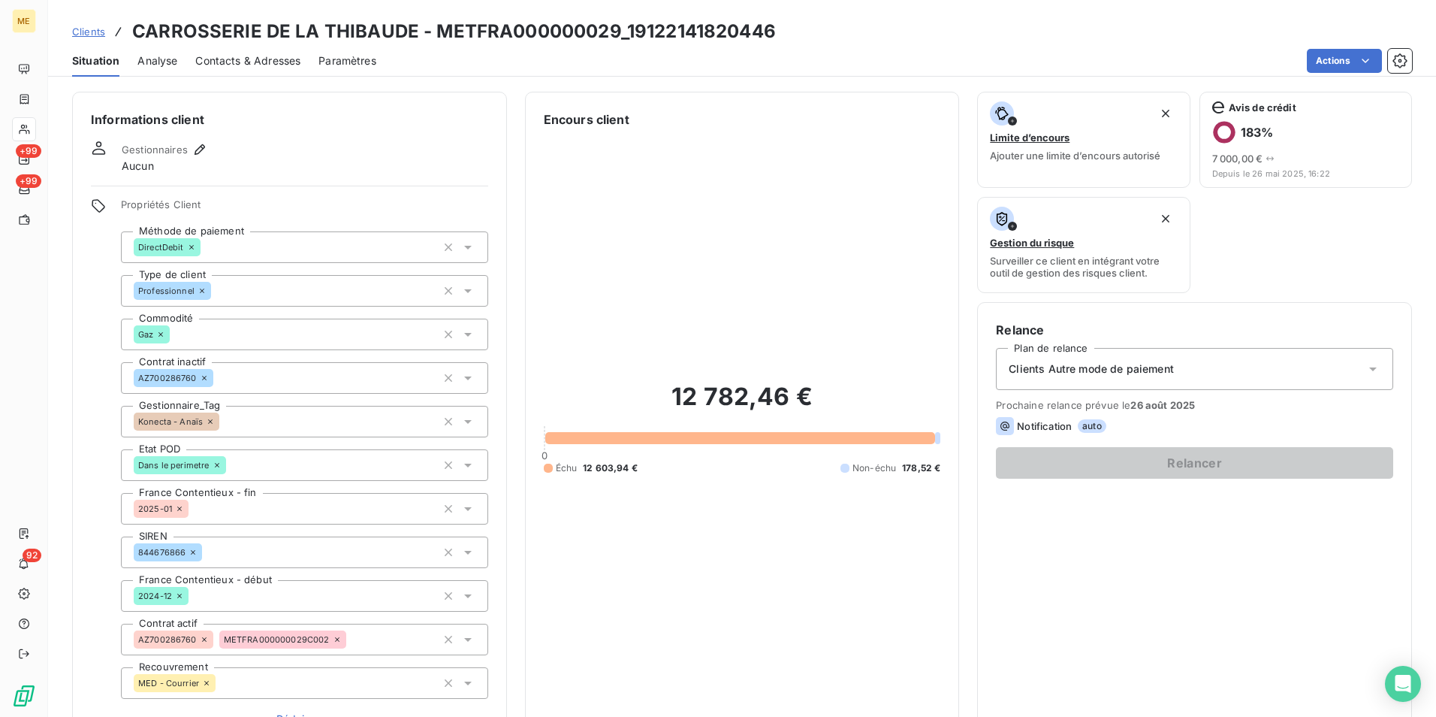
scroll to position [423, 0]
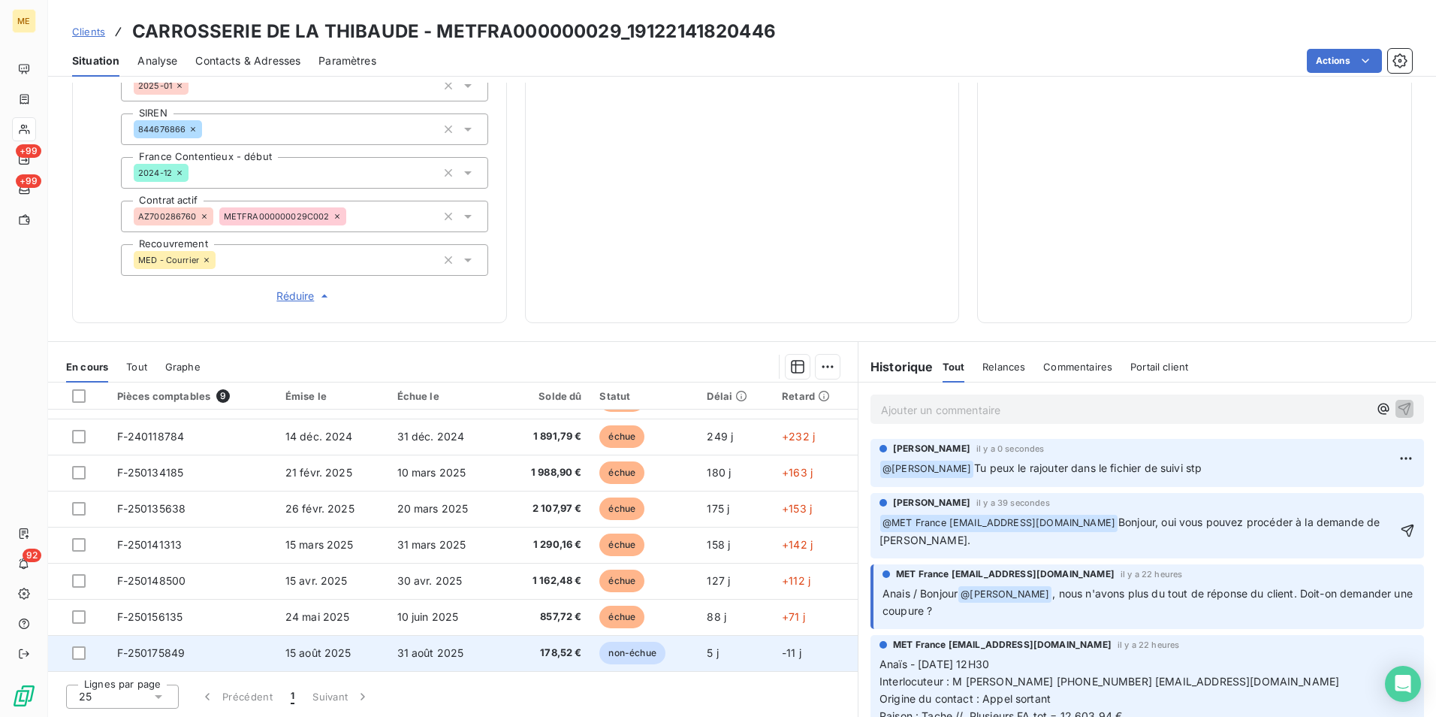
click at [521, 660] on td "178,52 €" at bounding box center [546, 653] width 88 height 36
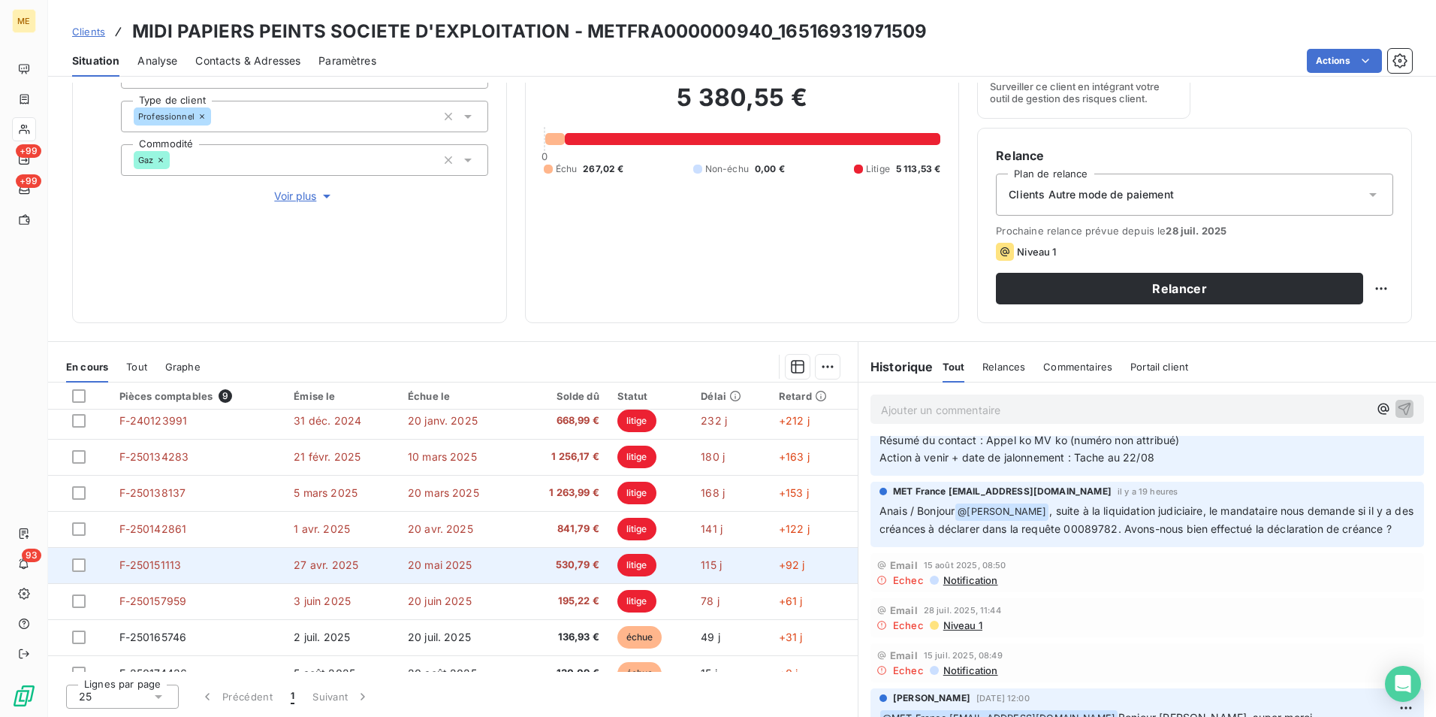
scroll to position [63, 0]
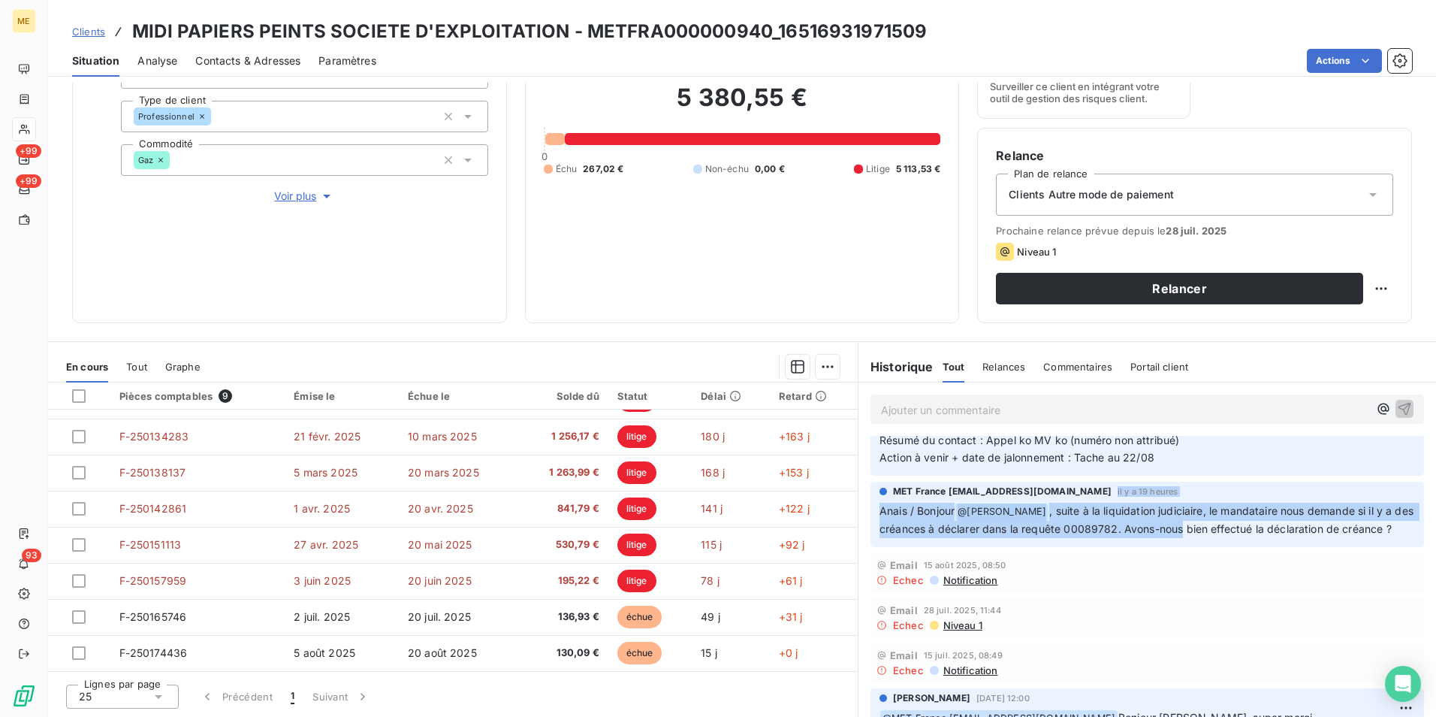
drag, startPoint x: 1171, startPoint y: 512, endPoint x: 1177, endPoint y: 554, distance: 42.5
click at [1177, 538] on div "MET France [EMAIL_ADDRESS][DOMAIN_NAME] il y a 19 heures Anais / Bonjour @ [PER…" at bounding box center [1148, 510] width 536 height 53
drag, startPoint x: 1177, startPoint y: 554, endPoint x: 1098, endPoint y: 554, distance: 78.9
click at [1098, 538] on p "Anais / Bonjour @ [PERSON_NAME] , suite à la liquidation judiciaire, le mandata…" at bounding box center [1148, 519] width 536 height 35
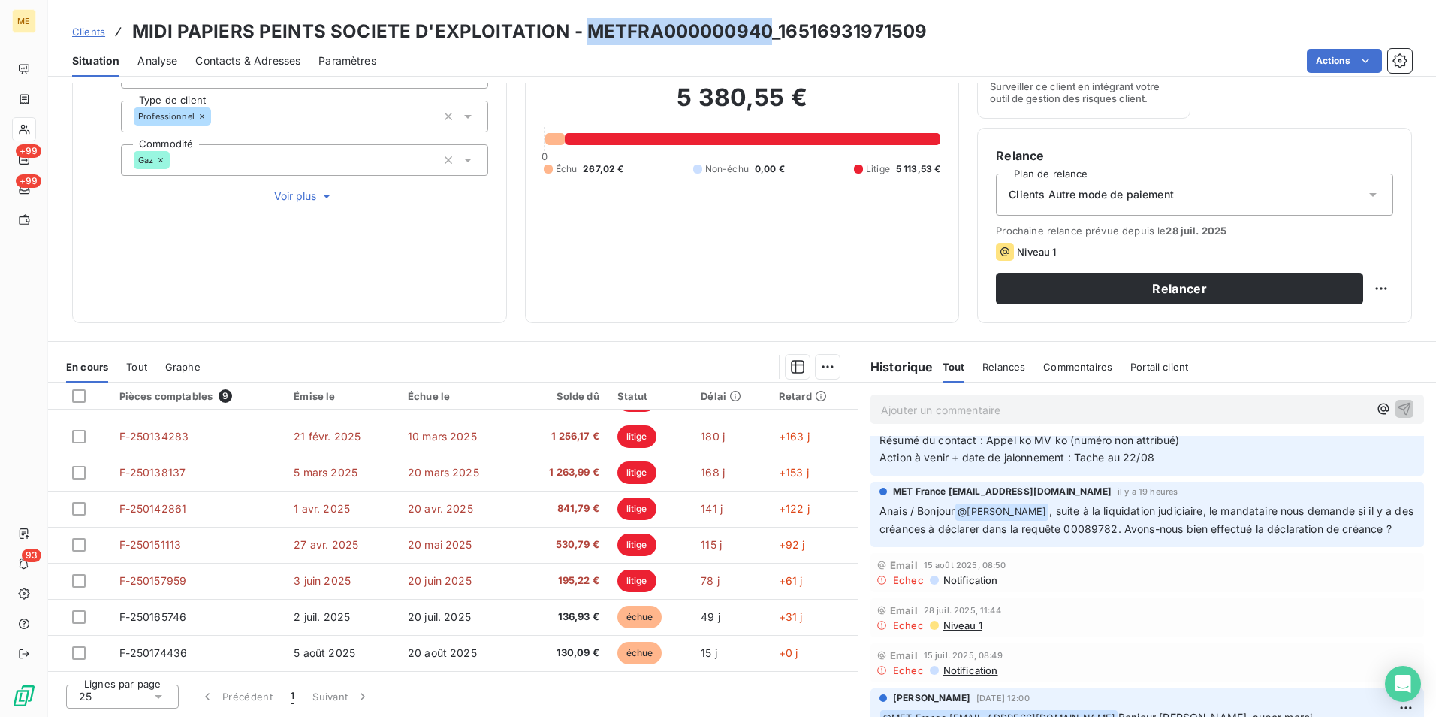
drag, startPoint x: 766, startPoint y: 35, endPoint x: 578, endPoint y: 35, distance: 188.5
click at [578, 35] on h3 "MIDI PAPIERS PEINTS SOCIETE D'EXPLOITATION - METFRA000000940_16516931971509" at bounding box center [529, 31] width 795 height 27
copy h3 "METFRA000000940"
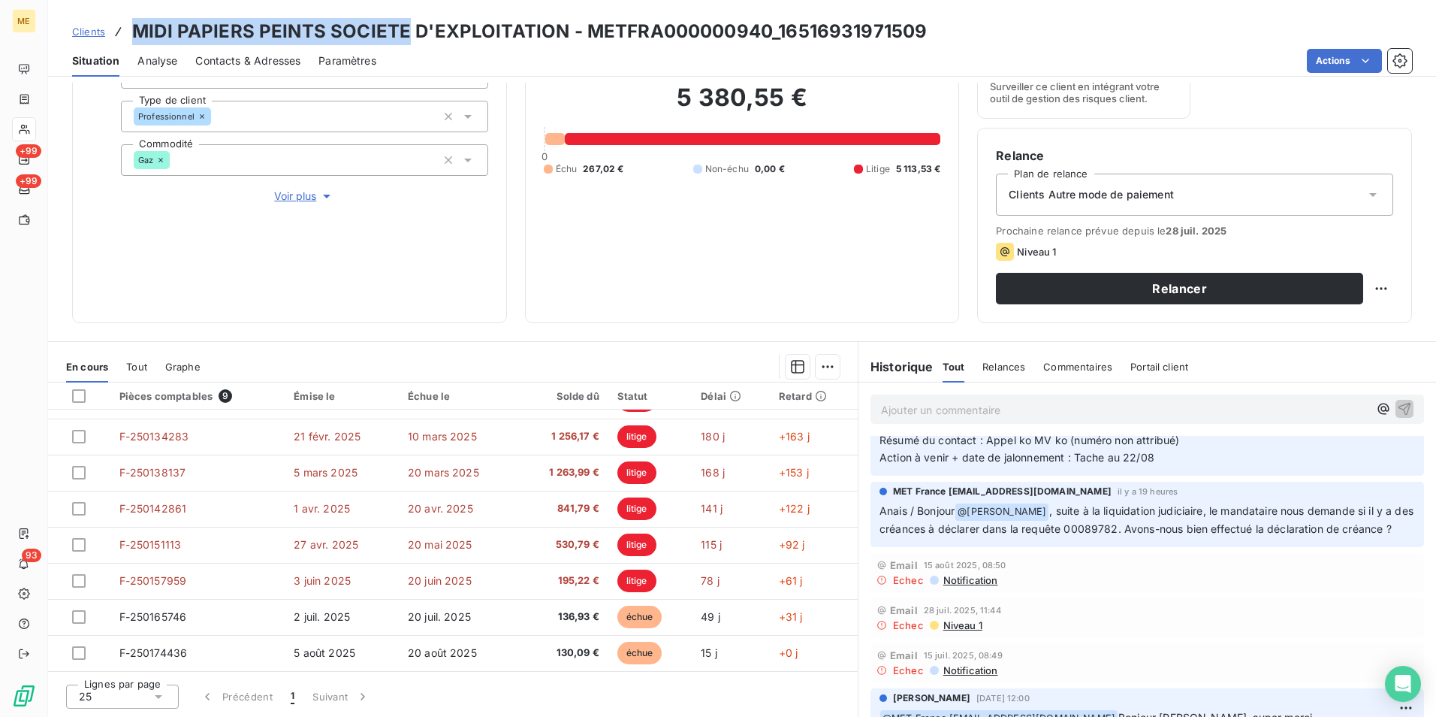
drag, startPoint x: 136, startPoint y: 33, endPoint x: 400, endPoint y: 39, distance: 264.5
click at [400, 39] on h3 "MIDI PAPIERS PEINTS SOCIETE D'EXPLOITATION - METFRA000000940_16516931971509" at bounding box center [529, 31] width 795 height 27
copy h3 "MIDI PAPIERS PEINTS SOCIETE"
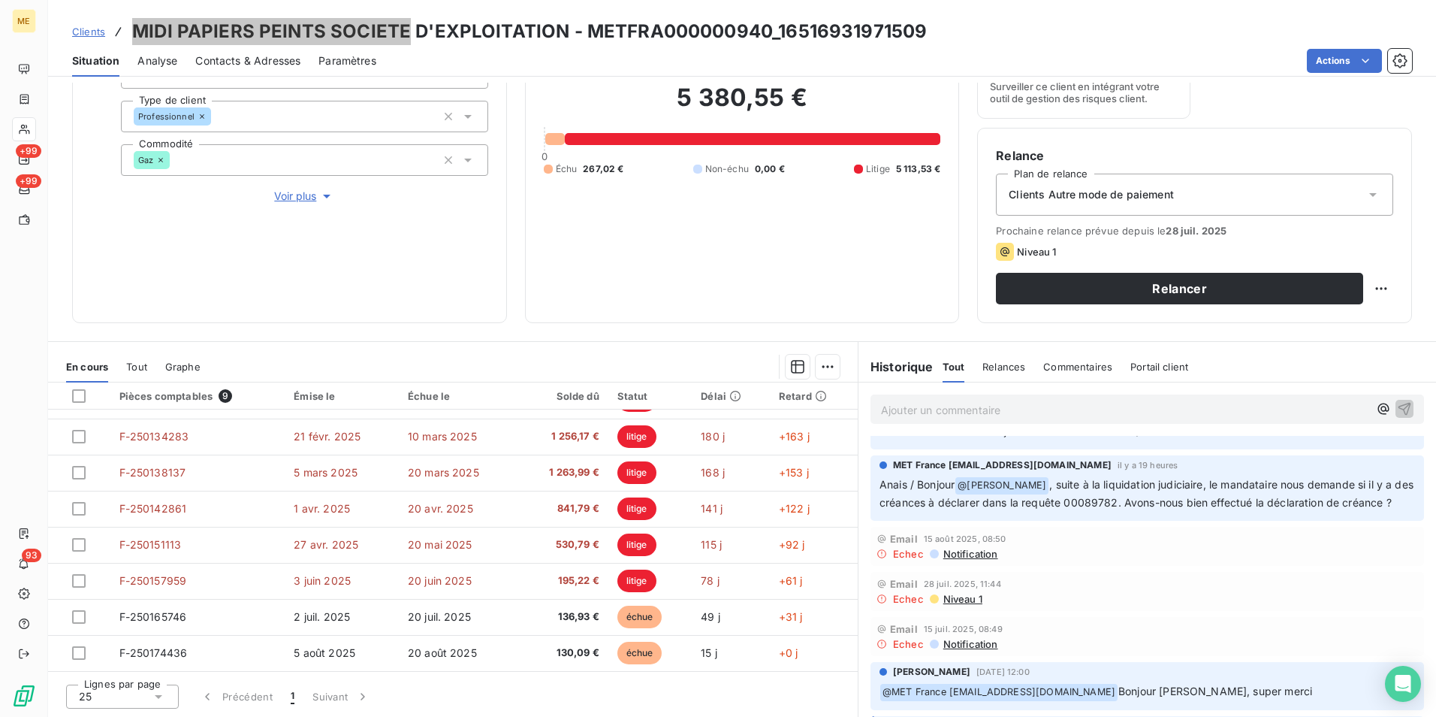
scroll to position [150, 0]
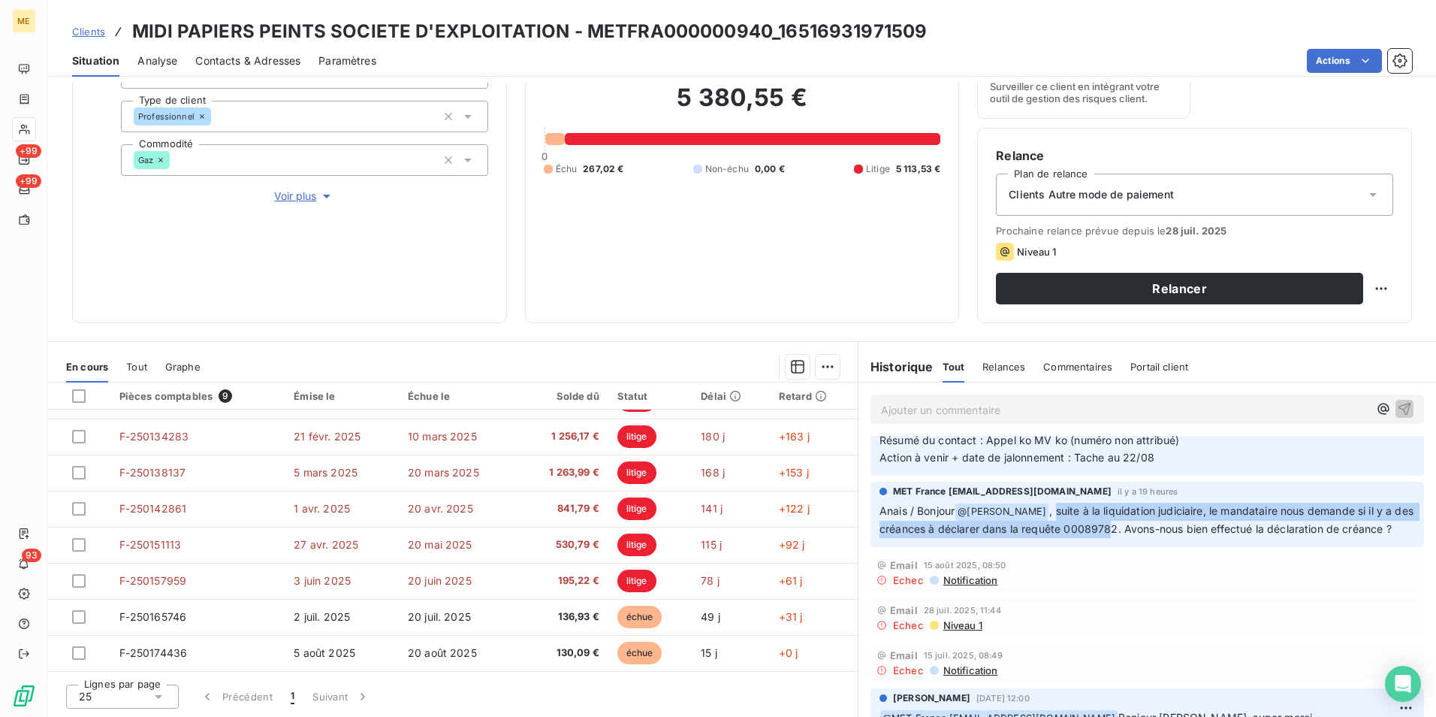
drag, startPoint x: 1028, startPoint y: 531, endPoint x: 1106, endPoint y: 545, distance: 80.1
click at [1106, 535] on span ", suite à la liquidation judiciaire, le mandataire nous demande si il y a des c…" at bounding box center [1148, 519] width 537 height 31
click at [1103, 535] on span ", suite à la liquidation judiciaire, le mandataire nous demande si il y a des c…" at bounding box center [1148, 519] width 537 height 31
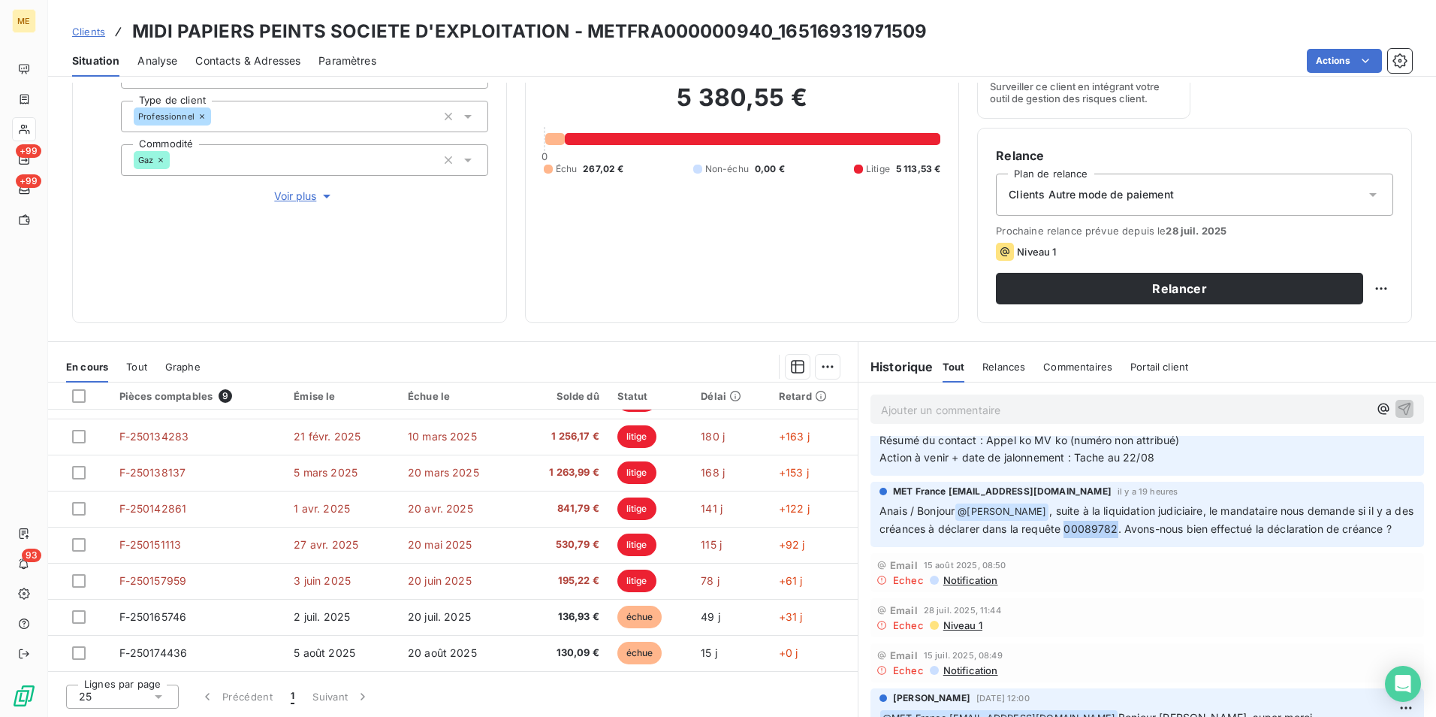
drag, startPoint x: 1112, startPoint y: 544, endPoint x: 1058, endPoint y: 542, distance: 54.1
click at [1058, 535] on span ", suite à la liquidation judiciaire, le mandataire nous demande si il y a des c…" at bounding box center [1148, 519] width 537 height 31
copy span "00089782"
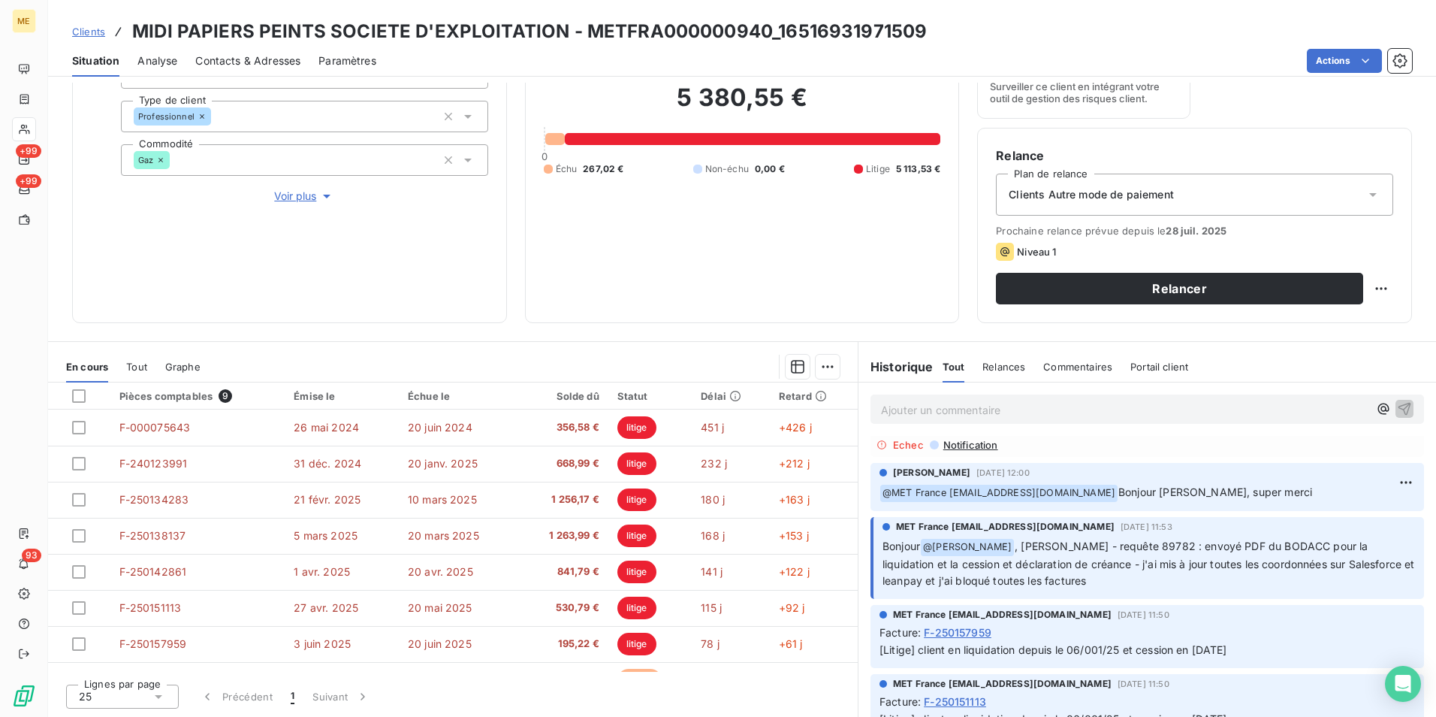
scroll to position [451, 0]
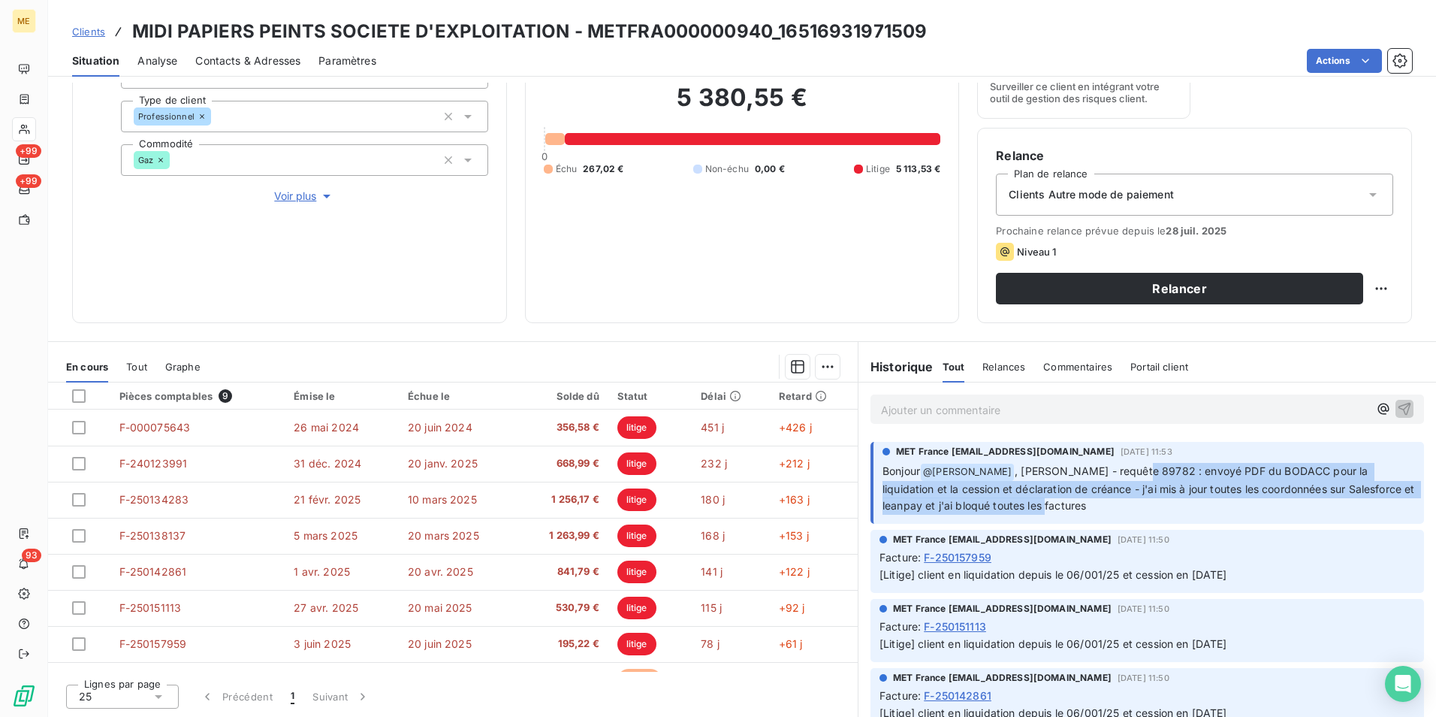
drag, startPoint x: 1133, startPoint y: 493, endPoint x: 1253, endPoint y: 518, distance: 122.1
click at [1253, 515] on p "Bonjour @ [PERSON_NAME] , [PERSON_NAME] - requête 89782 : envoyé PDF du BODACC …" at bounding box center [1149, 489] width 533 height 53
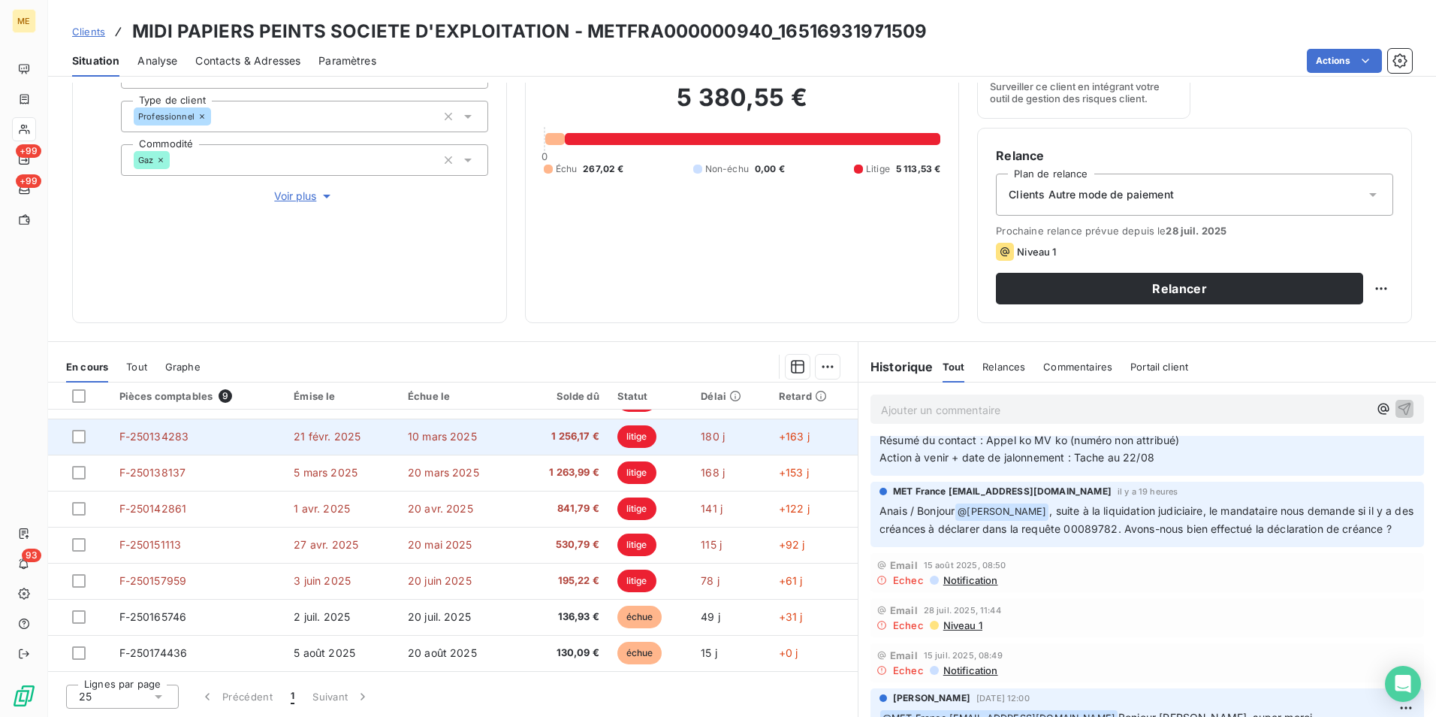
scroll to position [0, 0]
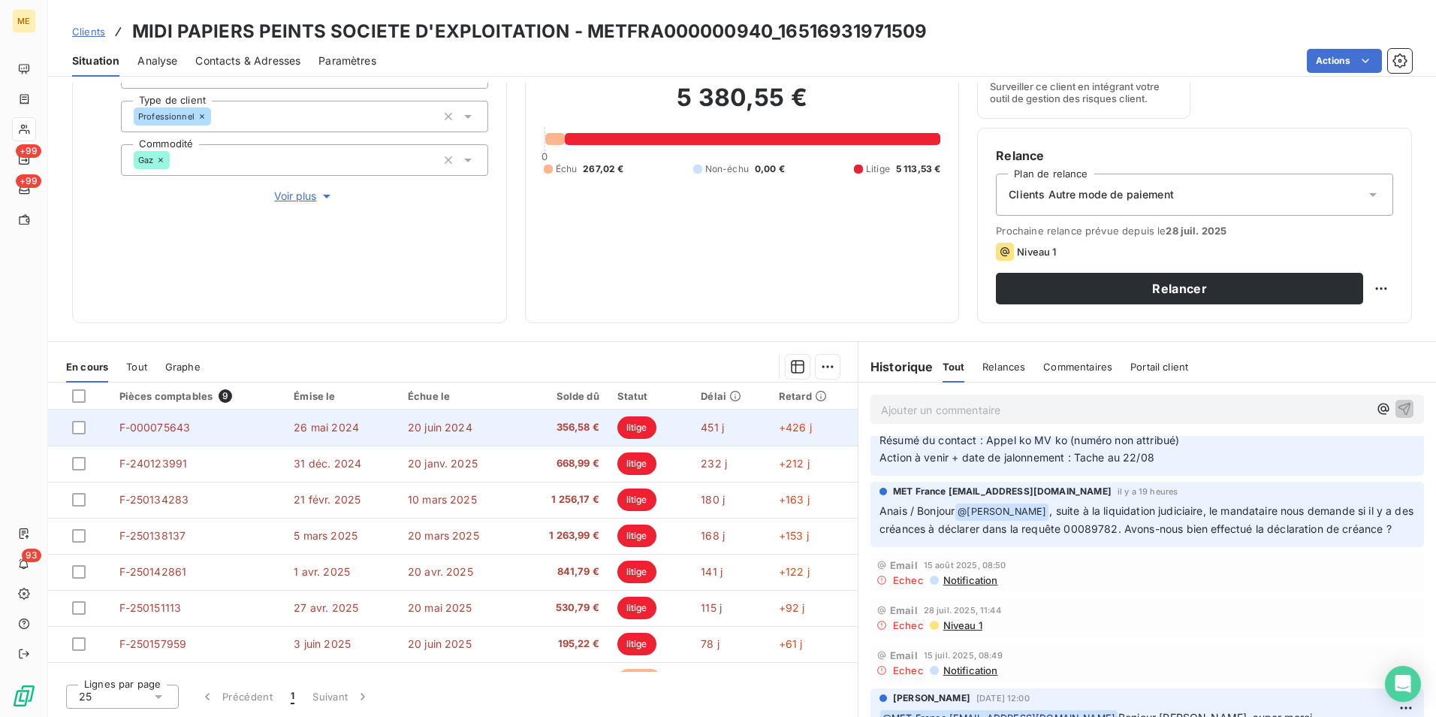
click at [484, 427] on td "20 juin 2024" at bounding box center [458, 427] width 119 height 36
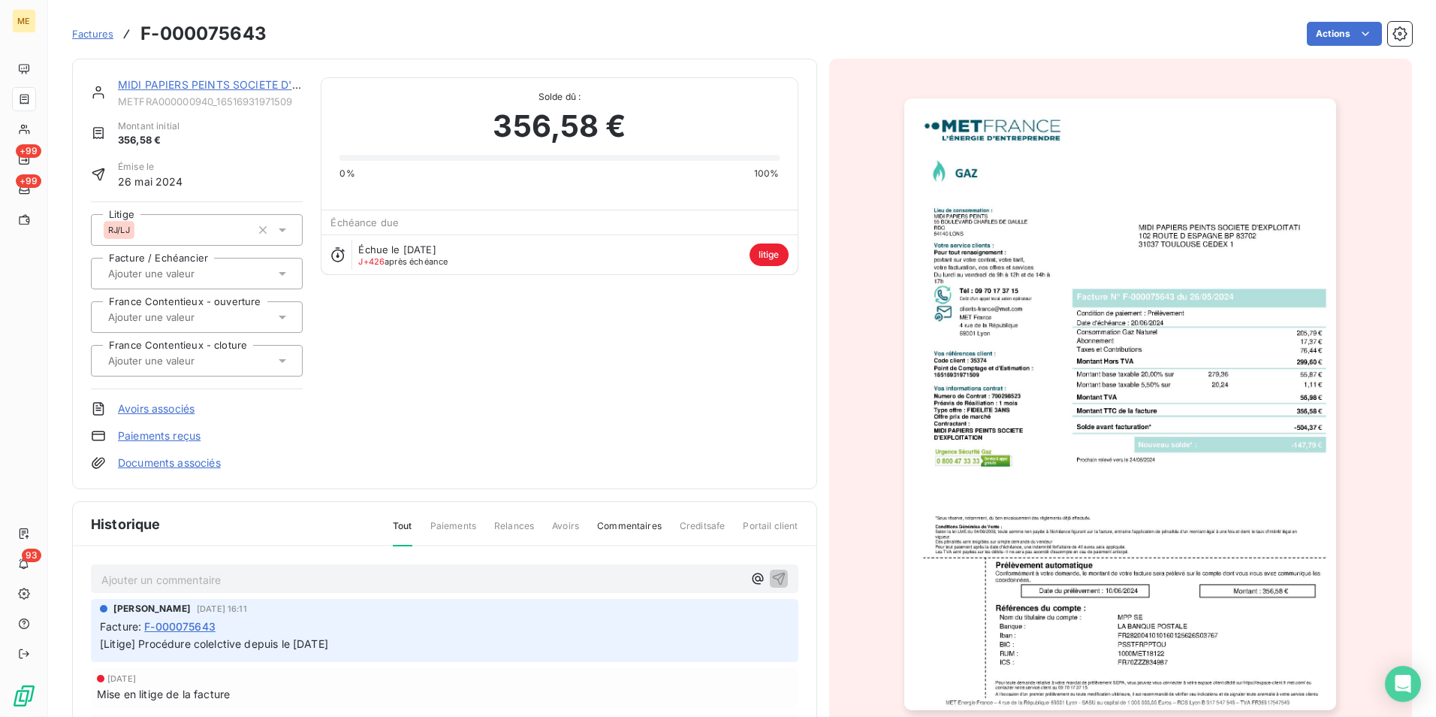
click at [1176, 649] on img "button" at bounding box center [1120, 403] width 432 height 611
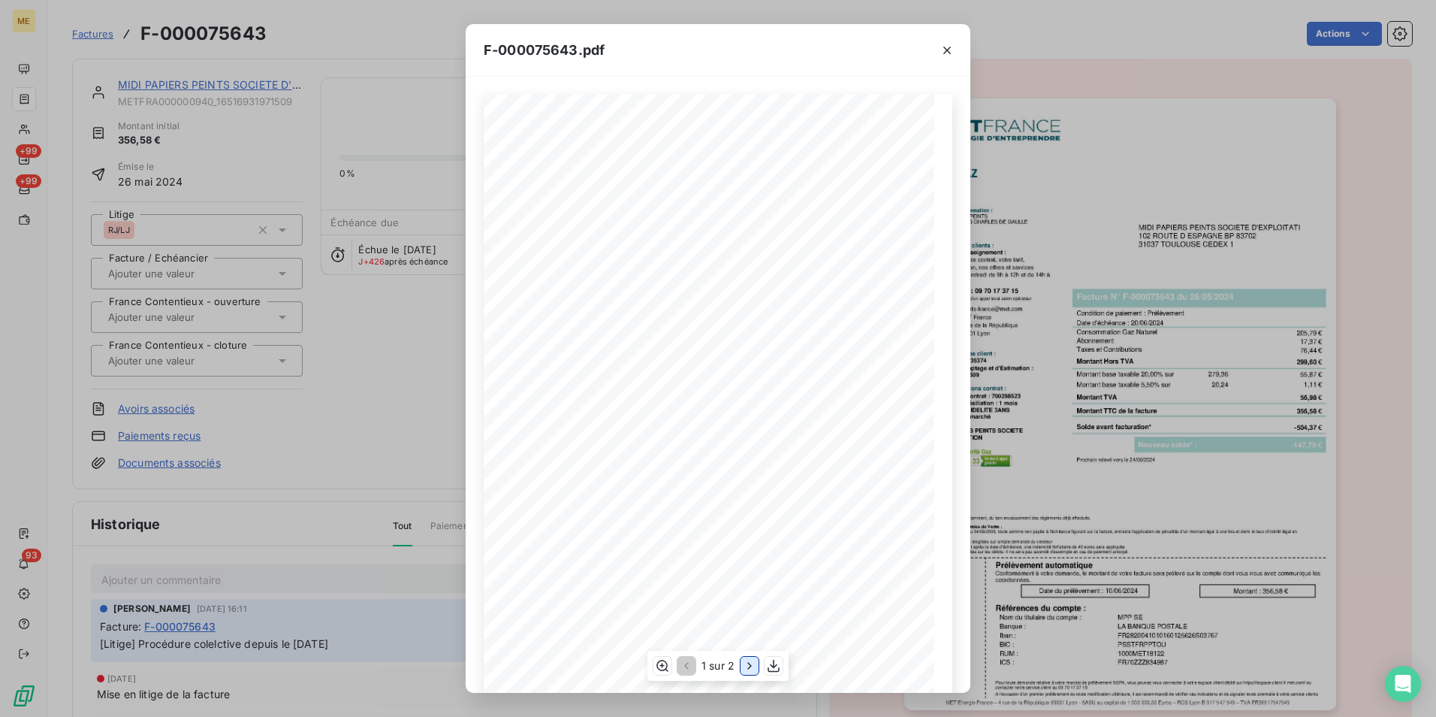
click at [747, 665] on icon "button" at bounding box center [749, 665] width 15 height 15
click at [950, 49] on icon "button" at bounding box center [947, 50] width 15 height 15
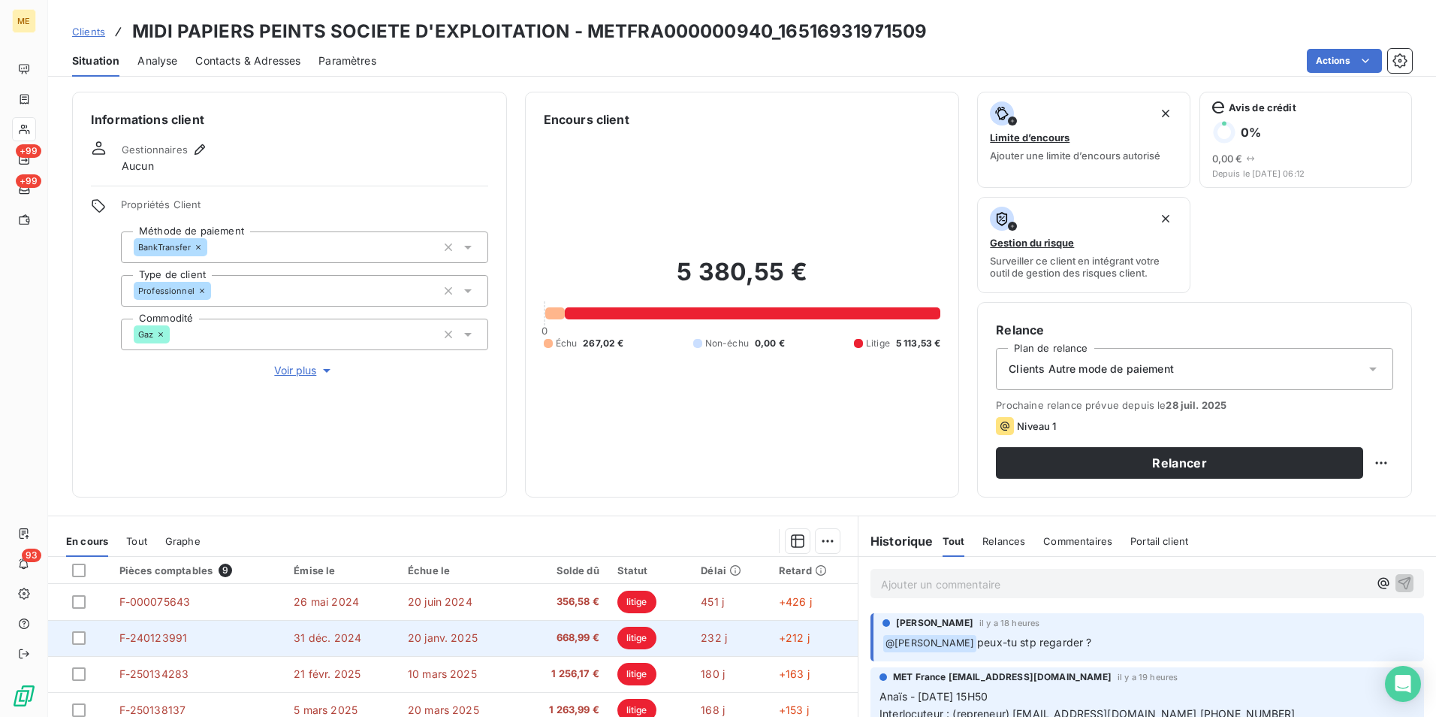
click at [546, 639] on span "668,99 €" at bounding box center [563, 637] width 73 height 15
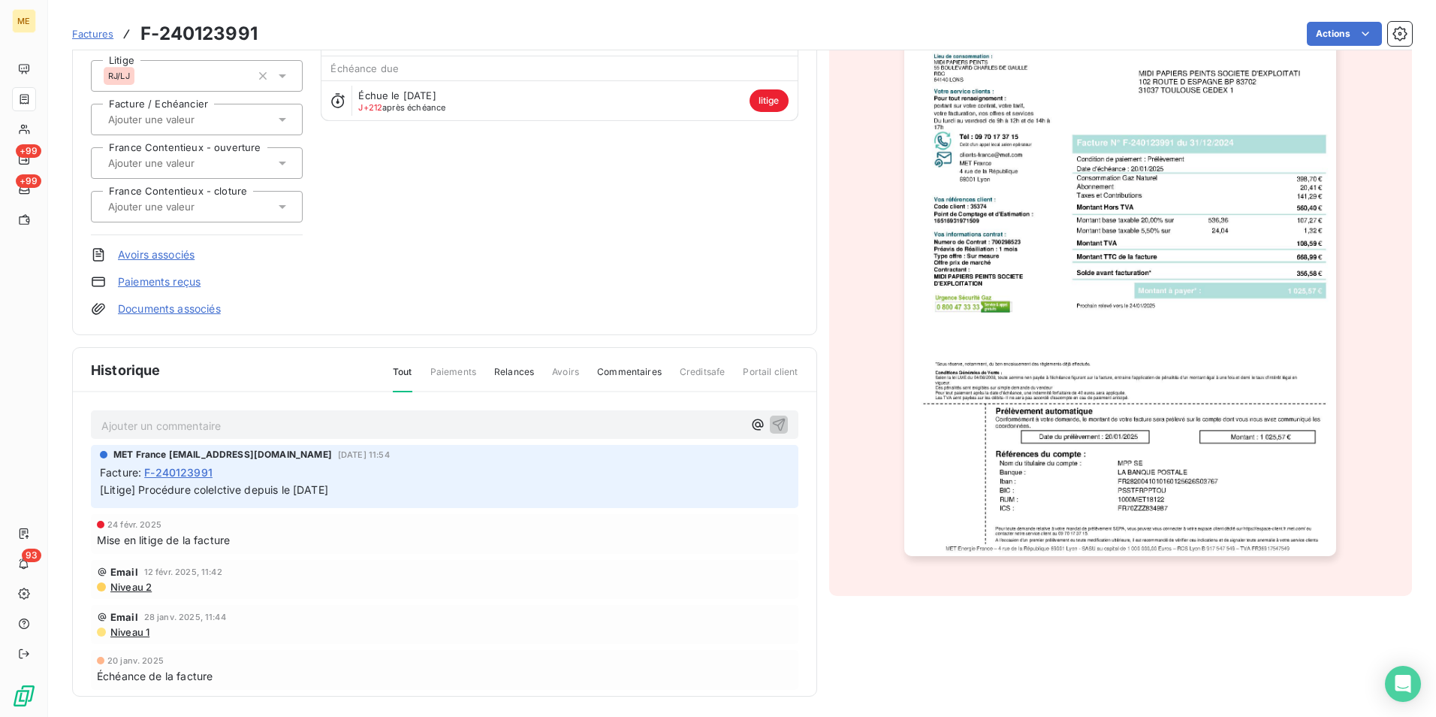
scroll to position [158, 0]
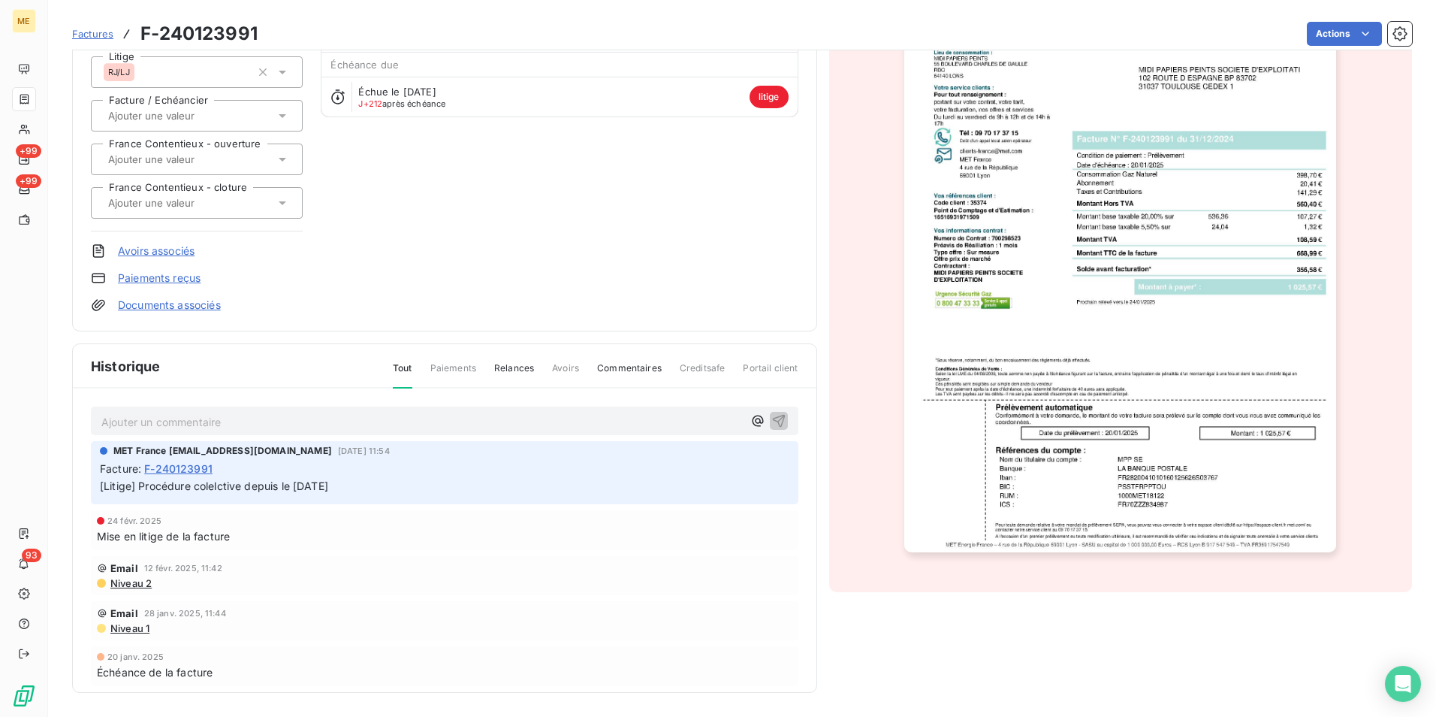
click at [1094, 499] on img "button" at bounding box center [1120, 246] width 432 height 611
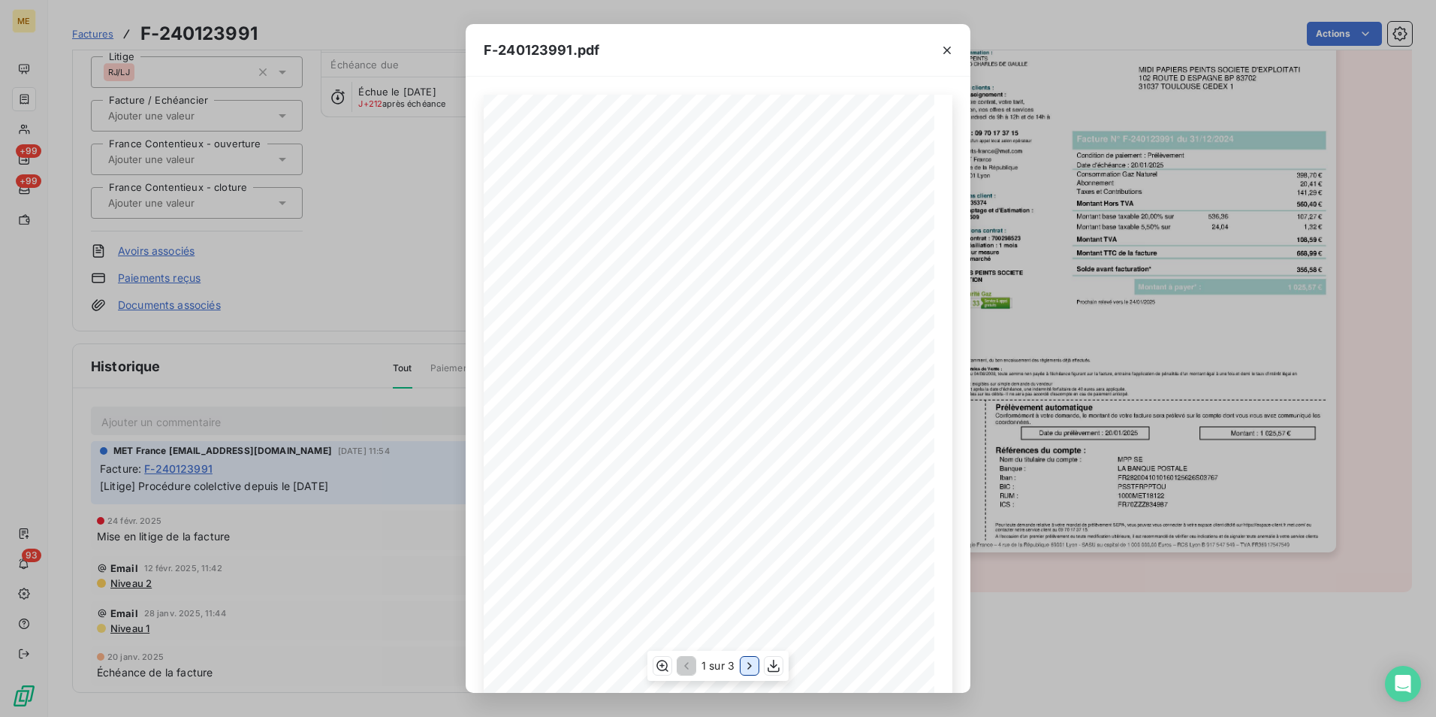
click at [747, 663] on icon "button" at bounding box center [749, 665] width 15 height 15
click at [747, 663] on icon "button" at bounding box center [751, 665] width 15 height 15
click at [934, 43] on div at bounding box center [947, 50] width 47 height 52
click at [948, 47] on icon "button" at bounding box center [947, 50] width 15 height 15
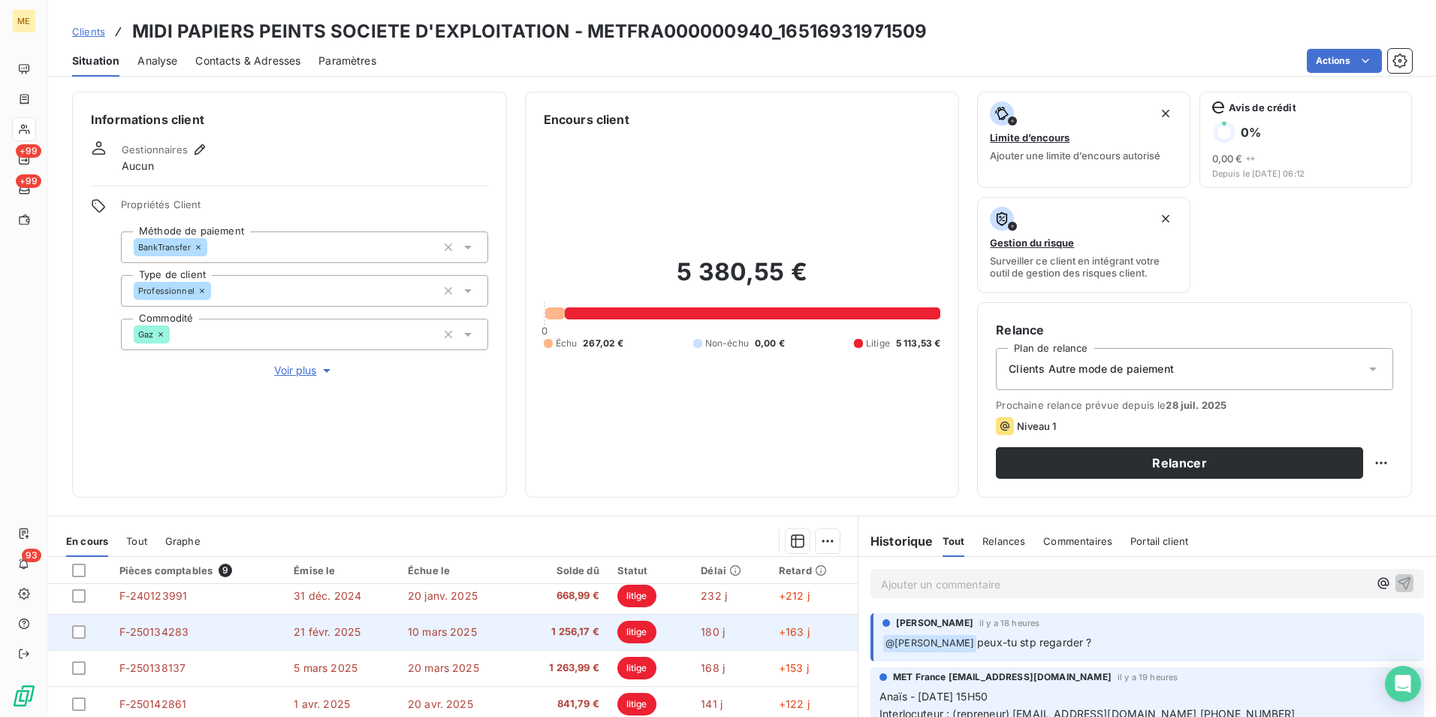
scroll to position [63, 0]
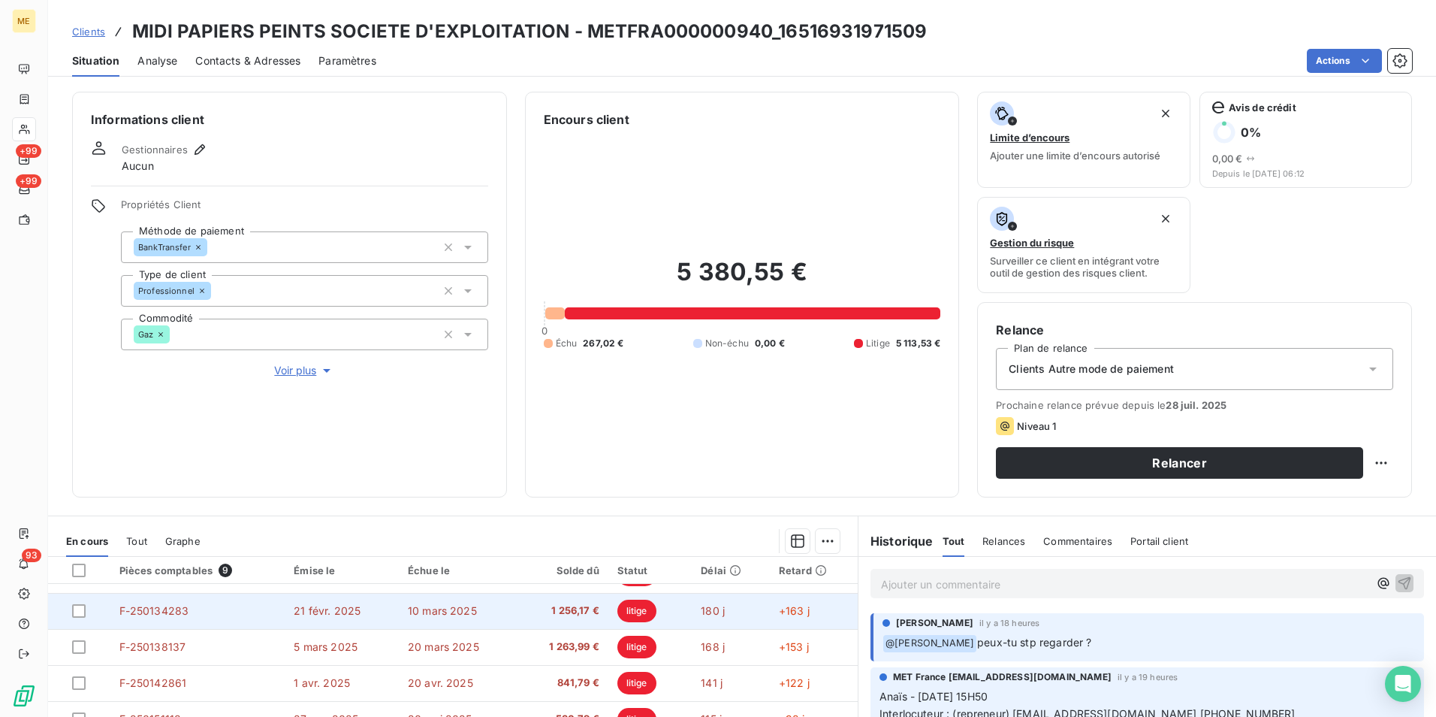
click at [536, 607] on span "1 256,17 €" at bounding box center [563, 610] width 73 height 15
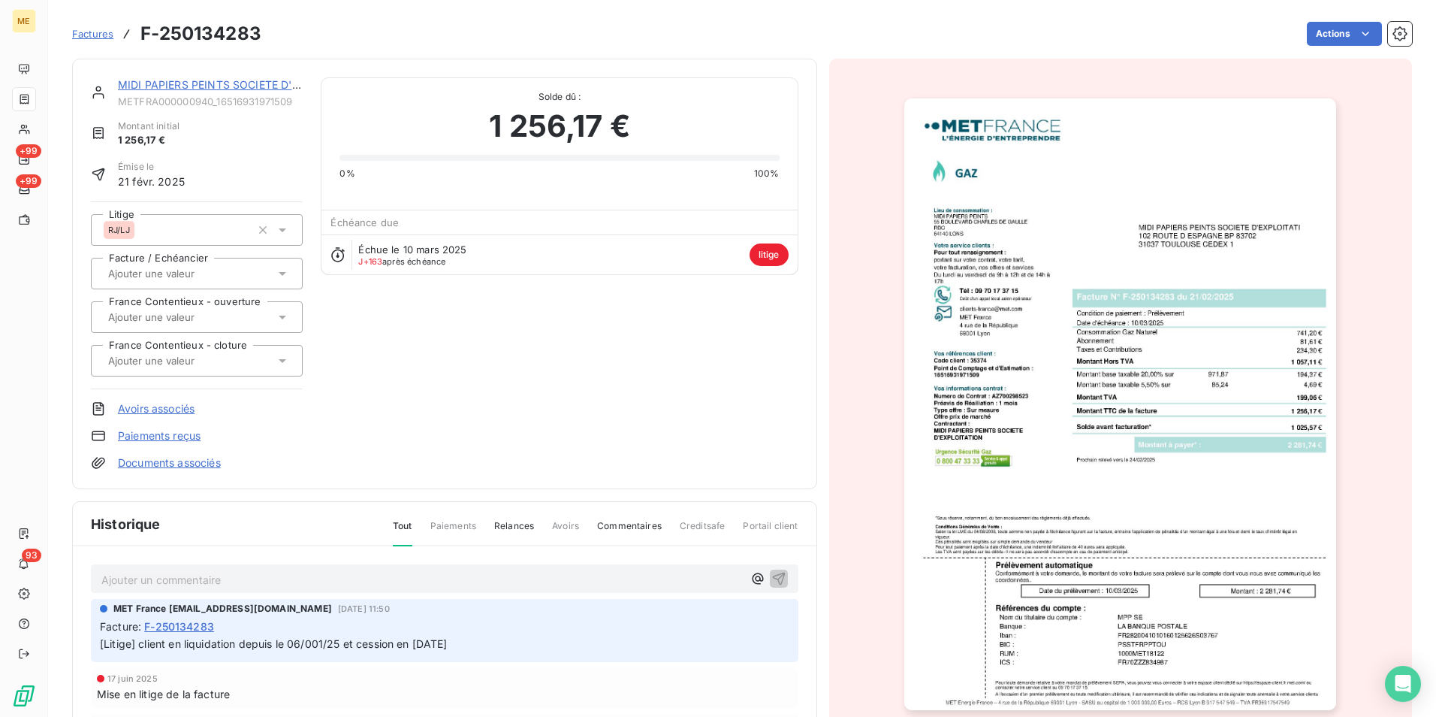
click at [1118, 626] on img "button" at bounding box center [1120, 403] width 432 height 611
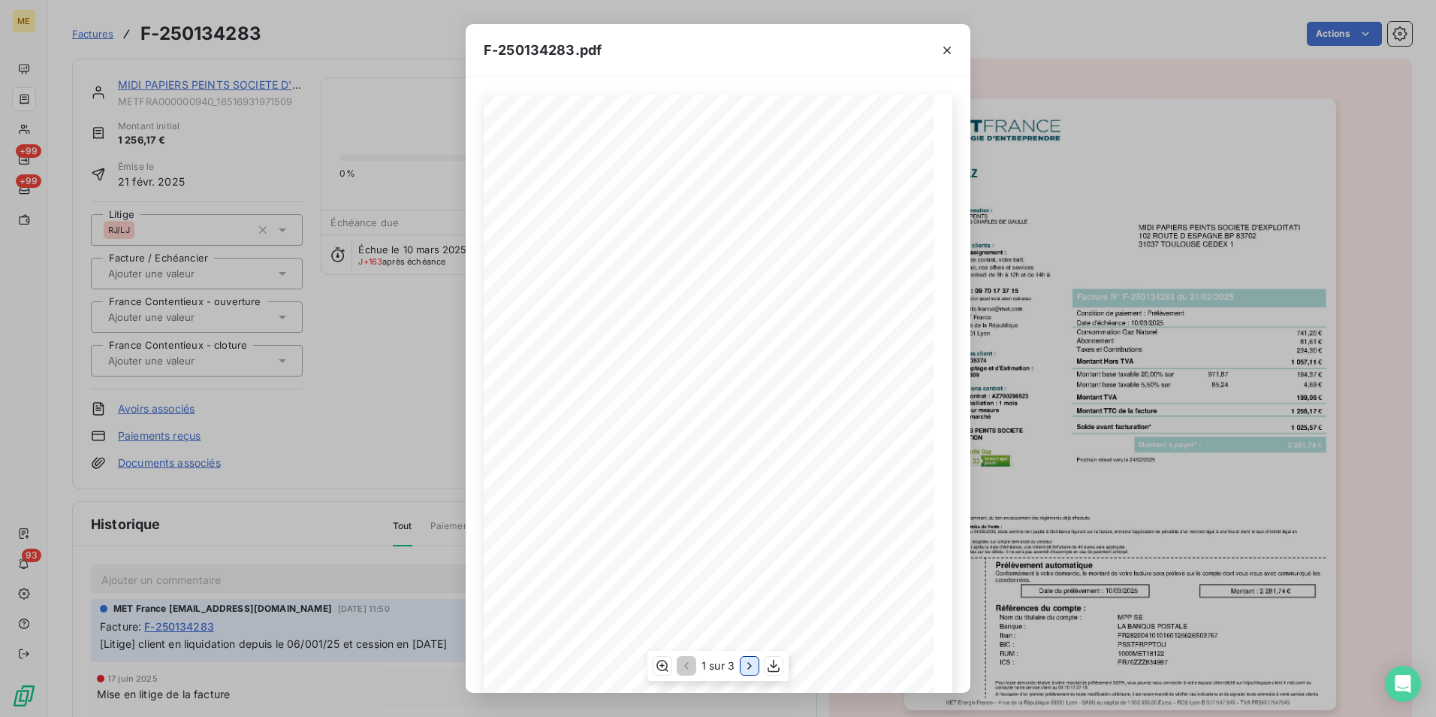
click at [744, 665] on icon "button" at bounding box center [749, 665] width 15 height 15
click at [947, 44] on icon "button" at bounding box center [947, 50] width 15 height 15
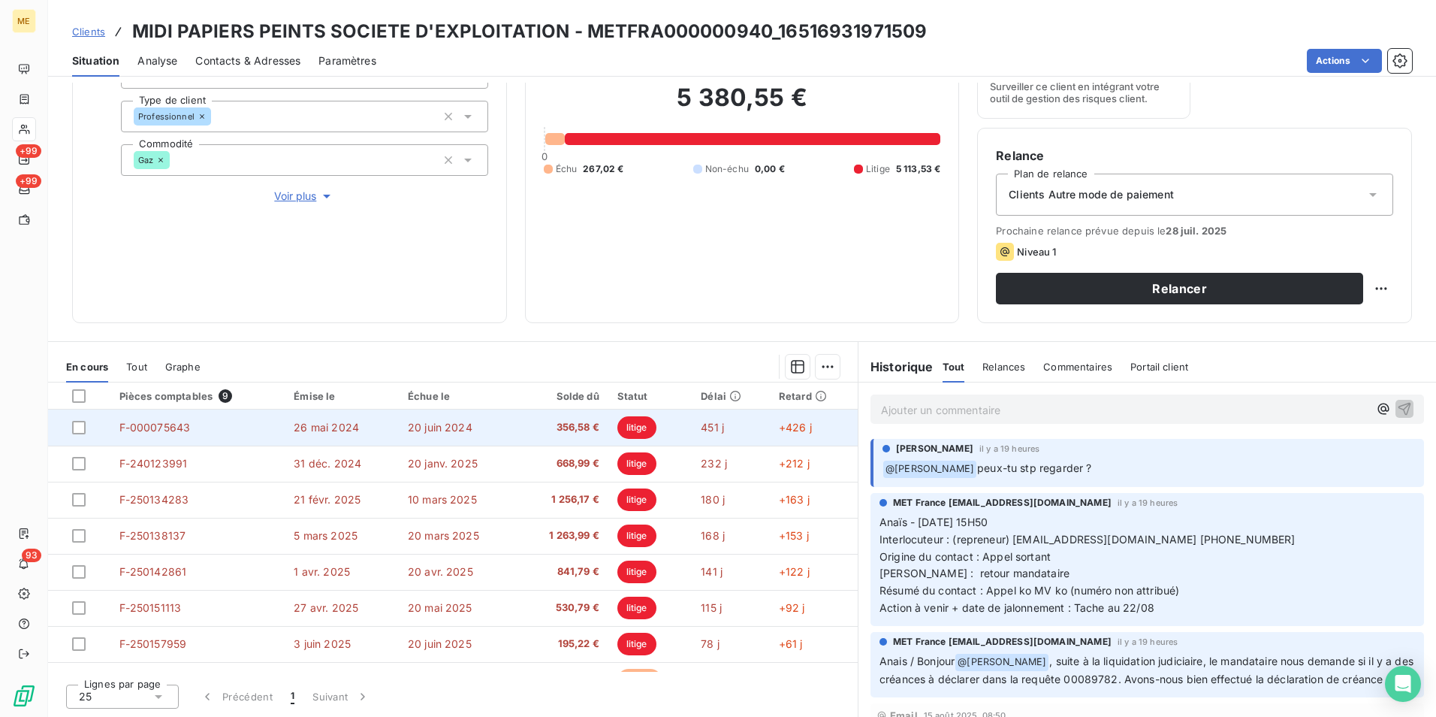
click at [372, 428] on td "26 mai 2024" at bounding box center [342, 427] width 114 height 36
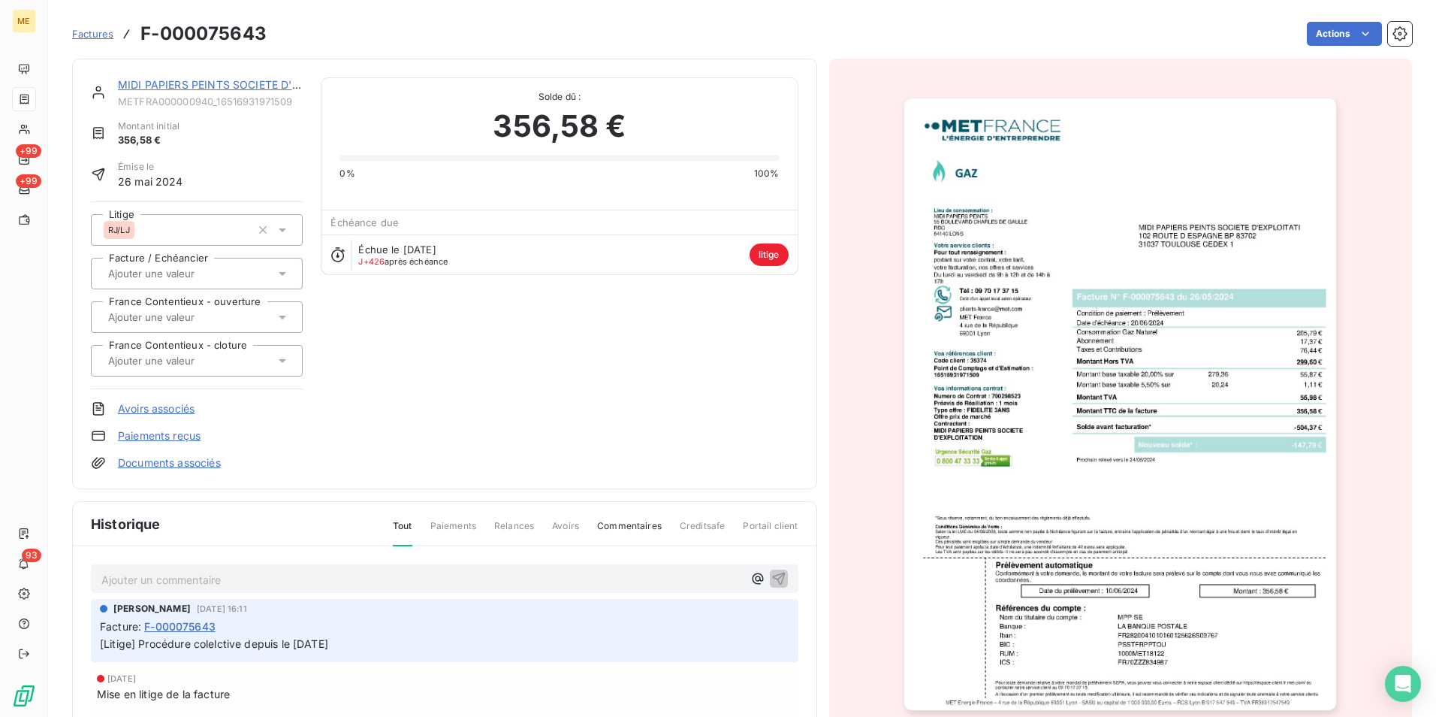
click at [1157, 568] on img "button" at bounding box center [1120, 403] width 432 height 611
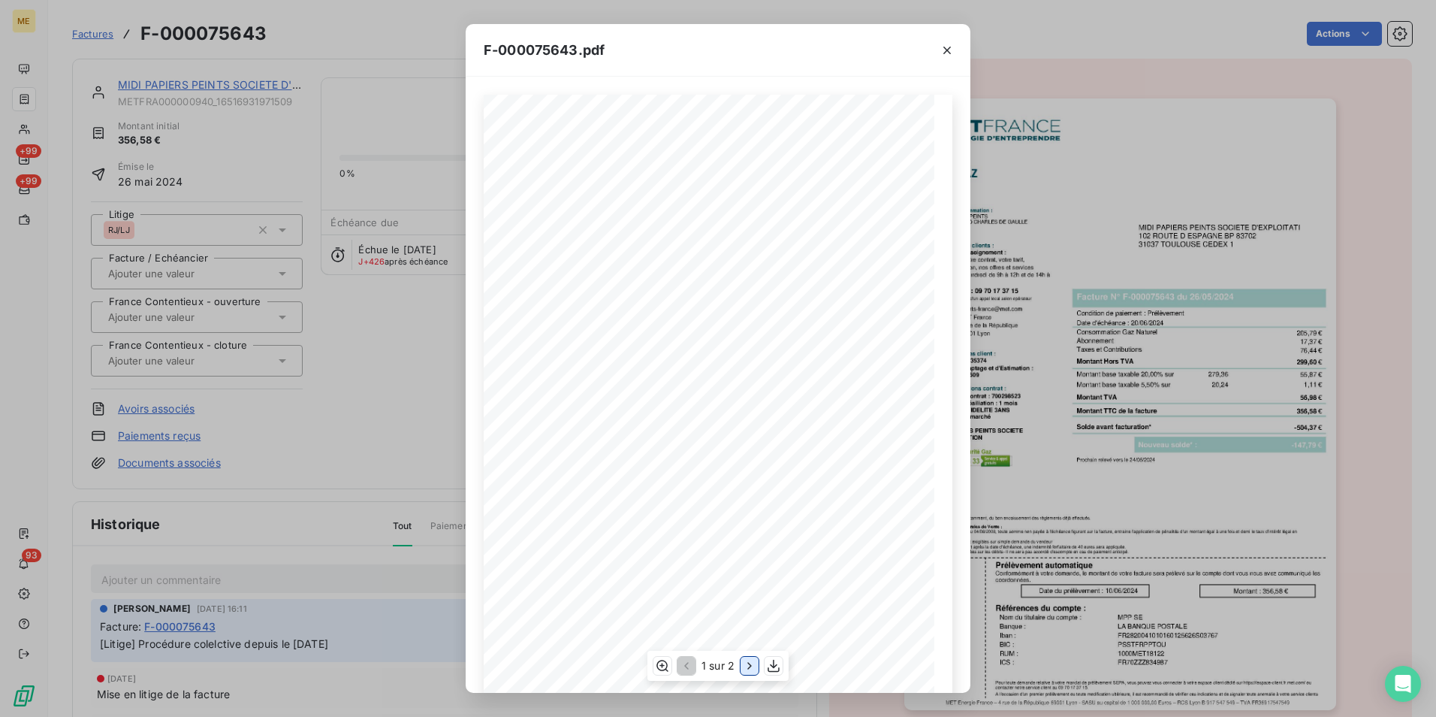
click at [750, 662] on icon "button" at bounding box center [749, 665] width 15 height 15
click at [946, 44] on icon "button" at bounding box center [947, 50] width 15 height 15
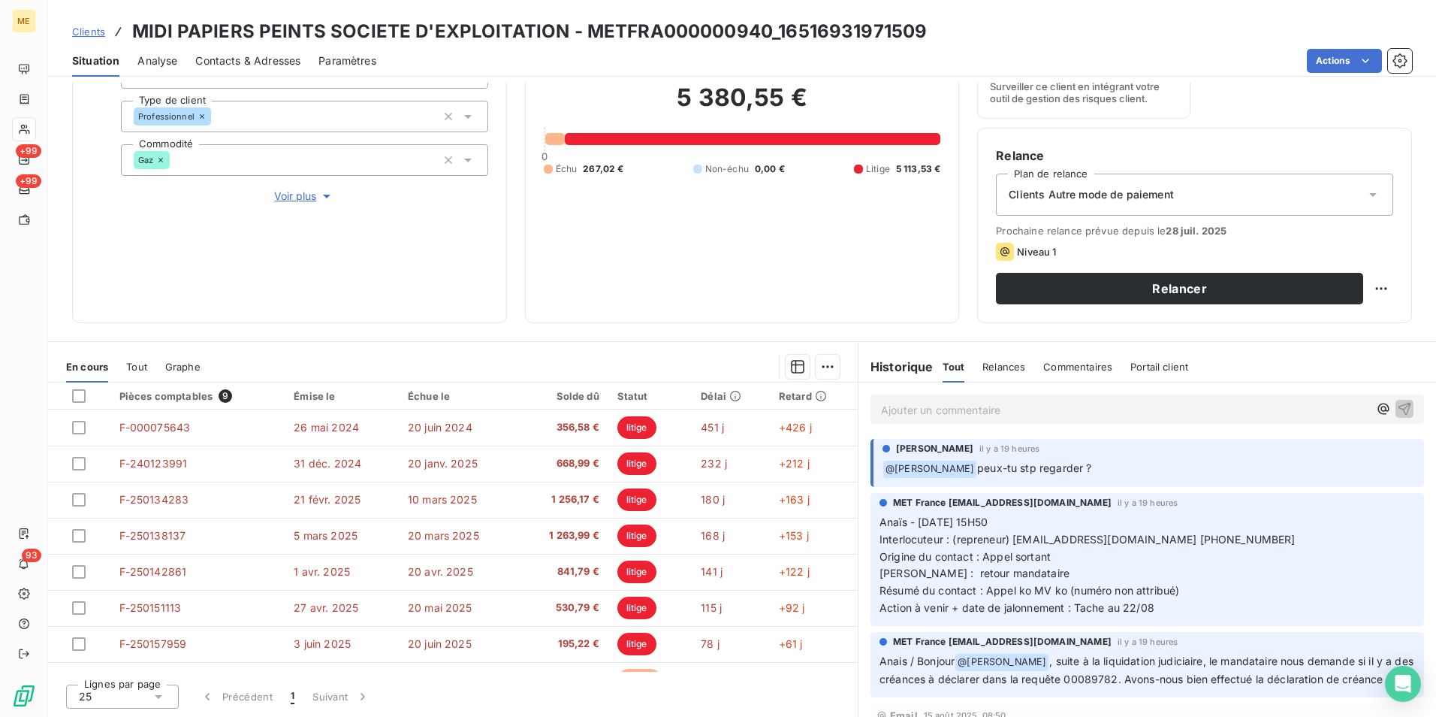
click at [1009, 419] on div "Ajouter un commentaire ﻿" at bounding box center [1148, 408] width 554 height 29
click at [1003, 403] on p "Ajouter un commentaire ﻿" at bounding box center [1124, 409] width 487 height 19
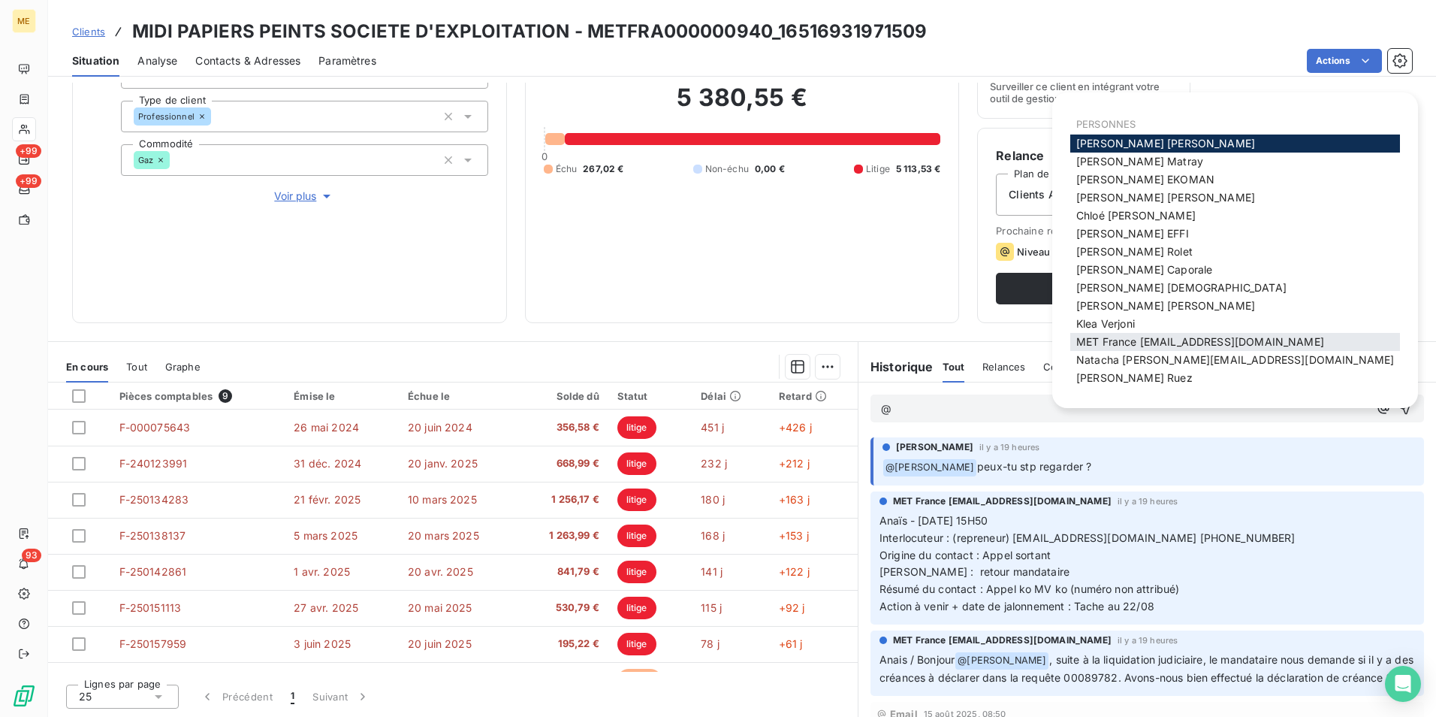
click at [1190, 340] on span "MET France [EMAIL_ADDRESS][DOMAIN_NAME]" at bounding box center [1200, 341] width 248 height 13
click at [1159, 385] on div "[PERSON_NAME]" at bounding box center [1235, 378] width 330 height 18
click at [1139, 384] on div "[PERSON_NAME]" at bounding box center [1235, 378] width 330 height 18
click at [1119, 379] on span "[PERSON_NAME]" at bounding box center [1134, 377] width 116 height 13
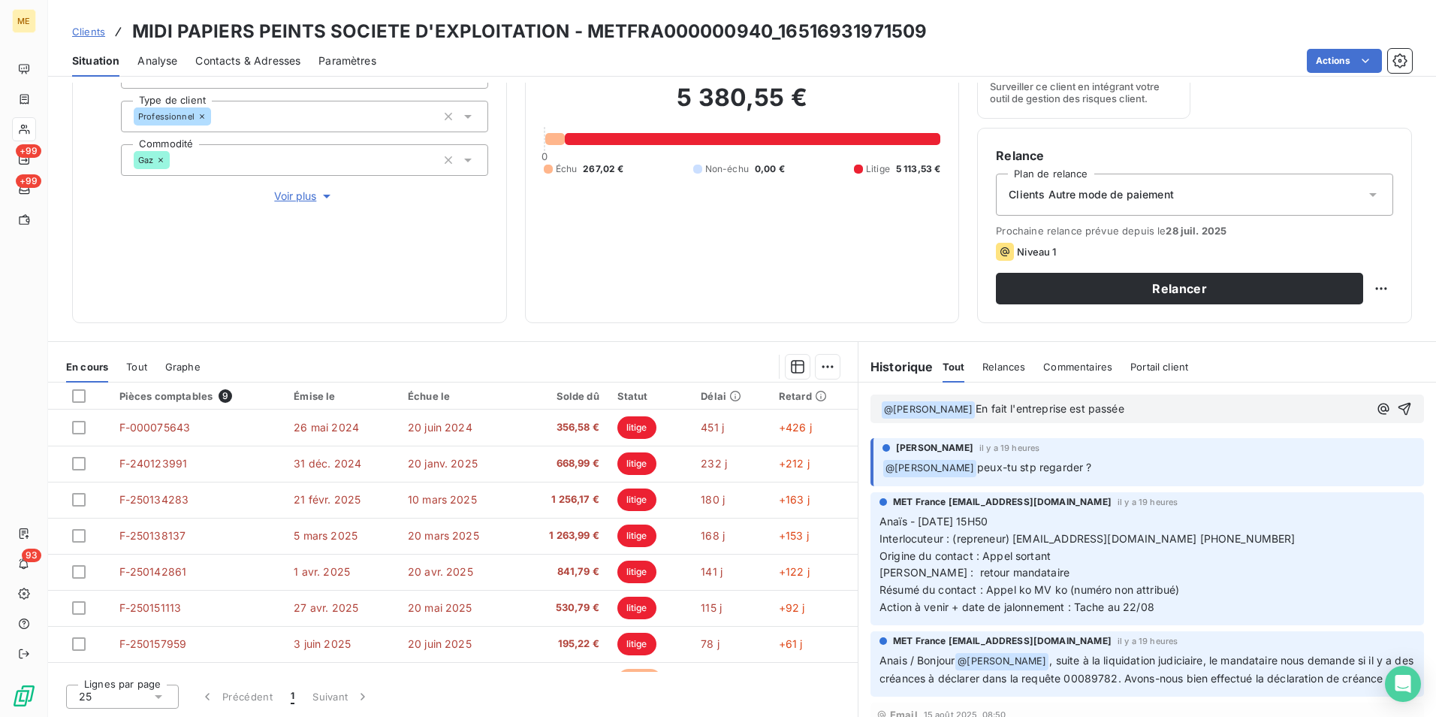
click at [1126, 415] on p "﻿ @ [PERSON_NAME] ﻿ En fait l'entreprise est passée" at bounding box center [1124, 409] width 487 height 18
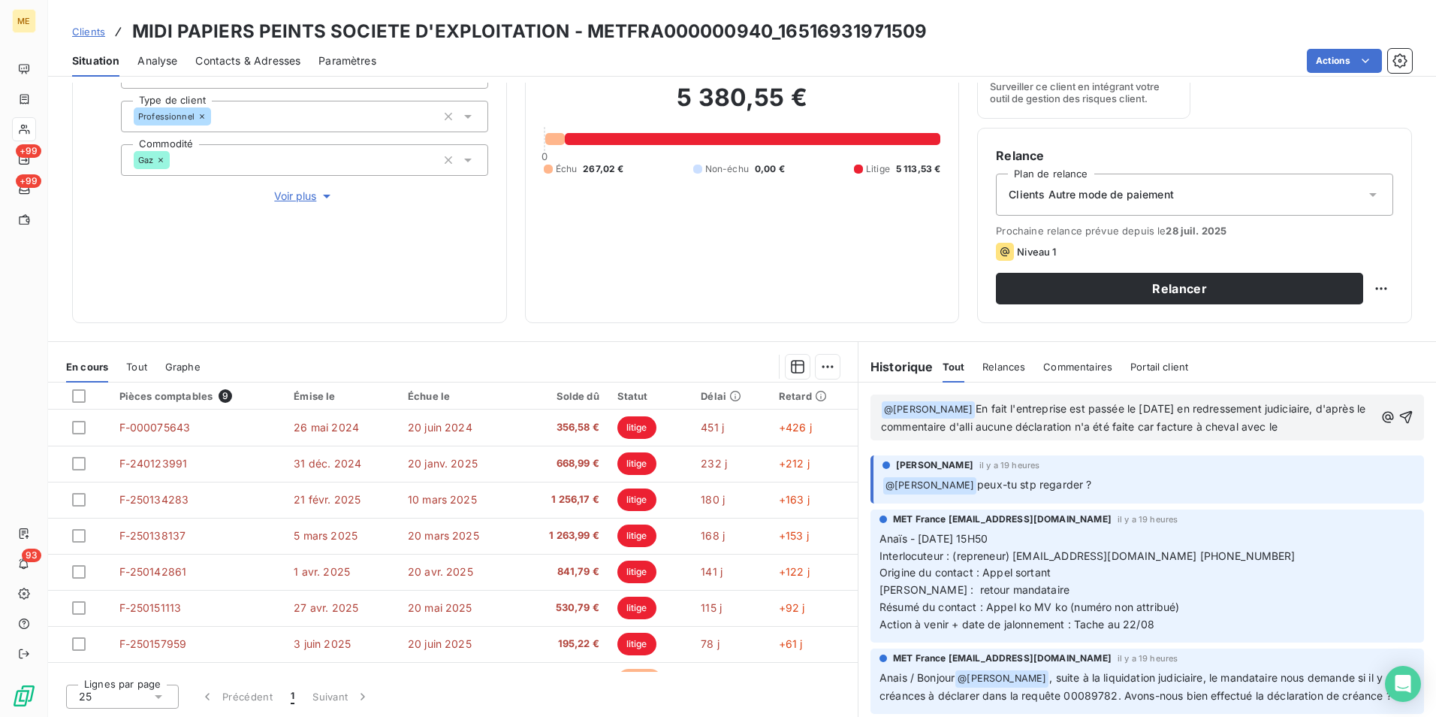
click at [1010, 428] on span "En fait l'entreprise est passée le [DATE] en redressement judiciaire, d'après l…" at bounding box center [1124, 417] width 487 height 31
click at [1022, 426] on span "En fait l'entreprise est passée le [DATE] en redressement judiciaire, d'après l…" at bounding box center [1124, 417] width 487 height 31
click at [1344, 429] on span "En fait l'entreprise est passée le [DATE] en redressement judiciaire, d'après l…" at bounding box center [1124, 417] width 487 height 31
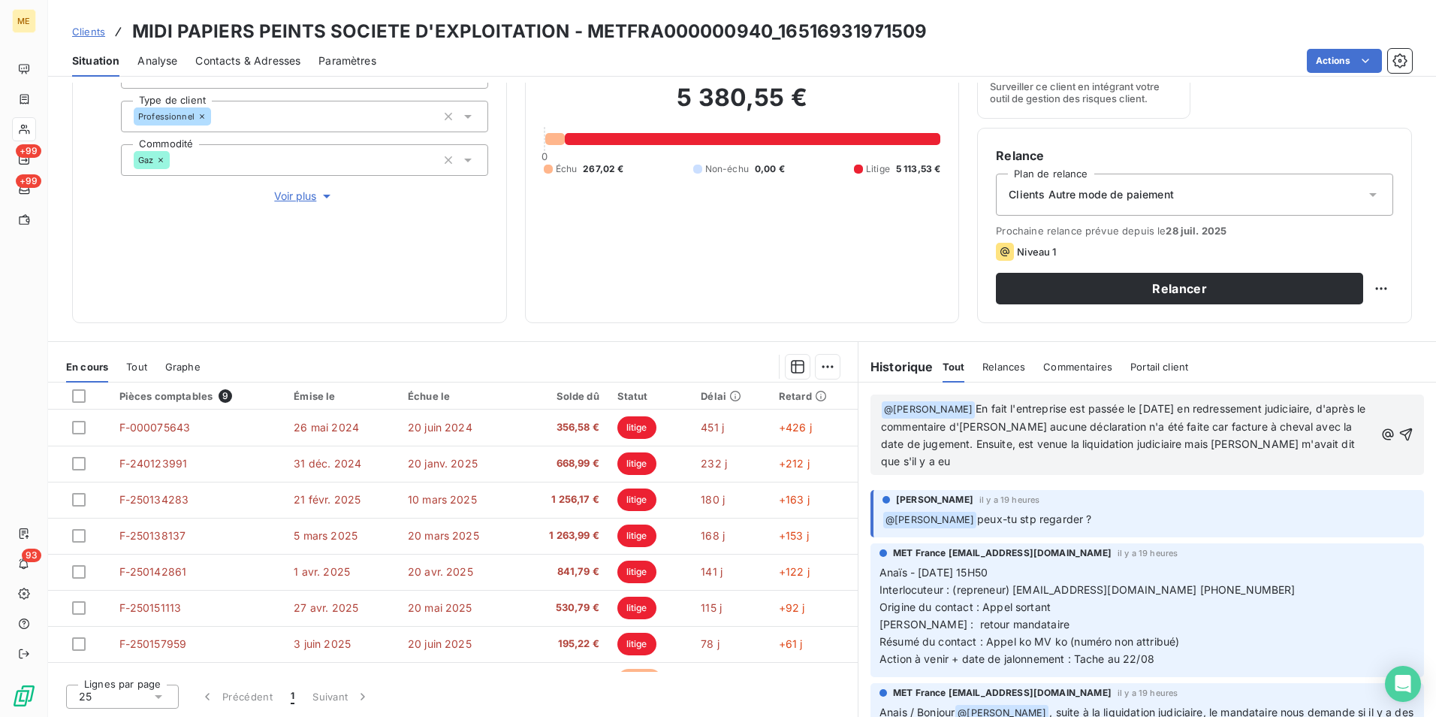
click at [1010, 462] on p "﻿ @ [PERSON_NAME] ﻿ En fait l'entreprise est passée le [DATE] en redressement j…" at bounding box center [1127, 435] width 493 height 70
click at [1098, 463] on span "En fait l'entreprise est passée le [DATE] en redressement judiciaire, d'après l…" at bounding box center [1124, 434] width 487 height 65
click at [1232, 458] on p "﻿ @ [PERSON_NAME] ﻿ En fait l'entreprise est passée le [DATE] en redressement j…" at bounding box center [1127, 435] width 493 height 70
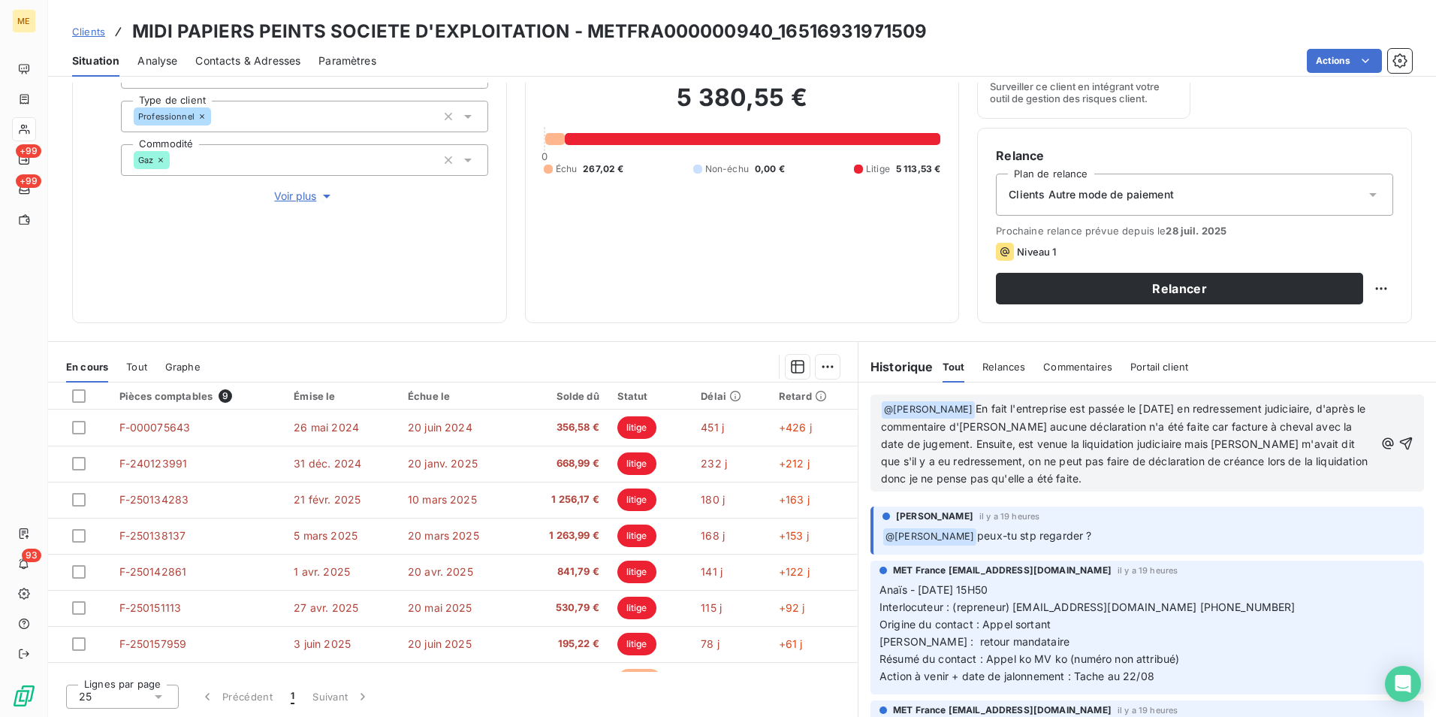
click at [1043, 427] on span "En fait l'entreprise est passée le [DATE] en redressement judiciaire, d'après l…" at bounding box center [1126, 443] width 490 height 83
click at [1243, 481] on p "﻿ @ [PERSON_NAME] ﻿ En fait l'entreprise est passée le [DATE] en redressement j…" at bounding box center [1127, 443] width 493 height 86
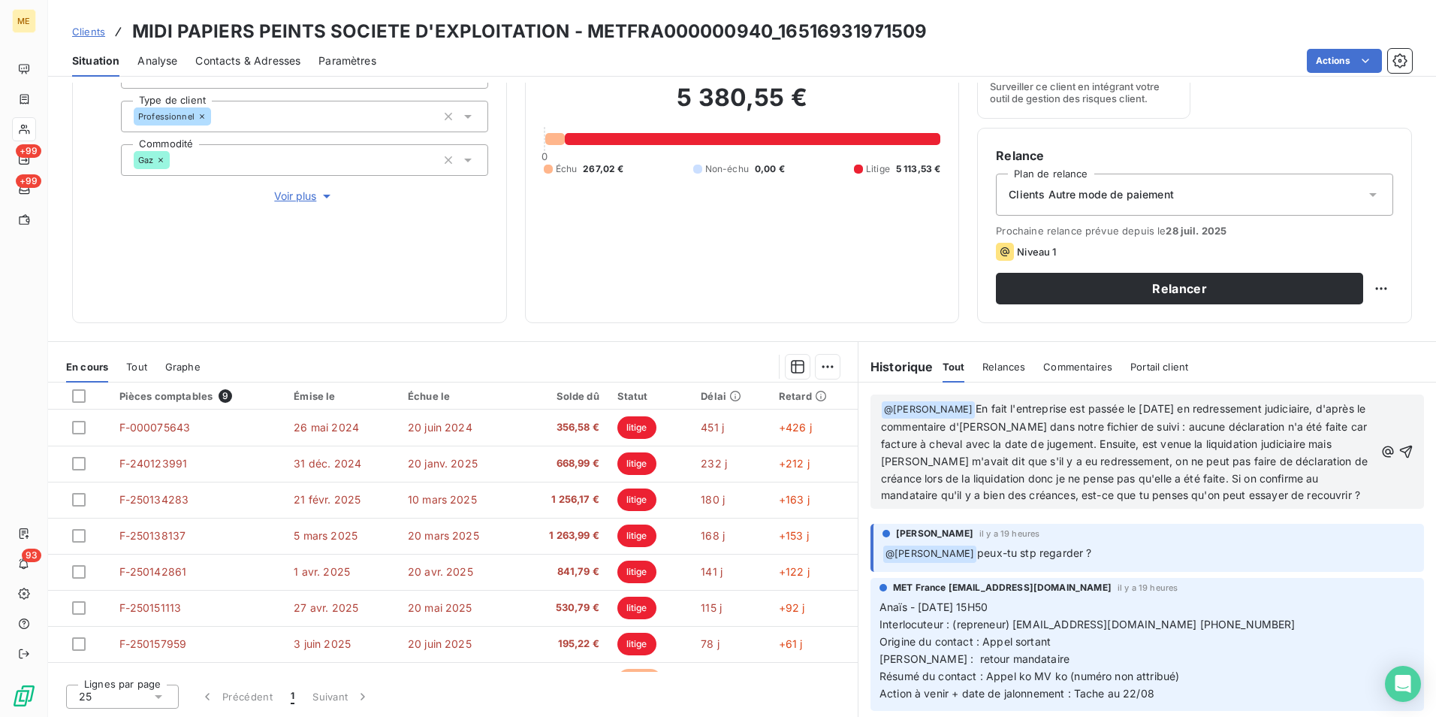
click at [1200, 504] on p "﻿ @ [PERSON_NAME] ﻿ En fait l'entreprise est passée le [DATE] en redressement j…" at bounding box center [1127, 452] width 493 height 104
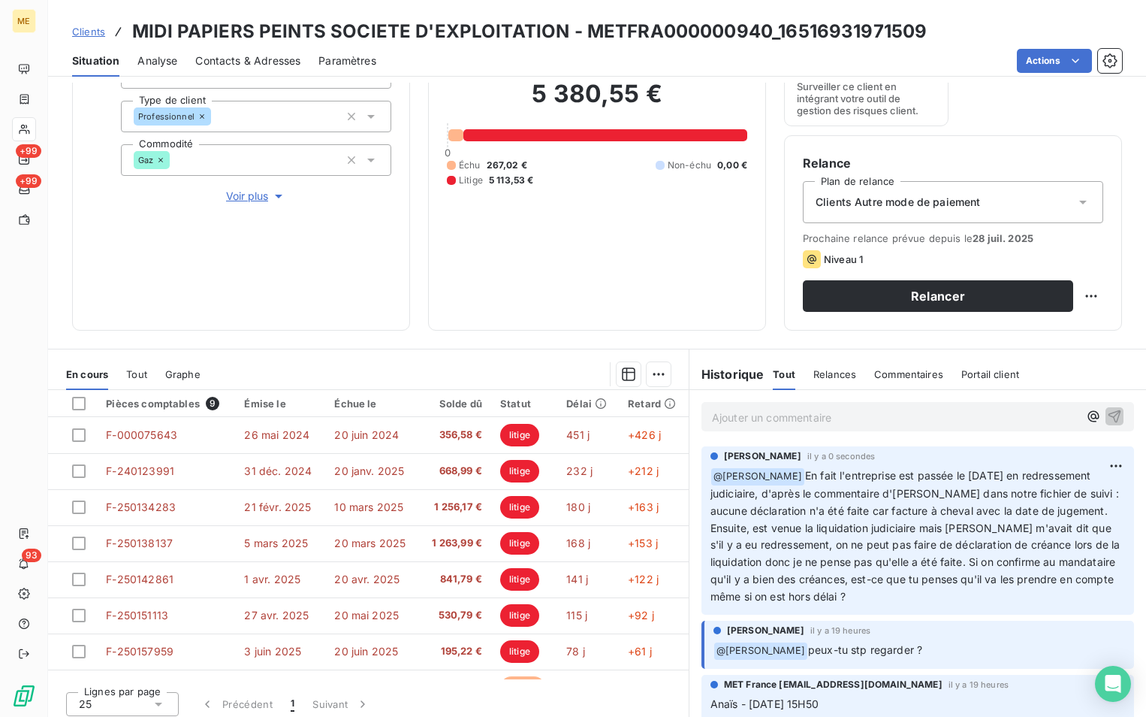
click at [92, 29] on span "Clients" at bounding box center [88, 32] width 33 height 12
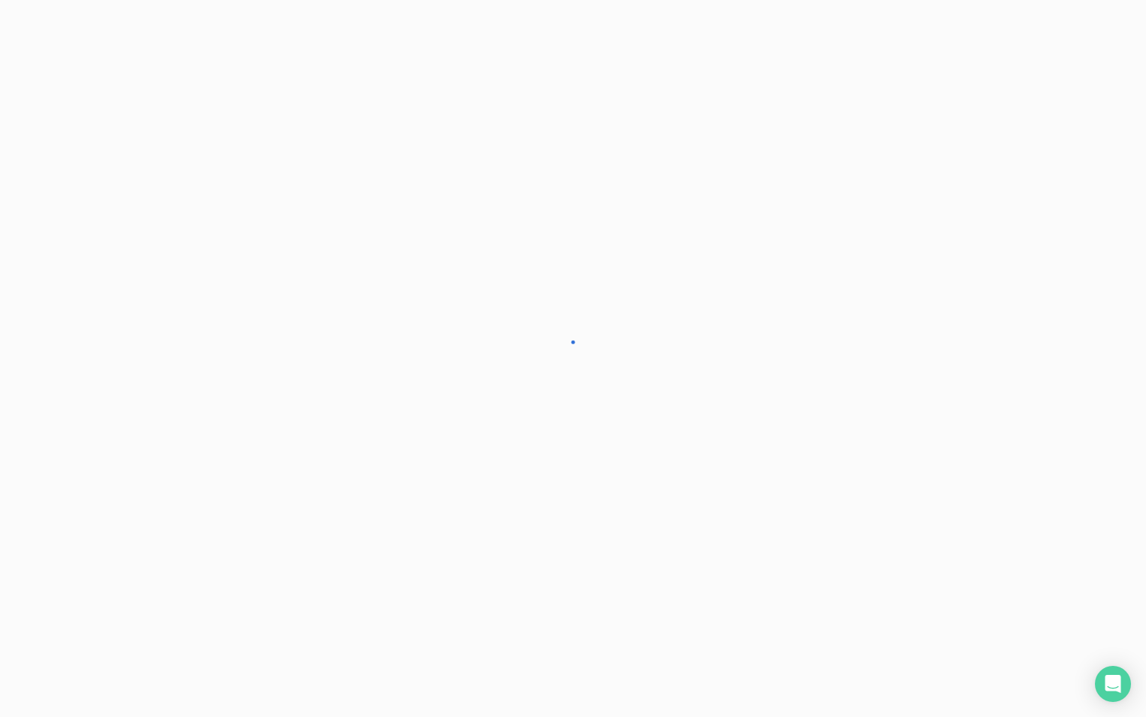
click at [92, 35] on div at bounding box center [573, 358] width 1146 height 717
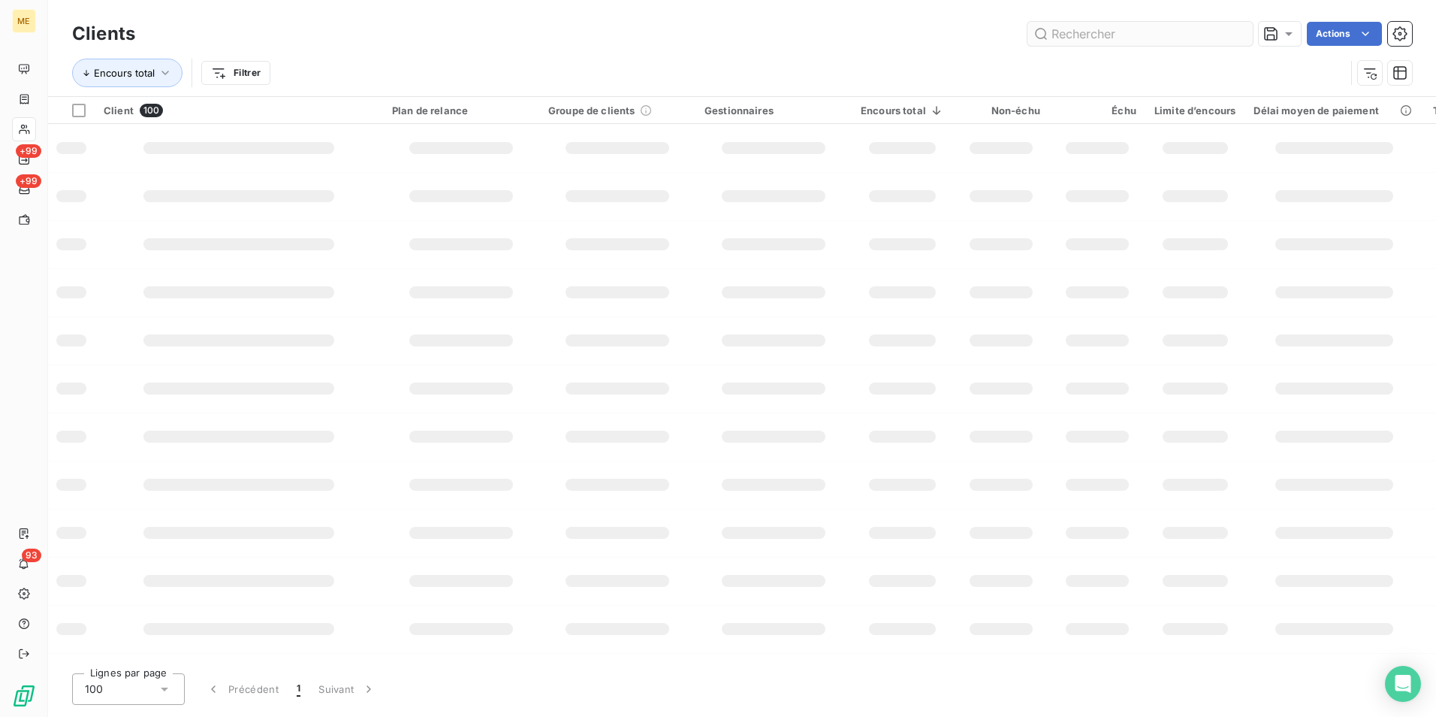
click at [1106, 29] on input "text" at bounding box center [1140, 34] width 225 height 24
click at [1155, 29] on input "carrosserie de" at bounding box center [1140, 34] width 225 height 24
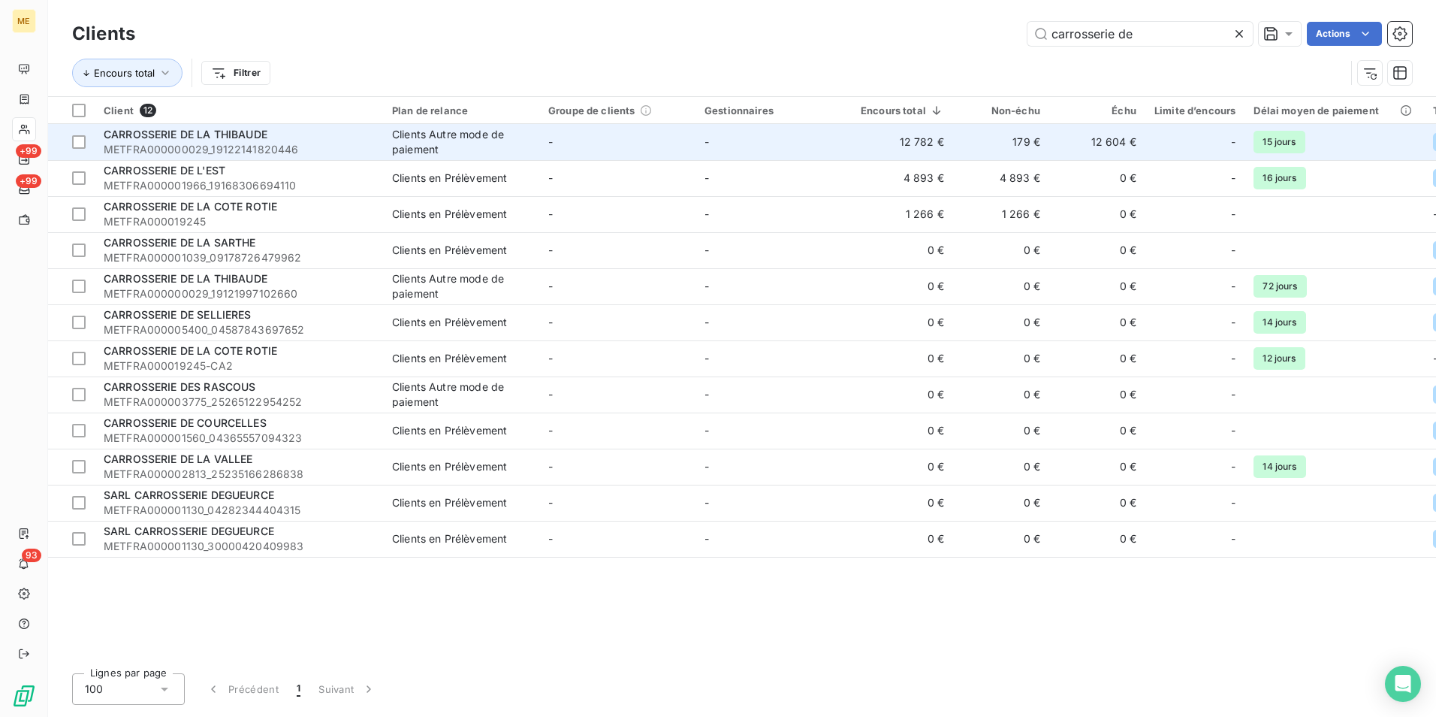
type input "carrosserie de"
click at [296, 143] on span "METFRA000000029_19122141820446" at bounding box center [239, 149] width 270 height 15
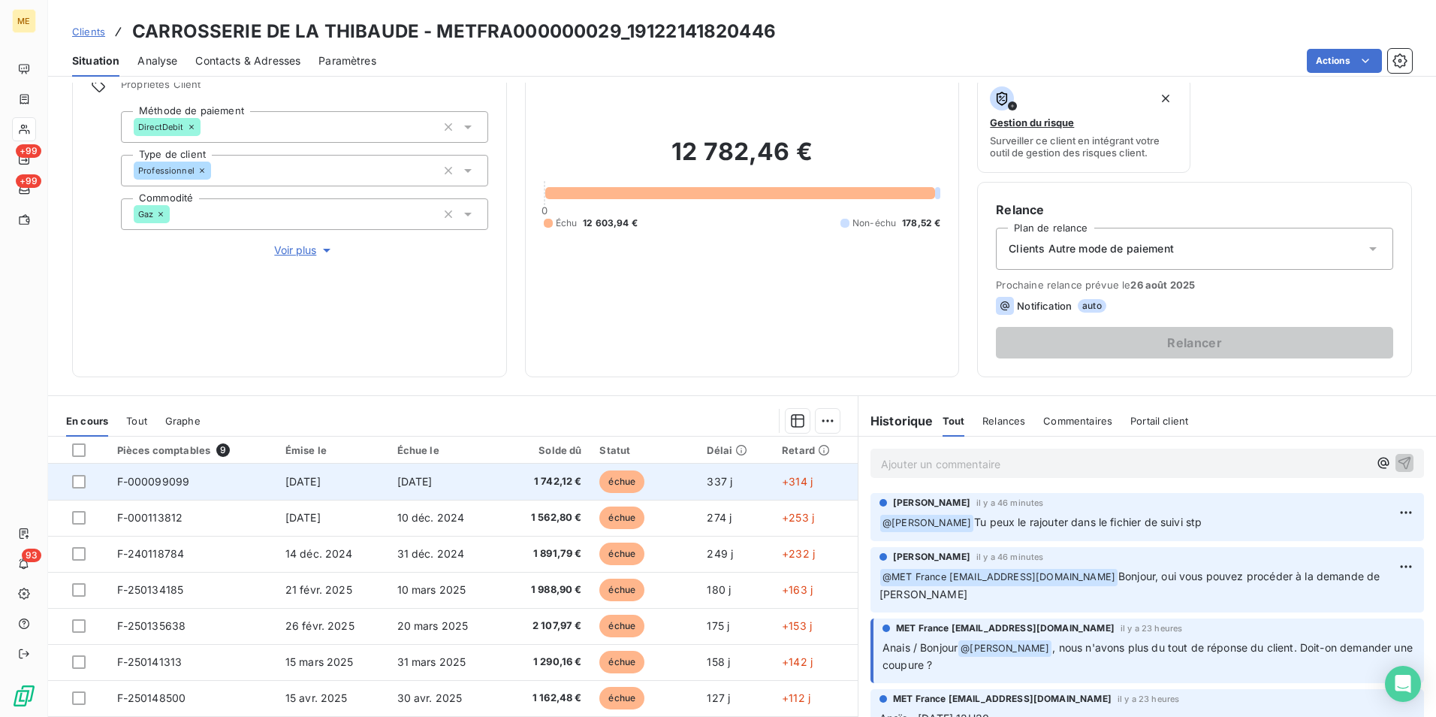
scroll to position [150, 0]
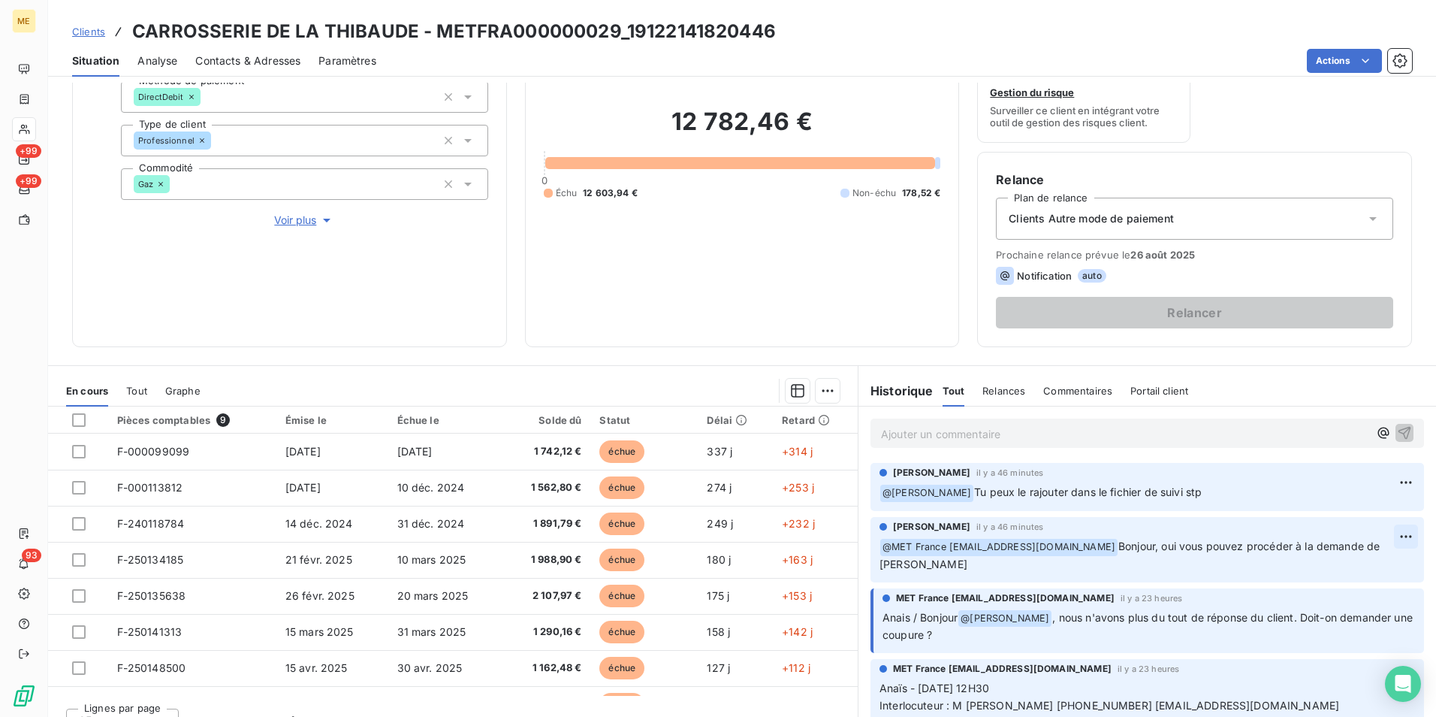
click at [1386, 539] on html "ME +99 +99 93 Clients CARROSSERIE DE LA THIBAUDE - METFRA000000029_191221418204…" at bounding box center [718, 358] width 1436 height 717
click at [1343, 571] on div "Editer" at bounding box center [1347, 569] width 84 height 24
drag, startPoint x: 896, startPoint y: 571, endPoint x: 873, endPoint y: 570, distance: 23.3
click at [880, 570] on p "﻿ @ MET [GEOGRAPHIC_DATA] [EMAIL_ADDRESS][DOMAIN_NAME] ﻿ Bonjour, oui vous pouv…" at bounding box center [1138, 555] width 517 height 35
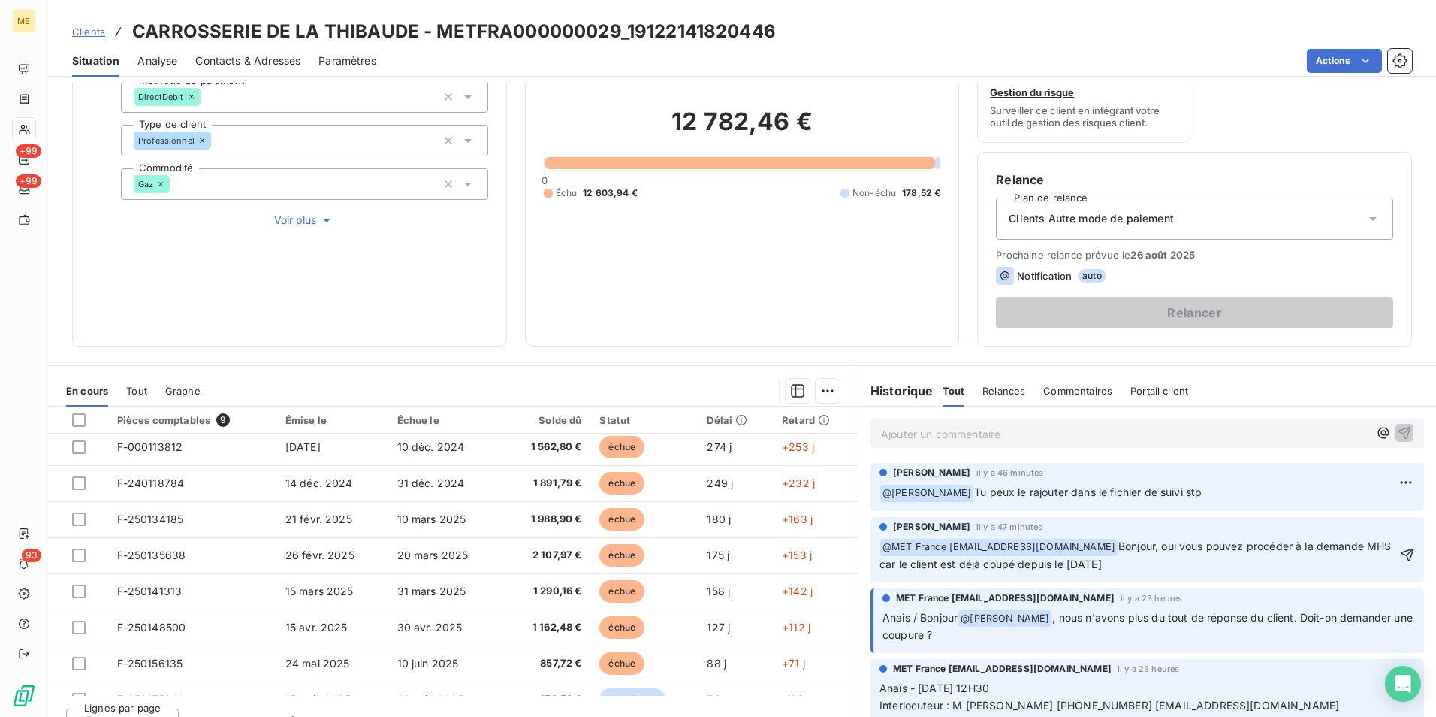
scroll to position [63, 0]
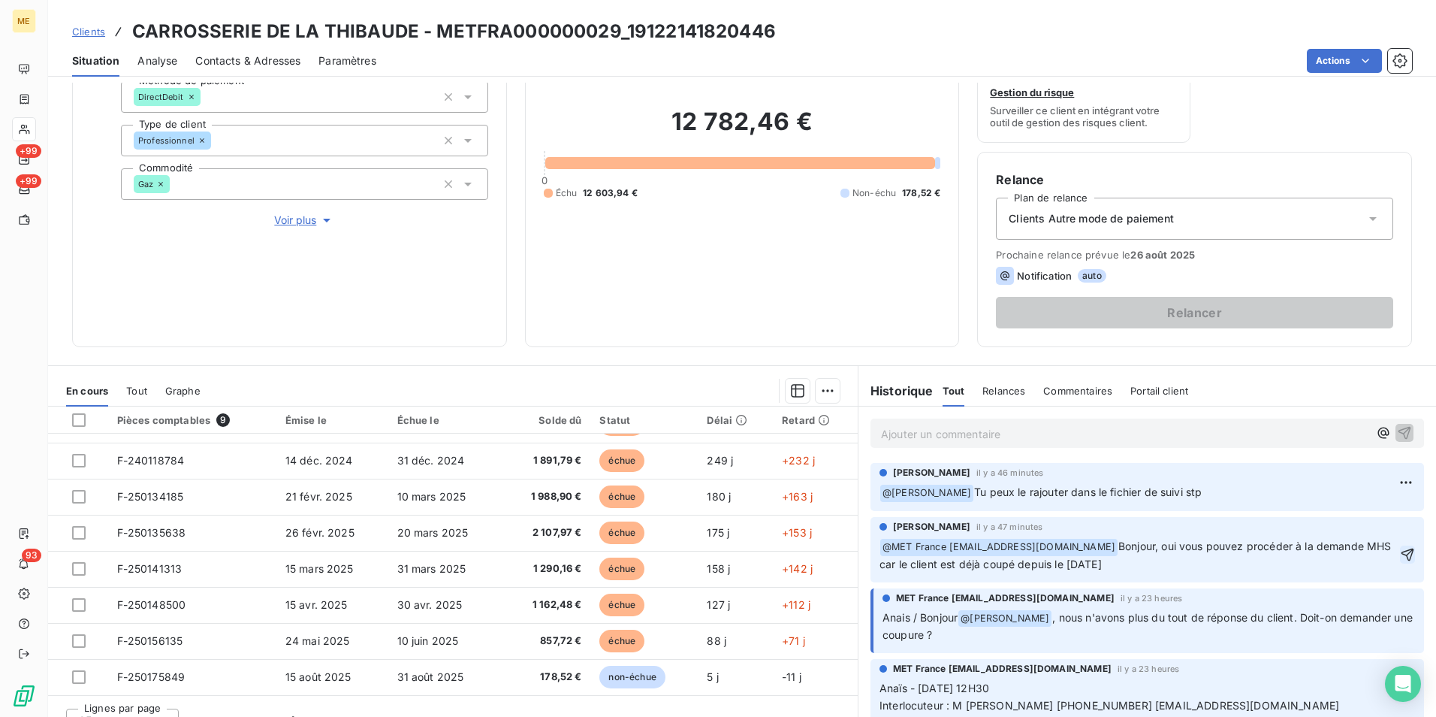
click at [1400, 556] on icon "button" at bounding box center [1407, 554] width 15 height 15
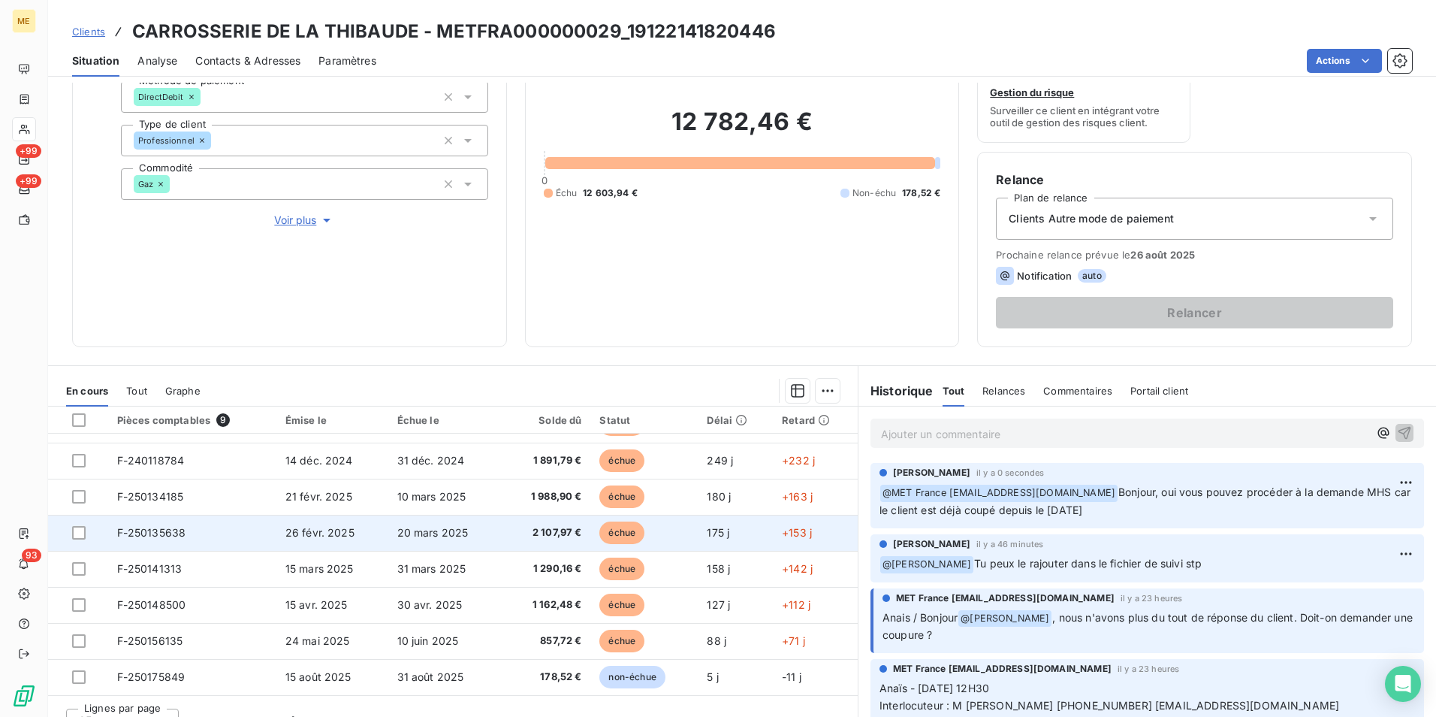
scroll to position [174, 0]
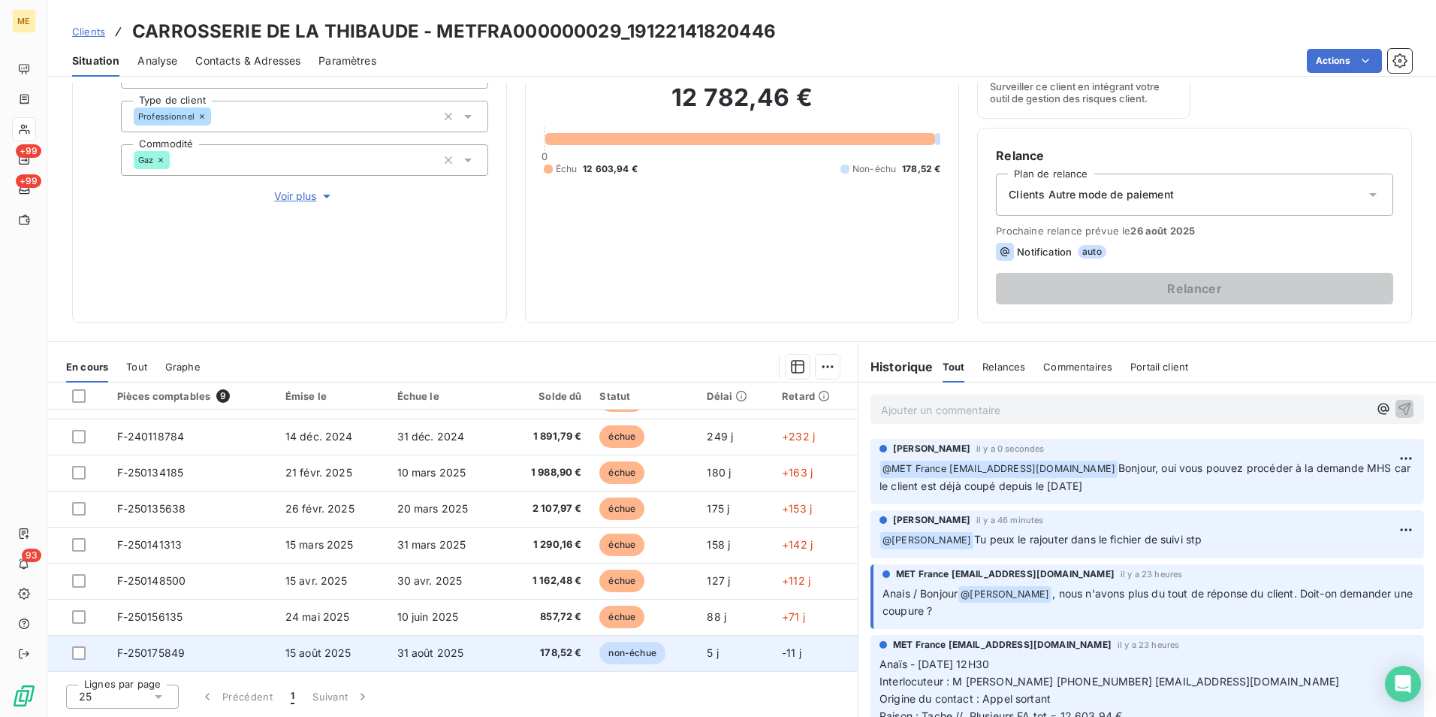
click at [698, 656] on td "5 j" at bounding box center [735, 653] width 75 height 36
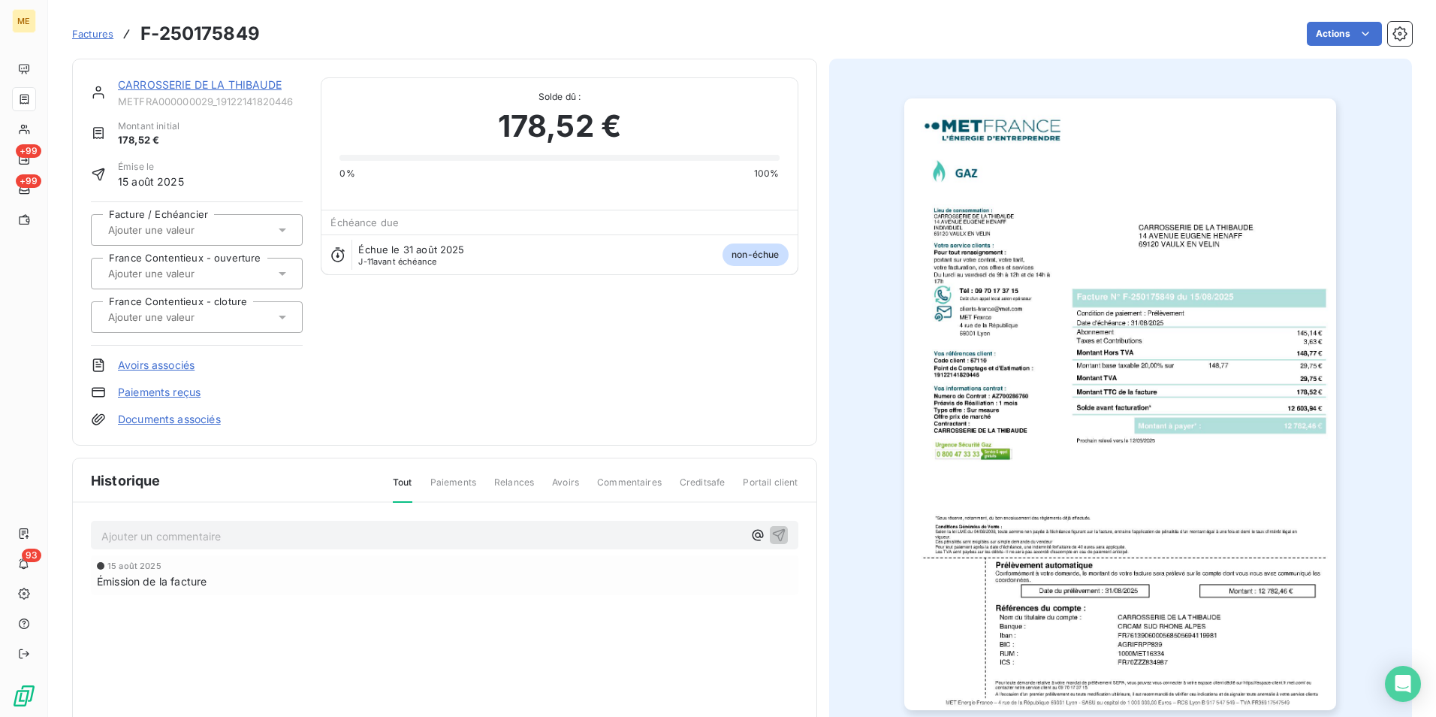
click at [1109, 623] on img "button" at bounding box center [1120, 403] width 432 height 611
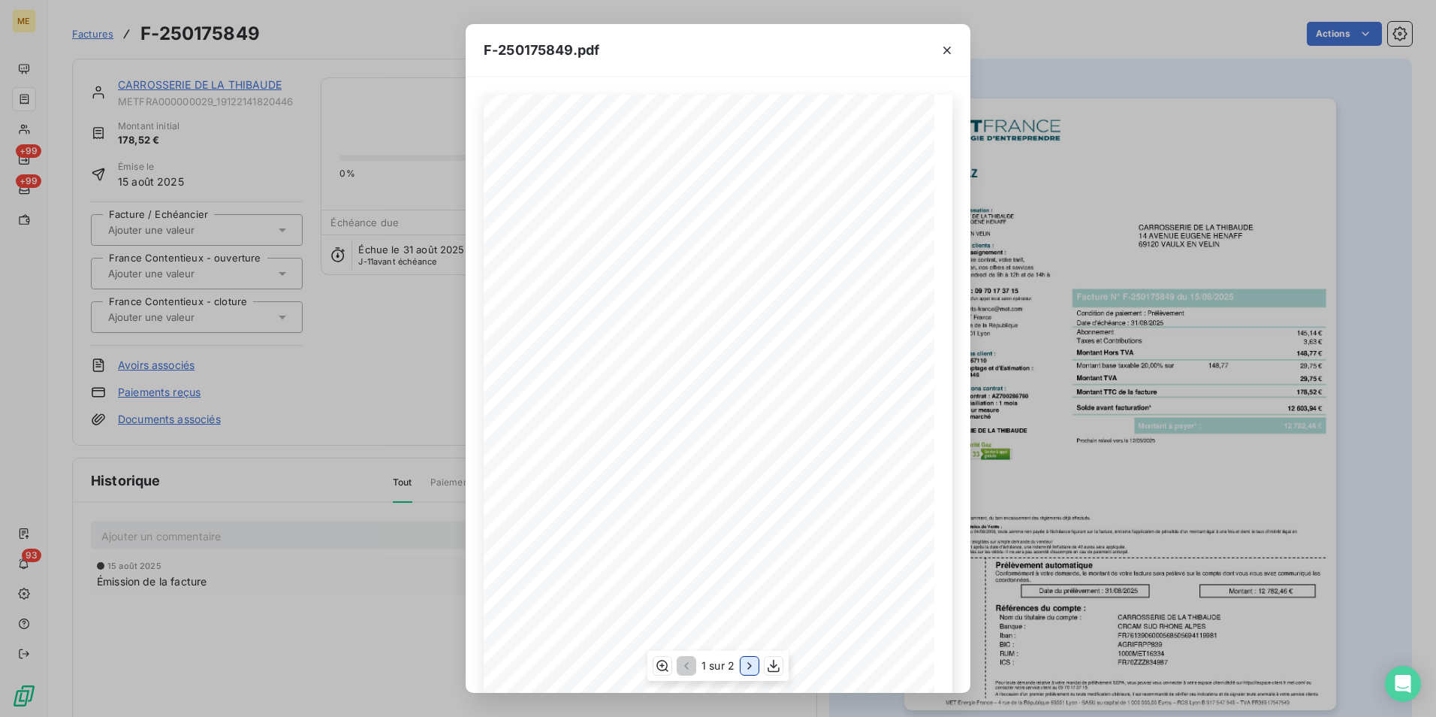
click at [748, 663] on icon "button" at bounding box center [749, 665] width 4 height 7
click at [949, 46] on icon "button" at bounding box center [947, 50] width 15 height 15
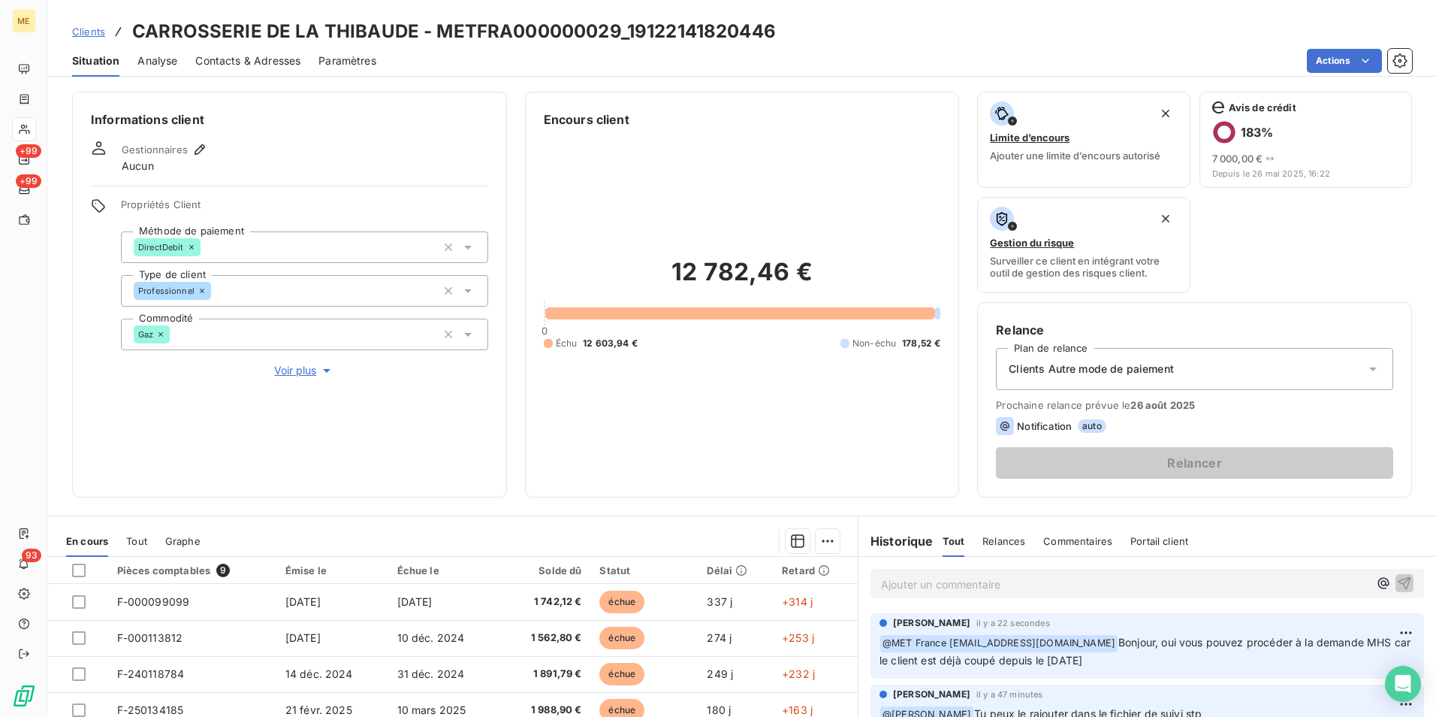
click at [289, 368] on span "Voir plus" at bounding box center [304, 370] width 60 height 15
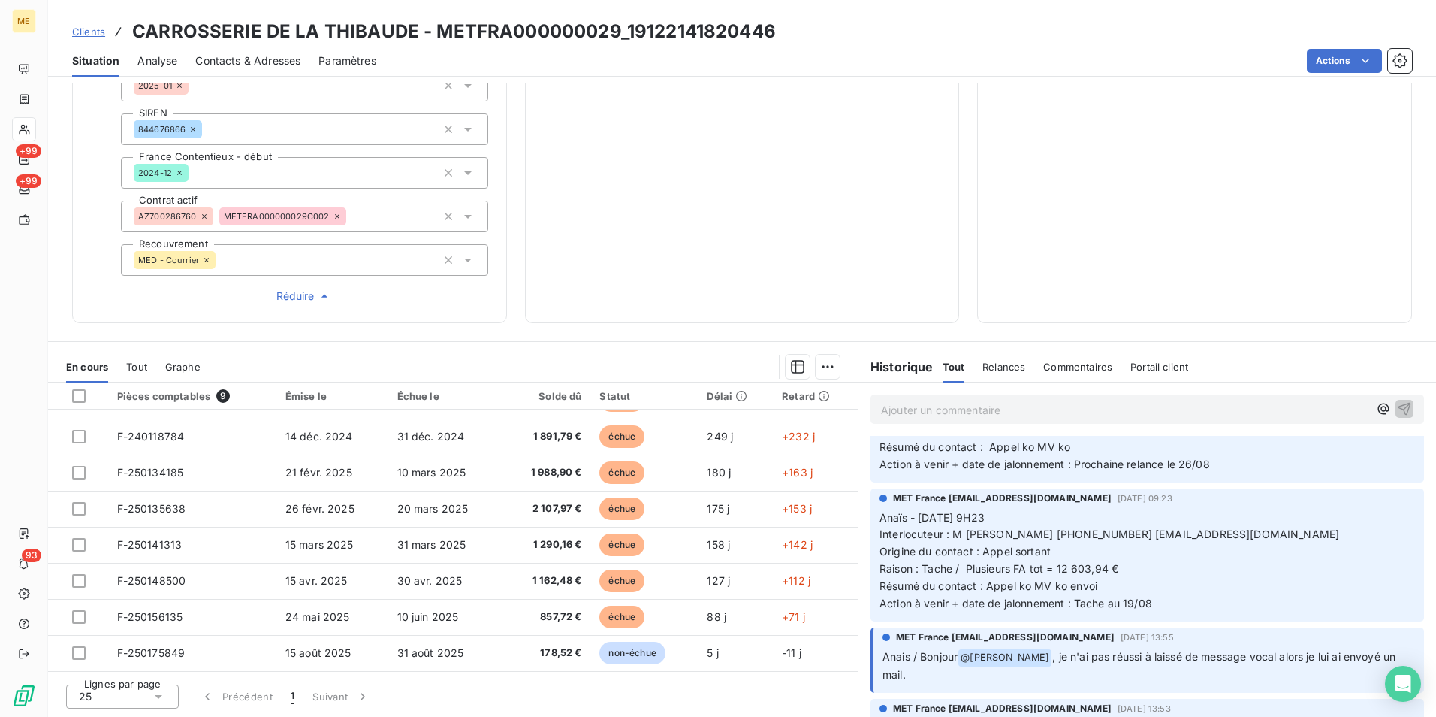
scroll to position [376, 0]
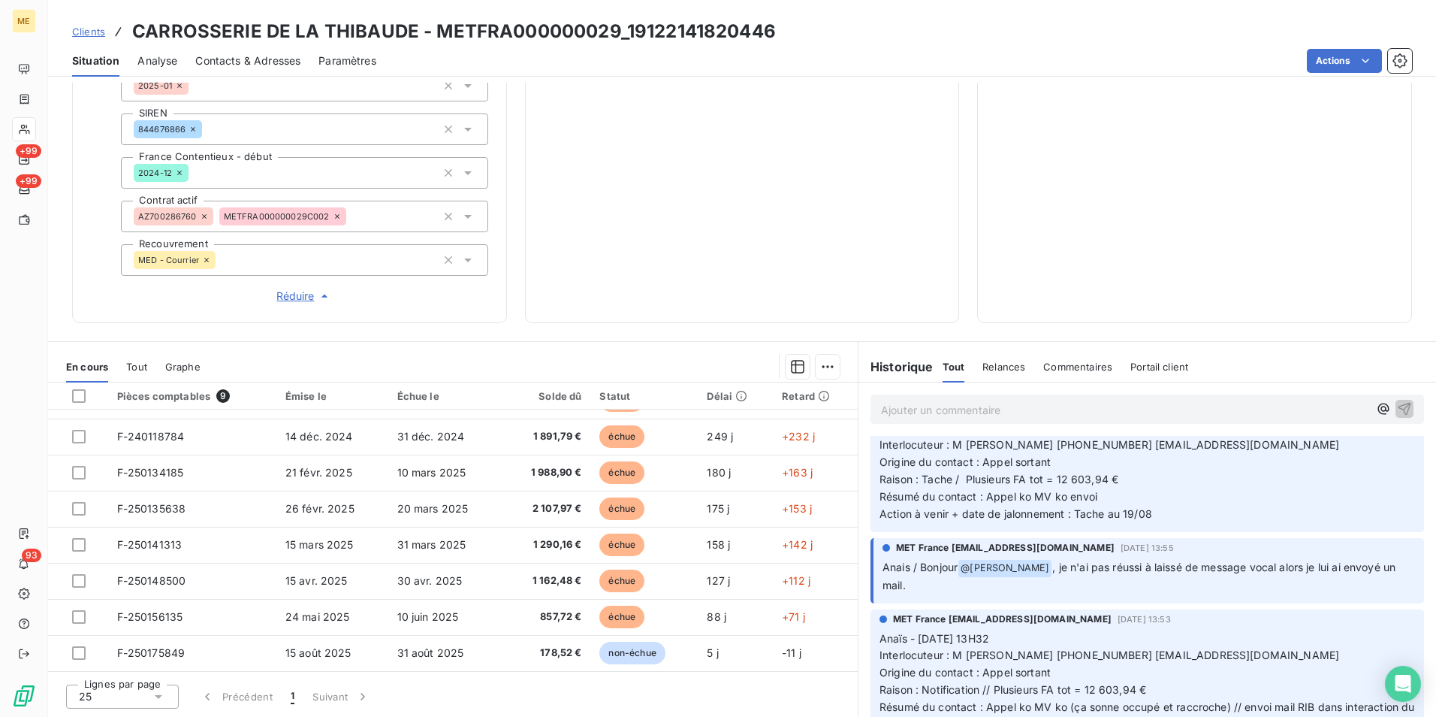
drag, startPoint x: 1055, startPoint y: 567, endPoint x: 1251, endPoint y: 584, distance: 196.7
click at [1251, 584] on p "Anais / Bonjour @ [PERSON_NAME] , je n'ai pas réussi à laissé de message vocal …" at bounding box center [1149, 576] width 533 height 35
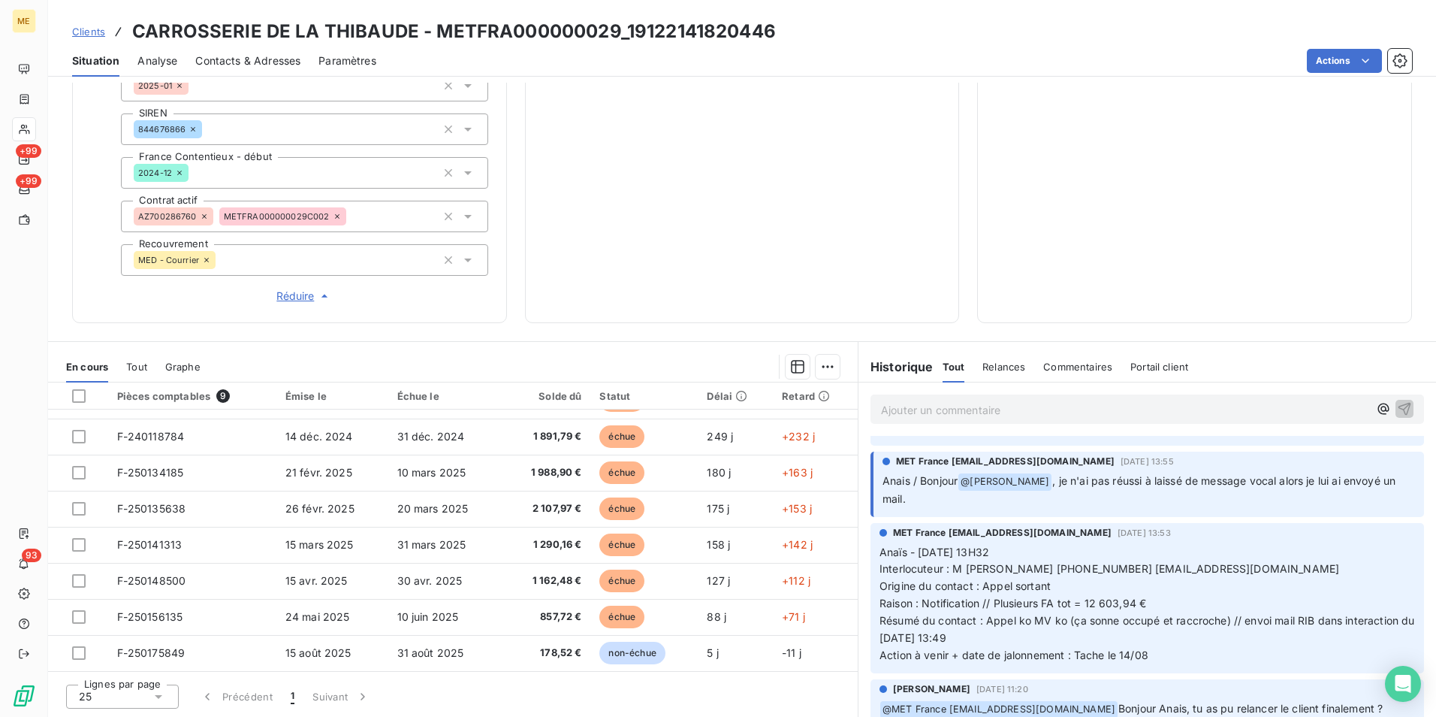
scroll to position [526, 0]
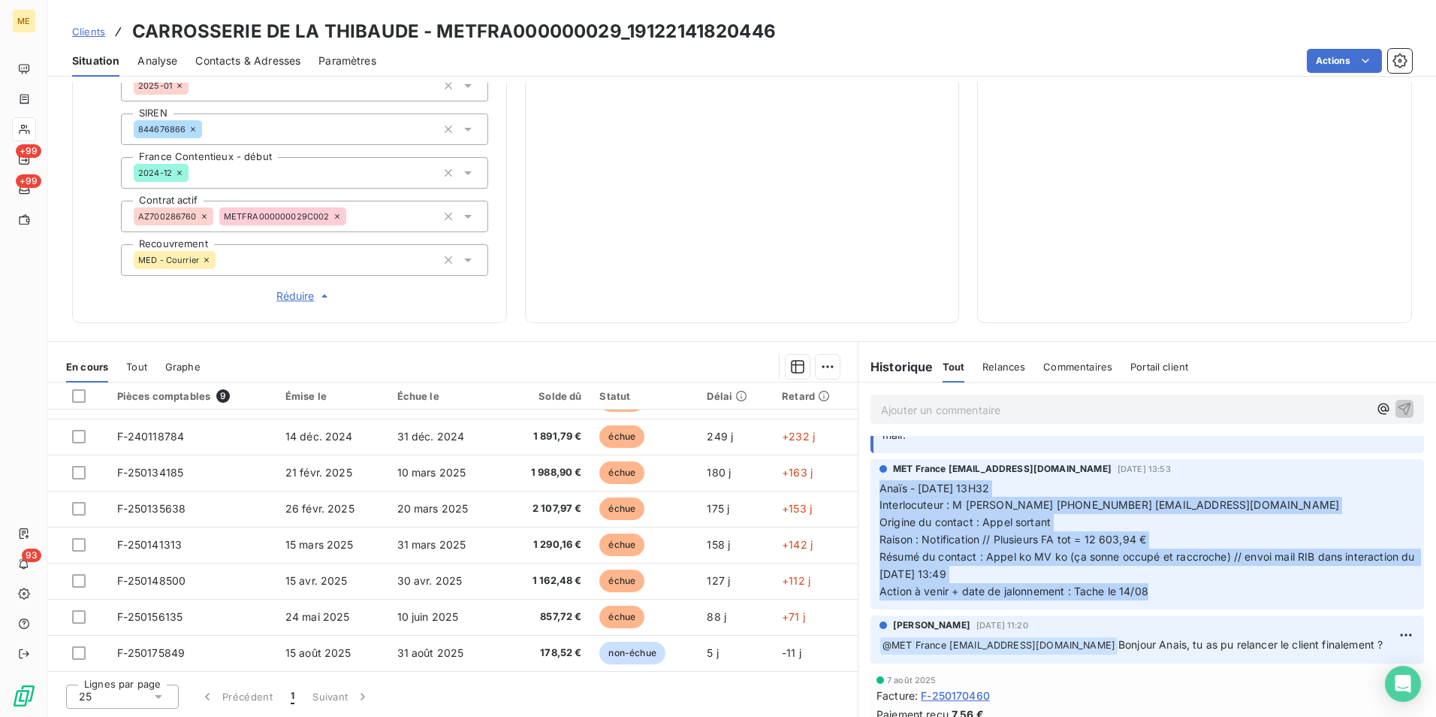
drag, startPoint x: 1179, startPoint y: 601, endPoint x: 874, endPoint y: 493, distance: 324.3
click at [874, 493] on div "MET [GEOGRAPHIC_DATA] [EMAIL_ADDRESS][DOMAIN_NAME] [DATE] 13:53 Anaïs - [DATE] …" at bounding box center [1148, 534] width 554 height 150
click at [1148, 574] on p "Anaïs - [DATE] 13H32 Interlocuteur : M hobvsepyan [PHONE_NUMBER] [EMAIL_ADDRESS…" at bounding box center [1148, 540] width 536 height 120
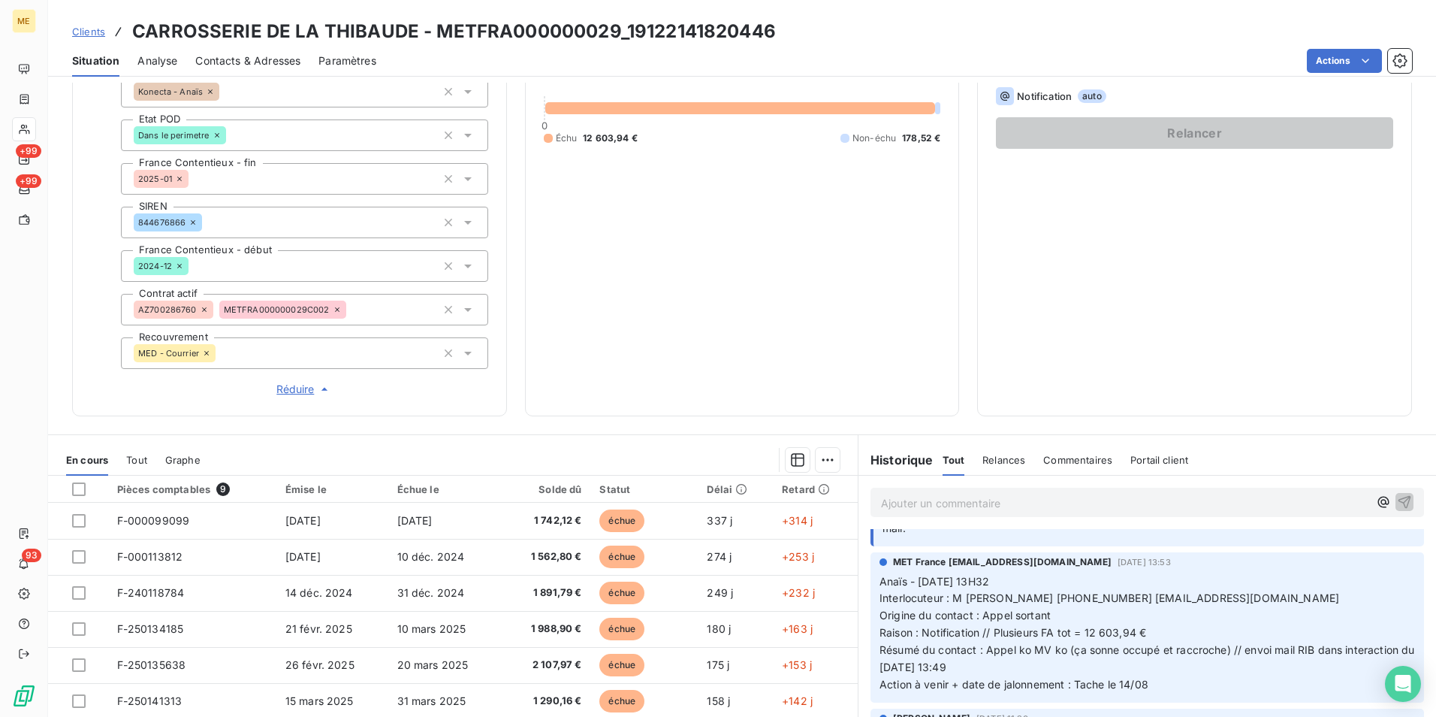
scroll to position [198, 0]
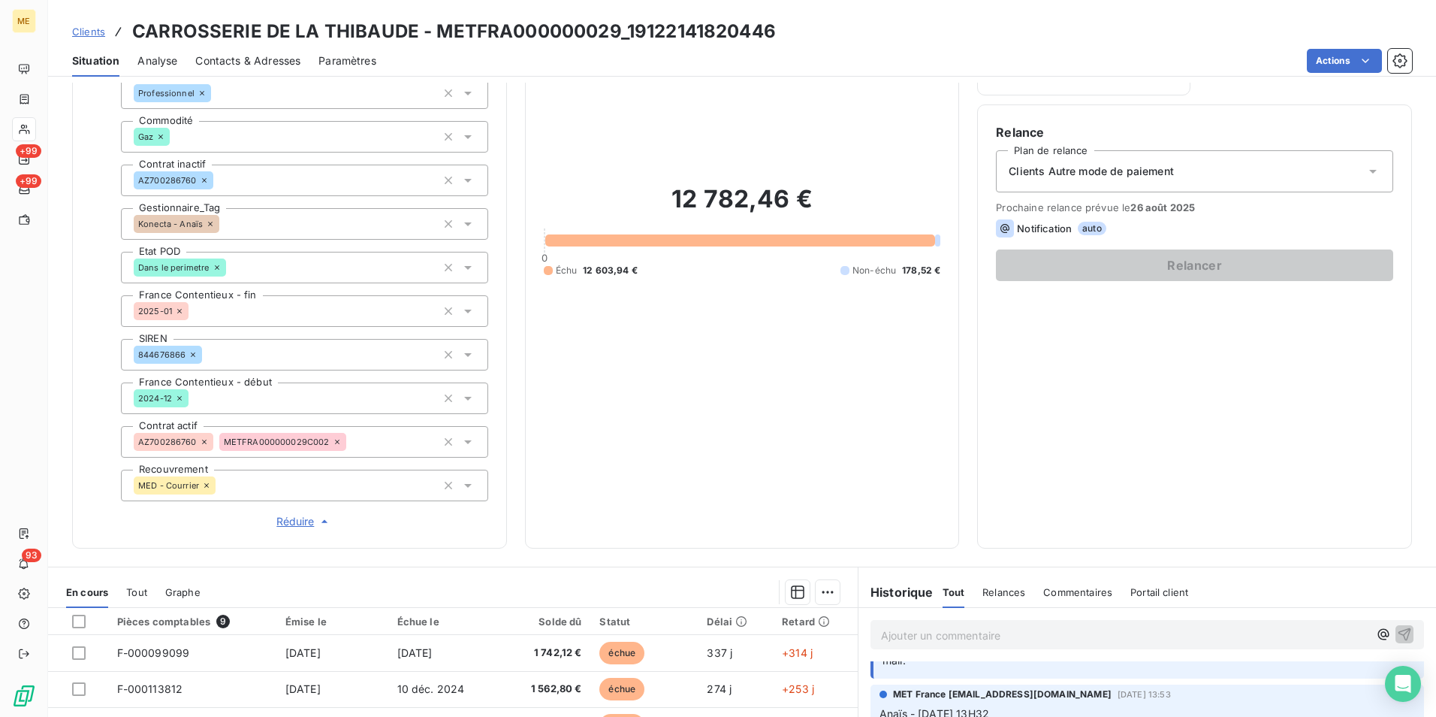
click at [85, 29] on span "Clients" at bounding box center [88, 32] width 33 height 12
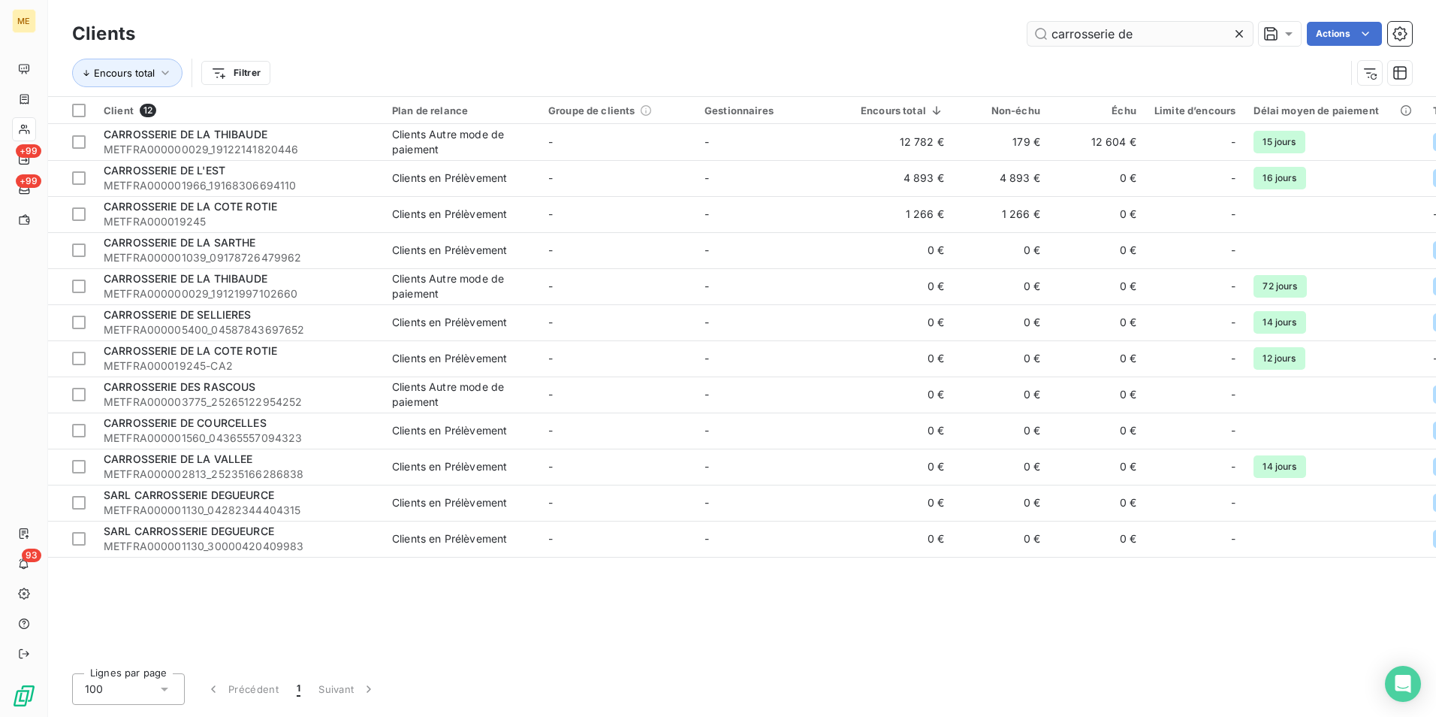
click at [1116, 41] on input "carrosserie de" at bounding box center [1140, 34] width 225 height 24
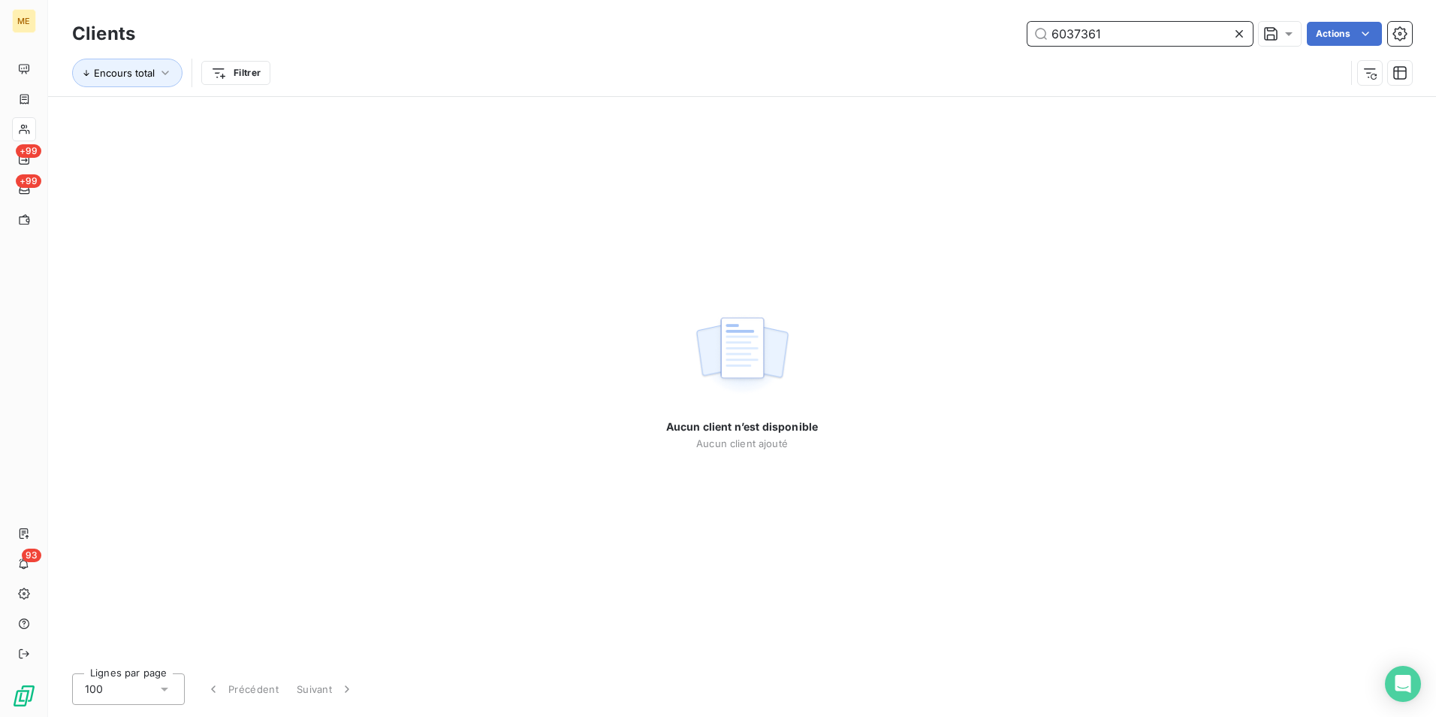
click at [1136, 33] on input "6037361" at bounding box center [1140, 34] width 225 height 24
paste input "EXPLOI THERMIQUE INGENIERIE"
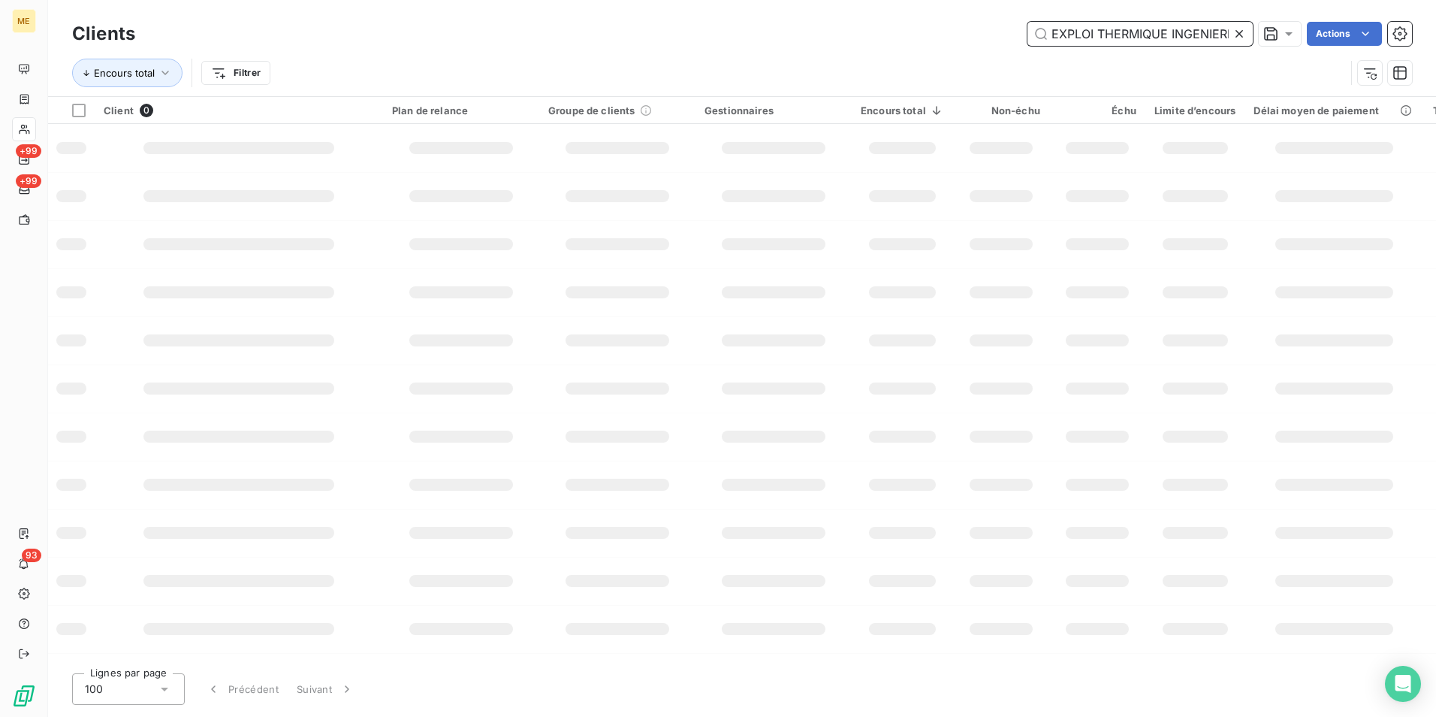
scroll to position [0, 8]
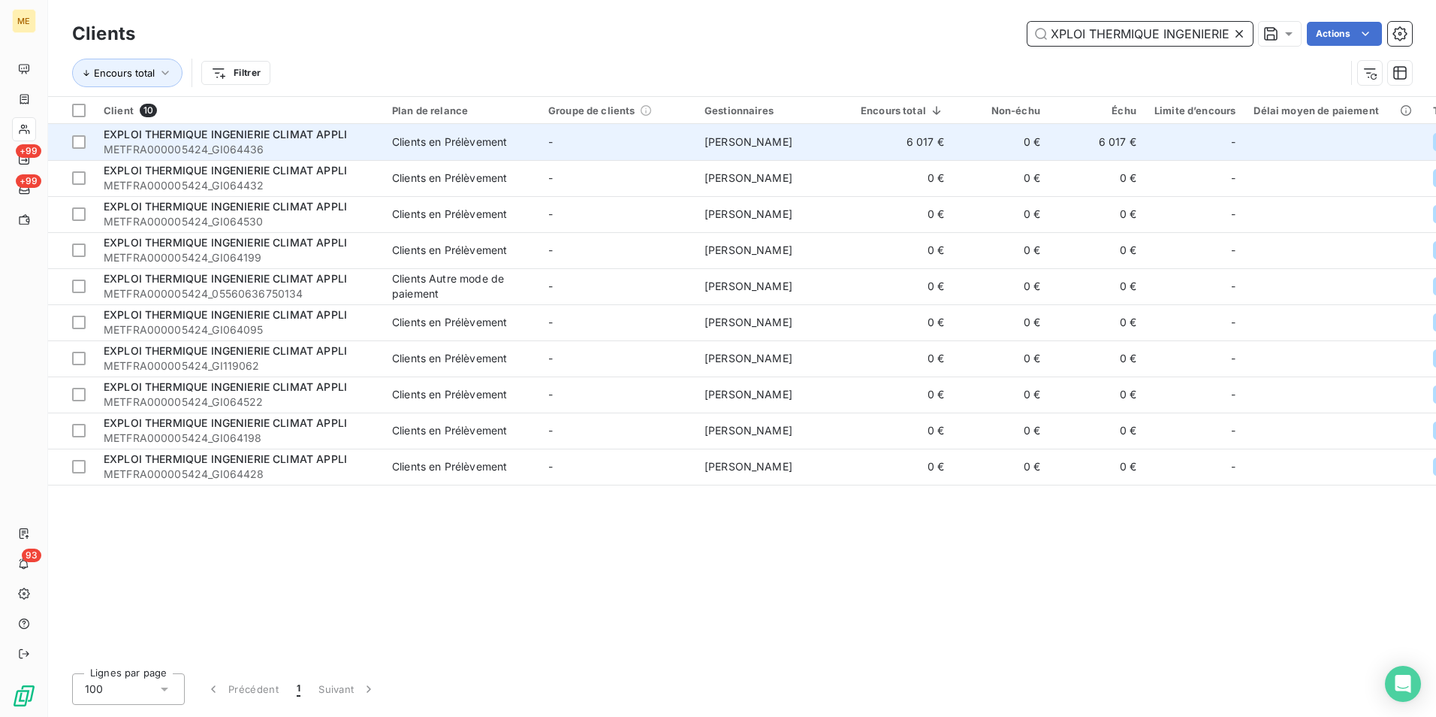
type input "EXPLOI THERMIQUE INGENIERIE"
click at [301, 147] on span "METFRA000005424_GI064436" at bounding box center [239, 149] width 270 height 15
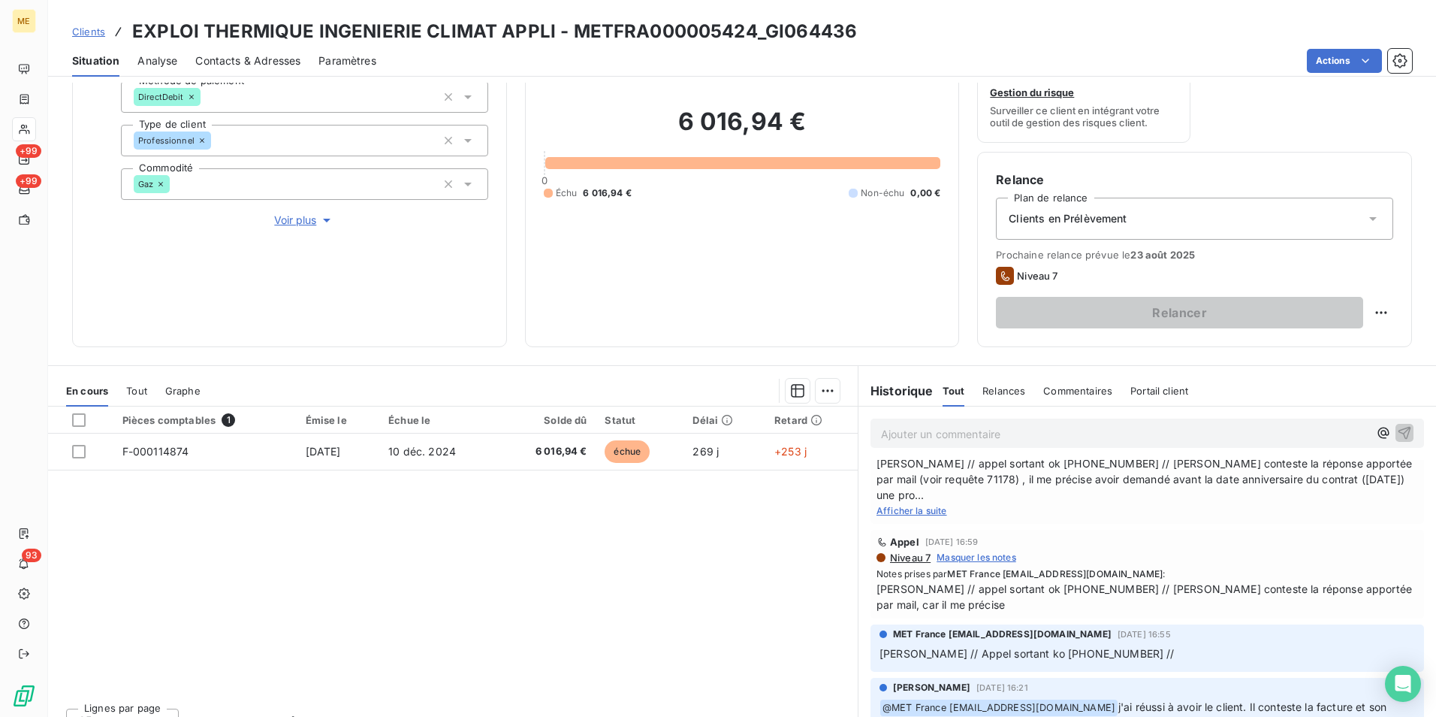
scroll to position [225, 0]
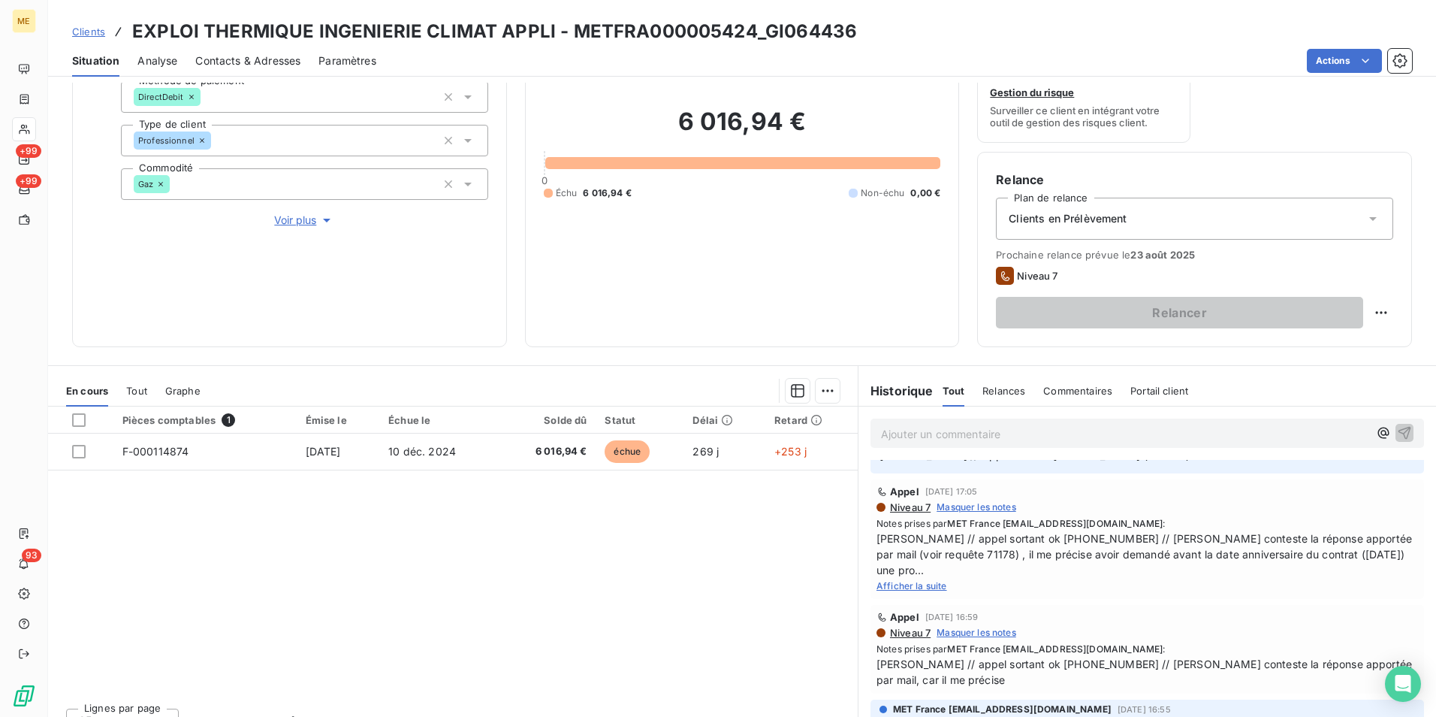
click at [899, 581] on span "Afficher la suite" at bounding box center [912, 585] width 71 height 11
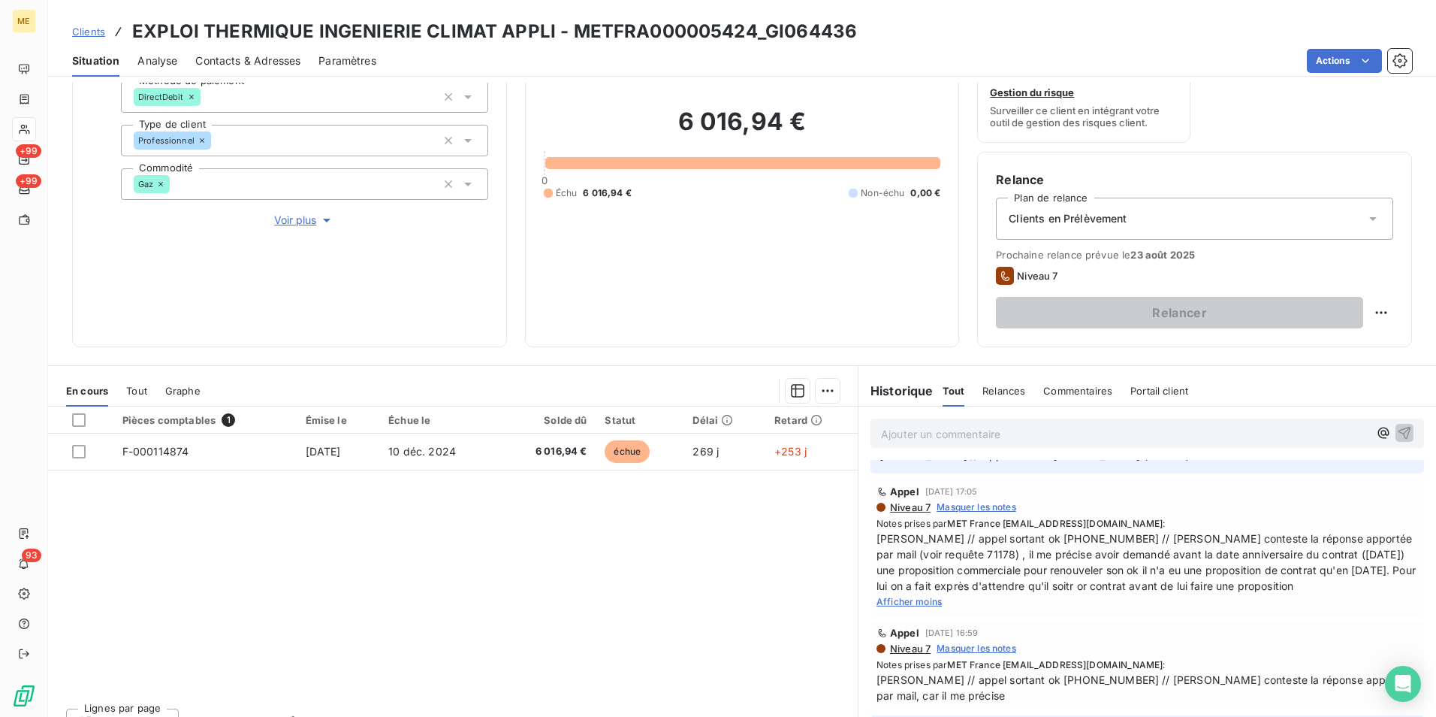
click at [919, 555] on span "[PERSON_NAME] // appel sortant ok [PHONE_NUMBER] // [PERSON_NAME] conteste la r…" at bounding box center [1148, 561] width 542 height 63
copy span "71178"
